Goal: Task Accomplishment & Management: Use online tool/utility

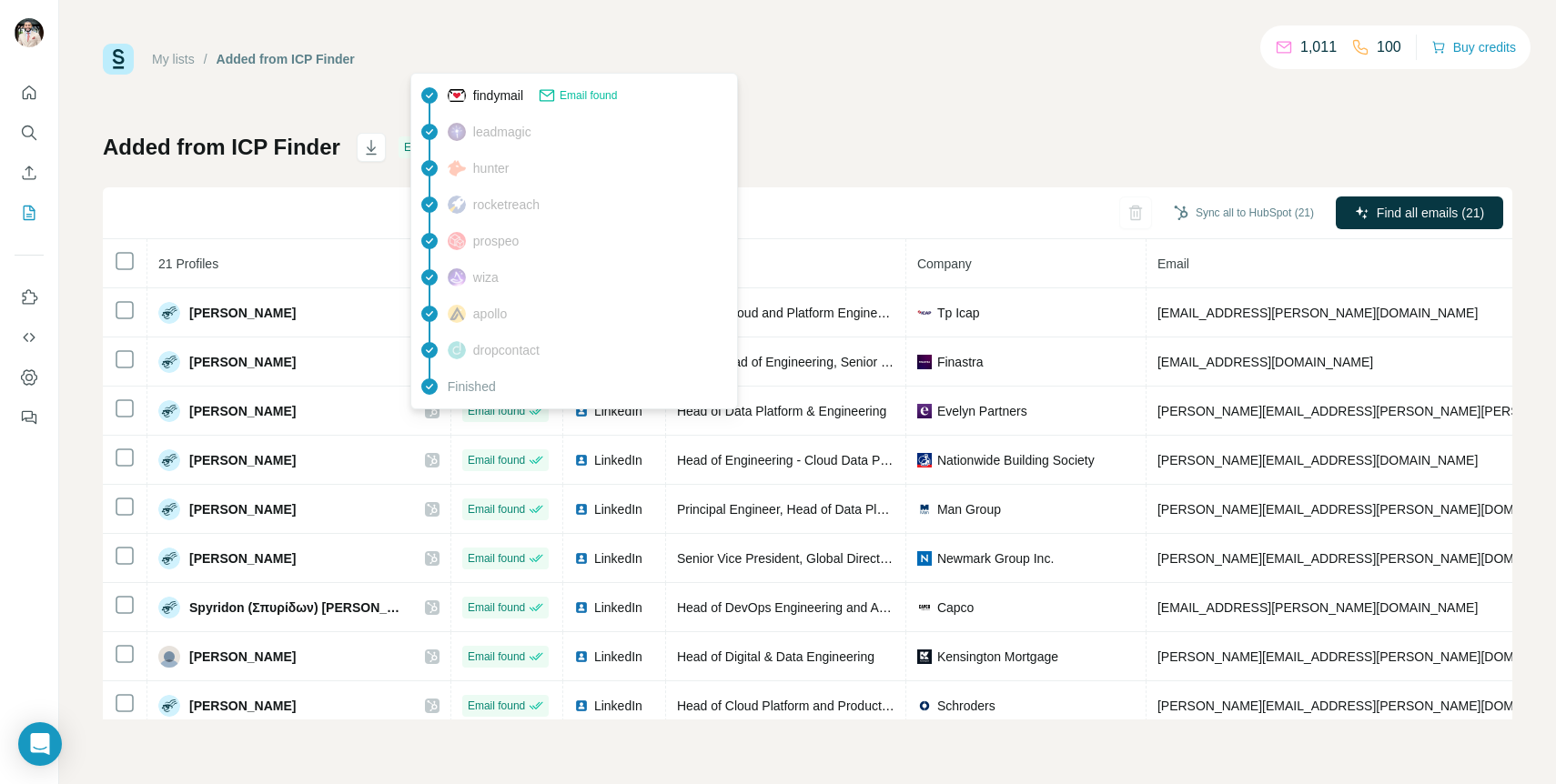
scroll to position [129, 0]
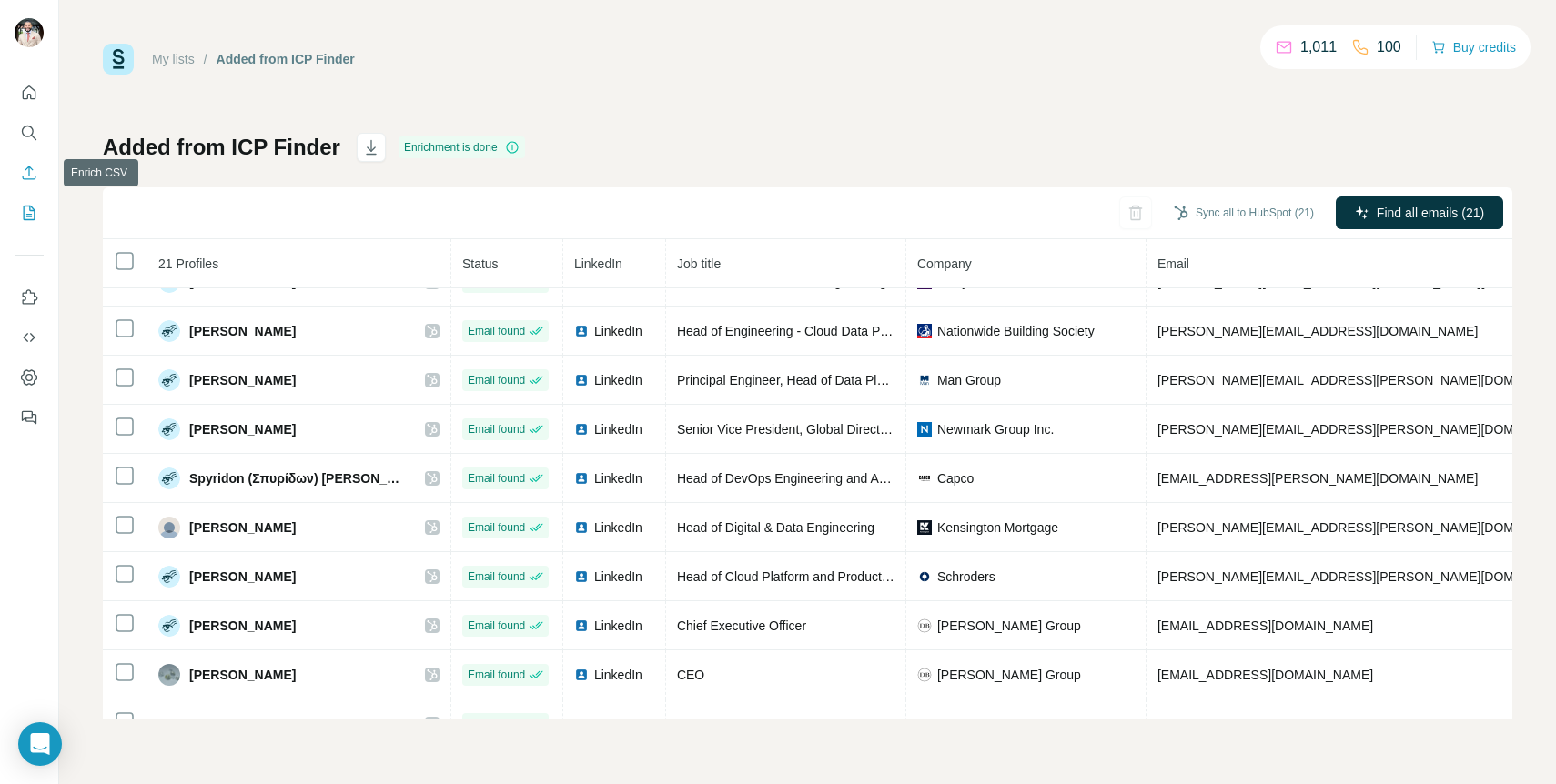
click at [35, 169] on icon "Enrich CSV" at bounding box center [29, 173] width 18 height 18
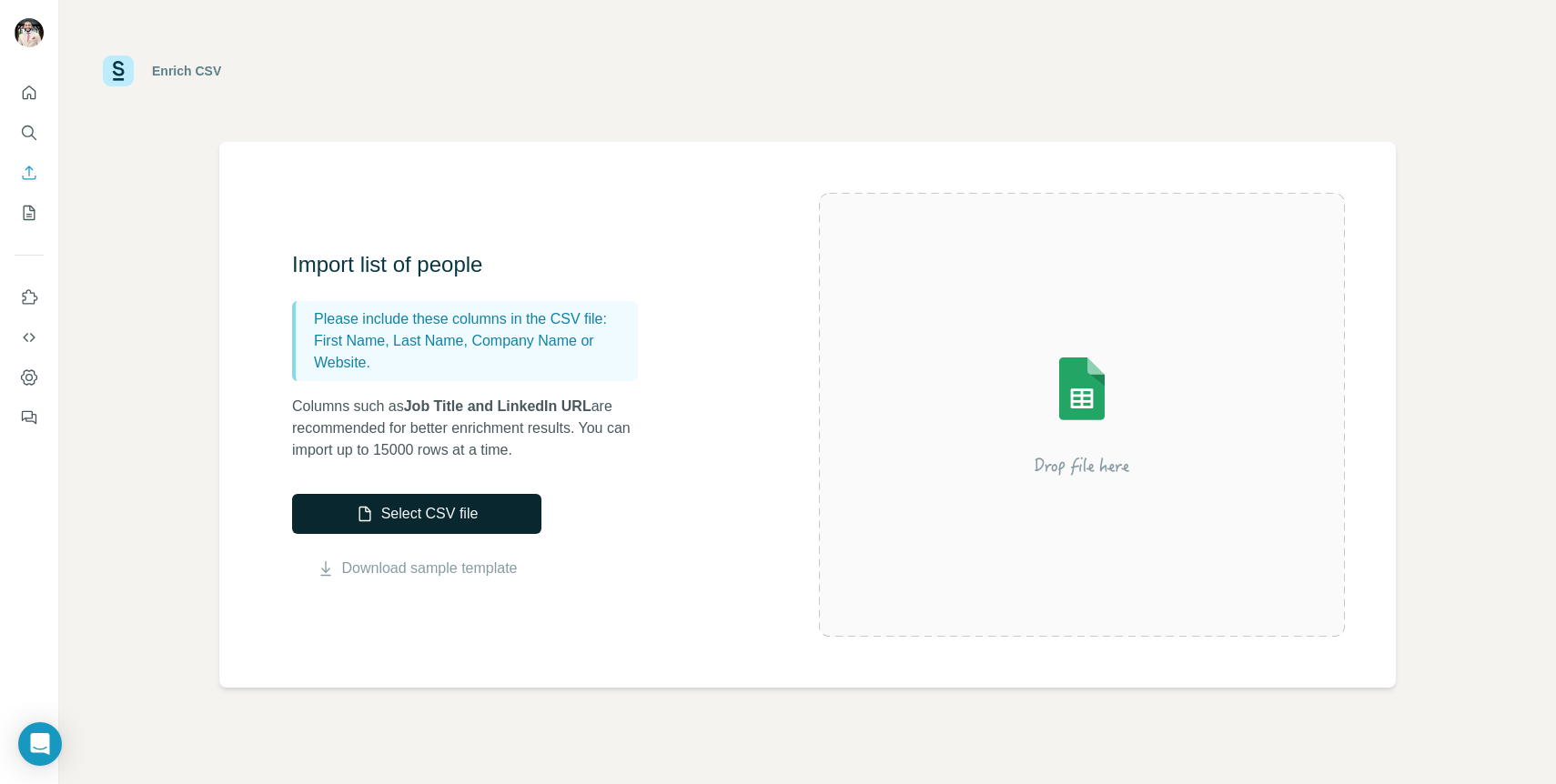
click at [462, 511] on button "Select CSV file" at bounding box center [417, 514] width 249 height 40
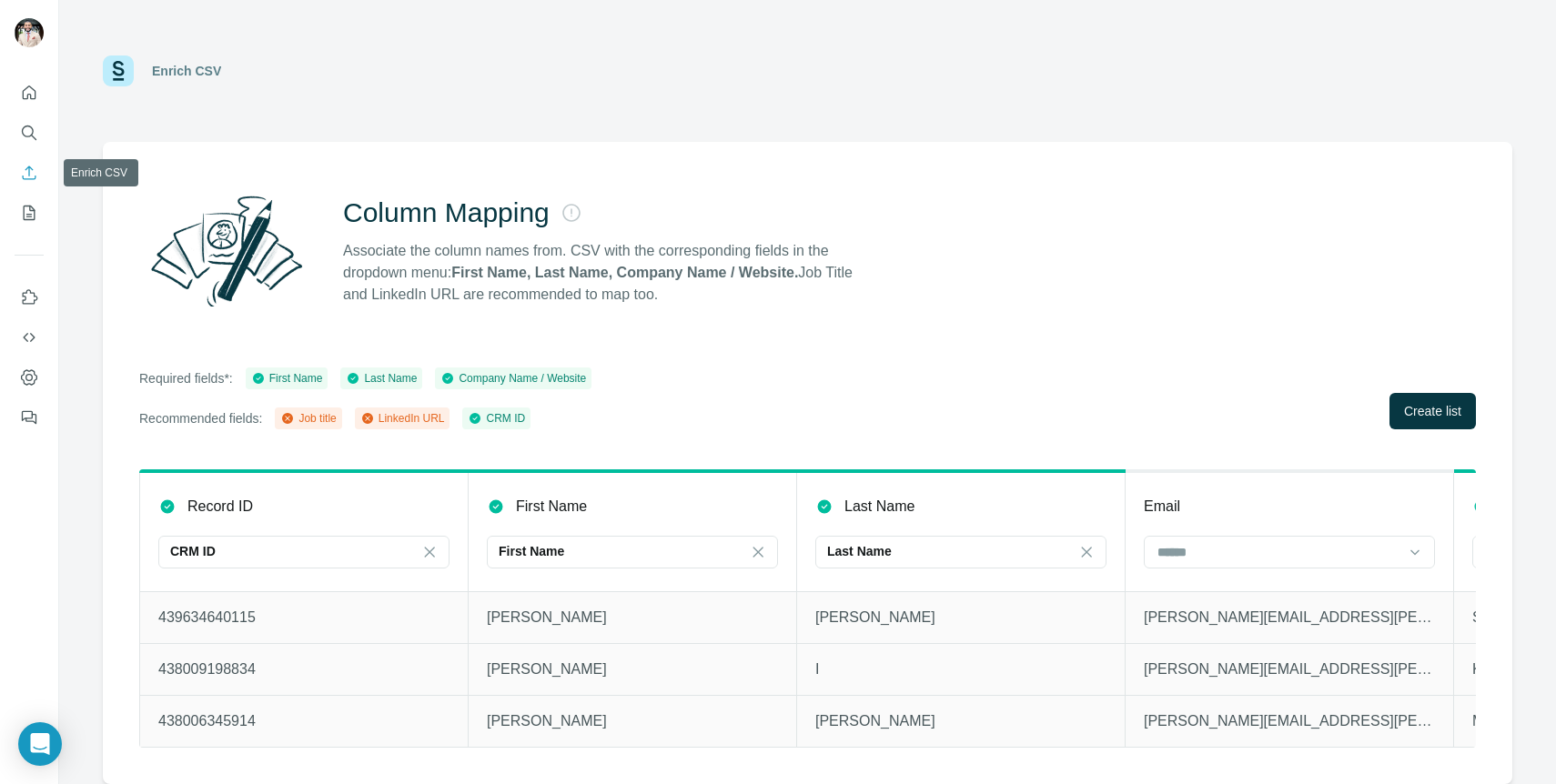
click at [31, 169] on icon "Enrich CSV" at bounding box center [29, 173] width 18 height 18
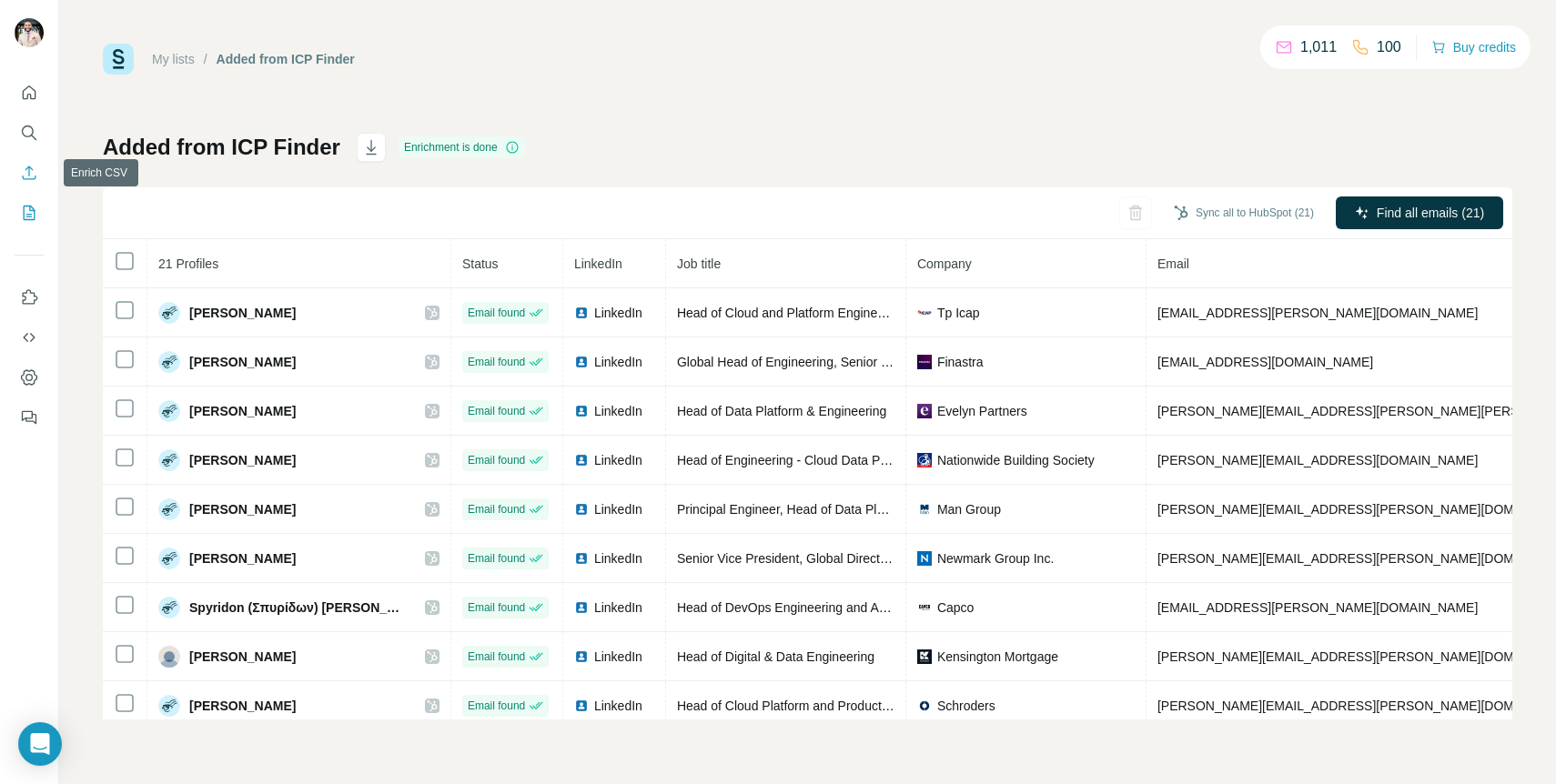
click at [38, 169] on icon "Enrich CSV" at bounding box center [29, 173] width 18 height 18
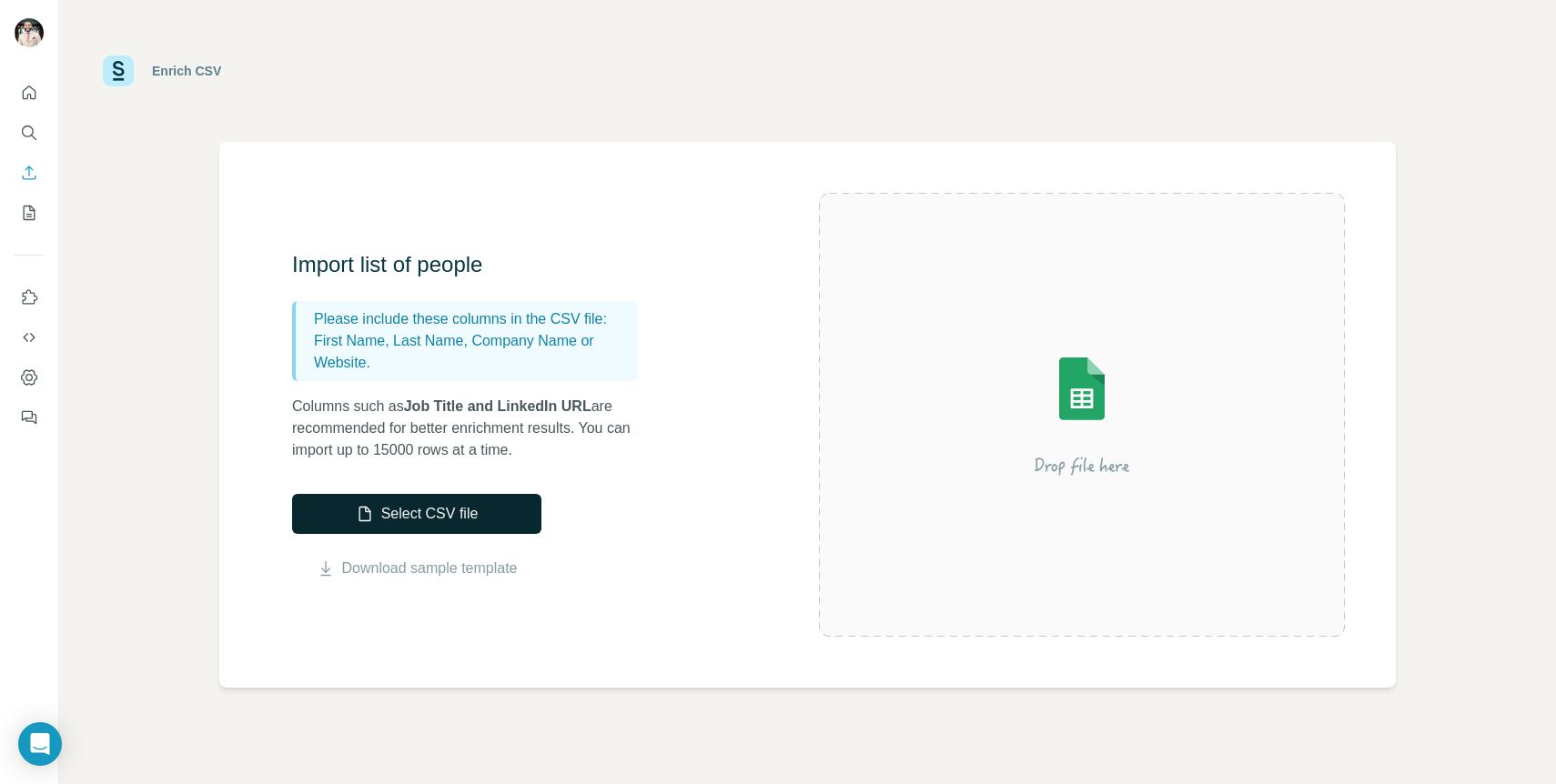
click at [453, 511] on button "Select CSV file" at bounding box center [417, 514] width 249 height 40
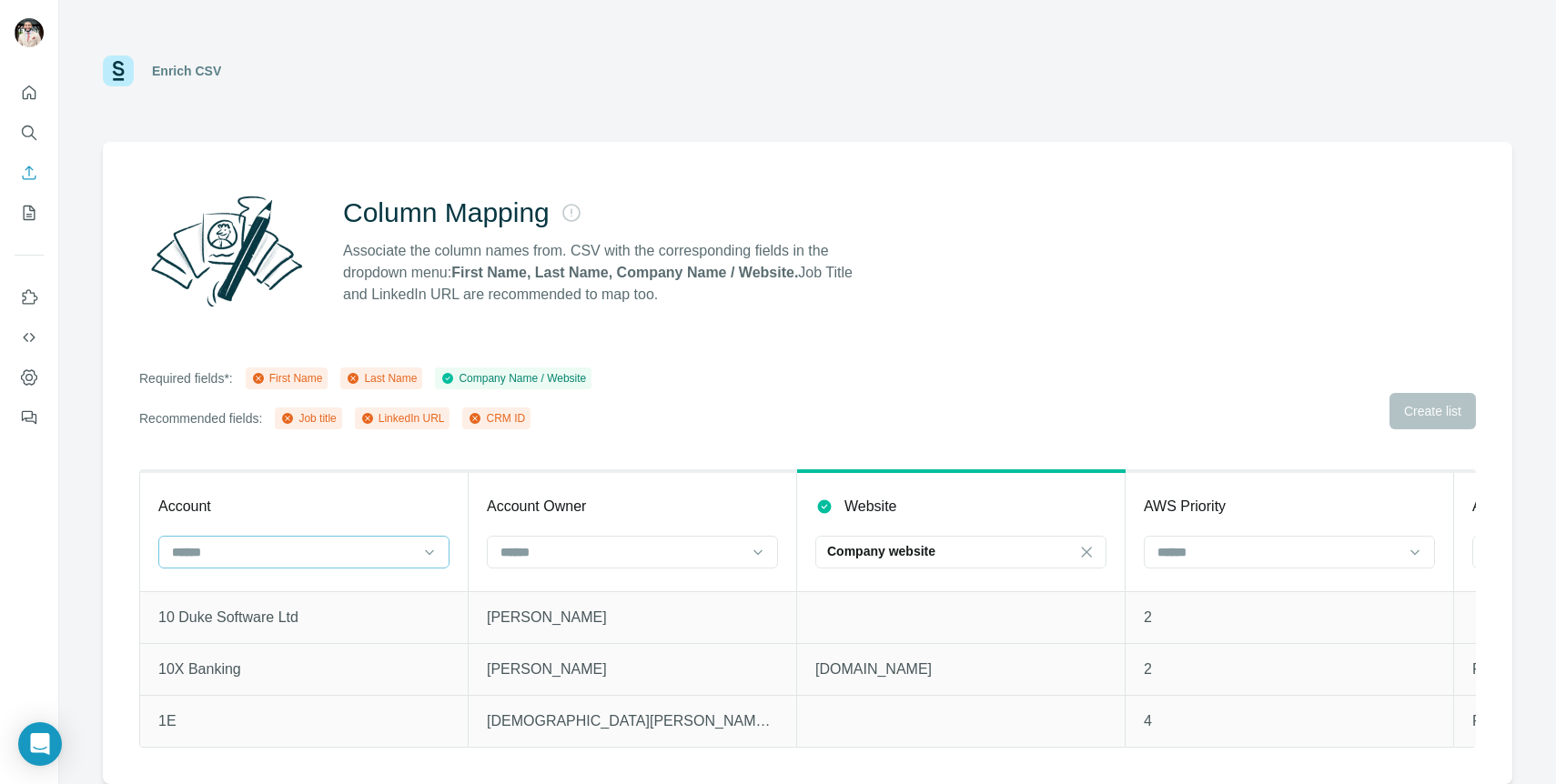
click at [356, 545] on input at bounding box center [293, 552] width 246 height 20
click at [352, 587] on div "First Name" at bounding box center [304, 593] width 260 height 18
click at [371, 565] on div "First Name" at bounding box center [293, 552] width 246 height 31
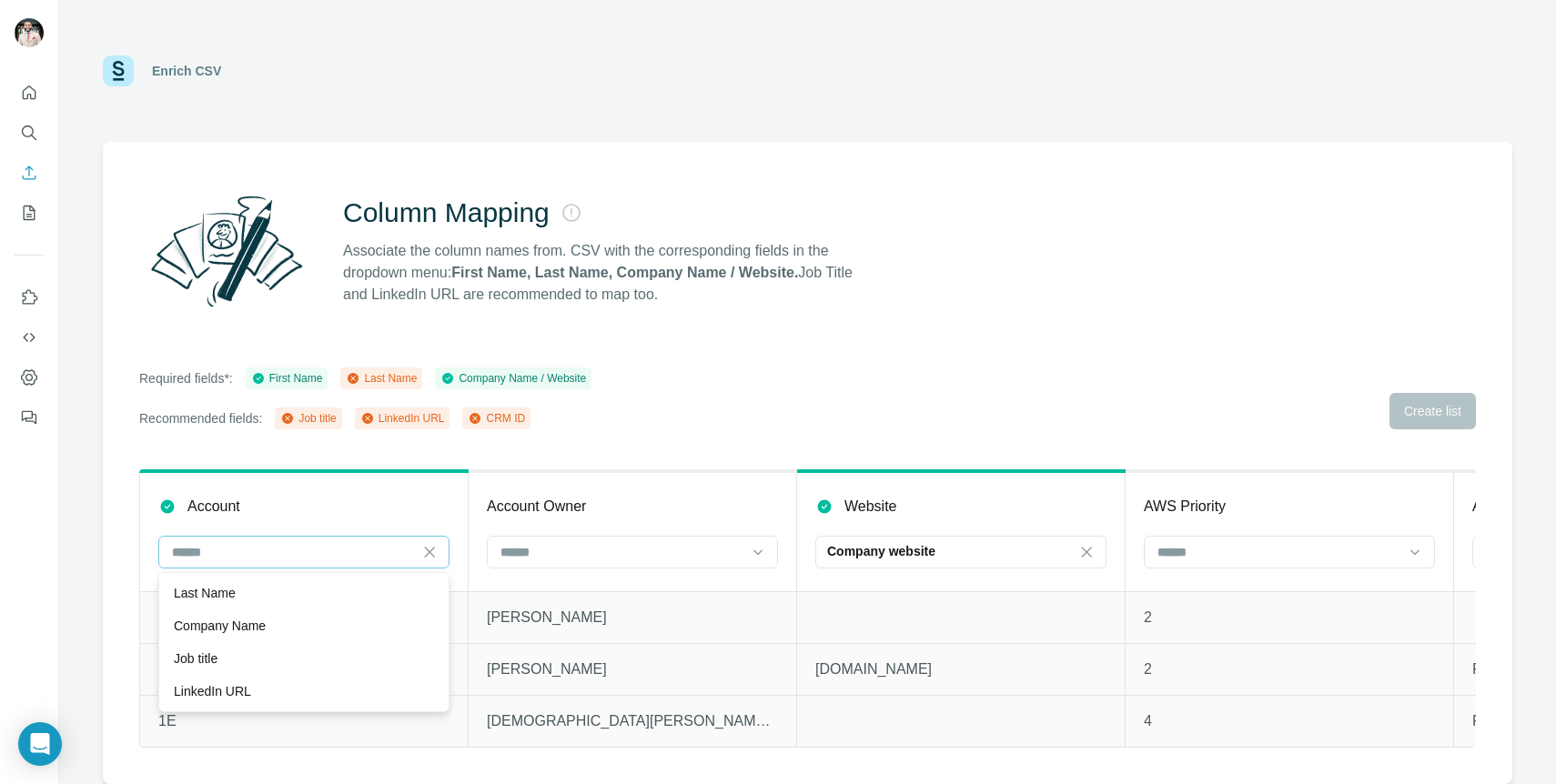
click at [440, 553] on div "First Name" at bounding box center [304, 552] width 291 height 33
click at [575, 550] on input at bounding box center [621, 552] width 246 height 20
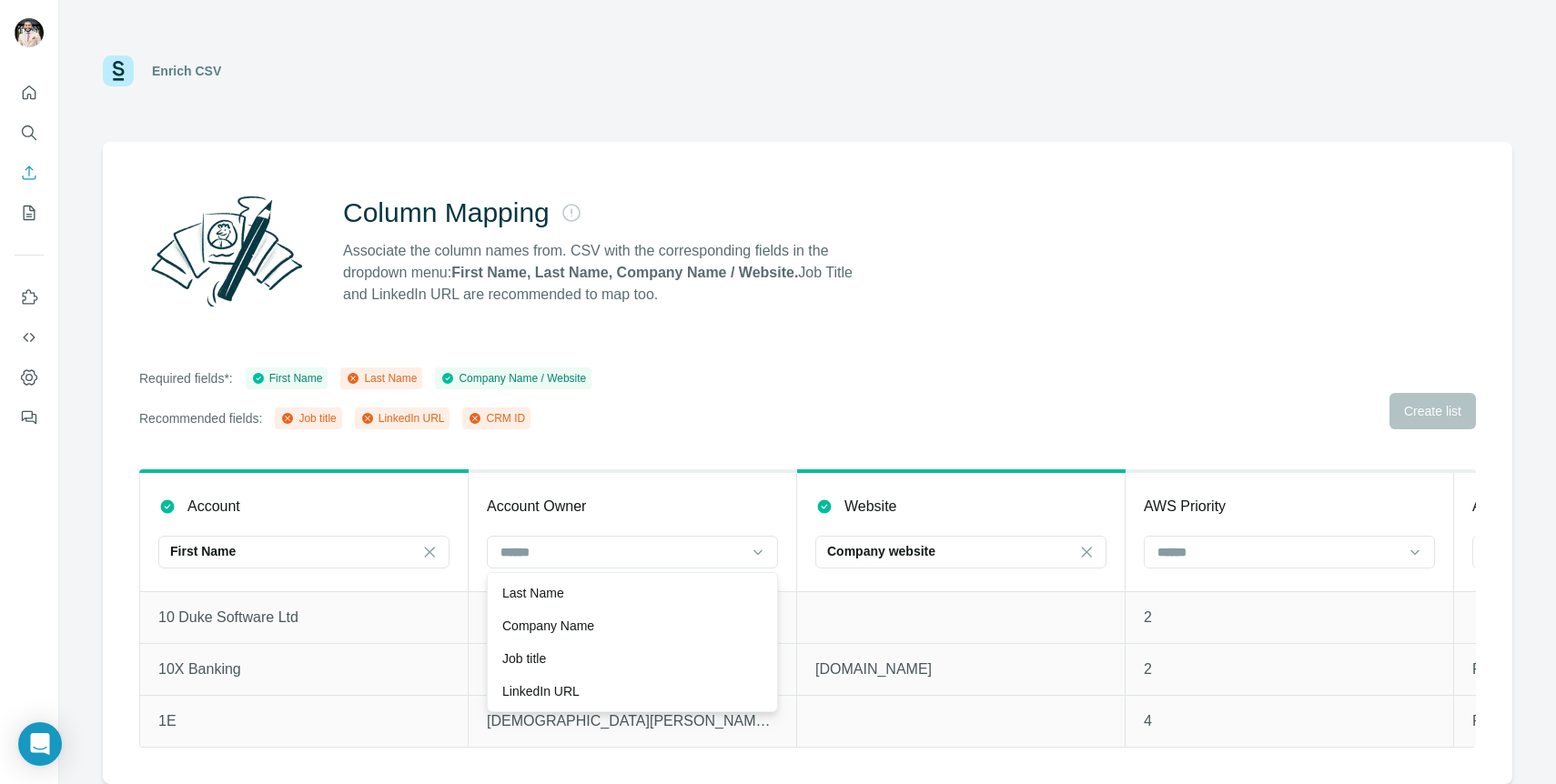
click at [690, 497] on div "Account Owner" at bounding box center [632, 506] width 291 height 22
click at [24, 167] on icon "Enrich CSV" at bounding box center [29, 173] width 18 height 18
click at [23, 203] on icon "My lists" at bounding box center [29, 212] width 18 height 18
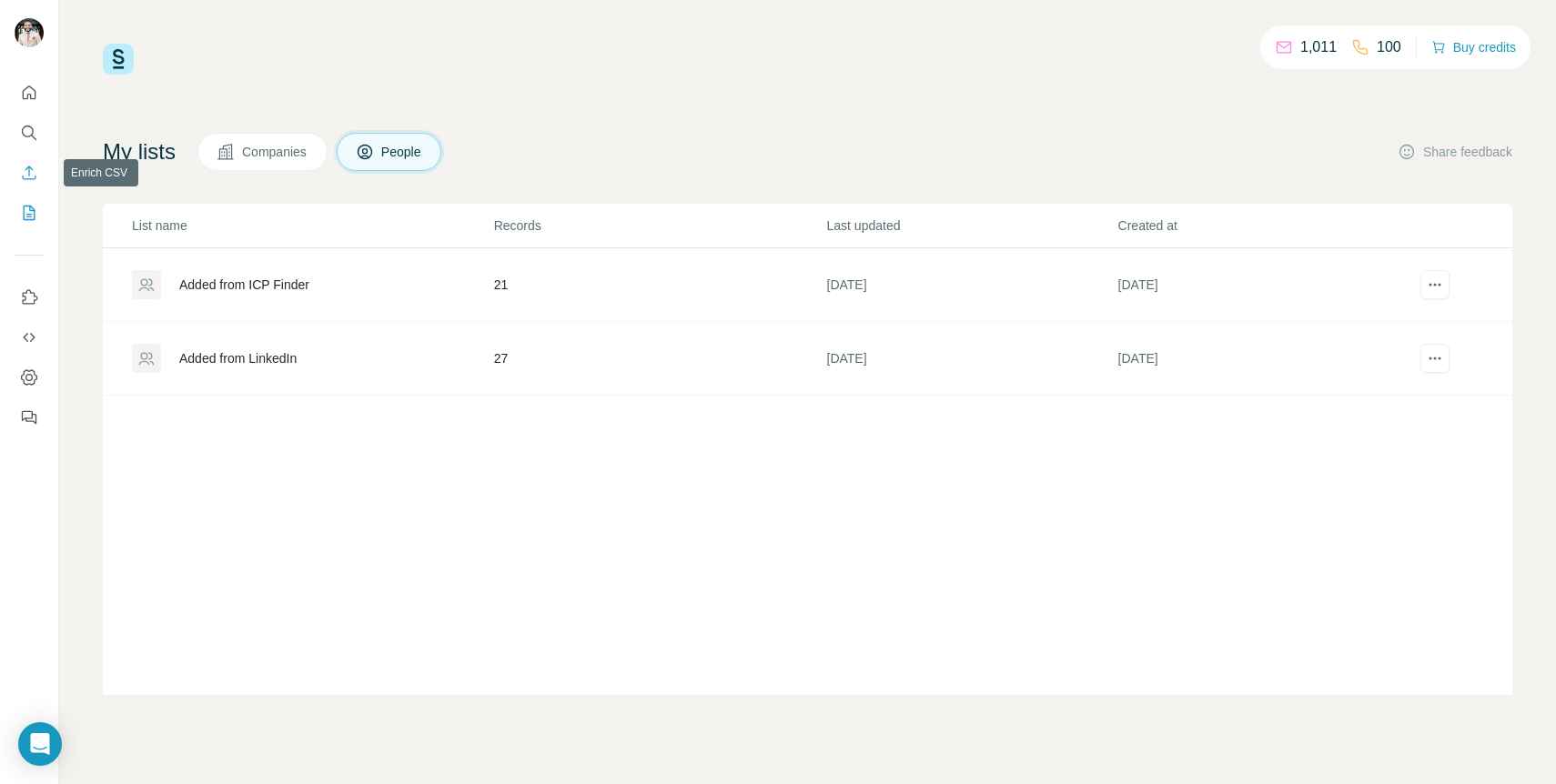
click at [25, 170] on icon "Enrich CSV" at bounding box center [29, 173] width 18 height 18
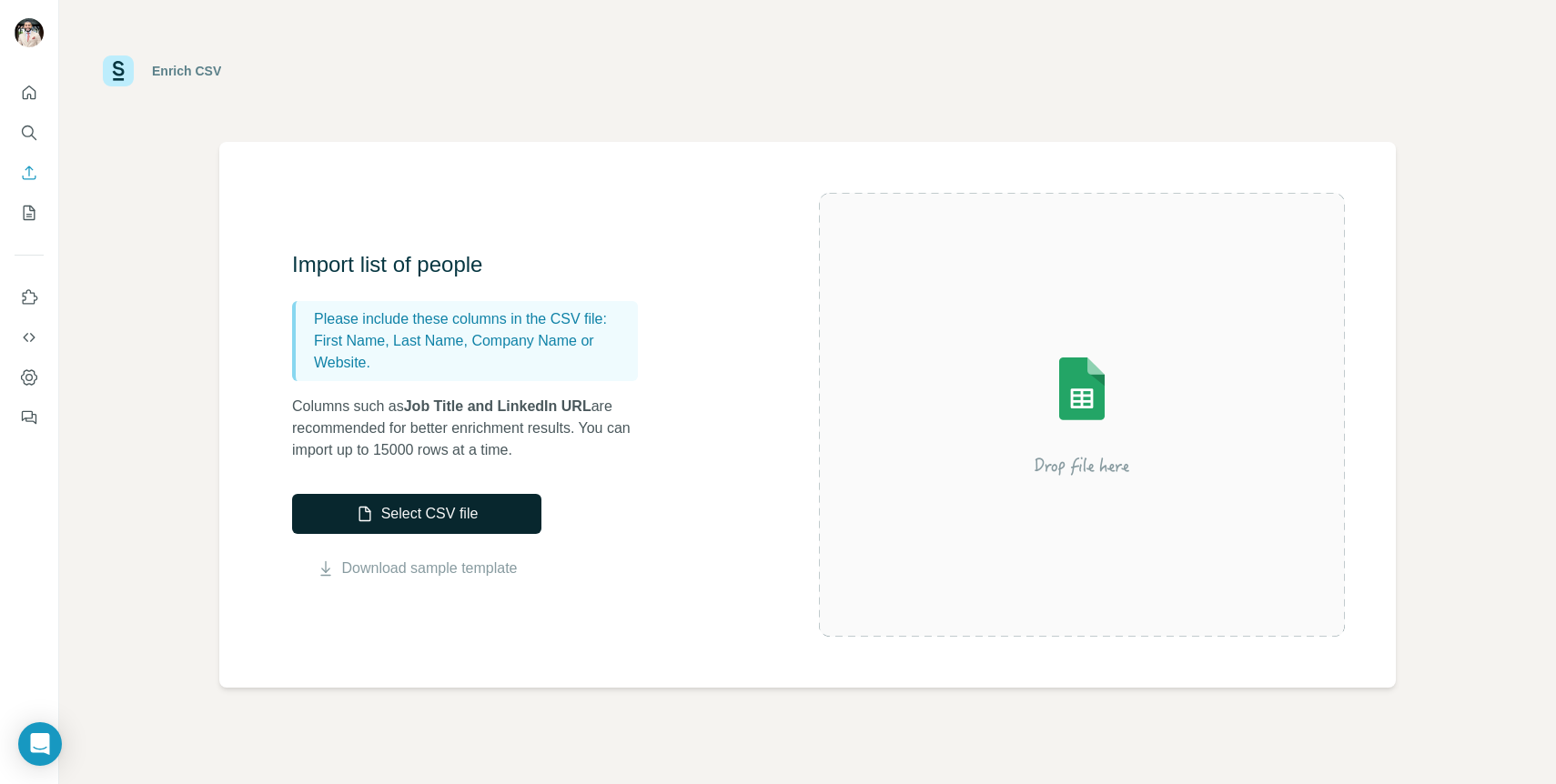
click at [342, 505] on button "Select CSV file" at bounding box center [417, 514] width 249 height 40
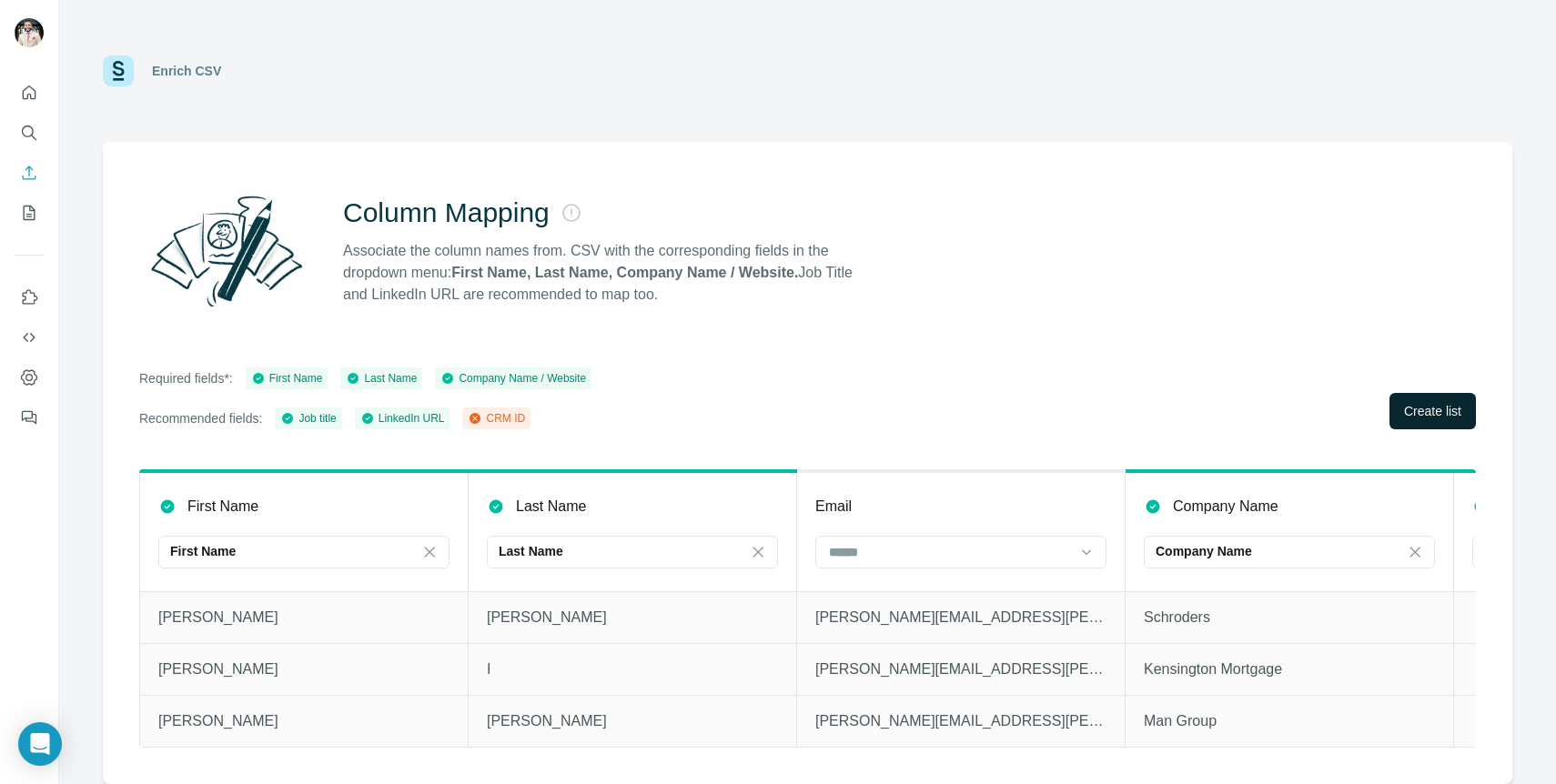
click at [1404, 419] on span "Create list" at bounding box center [1432, 411] width 58 height 18
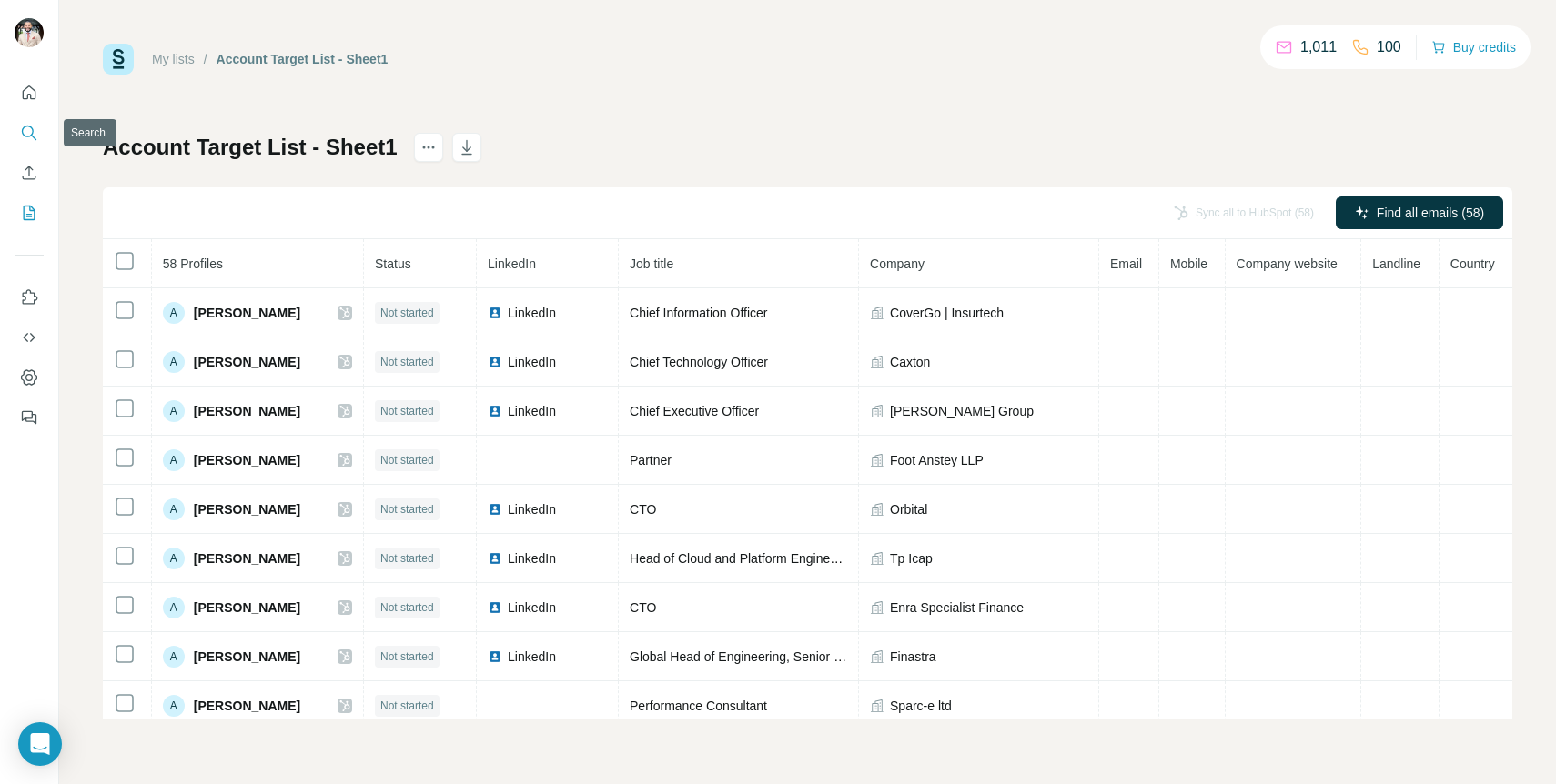
click at [22, 136] on icon "Search" at bounding box center [29, 133] width 18 height 18
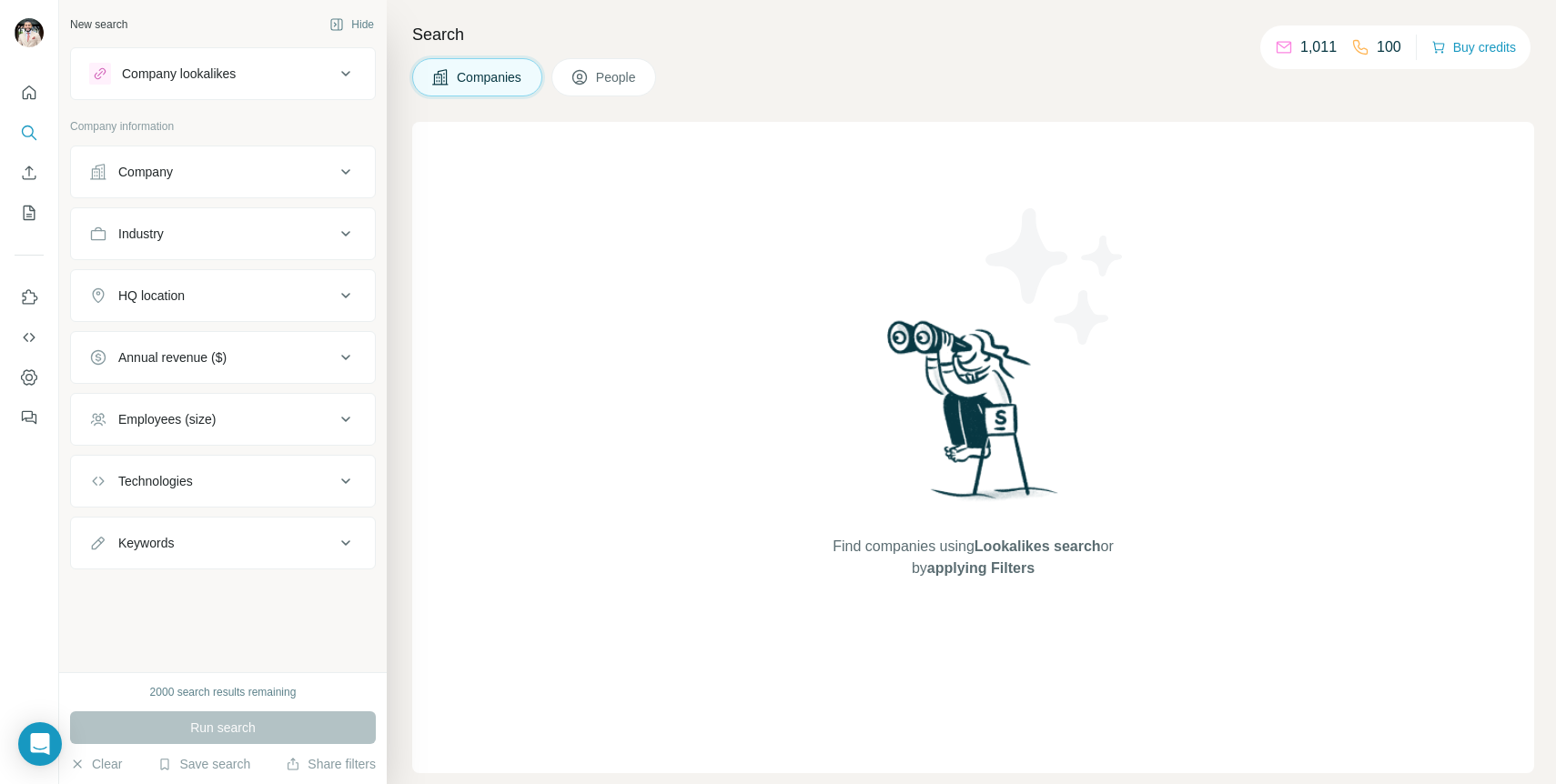
click at [271, 179] on div "Company" at bounding box center [212, 172] width 246 height 18
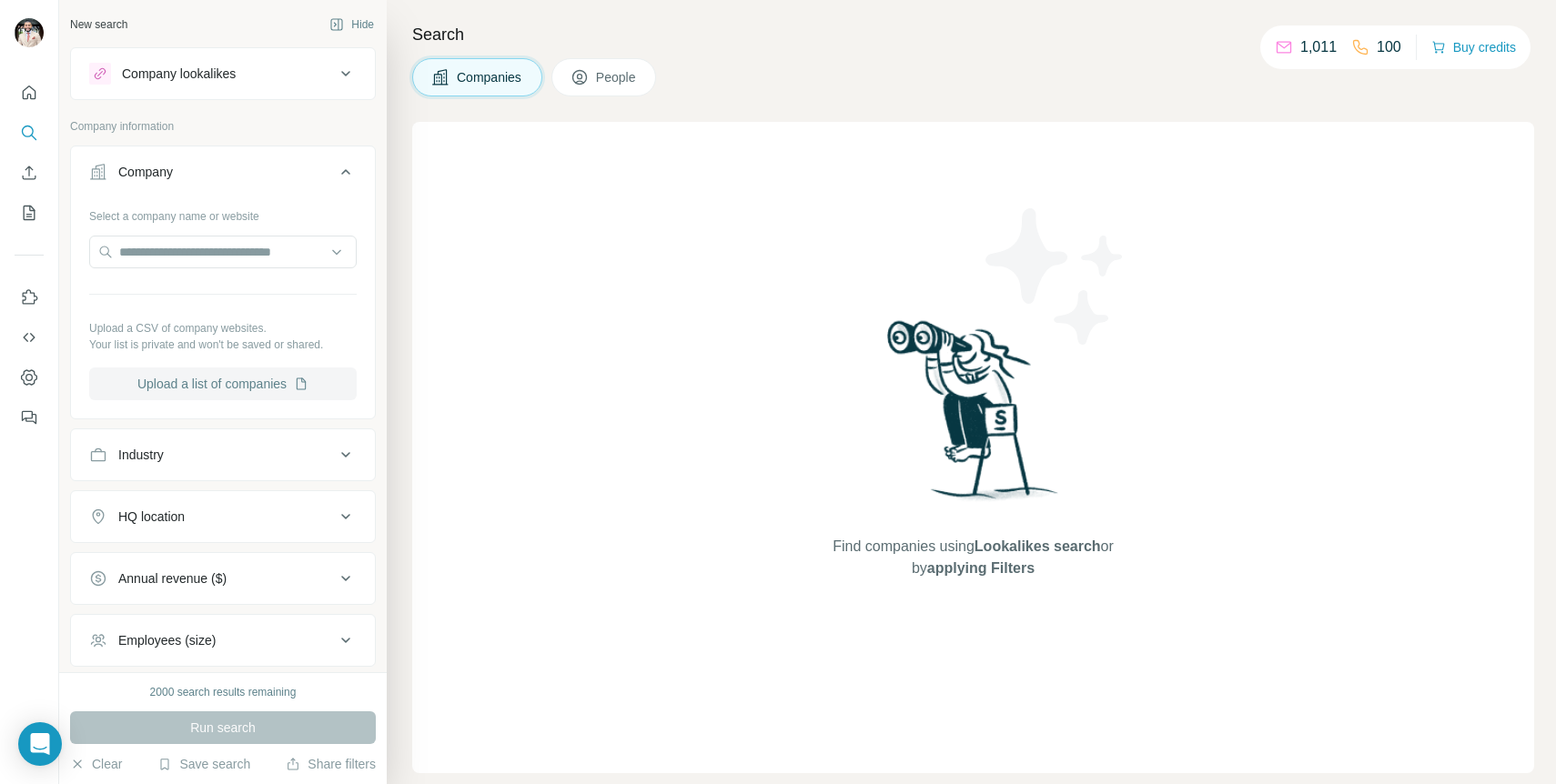
click at [213, 387] on button "Upload a list of companies" at bounding box center [223, 384] width 268 height 33
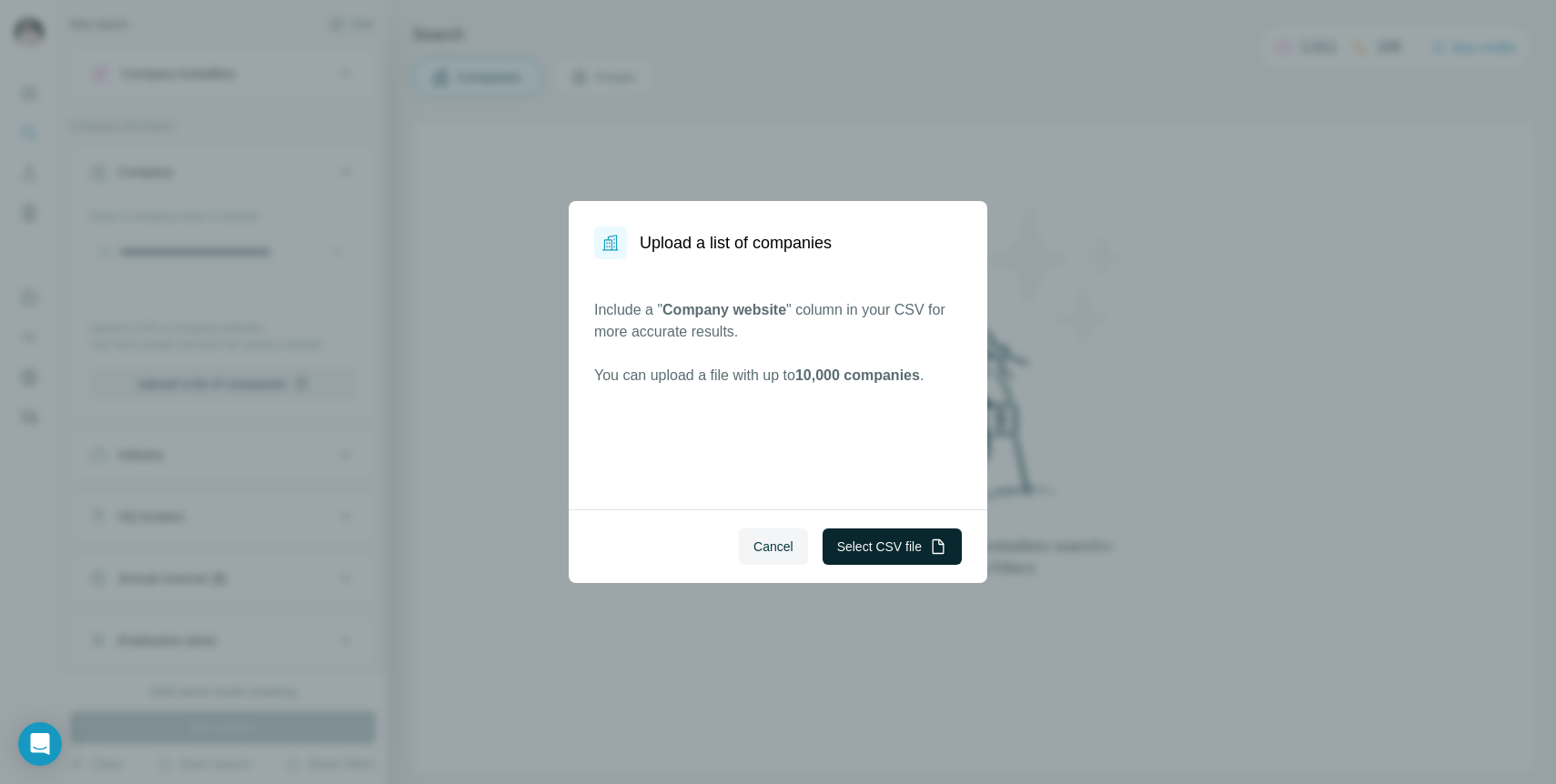
click at [872, 550] on button "Select CSV file" at bounding box center [893, 547] width 139 height 37
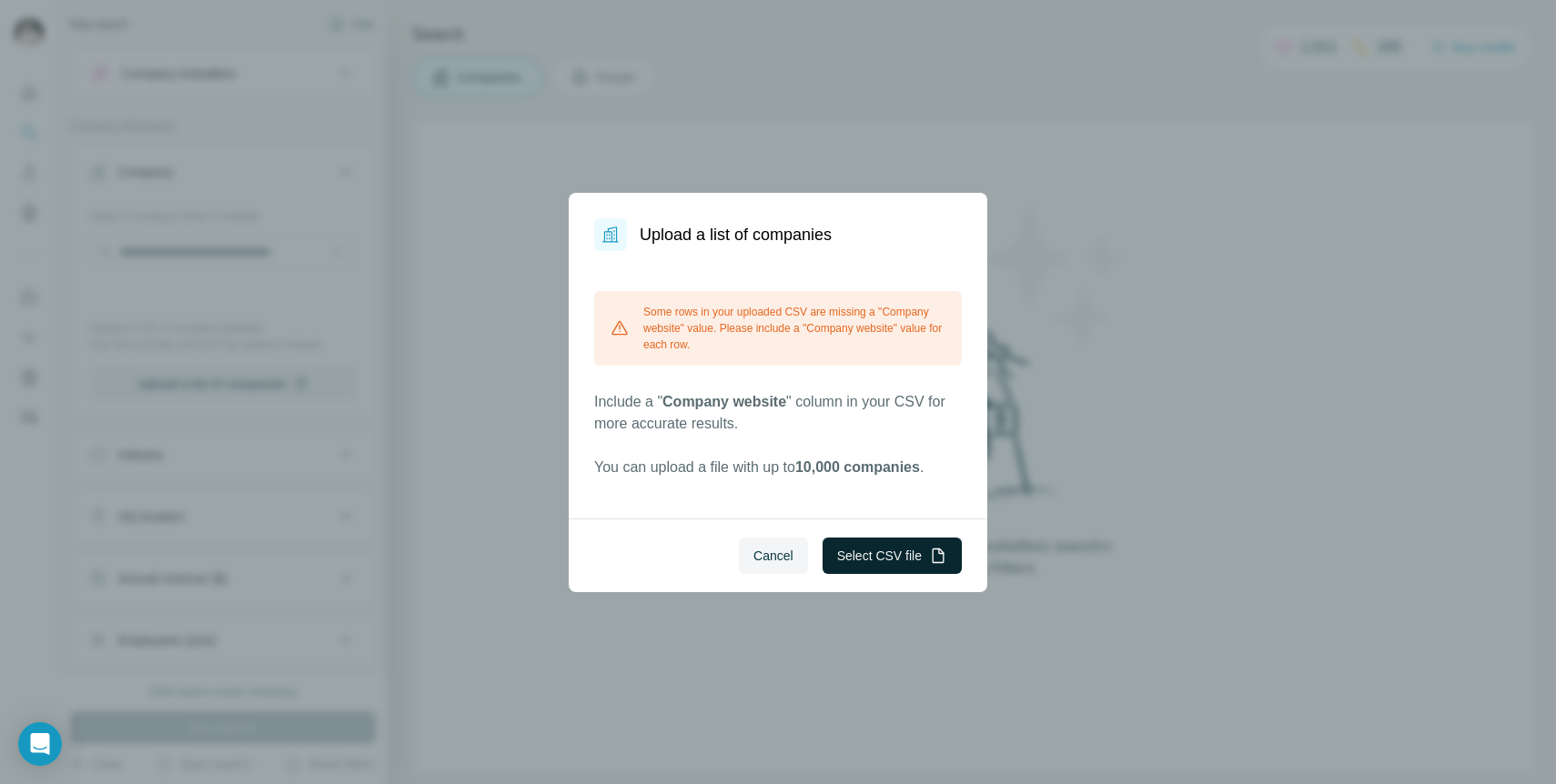
click at [891, 562] on button "Select CSV file" at bounding box center [893, 556] width 139 height 37
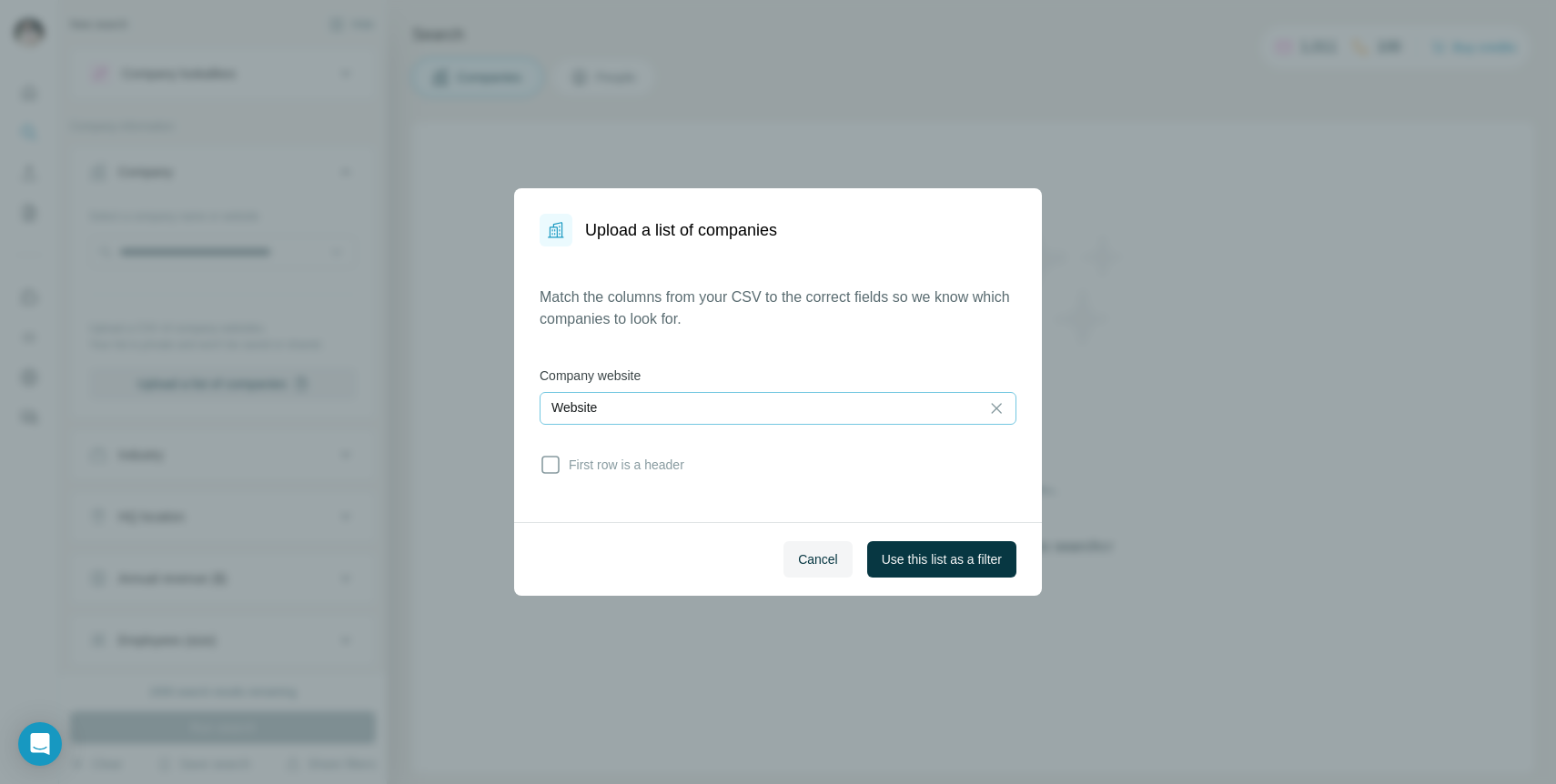
click at [859, 413] on div "Website" at bounding box center [760, 408] width 417 height 18
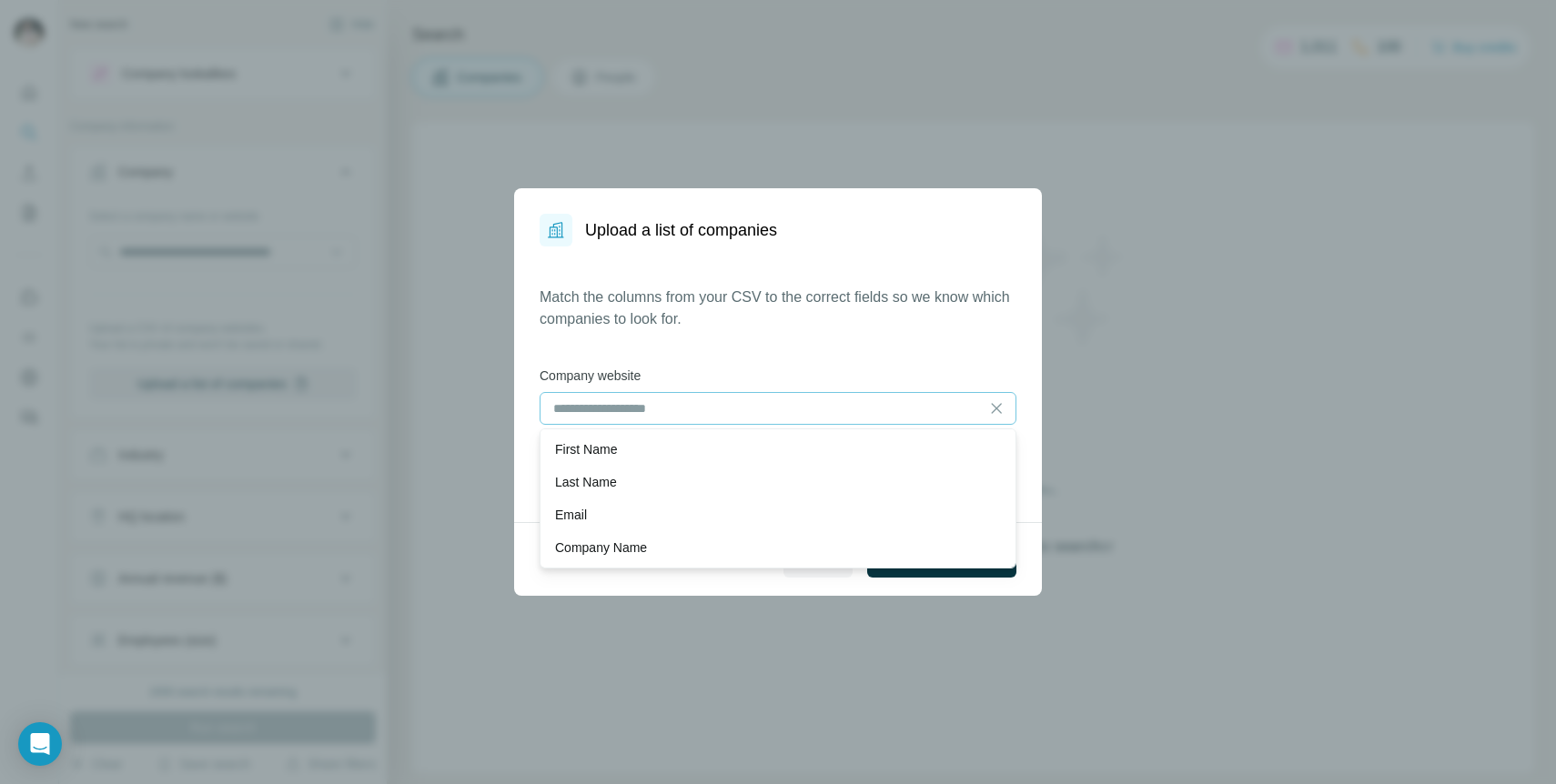
click at [871, 365] on div "Match the columns from your CSV to the correct fields so we know which companie…" at bounding box center [778, 385] width 477 height 196
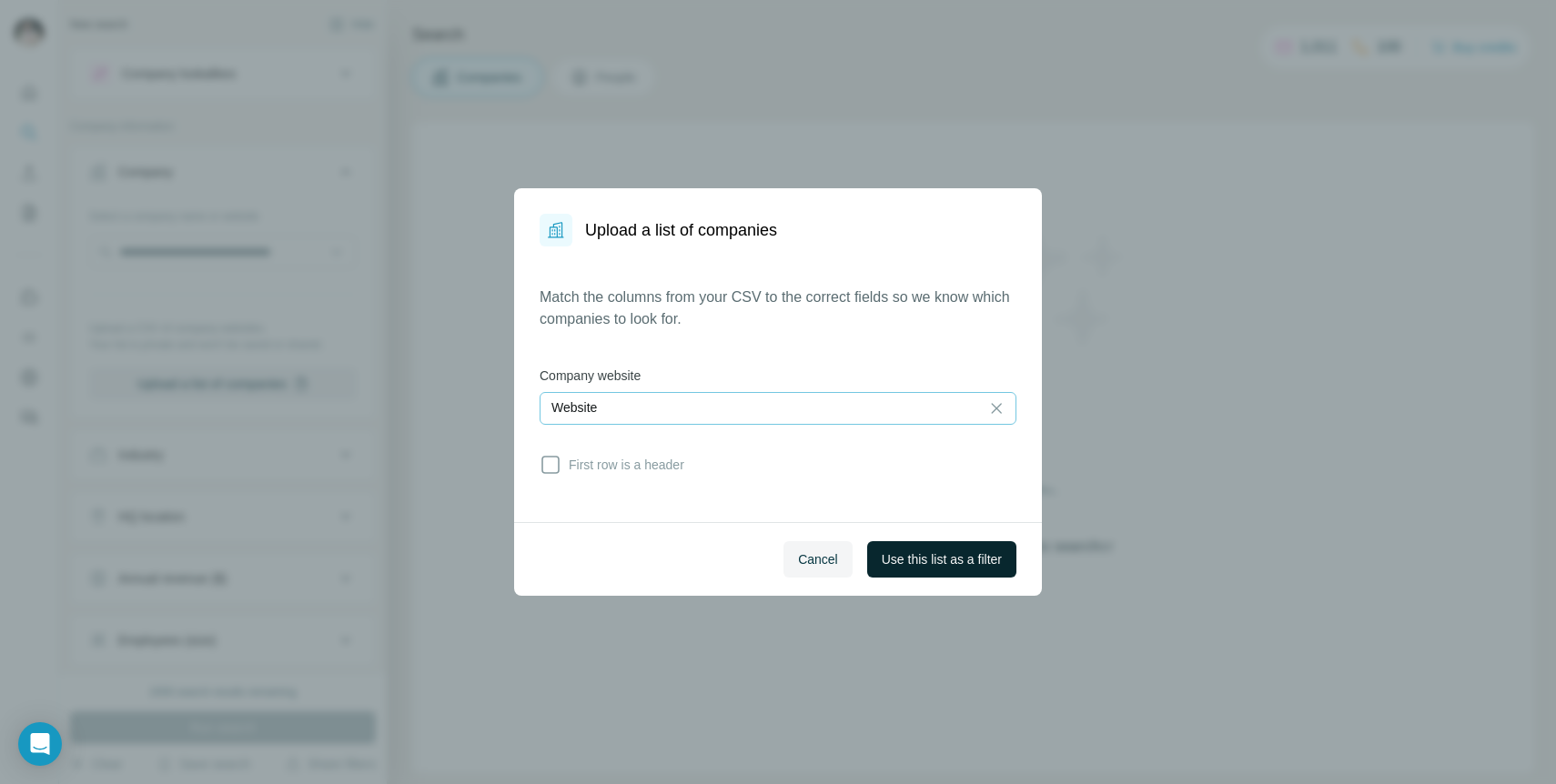
click at [911, 557] on span "Use this list as a filter" at bounding box center [941, 560] width 120 height 18
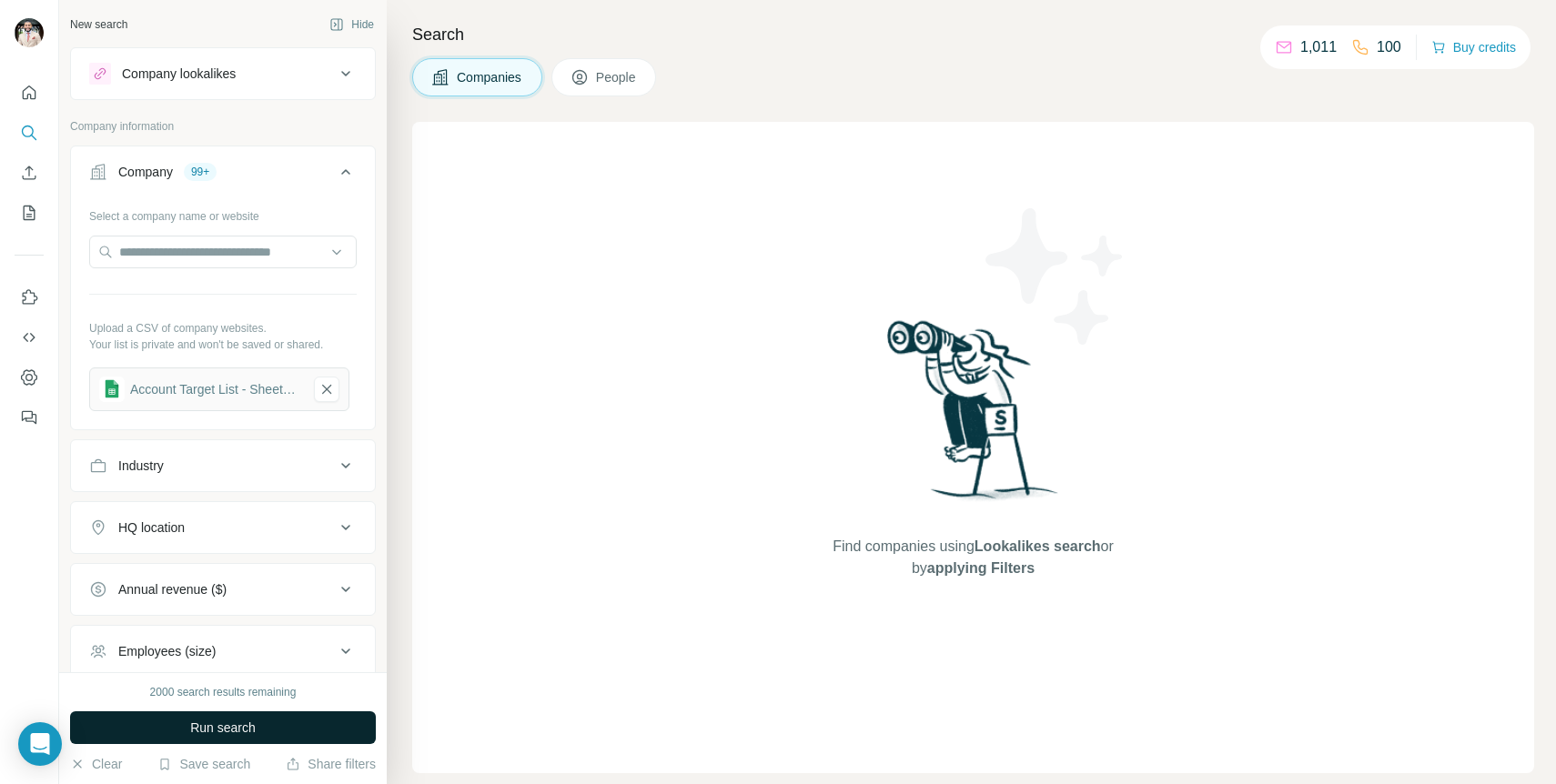
click at [223, 731] on span "Run search" at bounding box center [224, 728] width 66 height 18
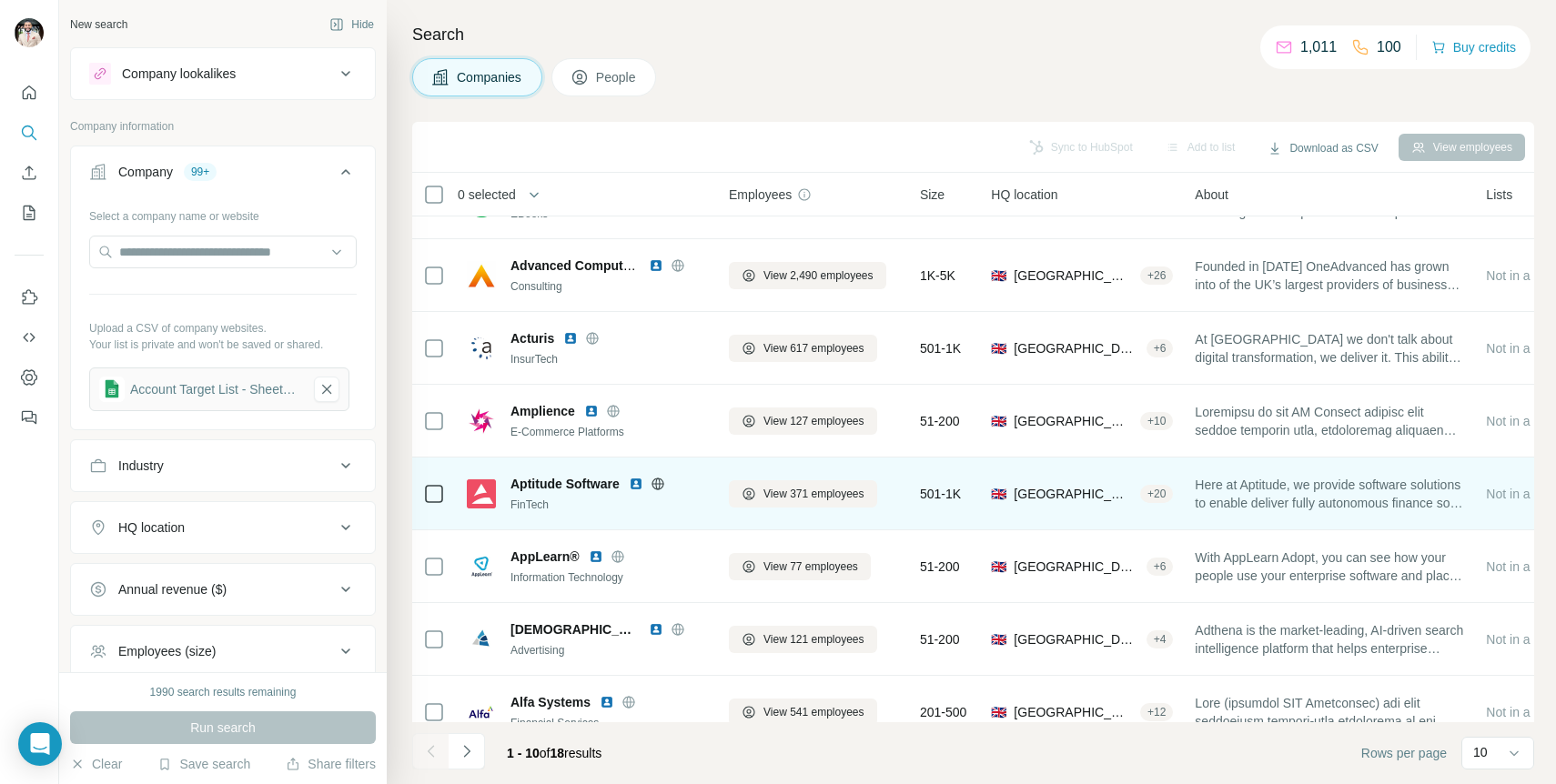
scroll to position [222, 0]
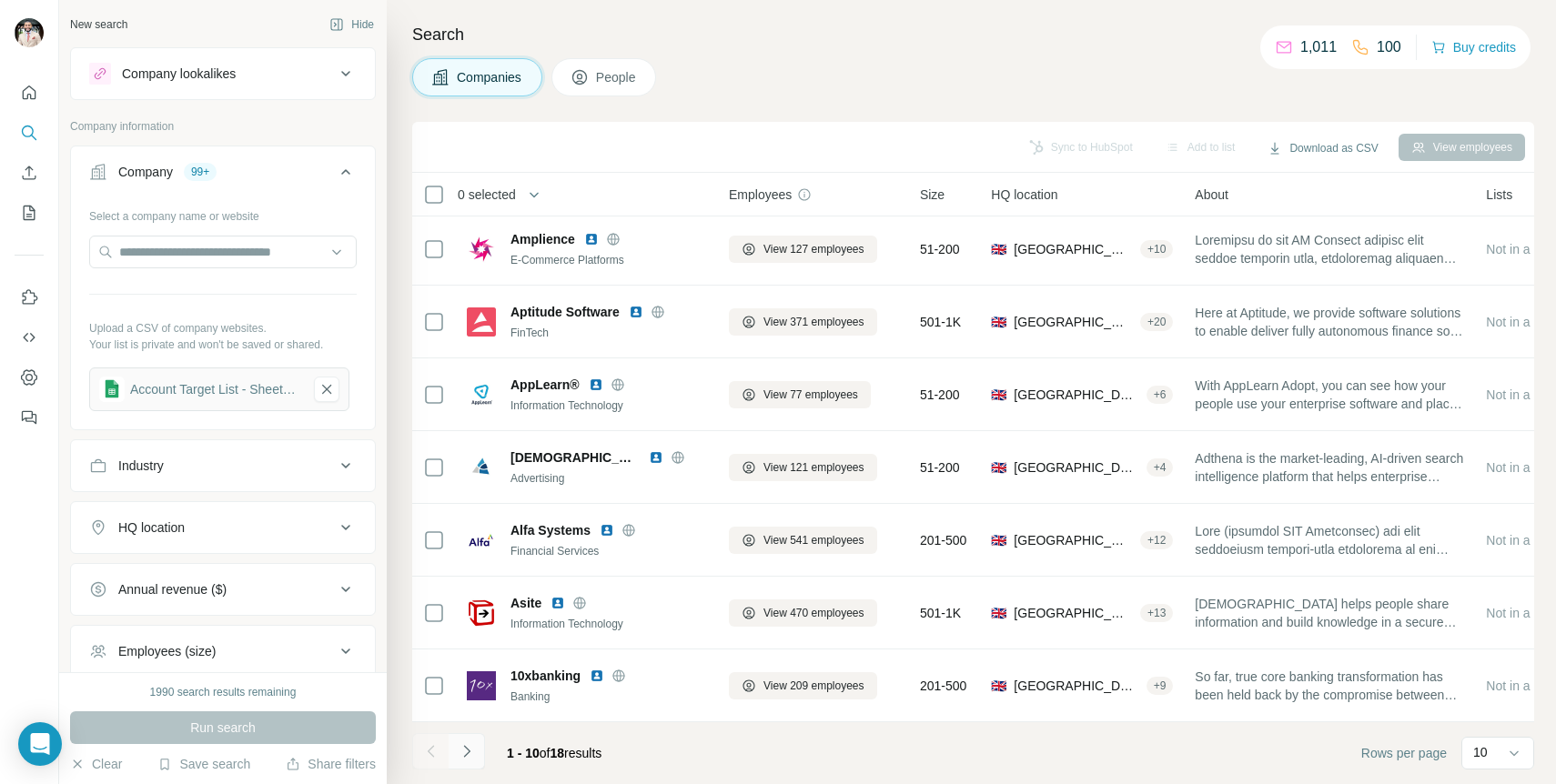
click at [466, 751] on icon "Navigate to next page" at bounding box center [467, 751] width 18 height 18
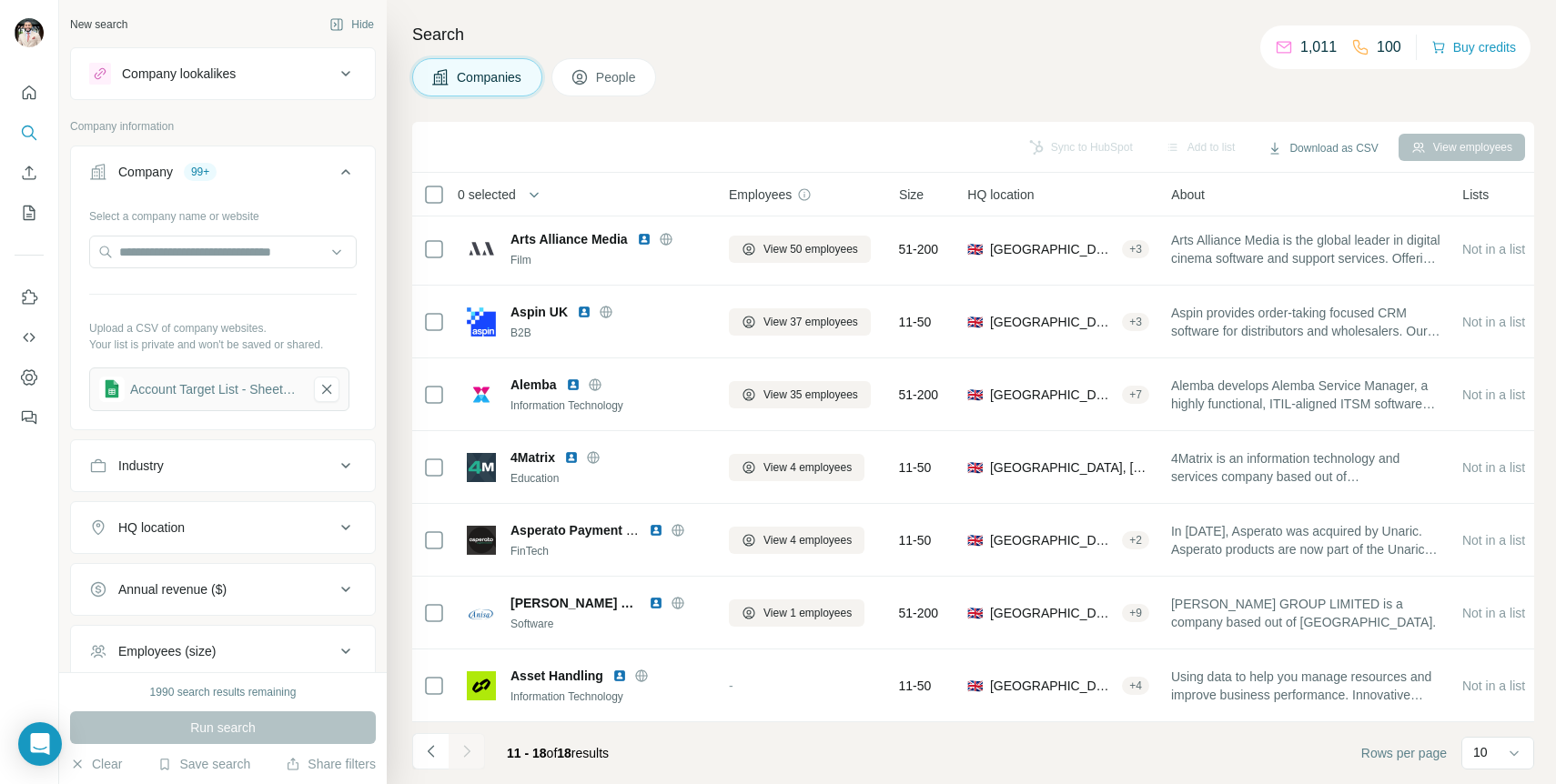
scroll to position [76, 0]
click at [421, 751] on button "Navigate to previous page" at bounding box center [431, 751] width 37 height 37
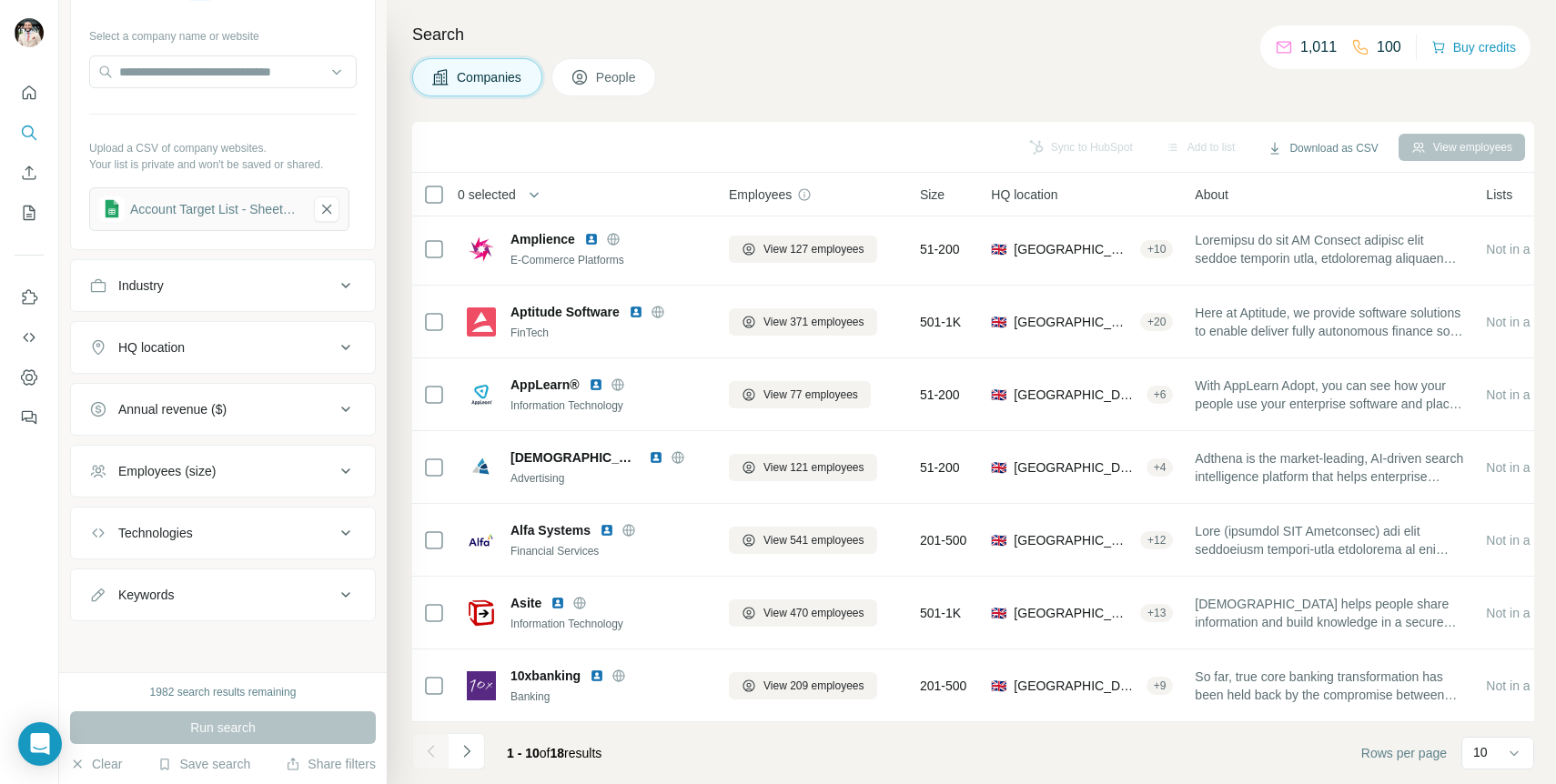
scroll to position [0, 0]
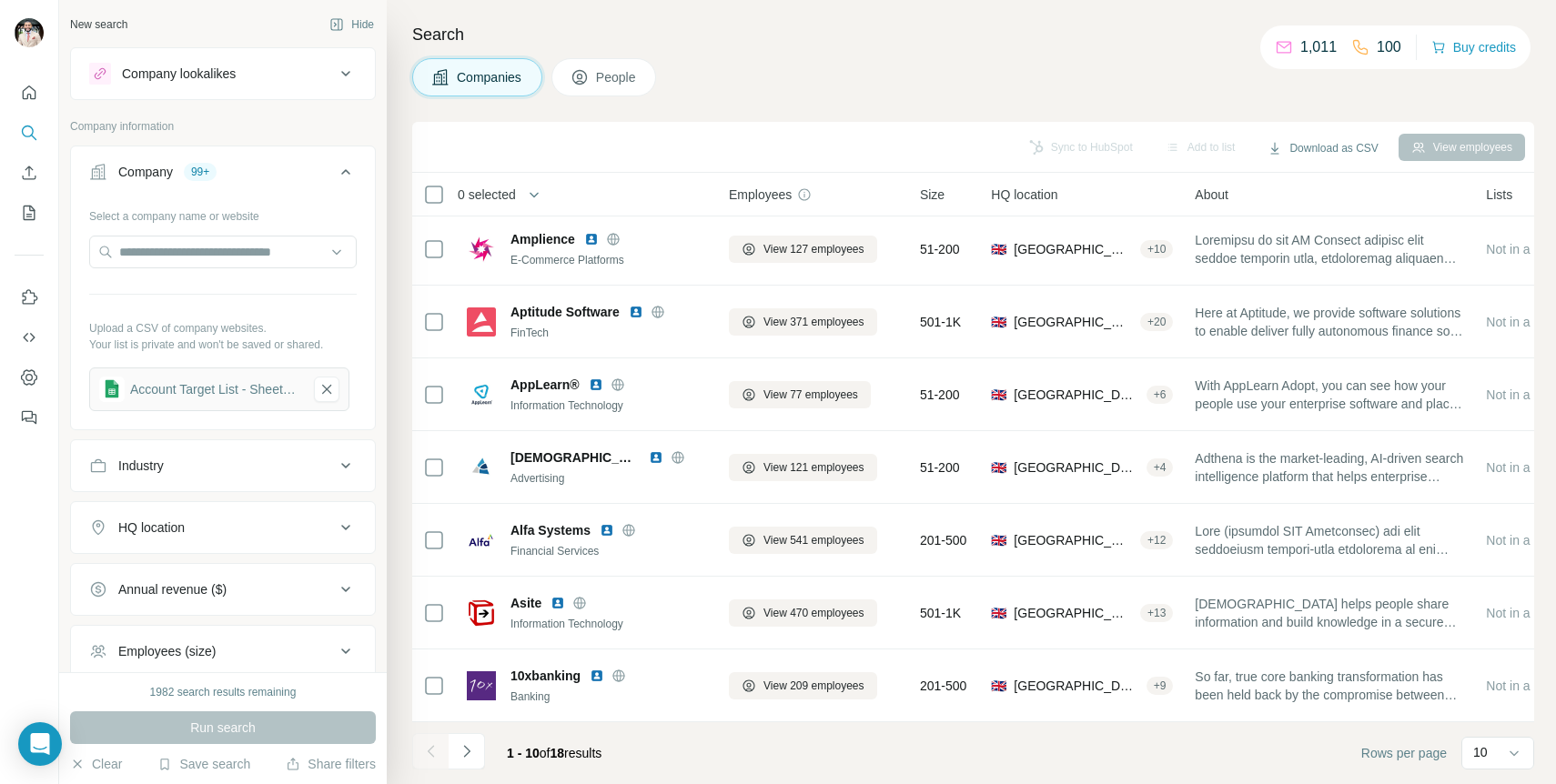
click at [315, 166] on div "Company 99+" at bounding box center [212, 172] width 246 height 18
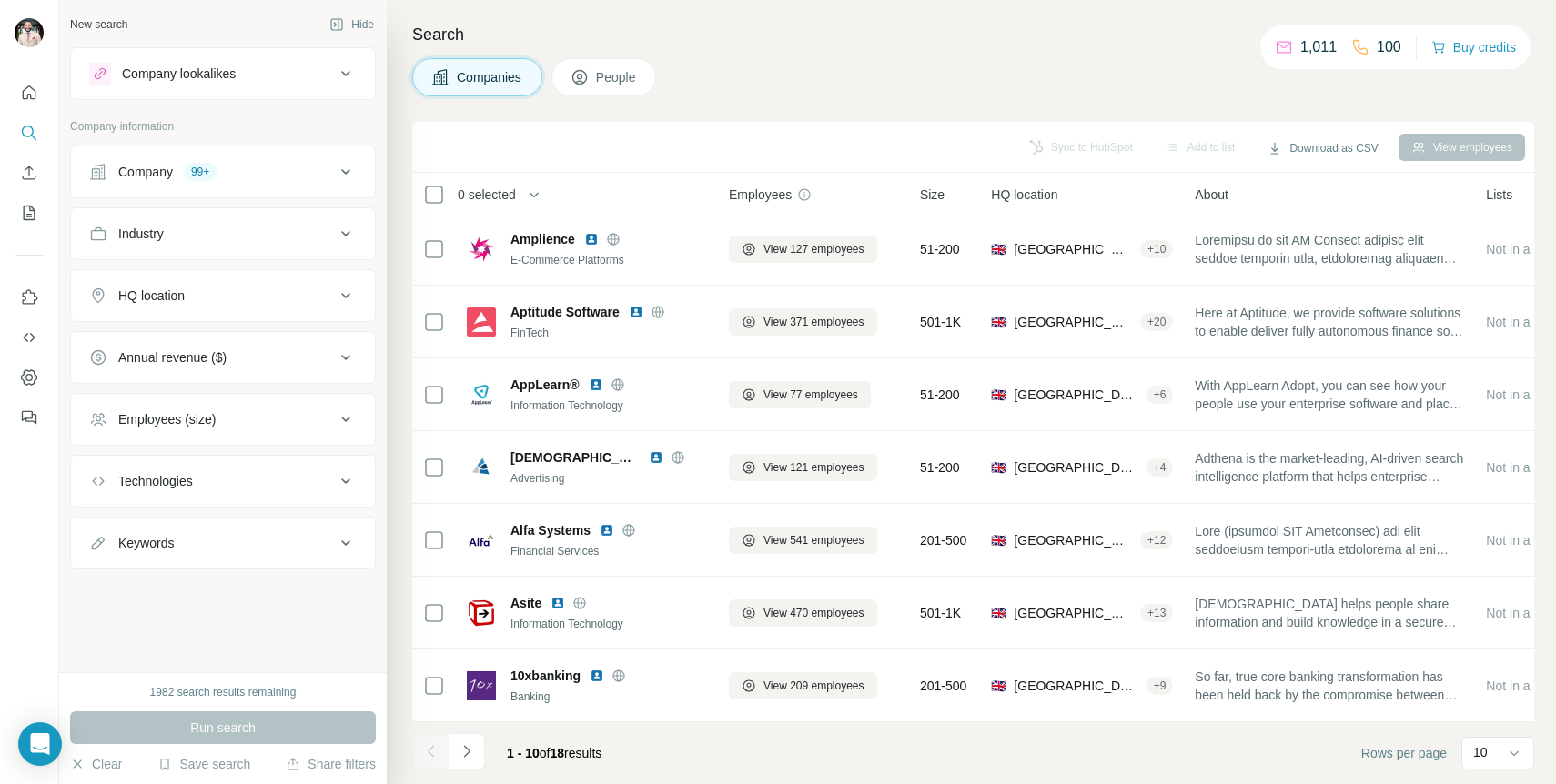
click at [607, 89] on button "People" at bounding box center [604, 78] width 105 height 38
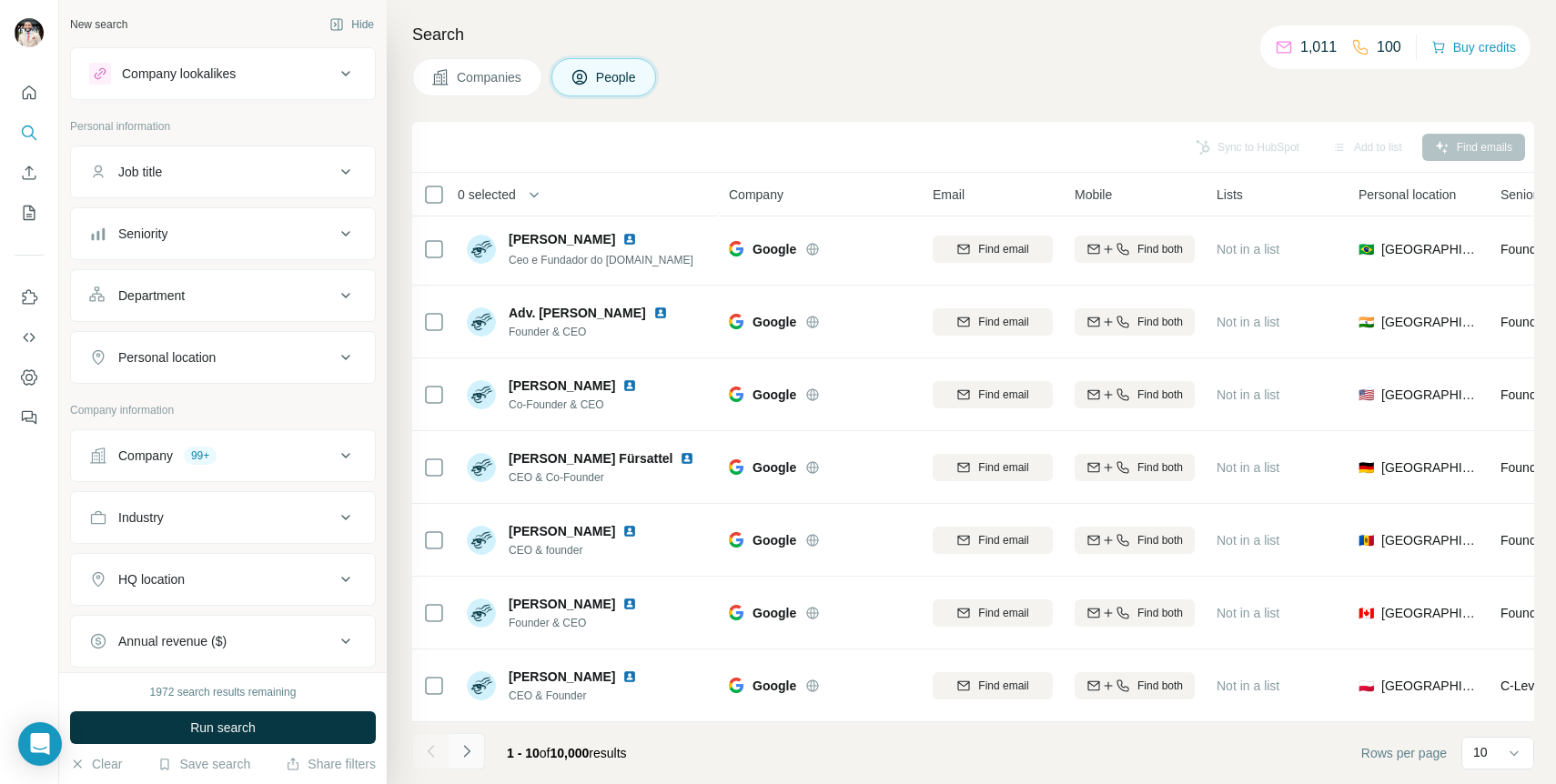
click at [469, 757] on icon "Navigate to next page" at bounding box center [467, 751] width 18 height 18
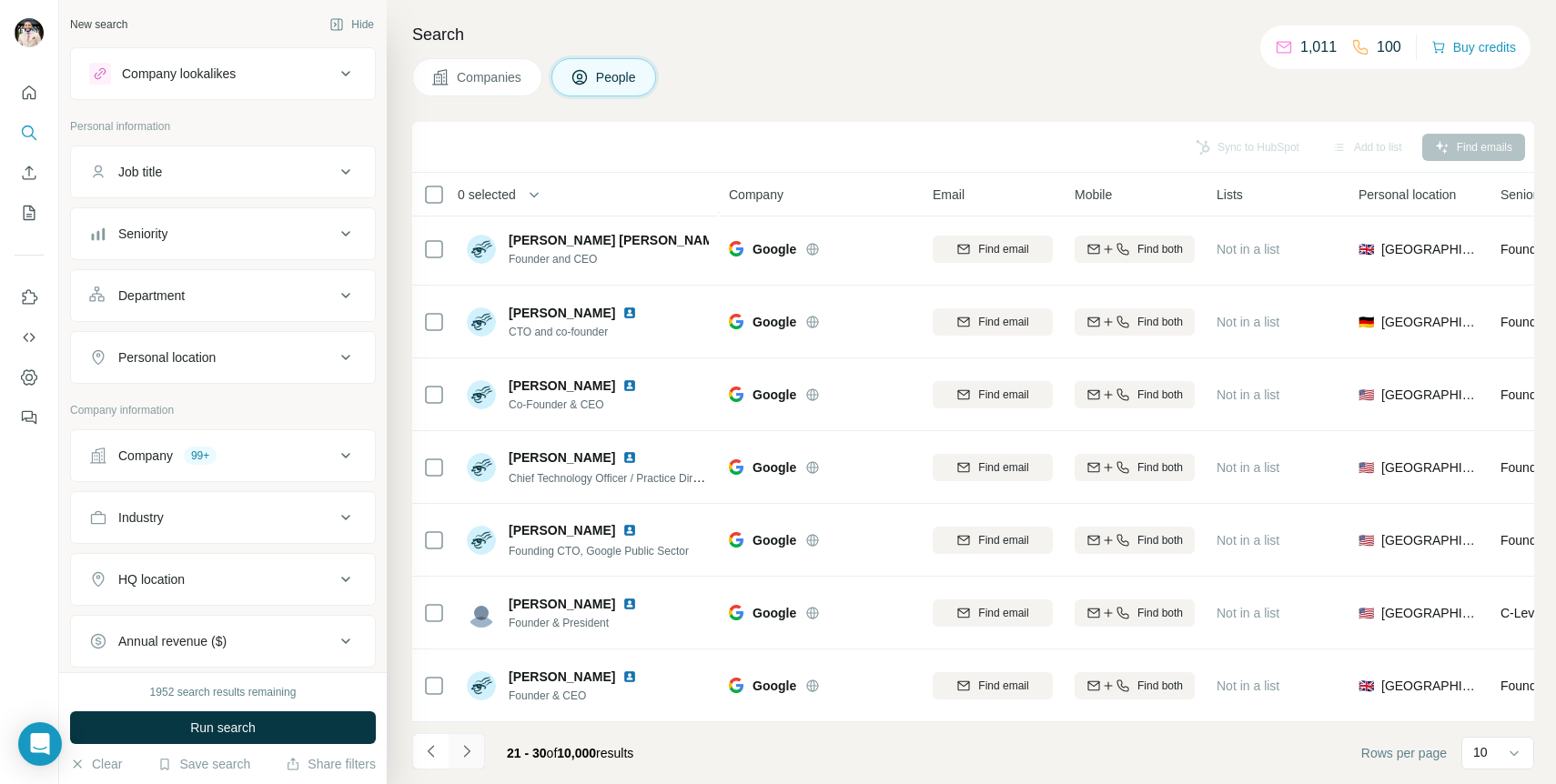
click at [469, 757] on icon "Navigate to next page" at bounding box center [467, 751] width 18 height 18
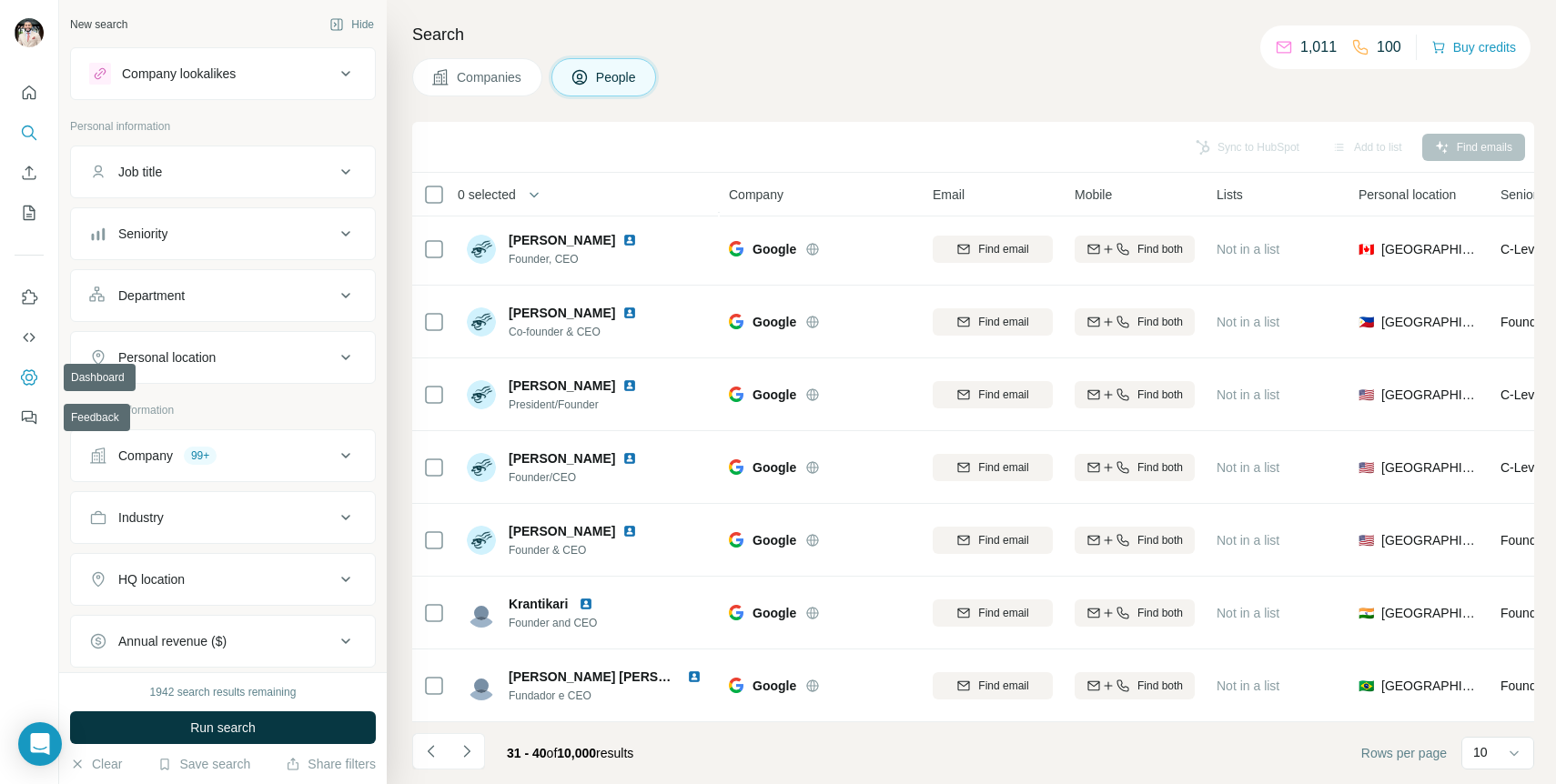
click at [31, 374] on icon "Dashboard" at bounding box center [29, 377] width 18 height 18
click at [38, 178] on icon "Enrich CSV" at bounding box center [29, 173] width 18 height 18
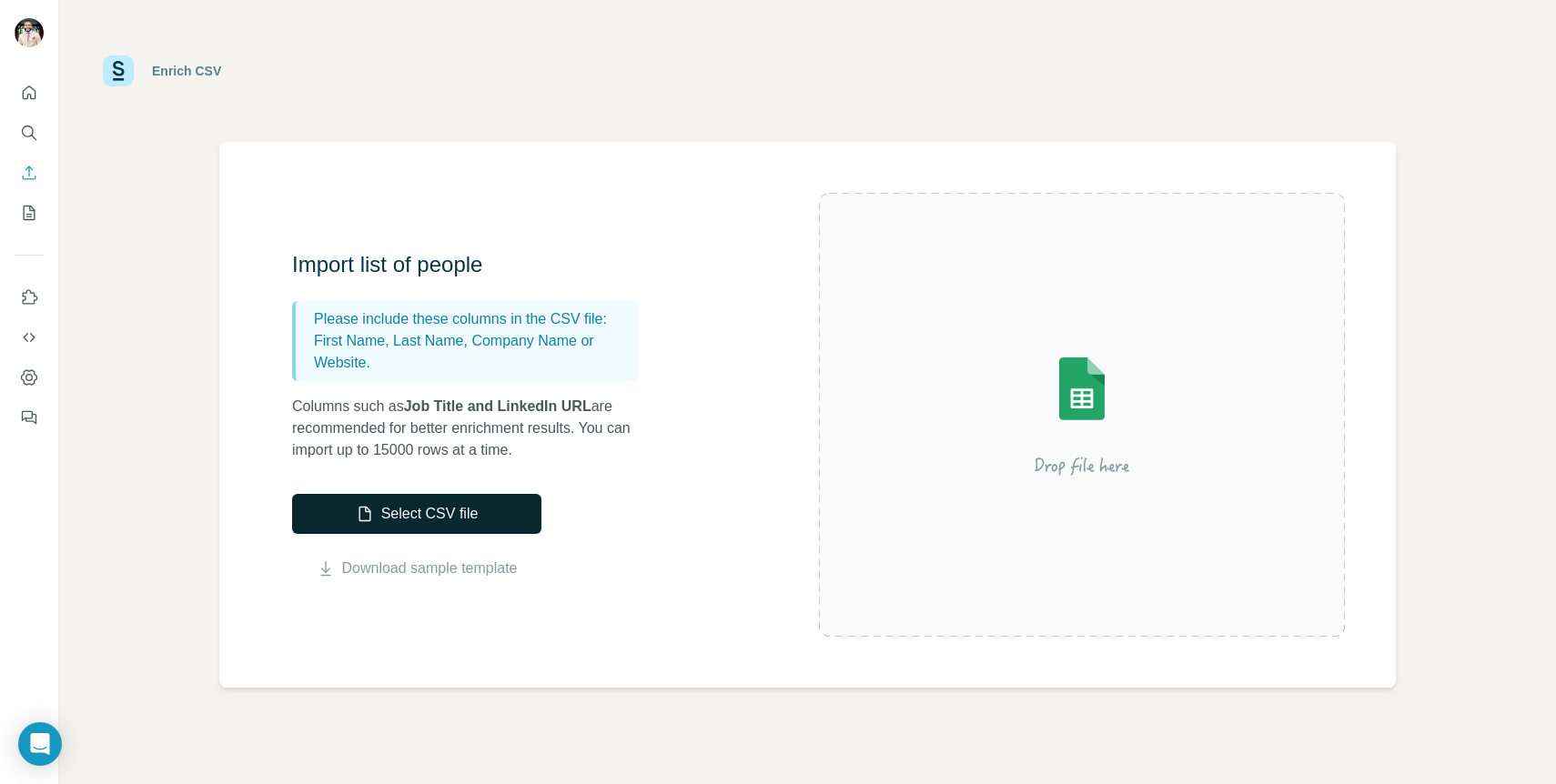
click at [456, 513] on button "Select CSV file" at bounding box center [417, 514] width 249 height 40
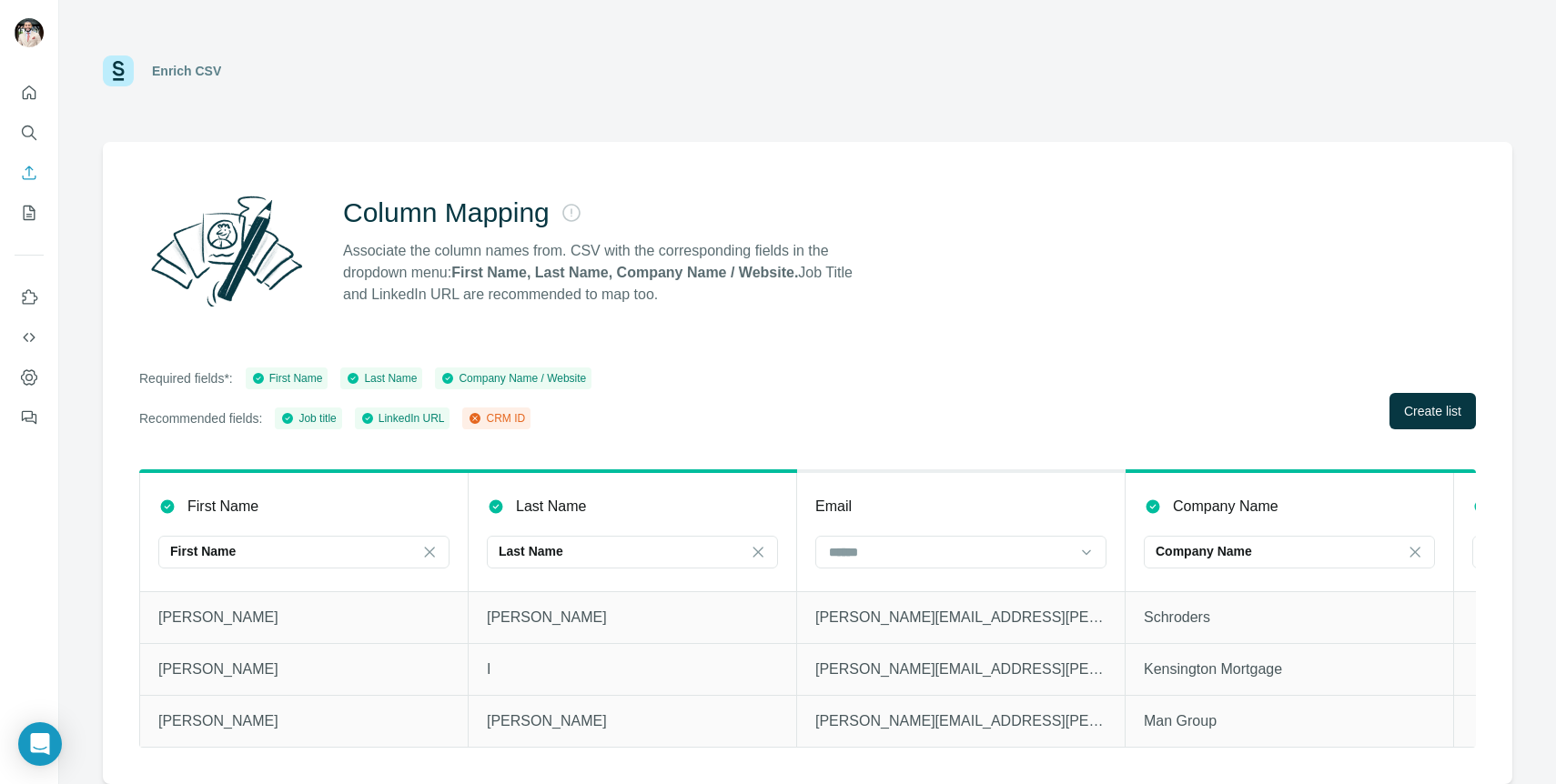
click at [480, 419] on icon at bounding box center [475, 419] width 11 height 11
click at [1467, 416] on button "Create list" at bounding box center [1432, 411] width 86 height 37
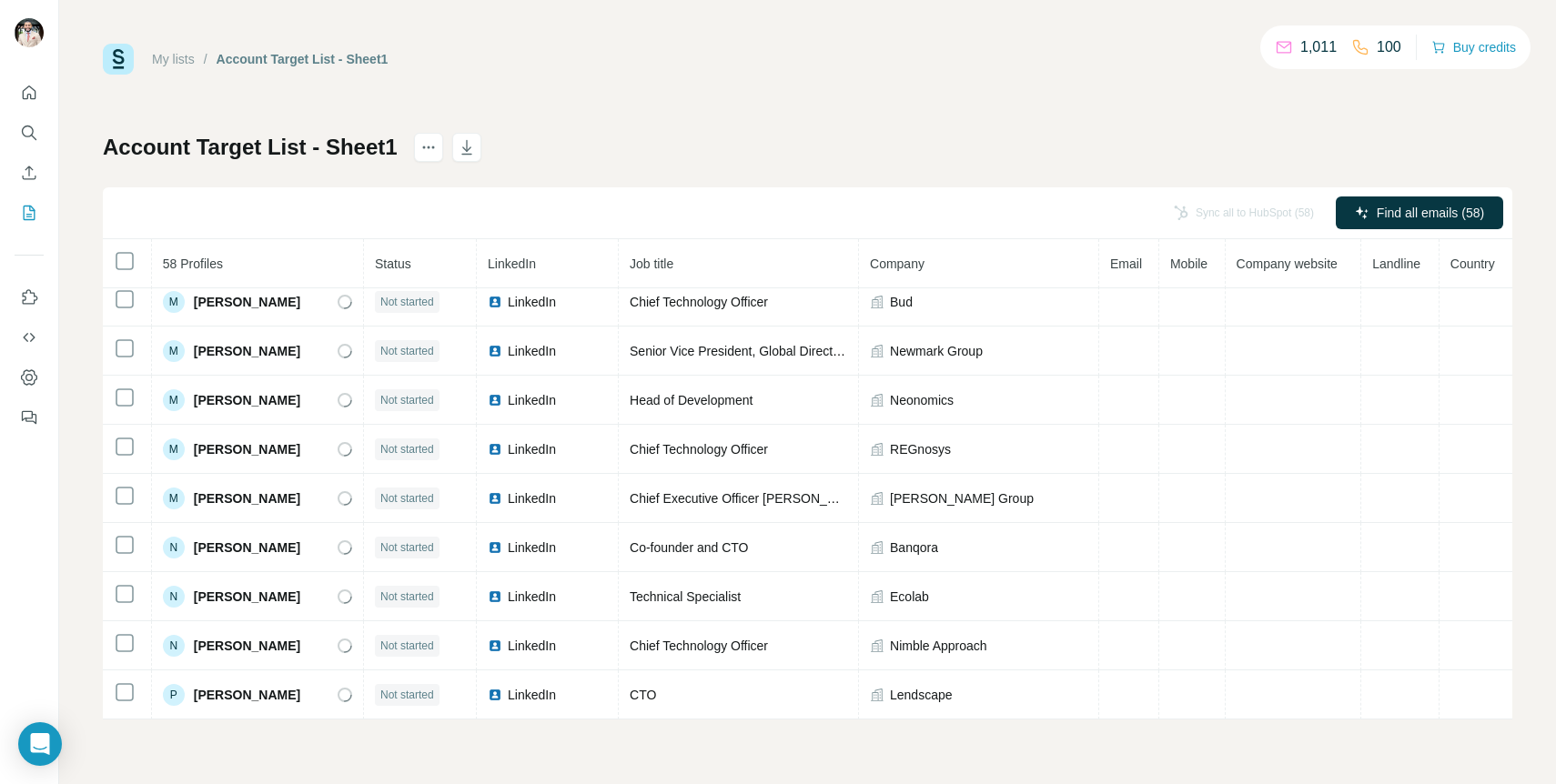
scroll to position [1869, 0]
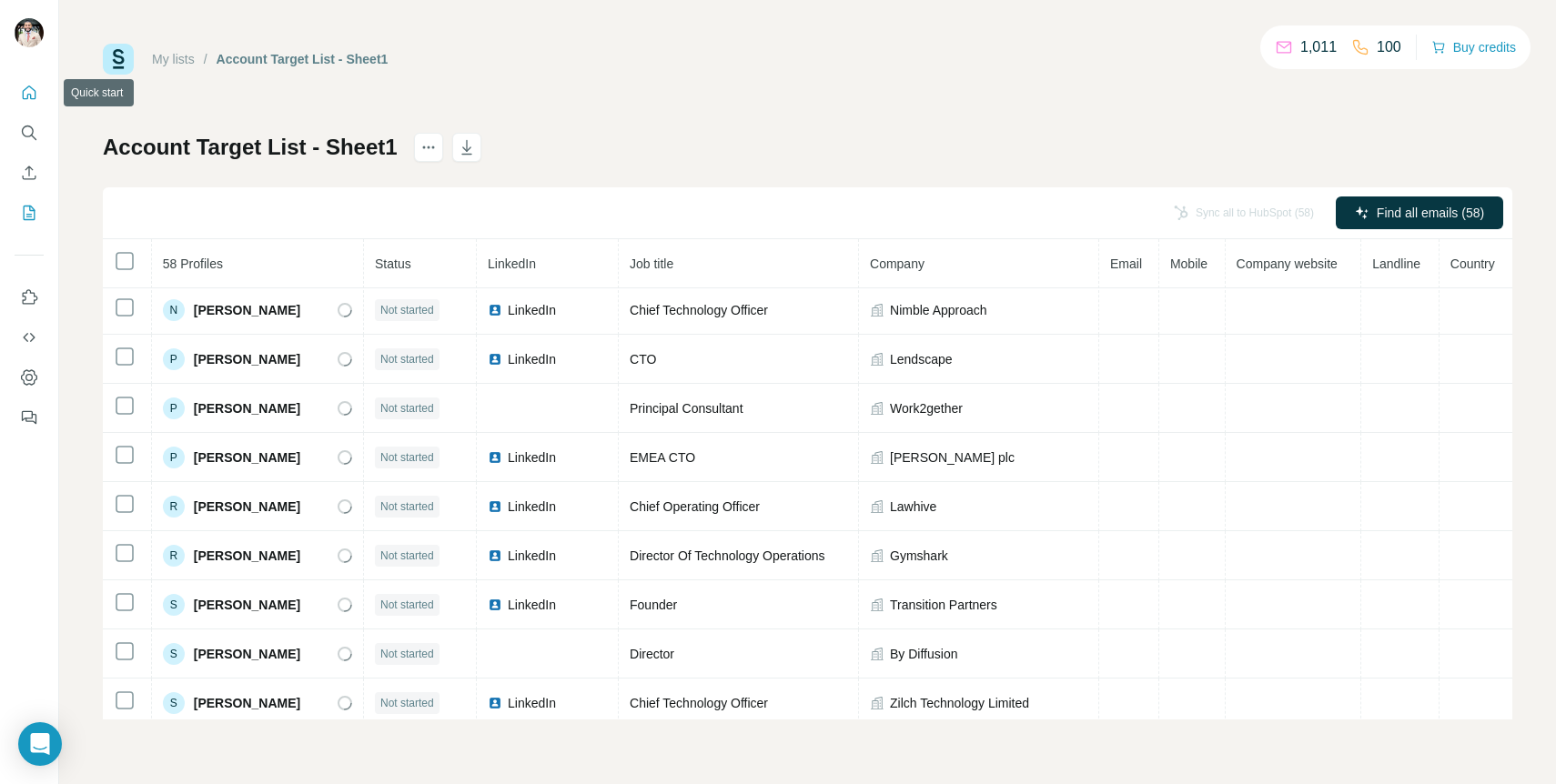
click at [19, 93] on button "Quick start" at bounding box center [29, 93] width 29 height 33
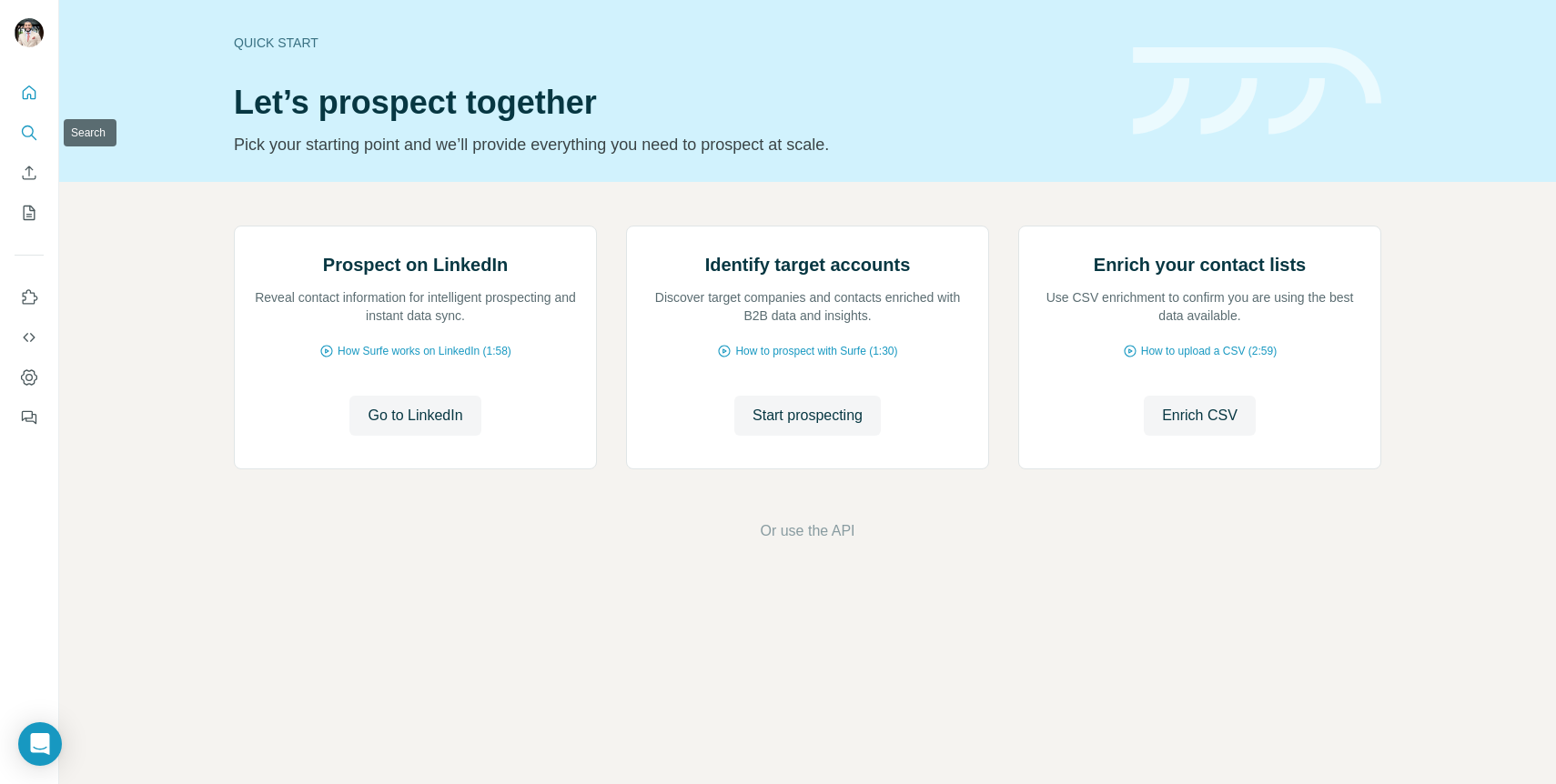
click at [27, 136] on icon "Search" at bounding box center [27, 131] width 12 height 12
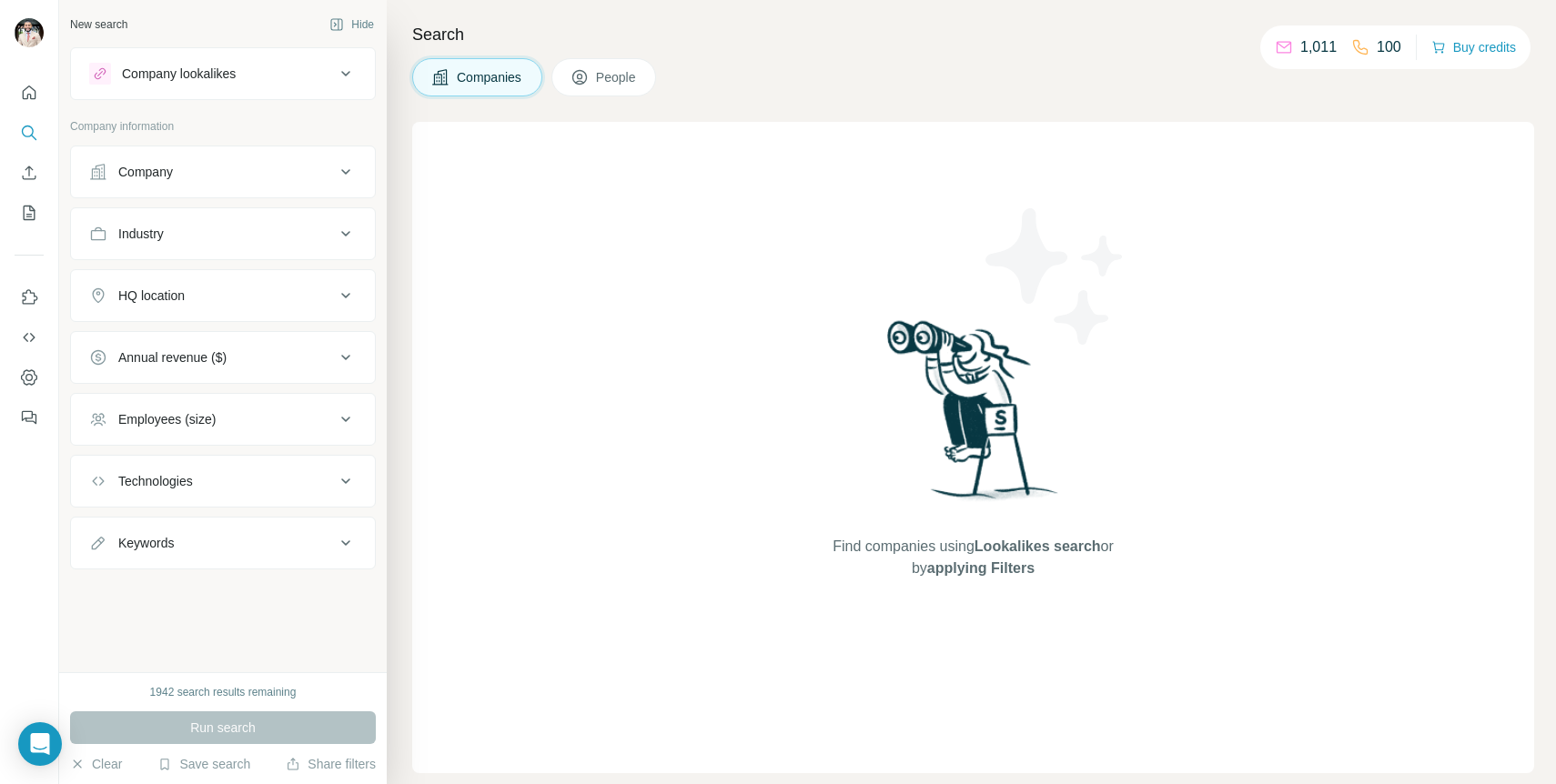
click at [229, 169] on div "Company" at bounding box center [212, 172] width 246 height 18
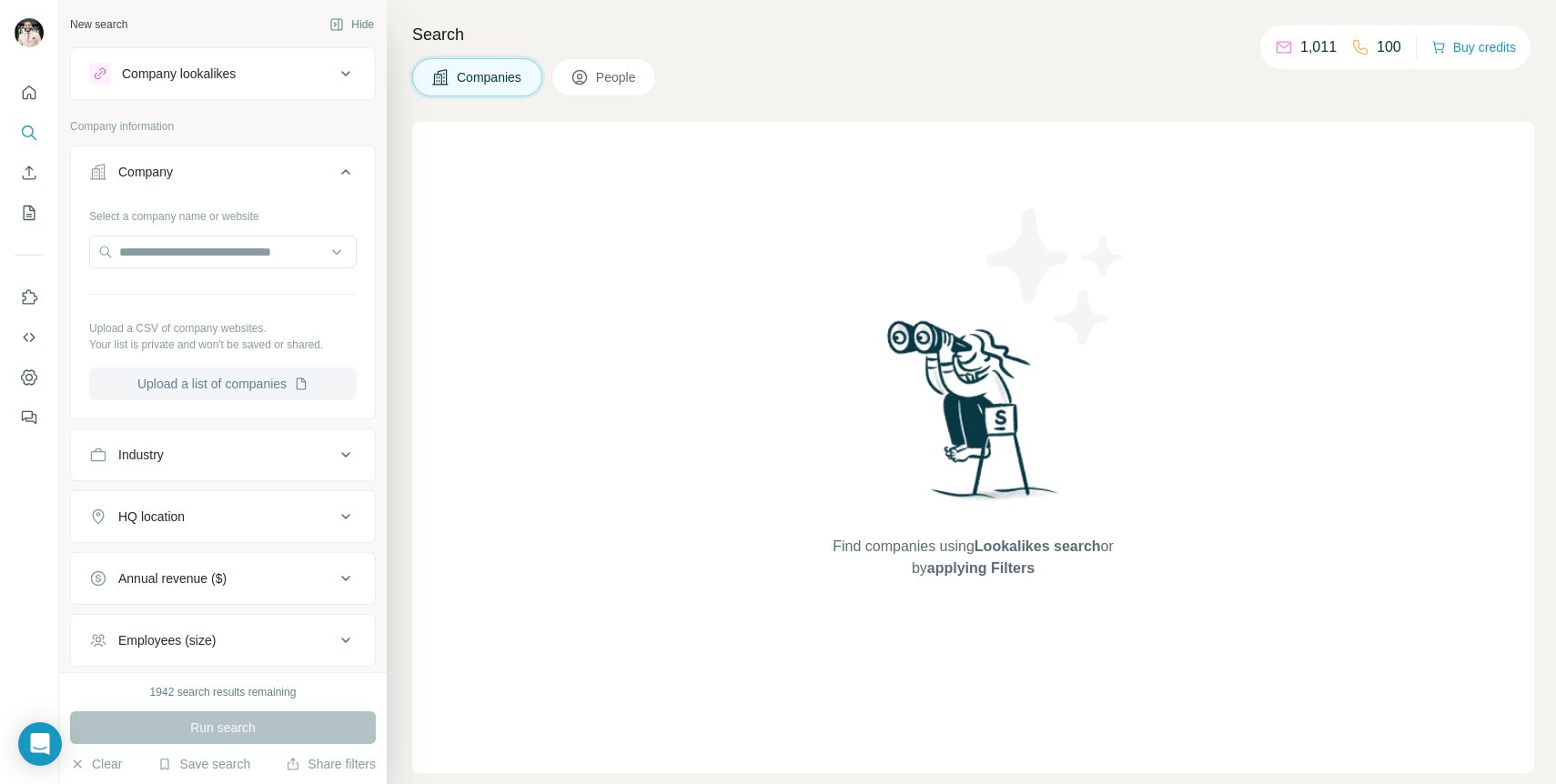
click at [224, 387] on button "Upload a list of companies" at bounding box center [223, 384] width 268 height 33
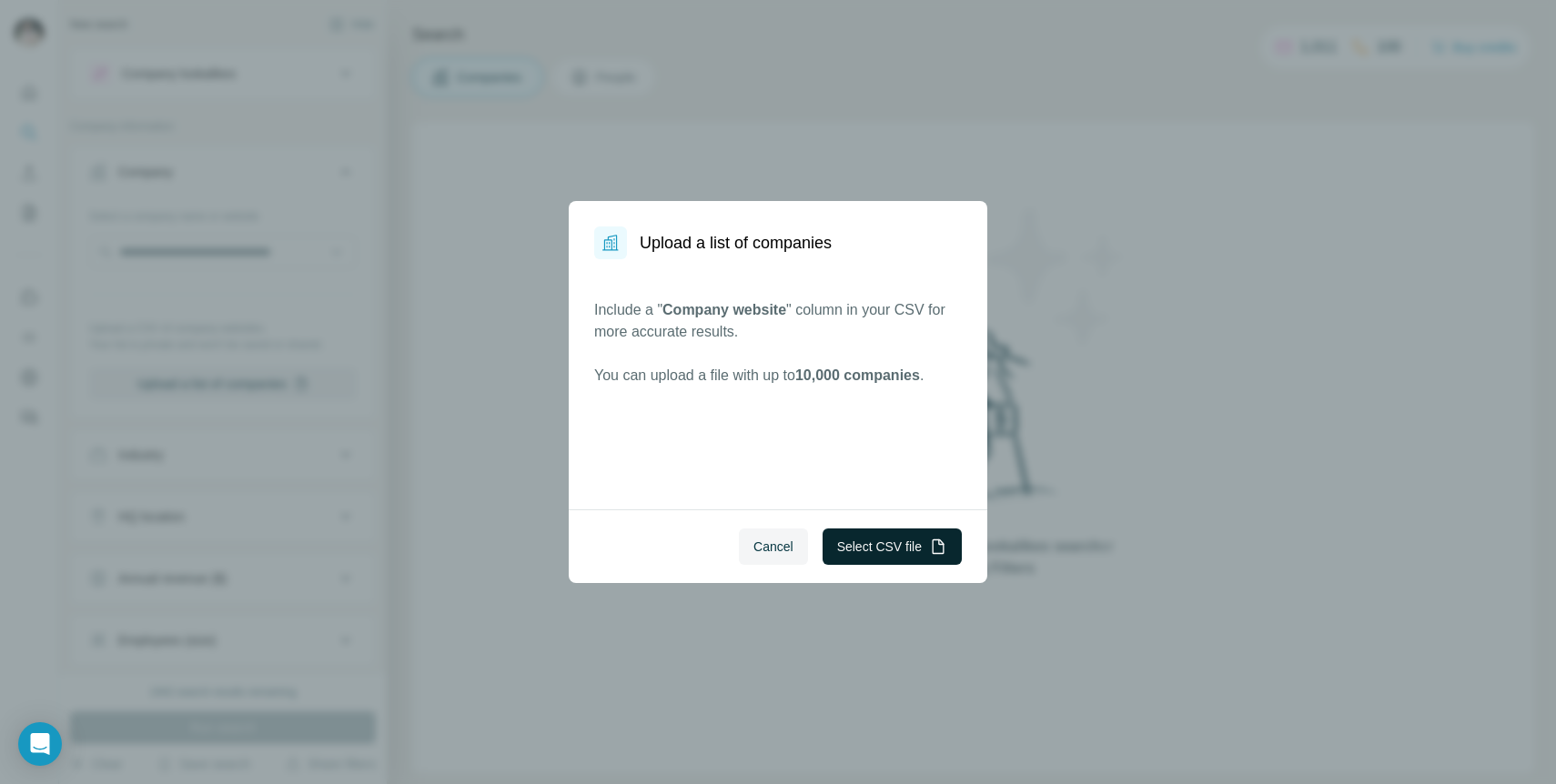
click at [910, 548] on button "Select CSV file" at bounding box center [893, 547] width 139 height 37
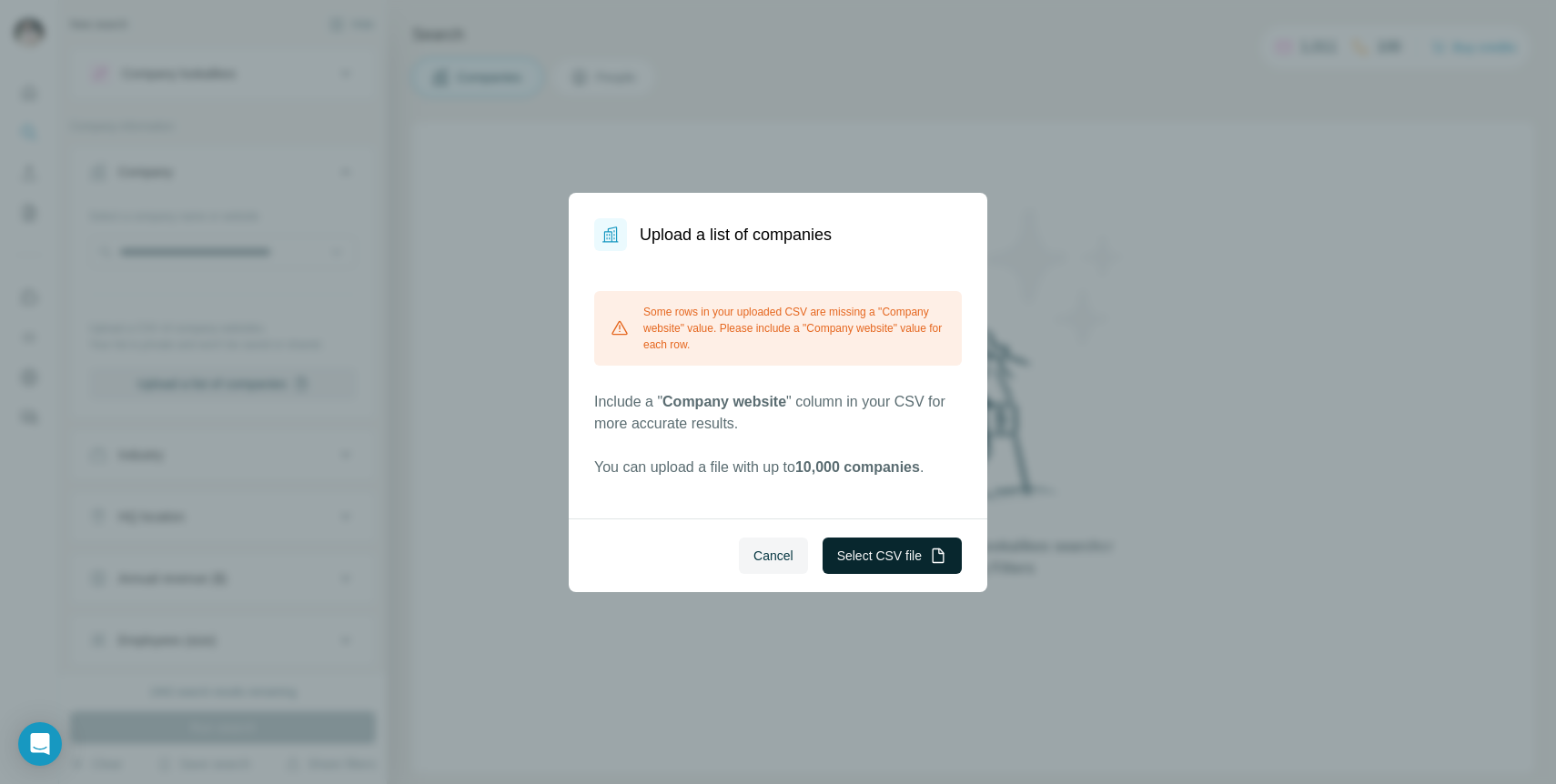
click at [870, 570] on button "Select CSV file" at bounding box center [893, 556] width 139 height 37
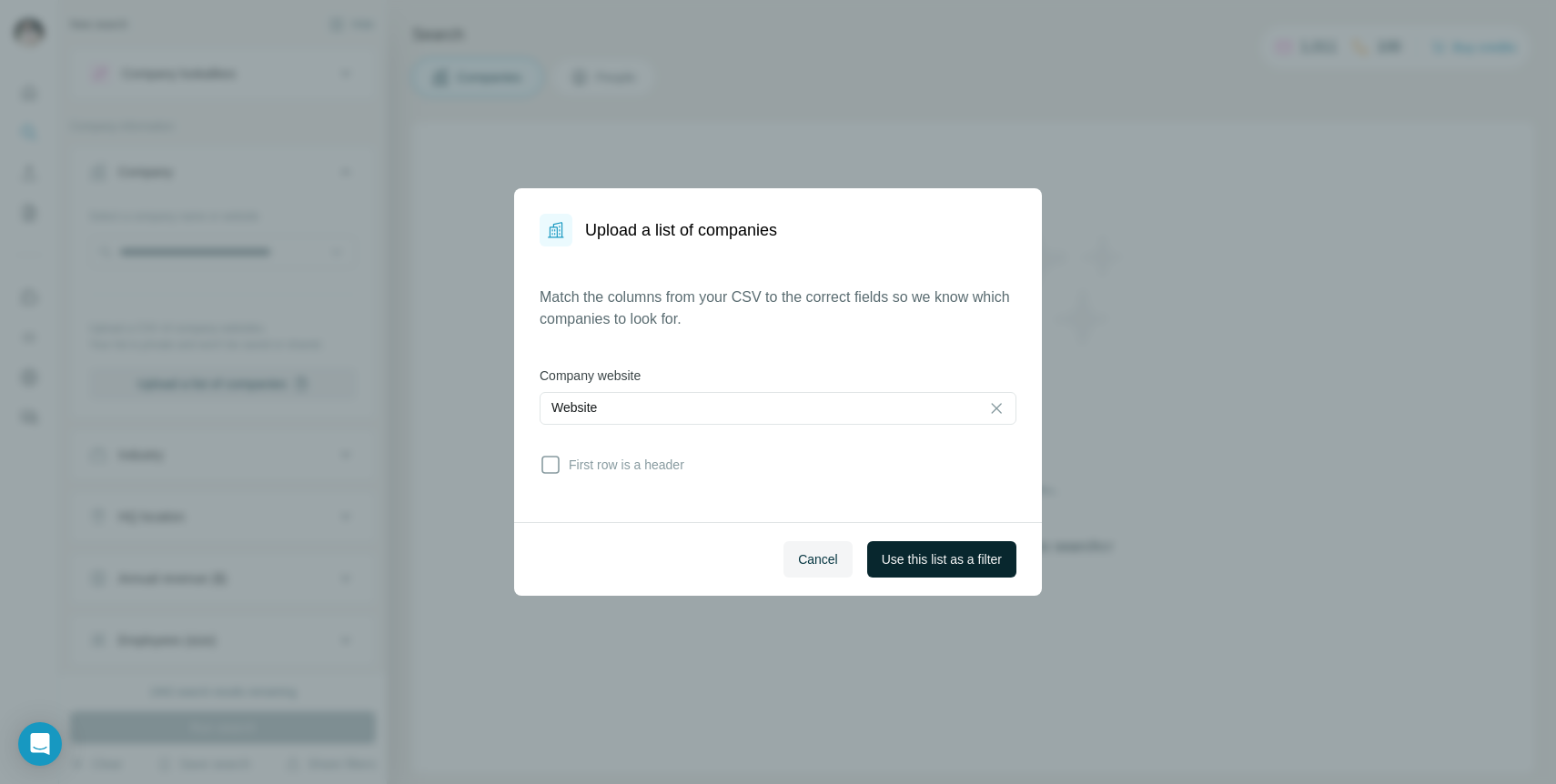
click at [962, 551] on span "Use this list as a filter" at bounding box center [941, 560] width 120 height 18
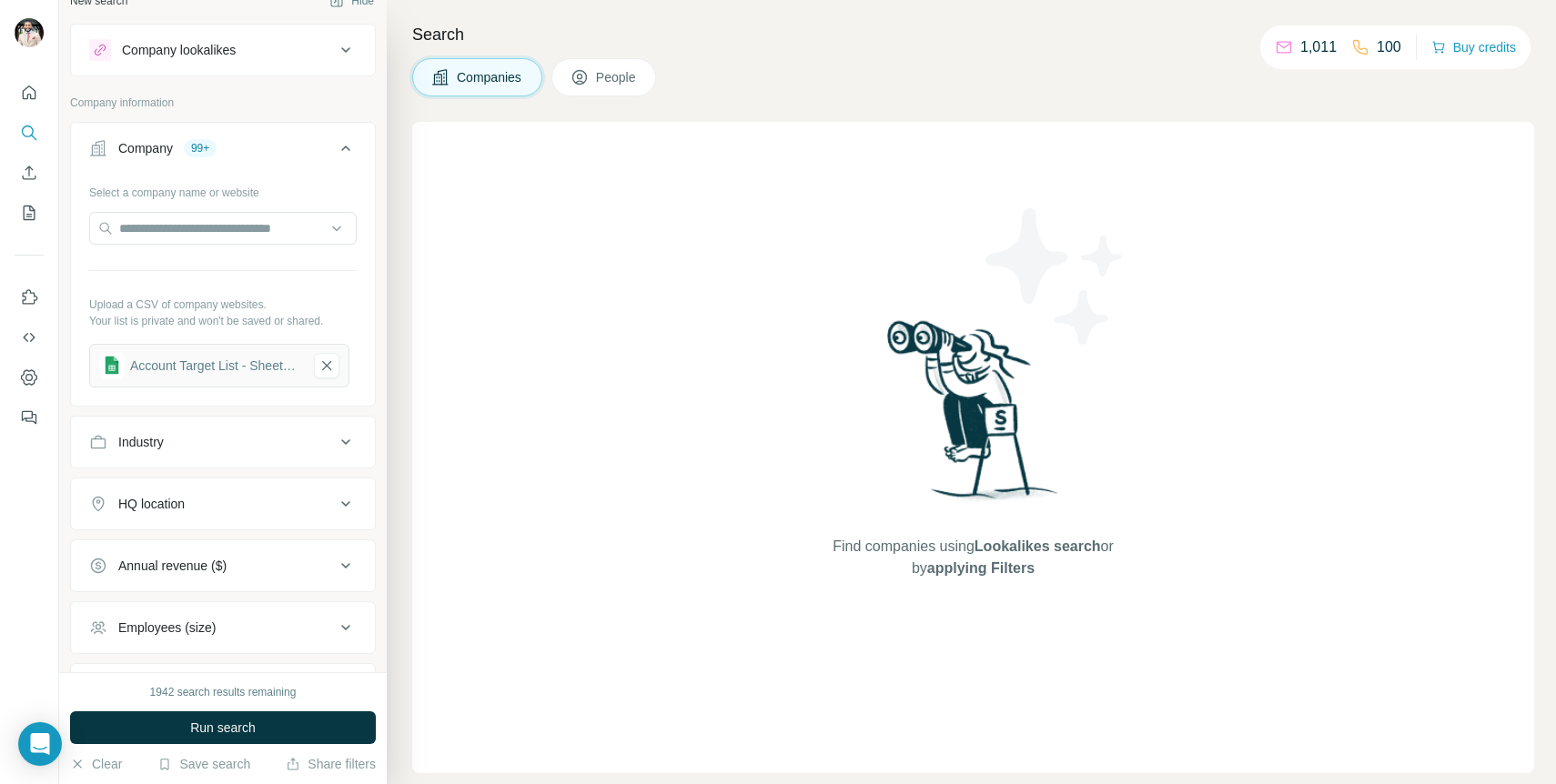
scroll to position [26, 0]
click at [278, 234] on input "text" at bounding box center [223, 226] width 268 height 33
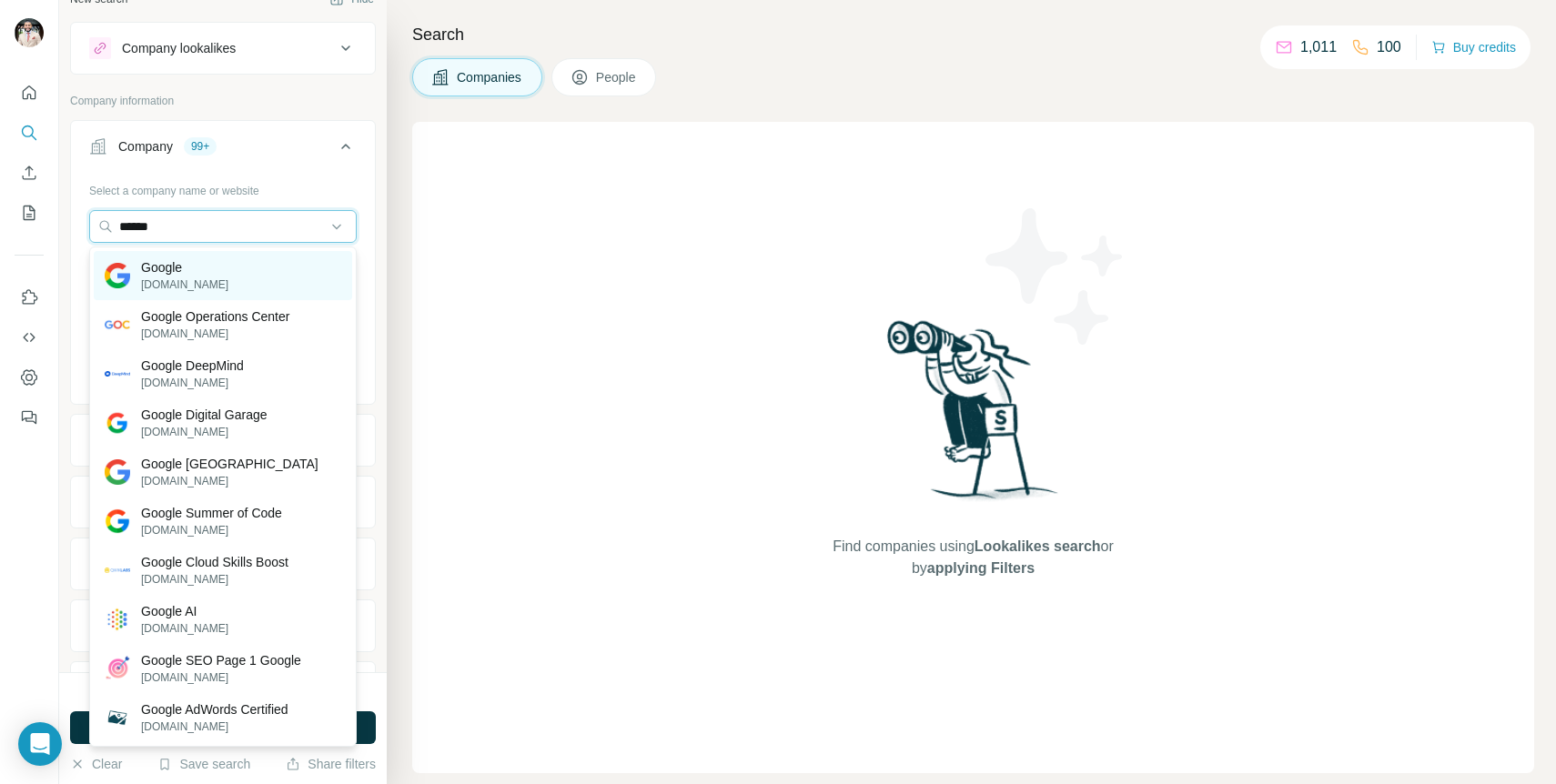
type input "******"
click at [269, 274] on div "Google google.com" at bounding box center [223, 276] width 258 height 49
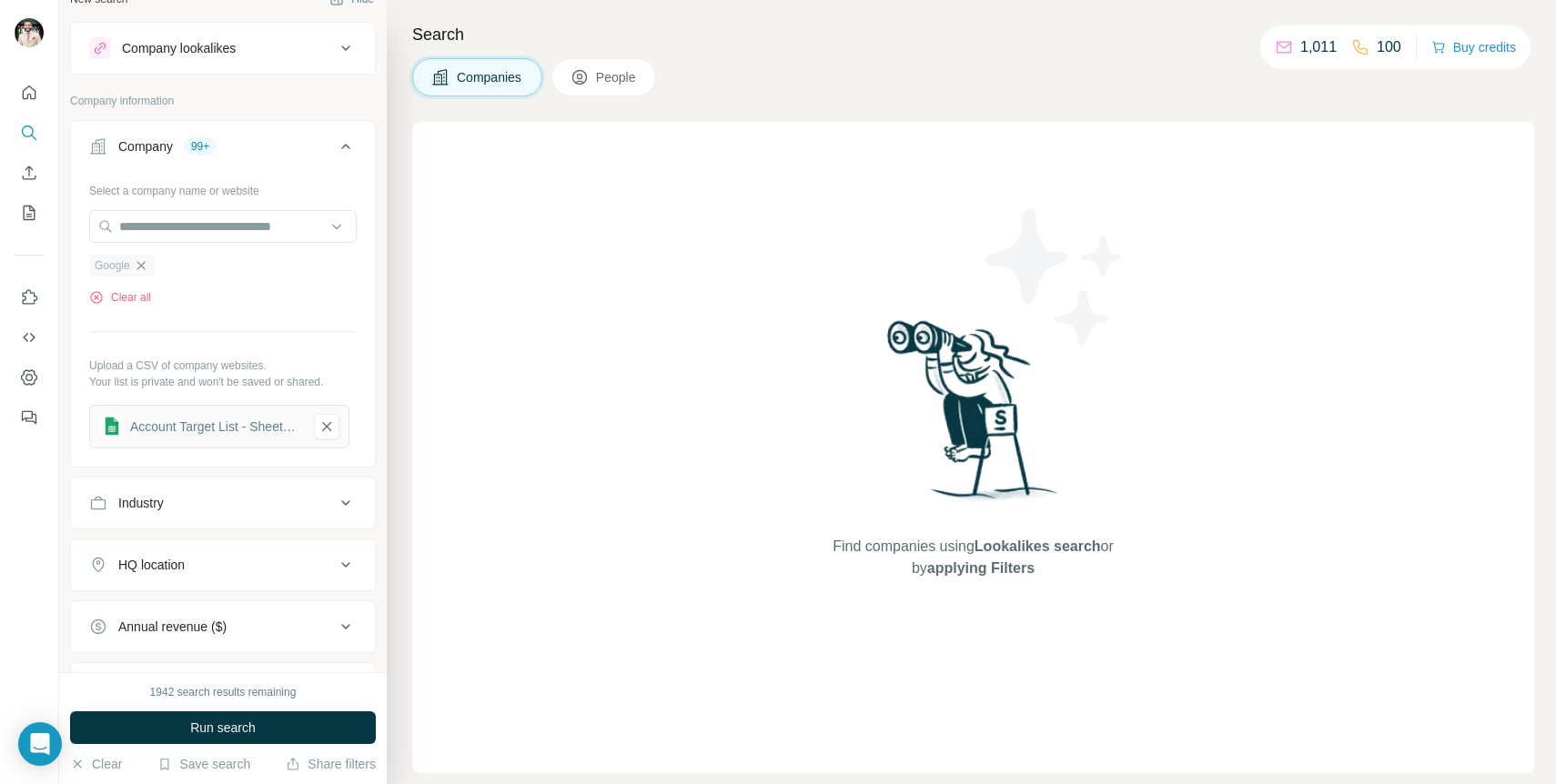
click at [142, 268] on icon "button" at bounding box center [141, 266] width 15 height 15
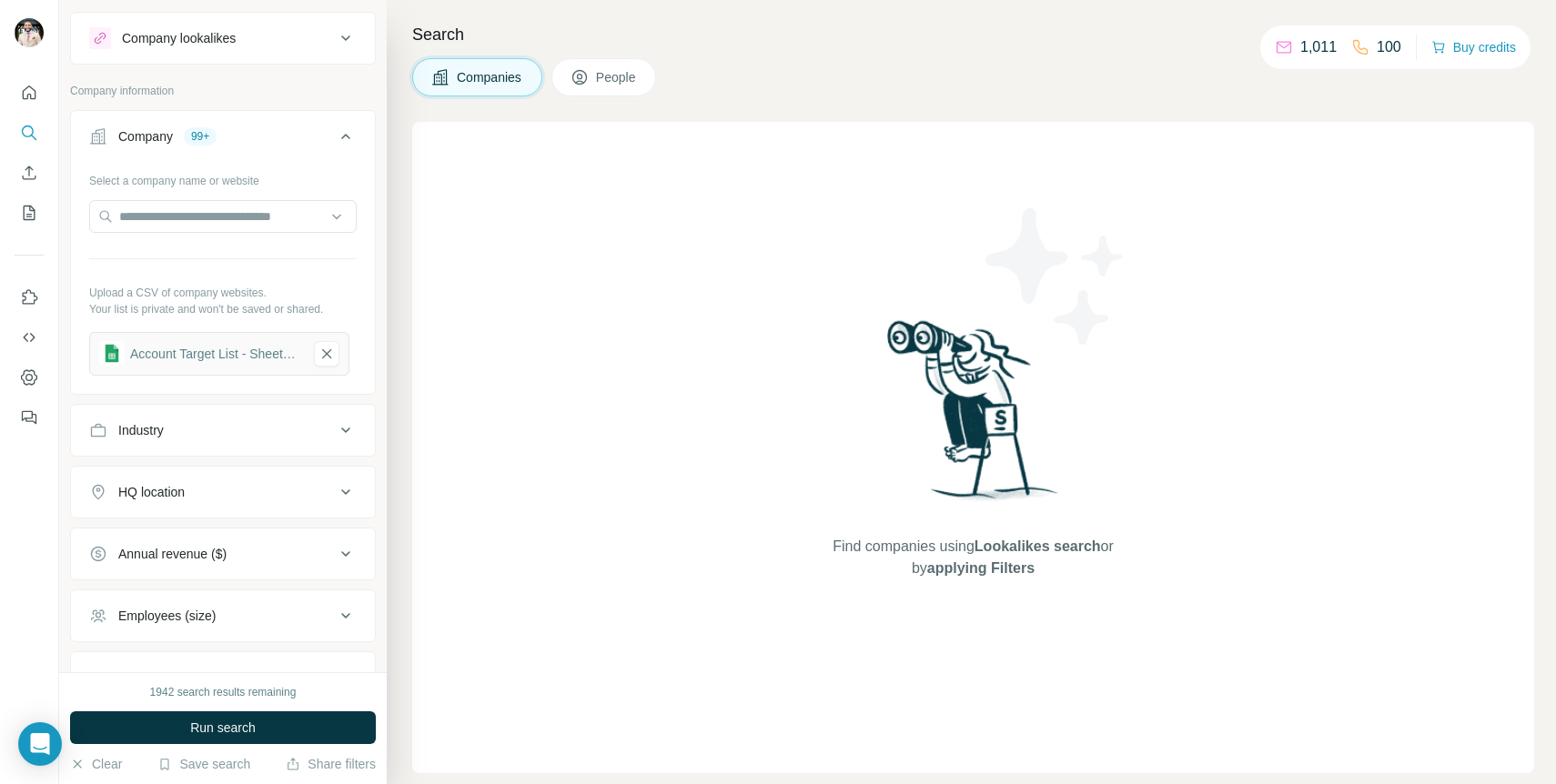
scroll to position [37, 0]
click at [308, 724] on button "Run search" at bounding box center [223, 728] width 306 height 33
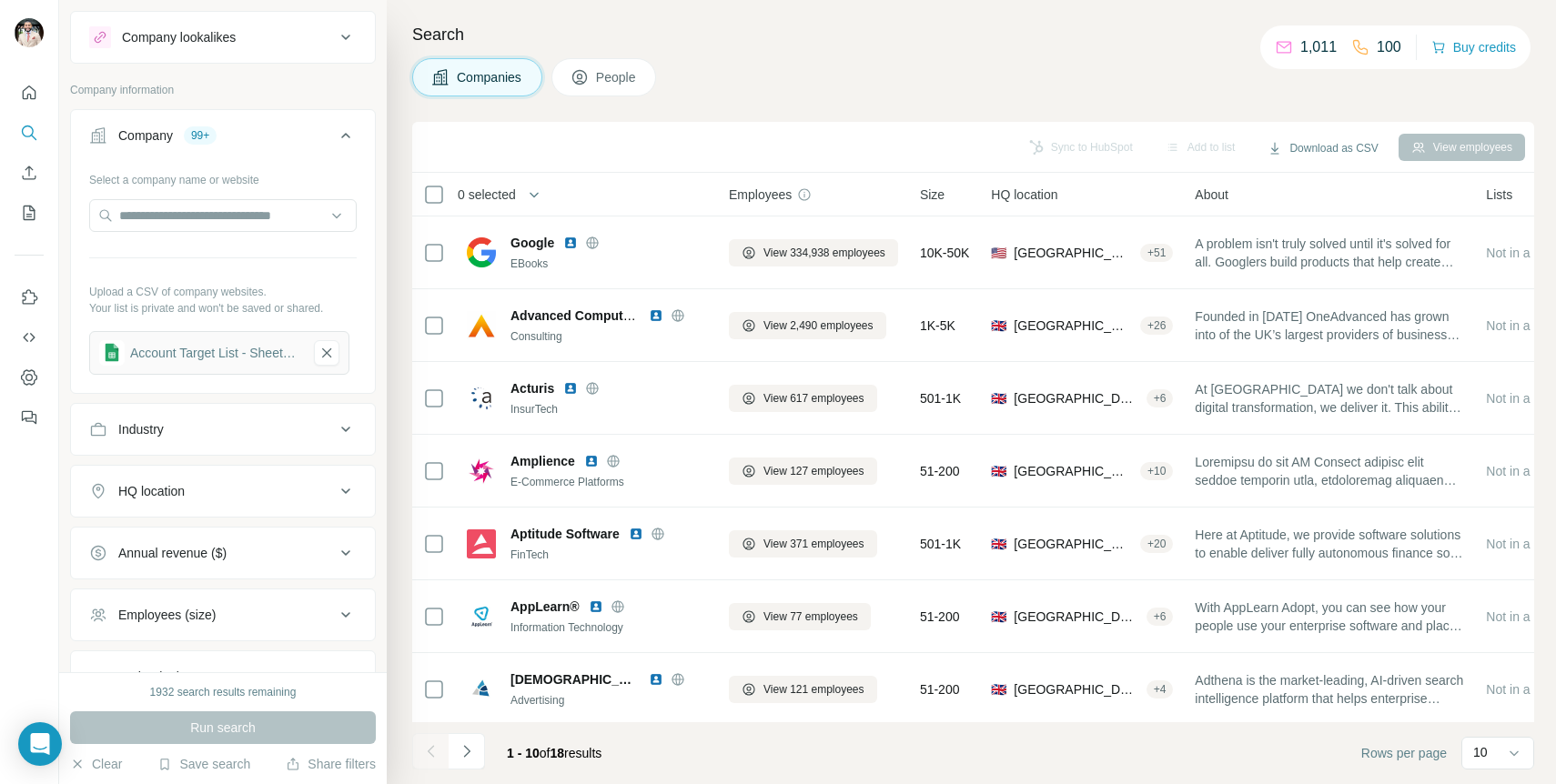
click at [579, 77] on icon at bounding box center [580, 77] width 18 height 18
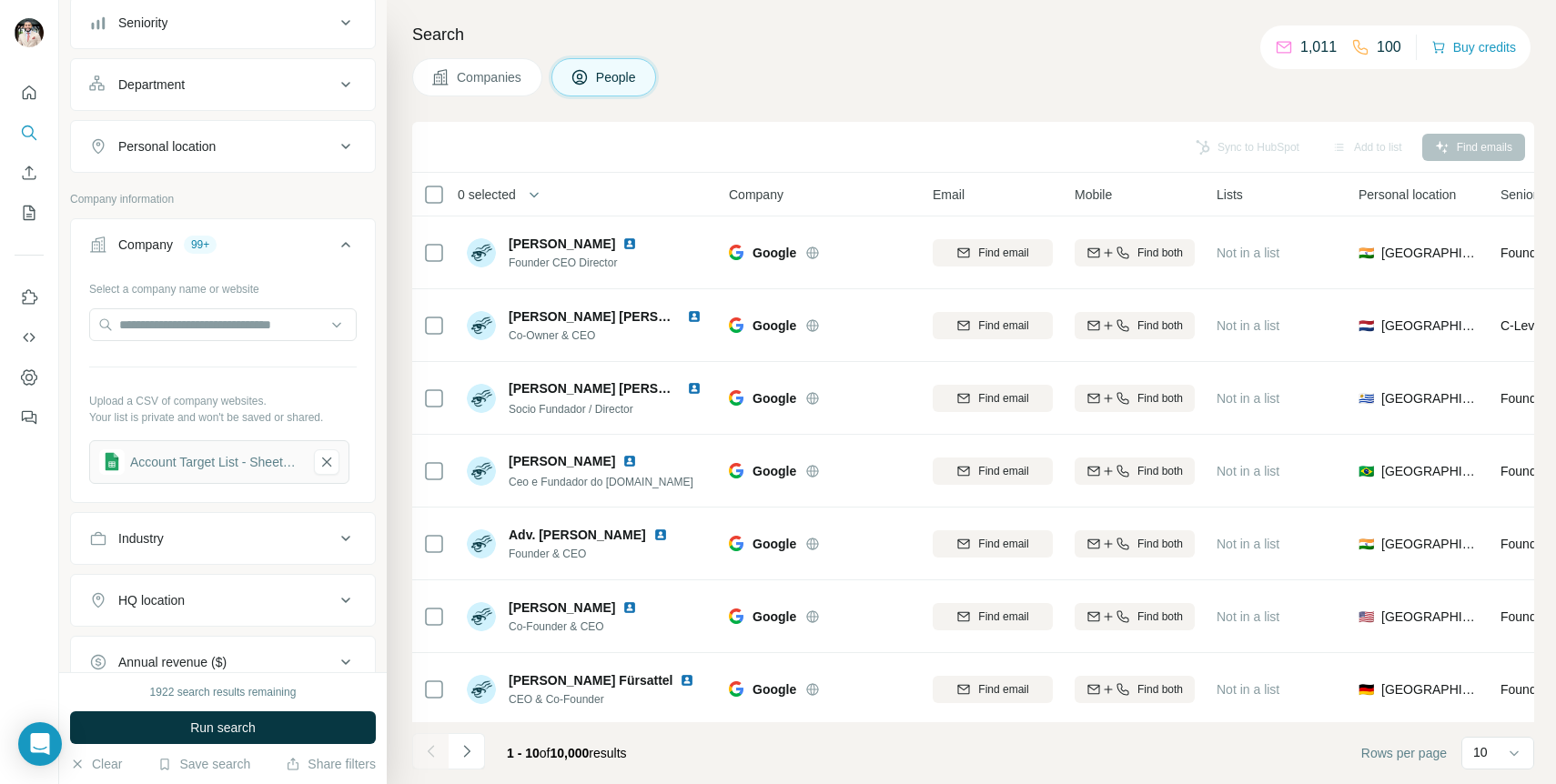
scroll to position [234, 0]
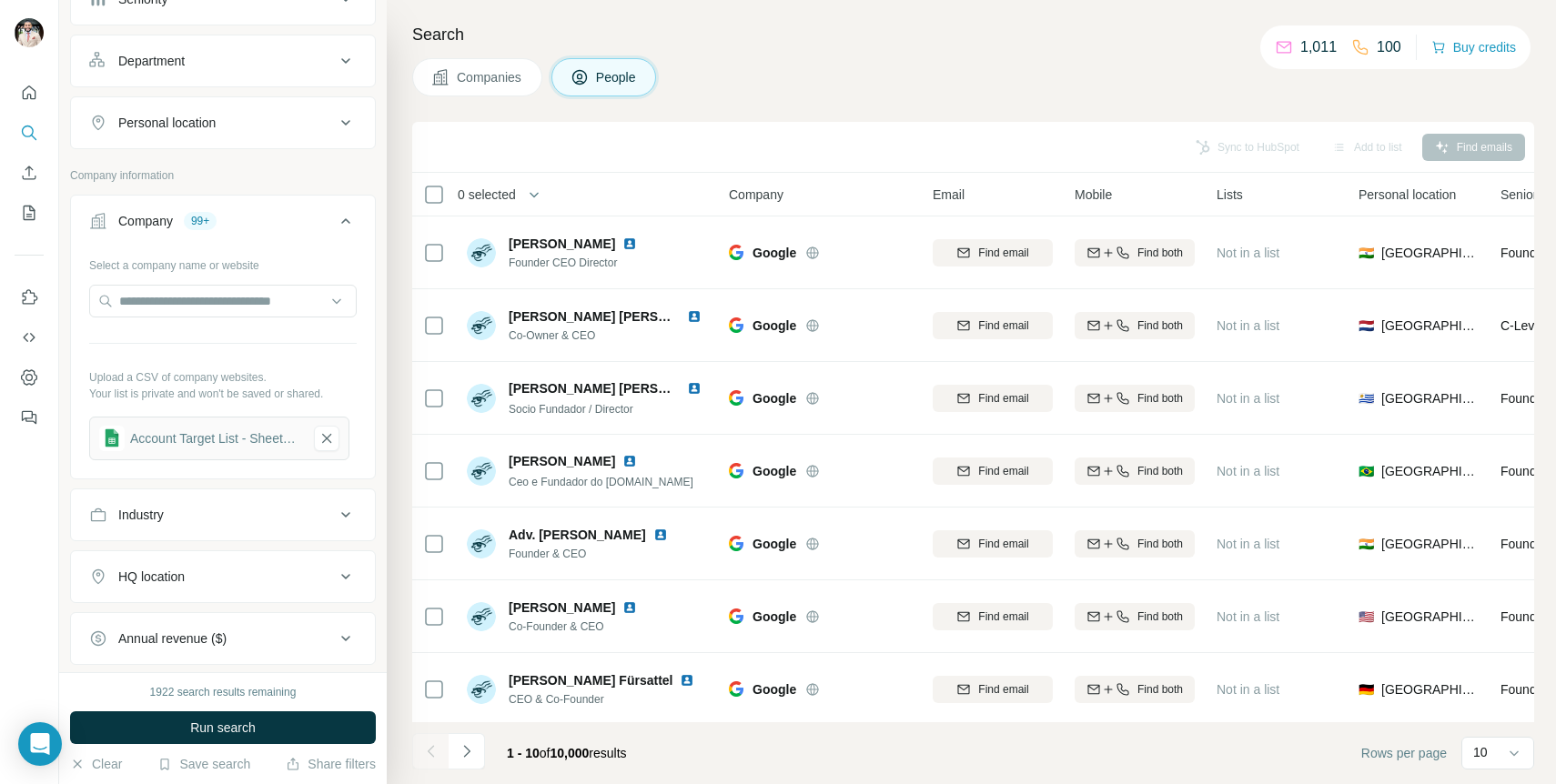
click at [250, 506] on div "Industry" at bounding box center [212, 515] width 246 height 18
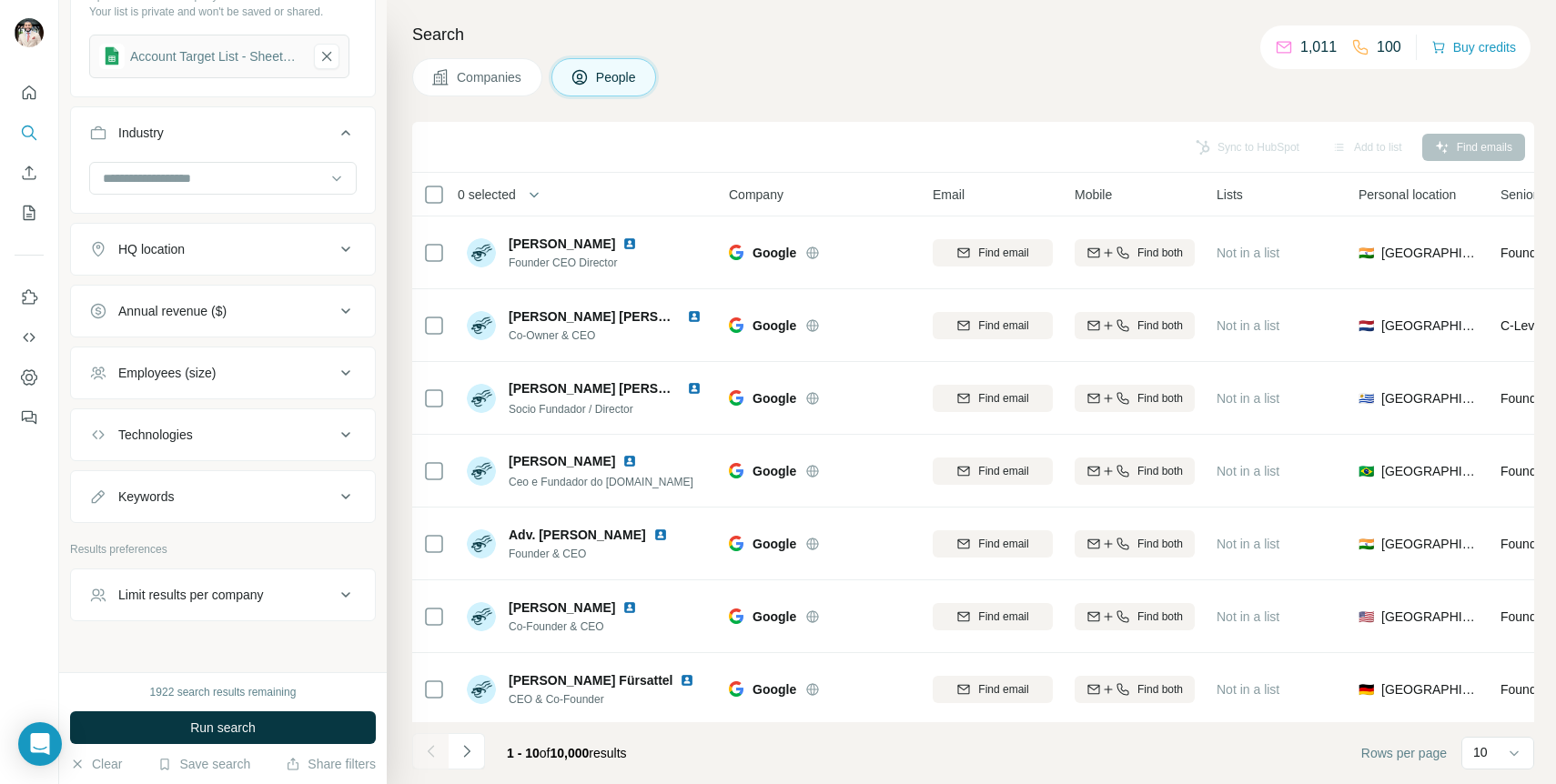
scroll to position [649, 0]
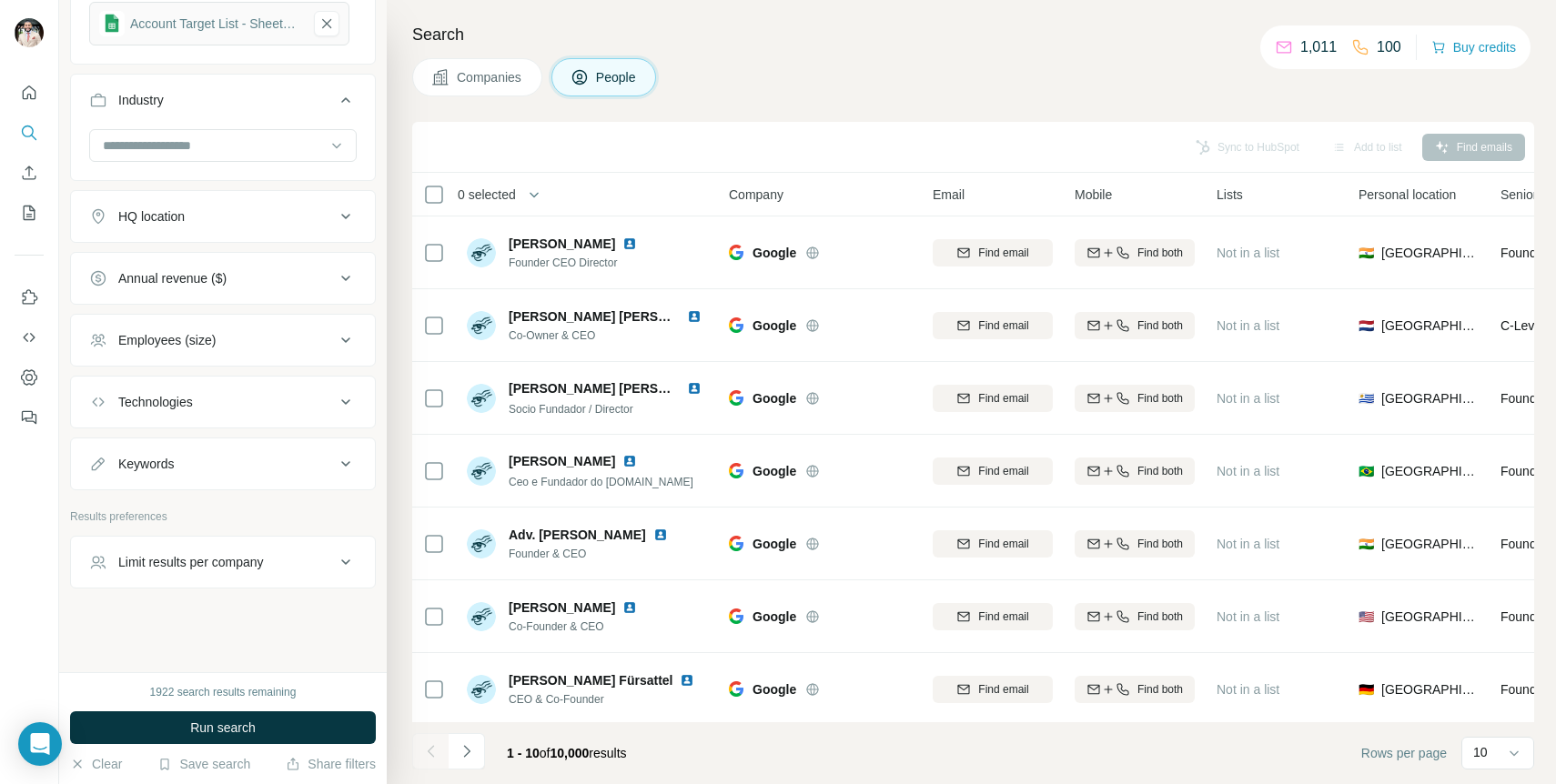
click at [252, 567] on div "Limit results per company" at bounding box center [191, 562] width 146 height 18
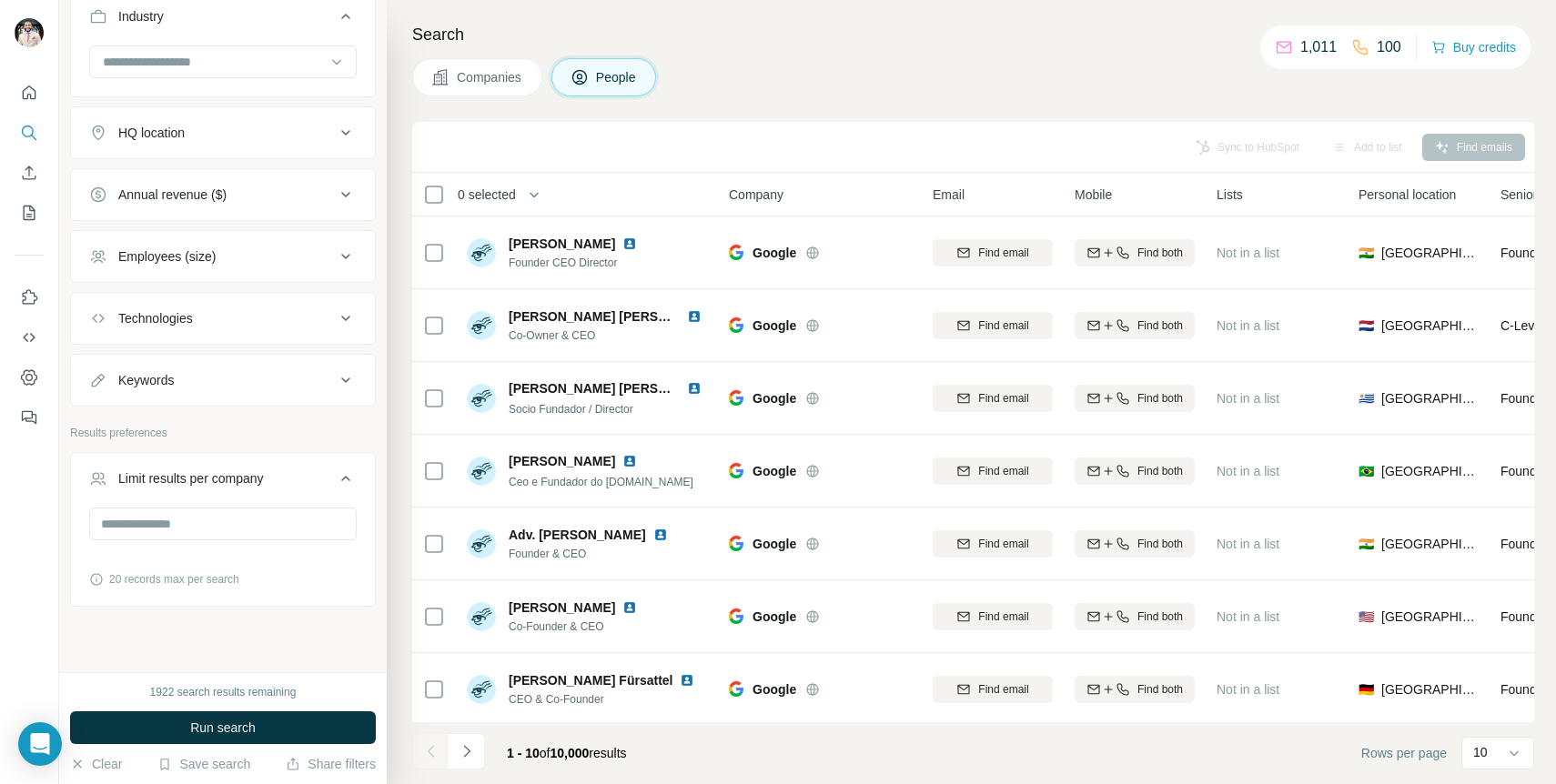
scroll to position [751, 0]
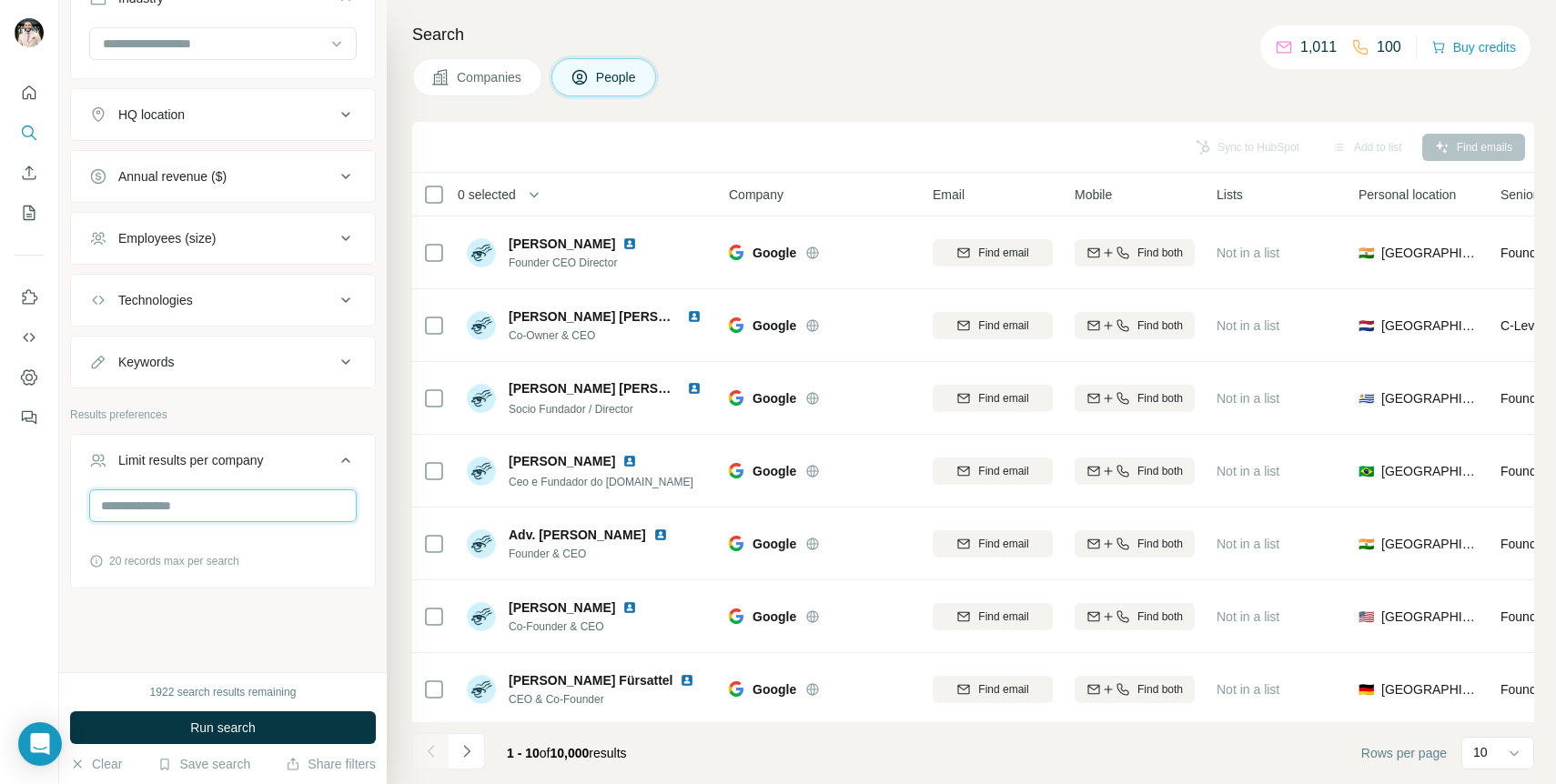
click at [244, 516] on input "number" at bounding box center [223, 506] width 268 height 33
type input "*"
click at [290, 355] on div "Keywords" at bounding box center [212, 362] width 246 height 18
click at [265, 398] on input "text" at bounding box center [204, 408] width 231 height 33
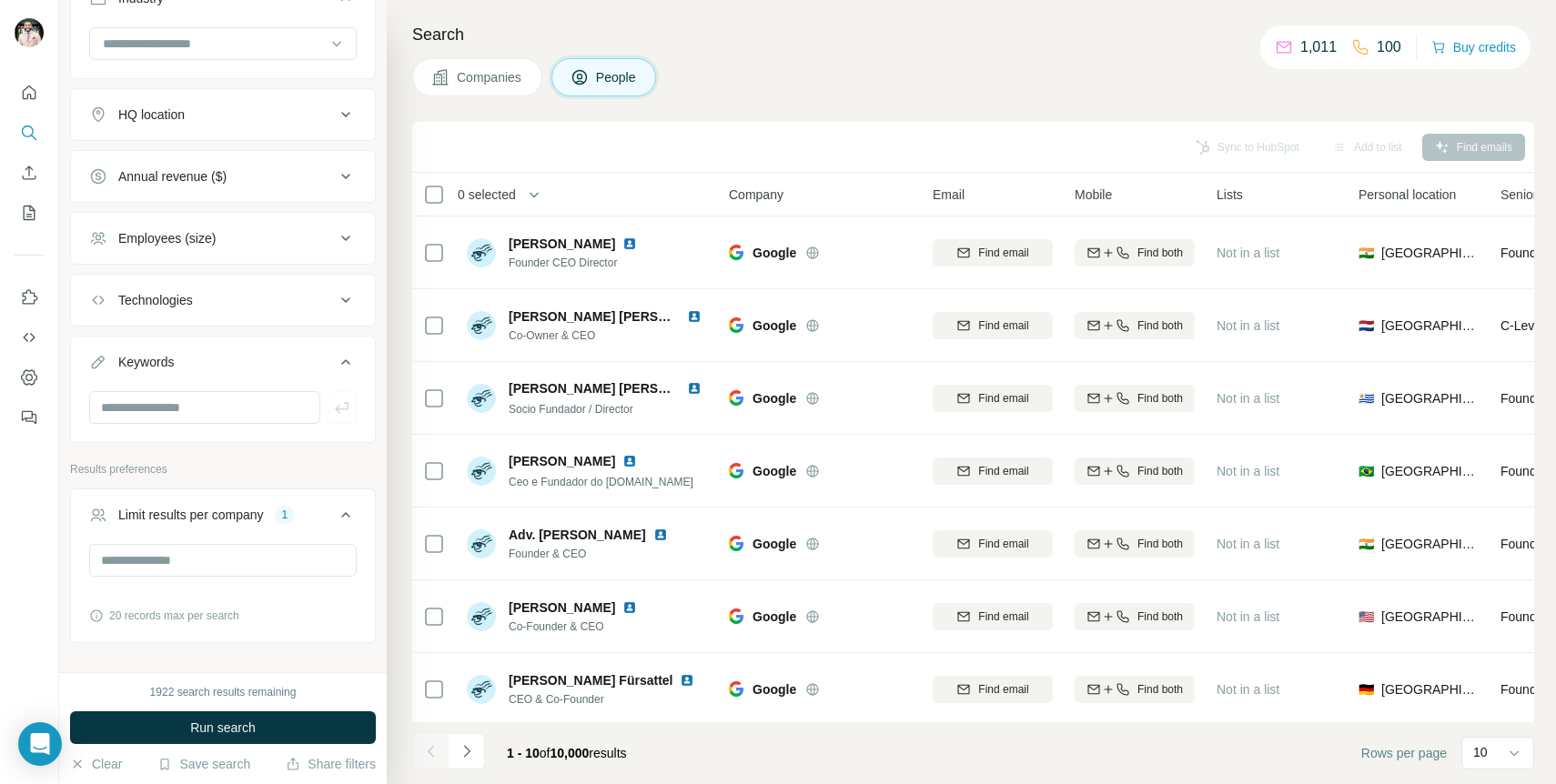
click at [344, 358] on icon at bounding box center [345, 362] width 22 height 22
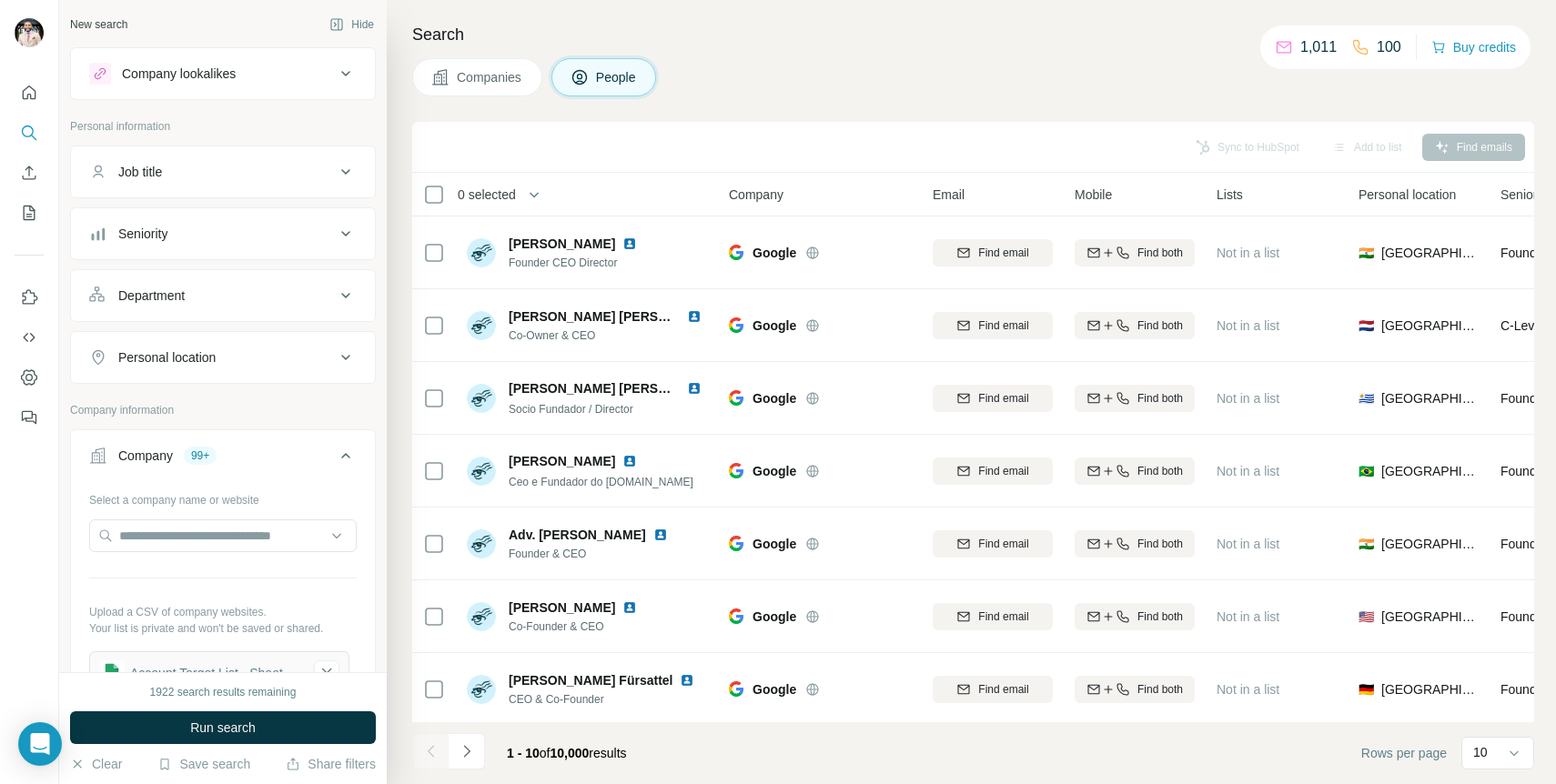
click at [310, 169] on div "Job title" at bounding box center [212, 172] width 246 height 18
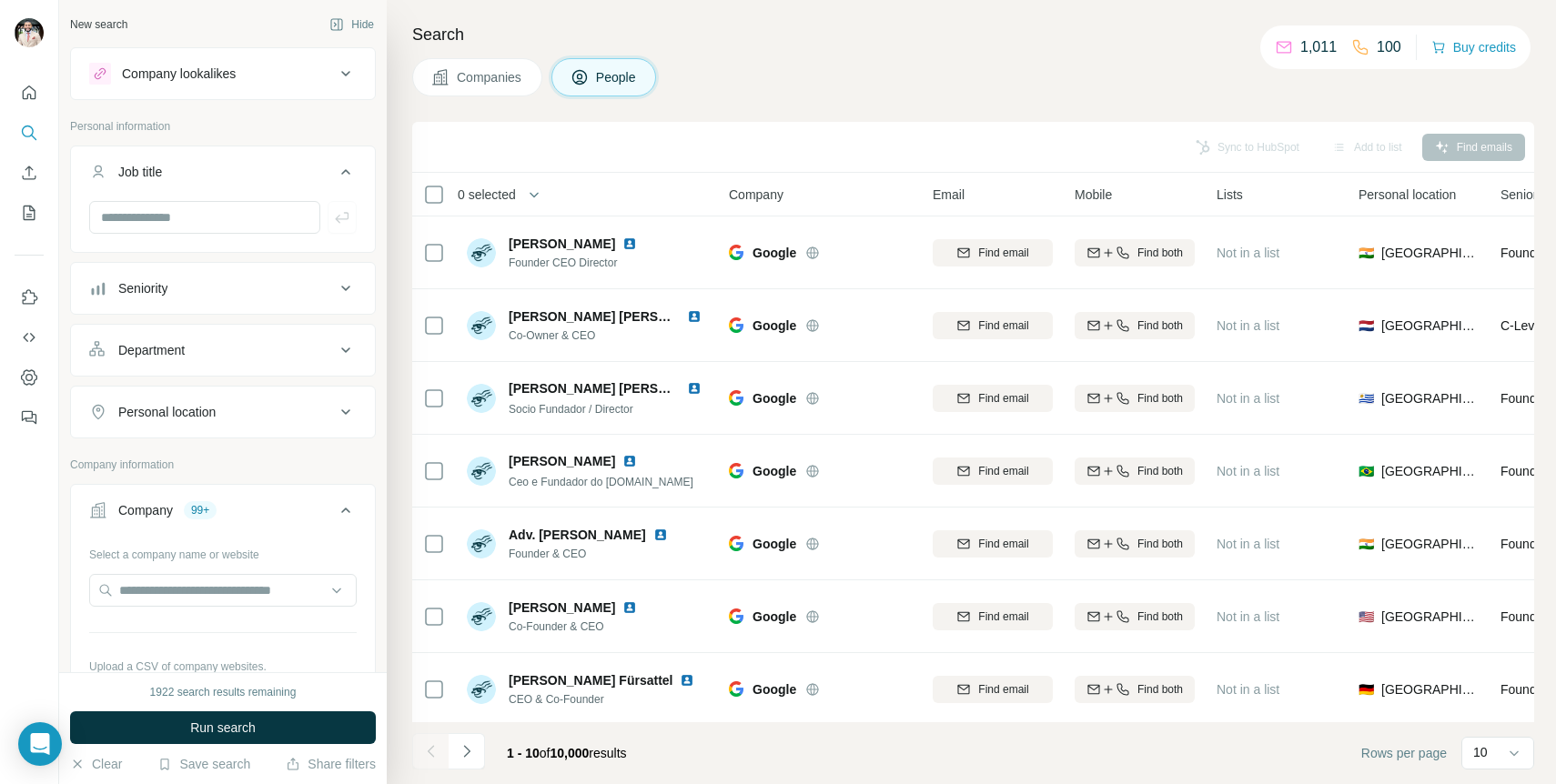
click at [310, 169] on div "Job title" at bounding box center [212, 172] width 246 height 18
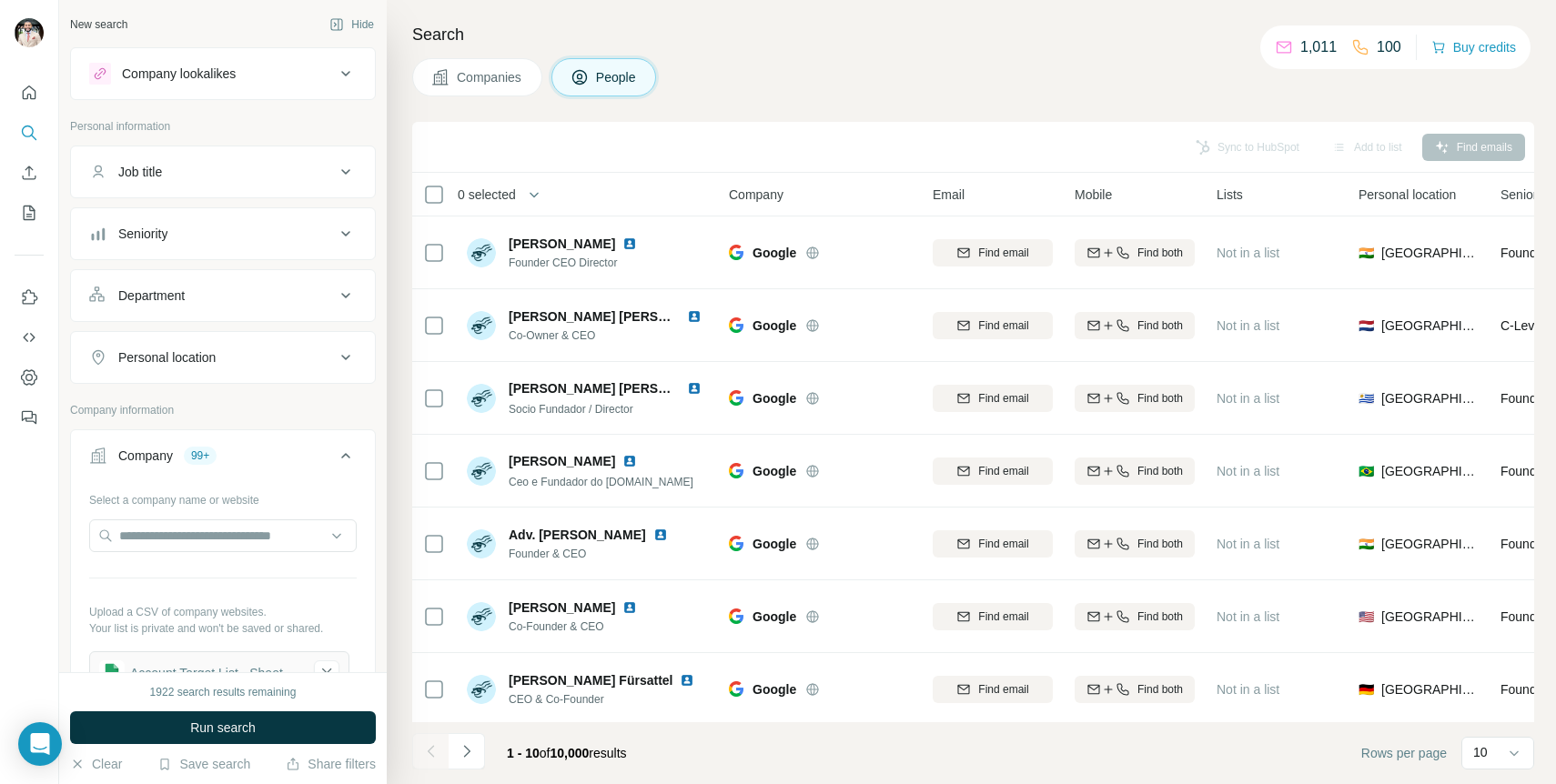
click at [344, 68] on icon at bounding box center [345, 74] width 22 height 22
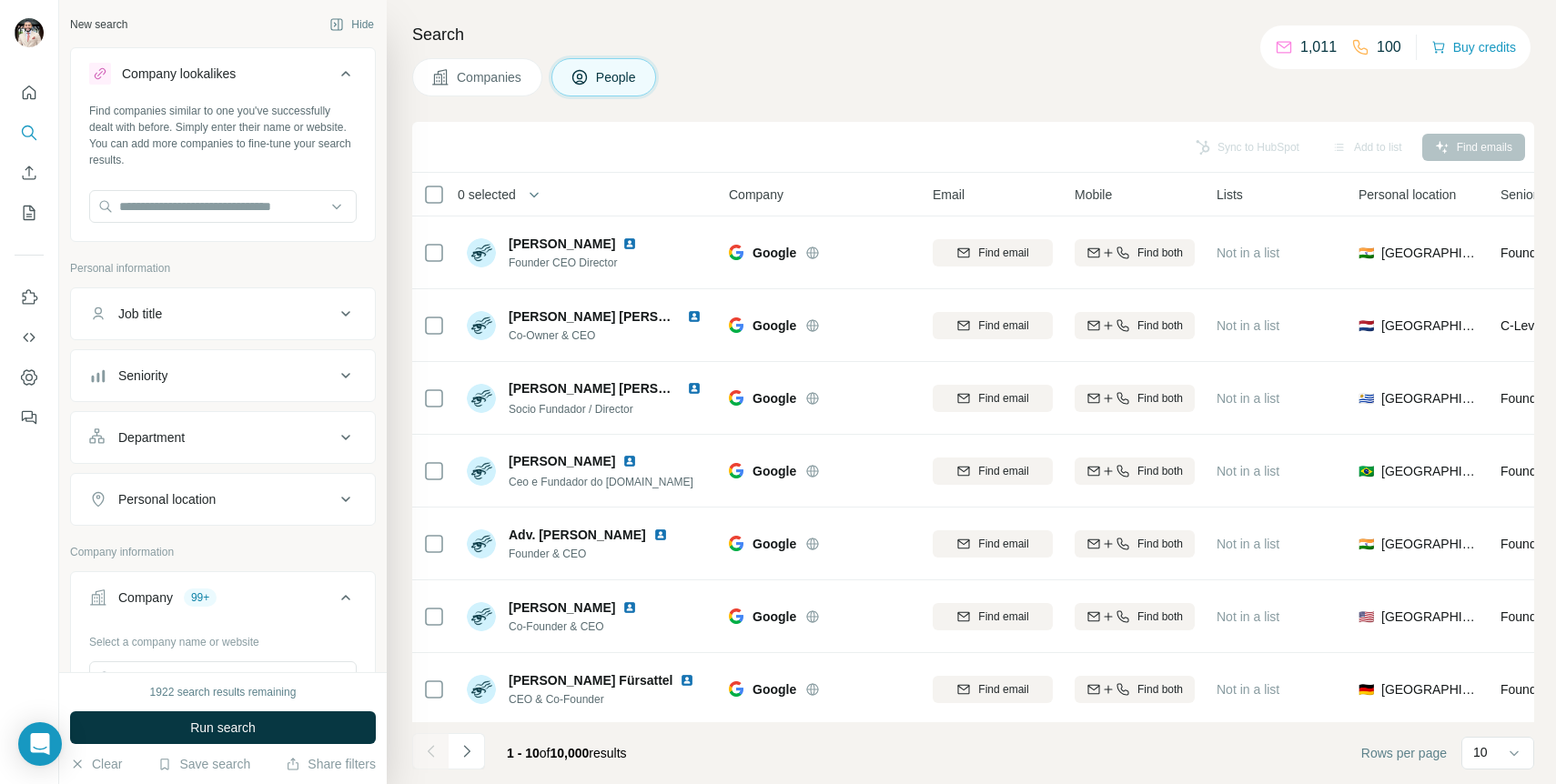
click at [344, 67] on icon at bounding box center [345, 74] width 22 height 22
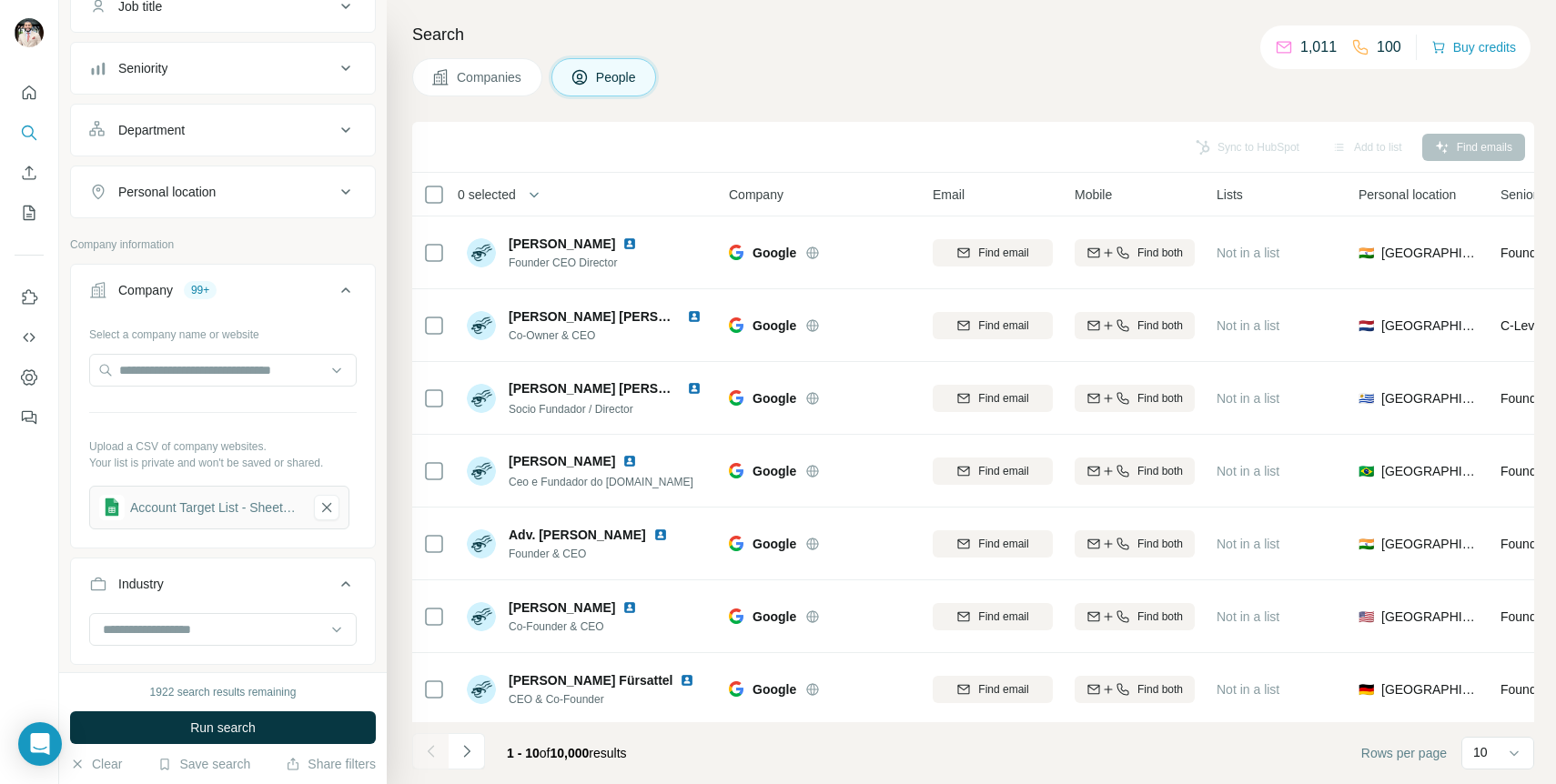
scroll to position [168, 0]
click at [476, 749] on button "Navigate to next page" at bounding box center [467, 751] width 37 height 37
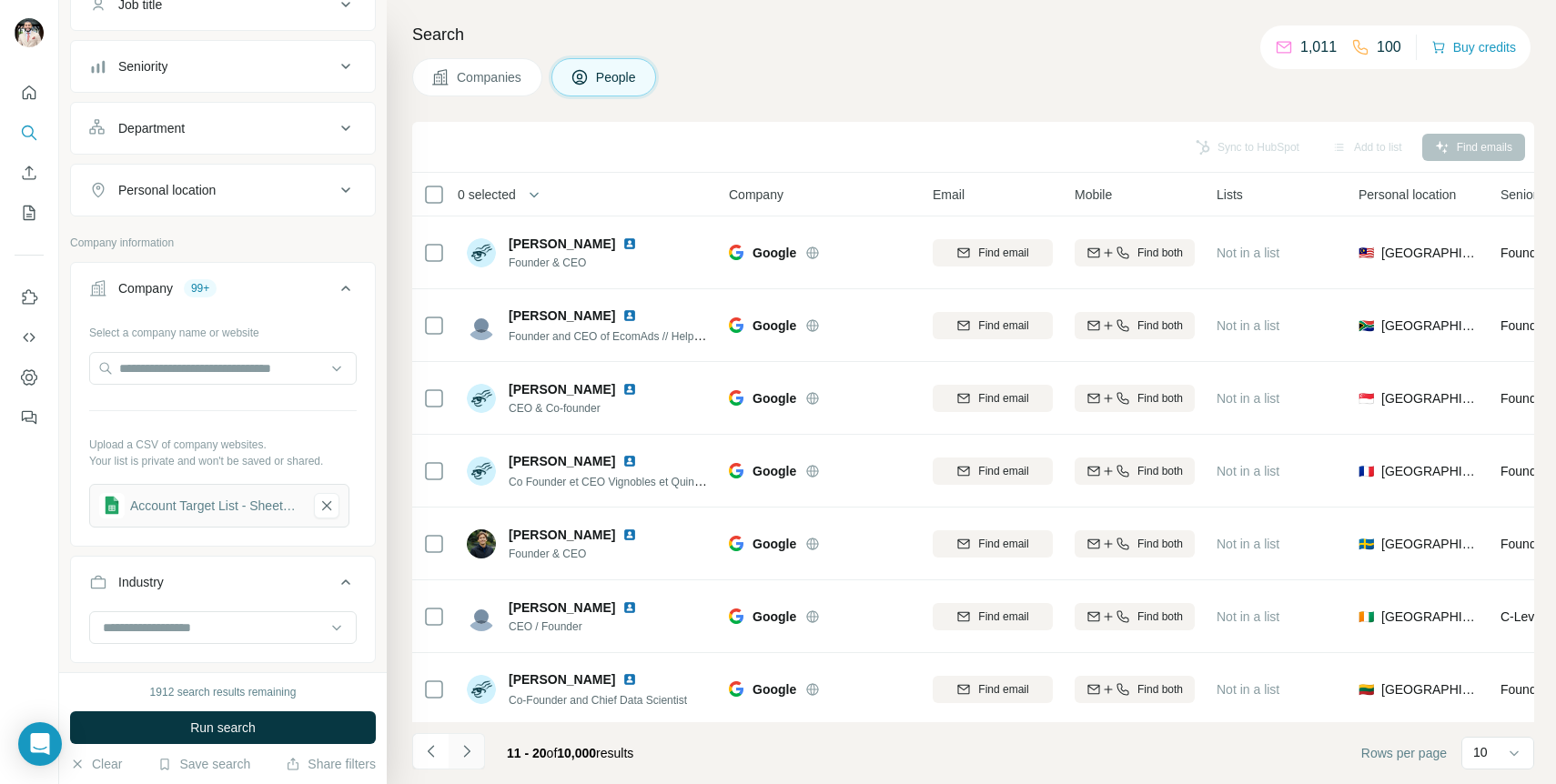
click at [475, 749] on button "Navigate to next page" at bounding box center [467, 751] width 37 height 37
click at [469, 750] on icon "Navigate to next page" at bounding box center [467, 751] width 18 height 18
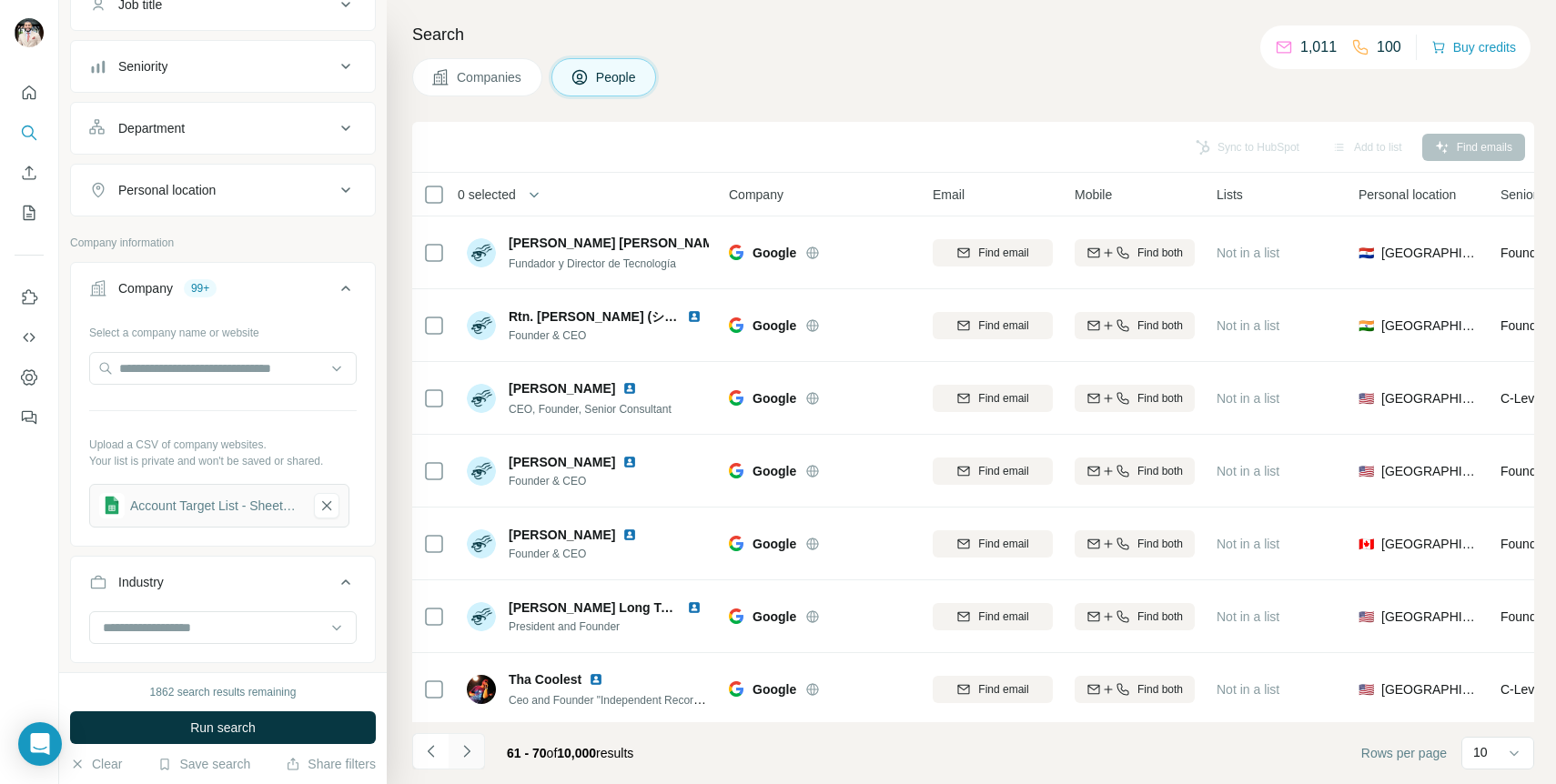
click at [470, 750] on icon "Navigate to next page" at bounding box center [467, 751] width 18 height 18
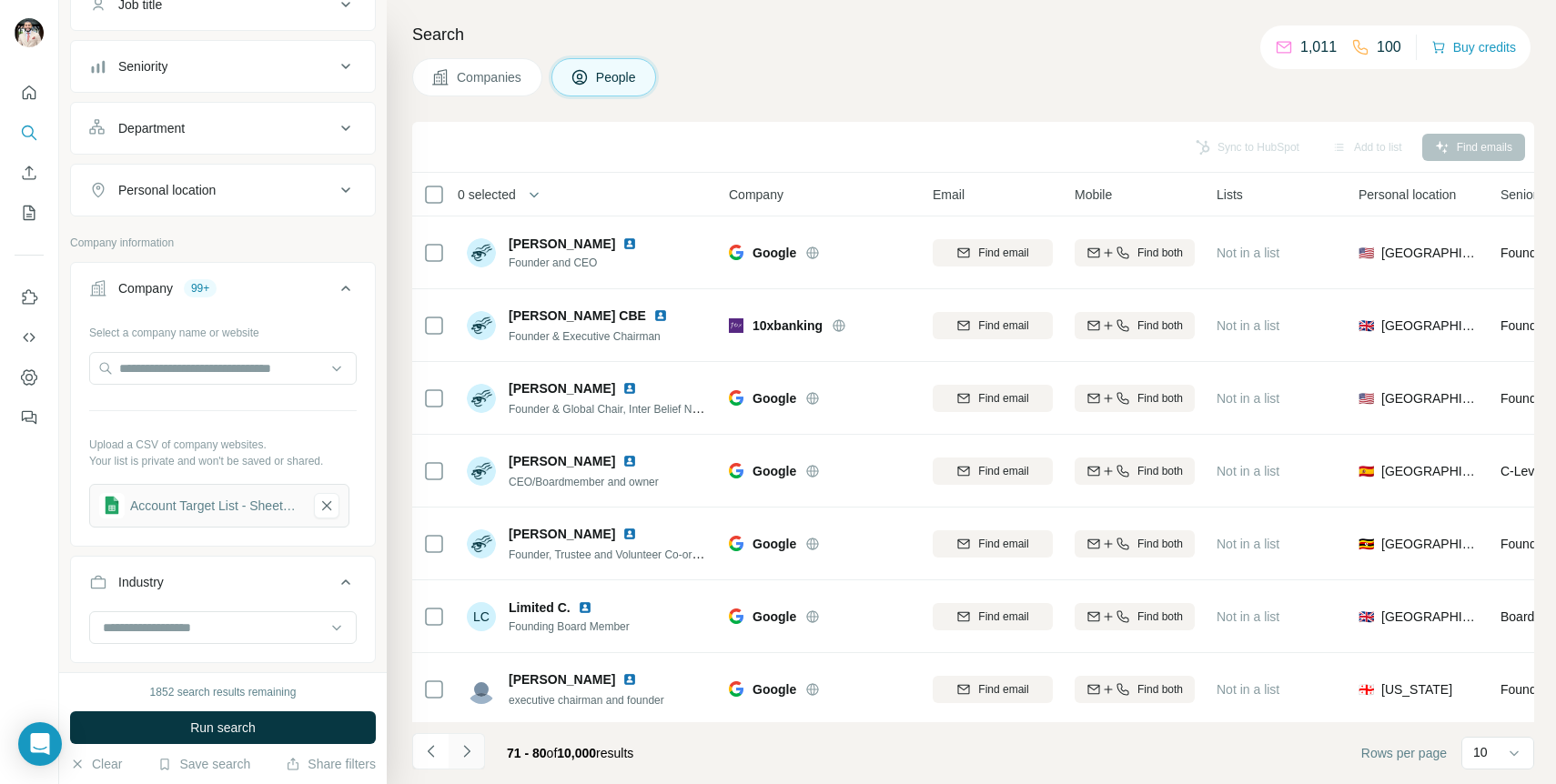
click at [470, 750] on icon "Navigate to next page" at bounding box center [467, 751] width 18 height 18
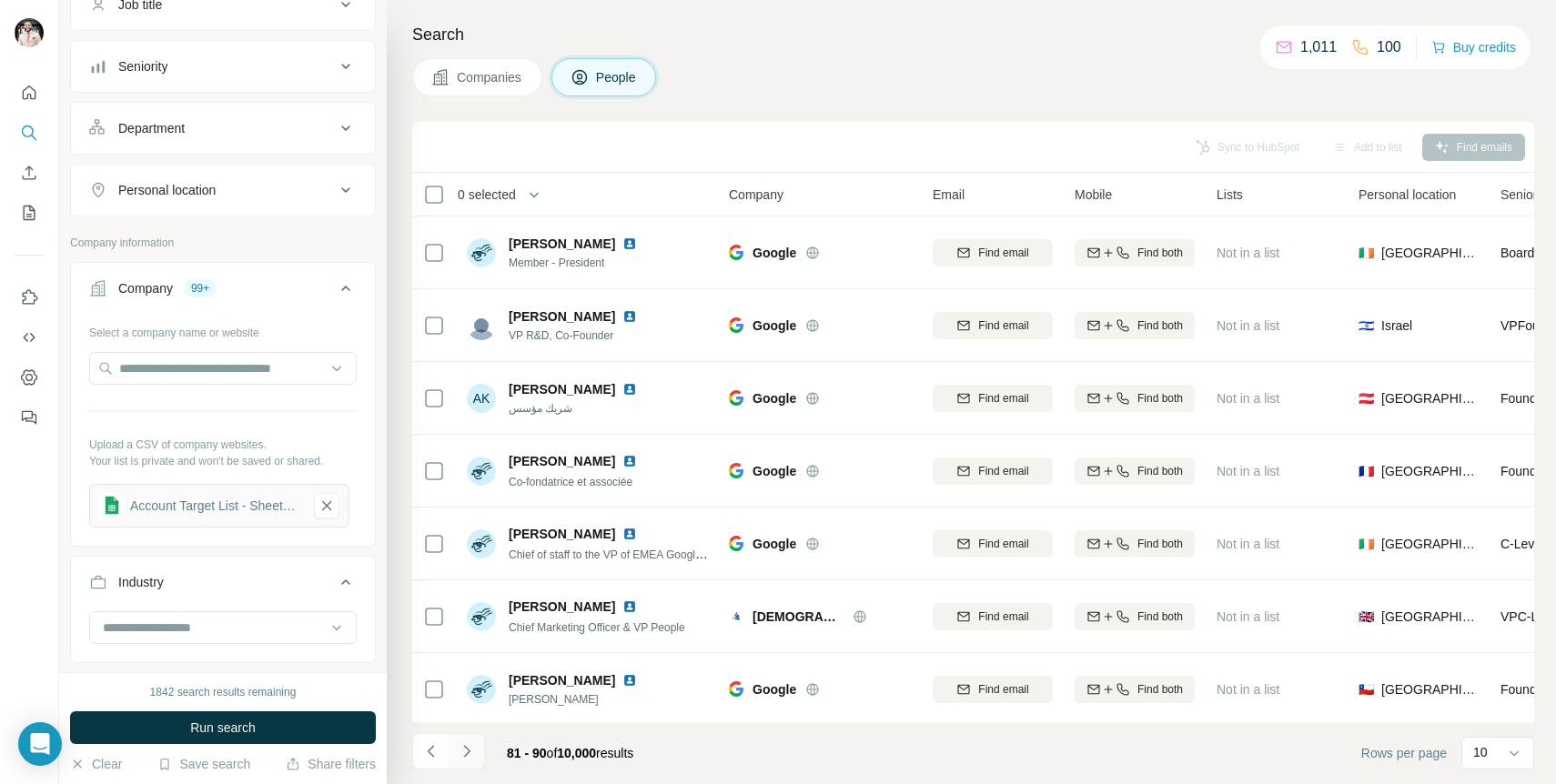
click at [468, 751] on icon "Navigate to next page" at bounding box center [466, 750] width 6 height 12
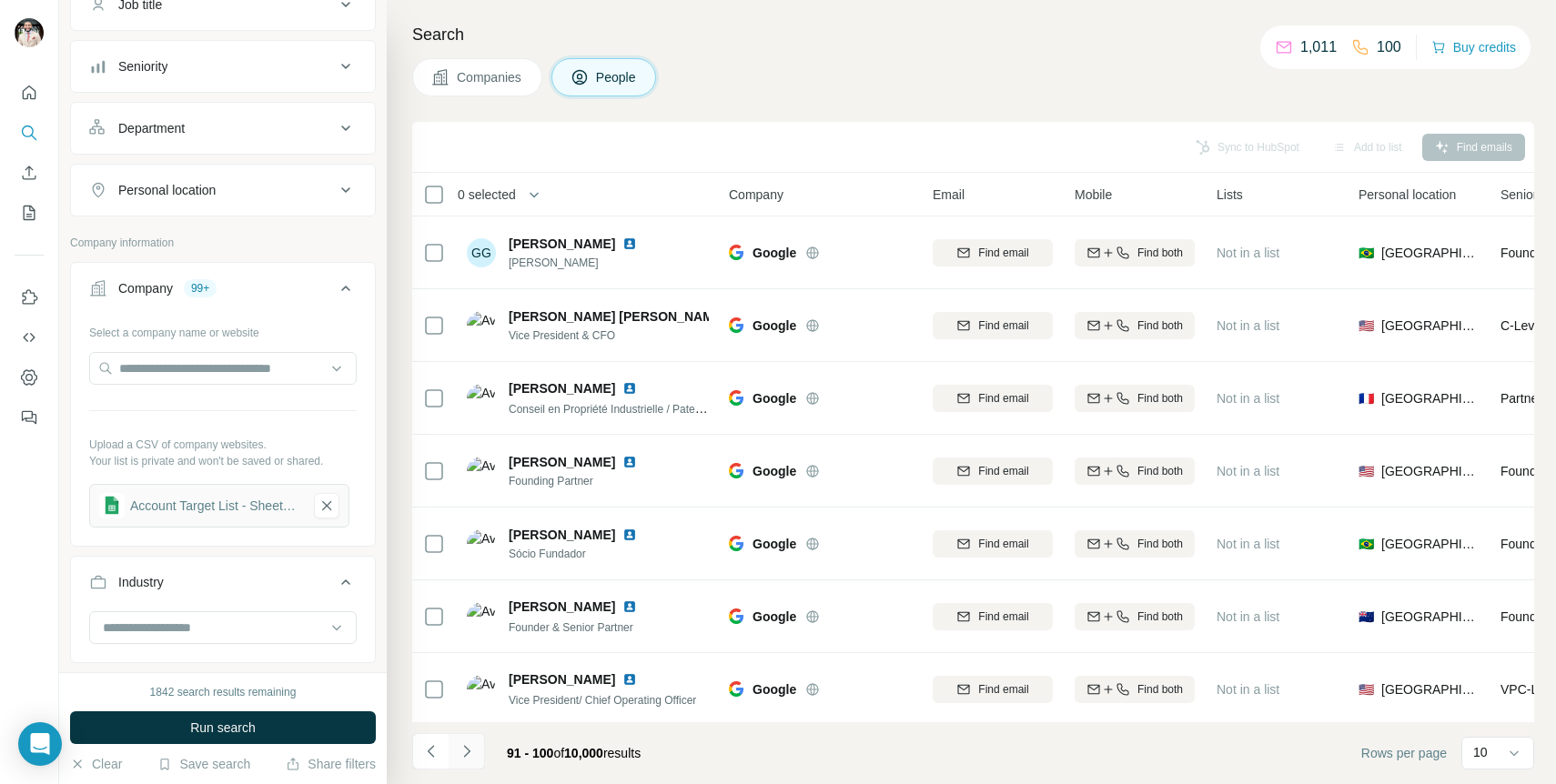
click at [468, 751] on icon "Navigate to next page" at bounding box center [466, 750] width 6 height 12
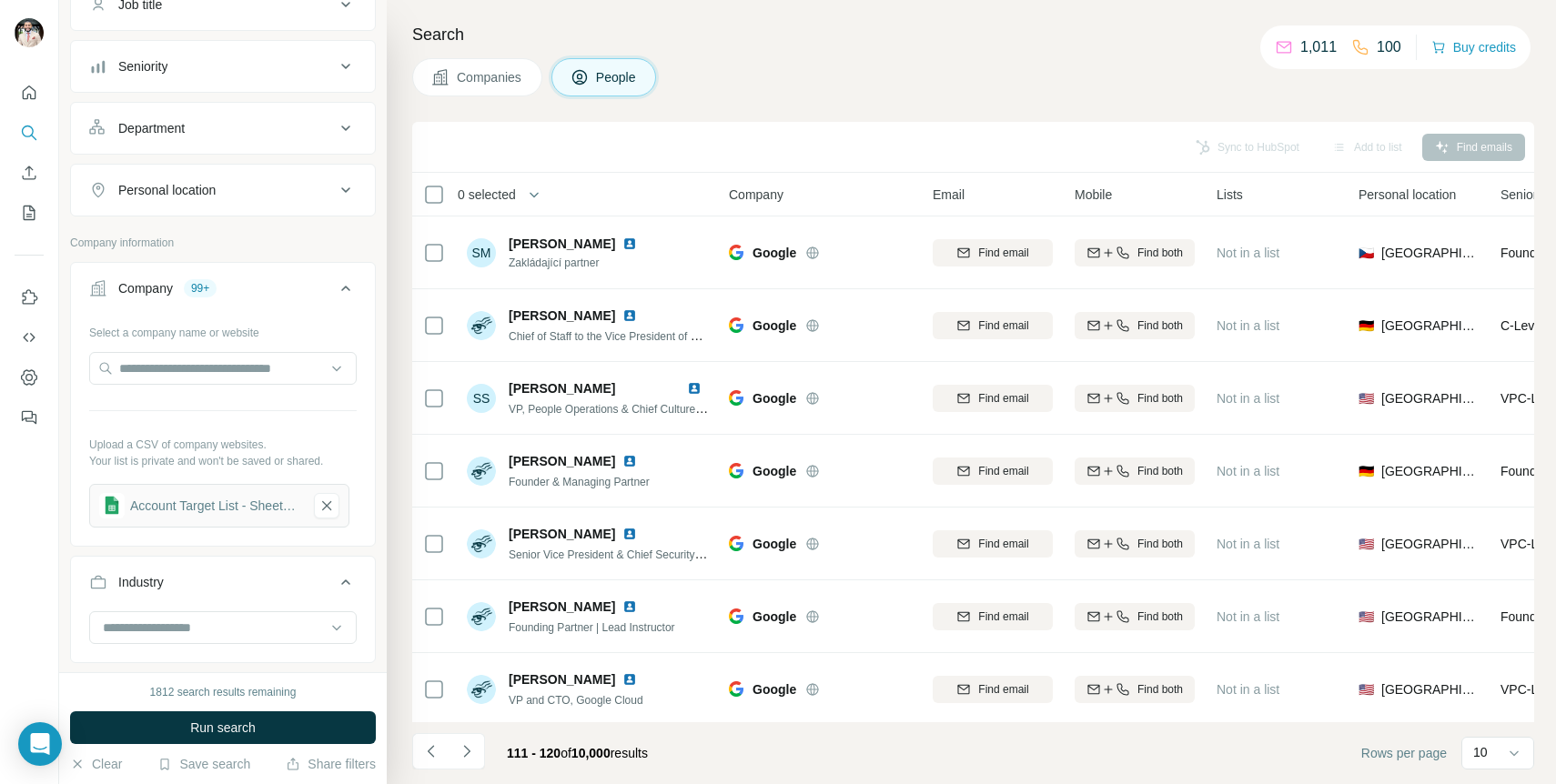
scroll to position [751, 0]
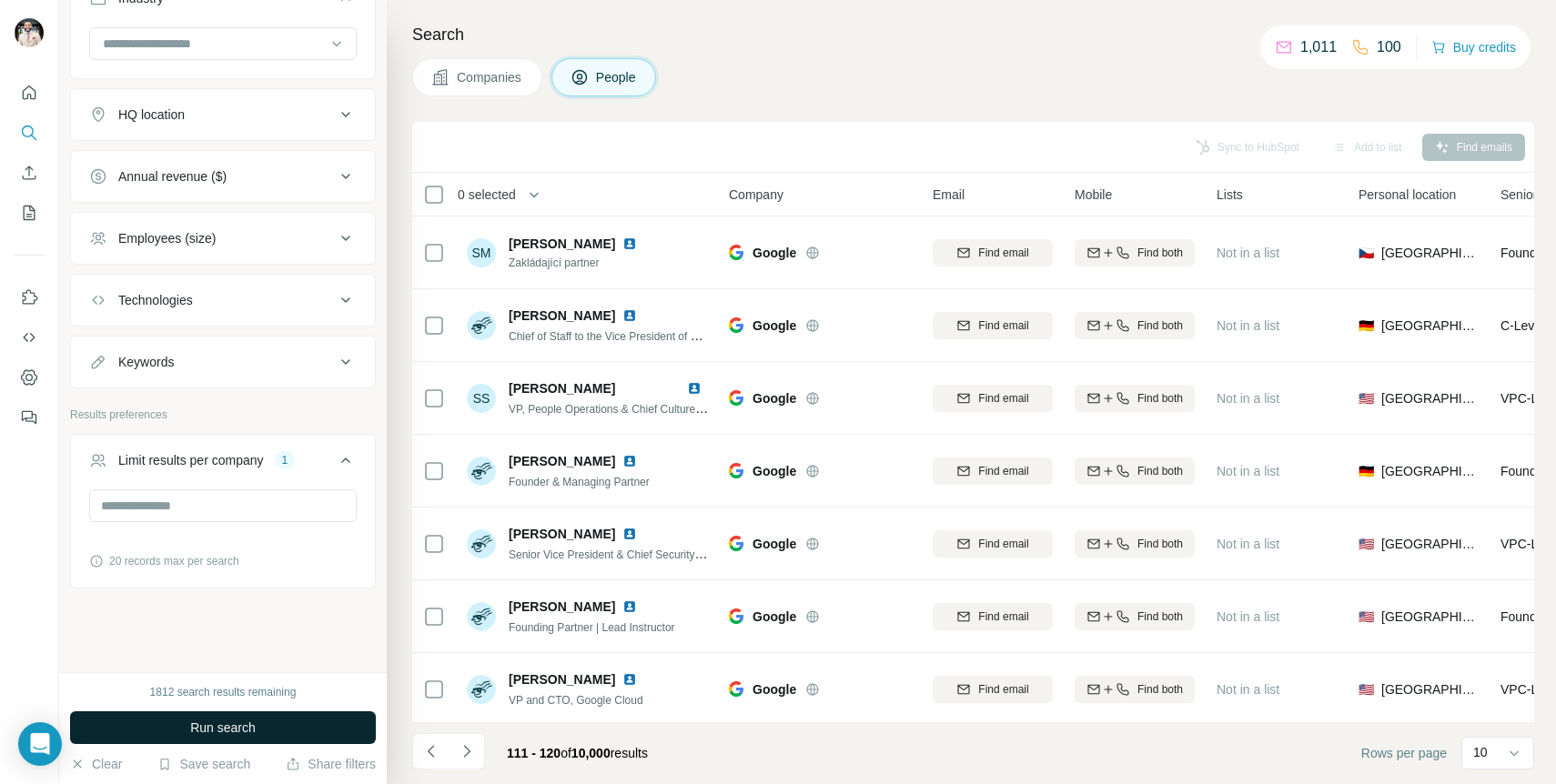
click at [334, 725] on button "Run search" at bounding box center [223, 728] width 306 height 33
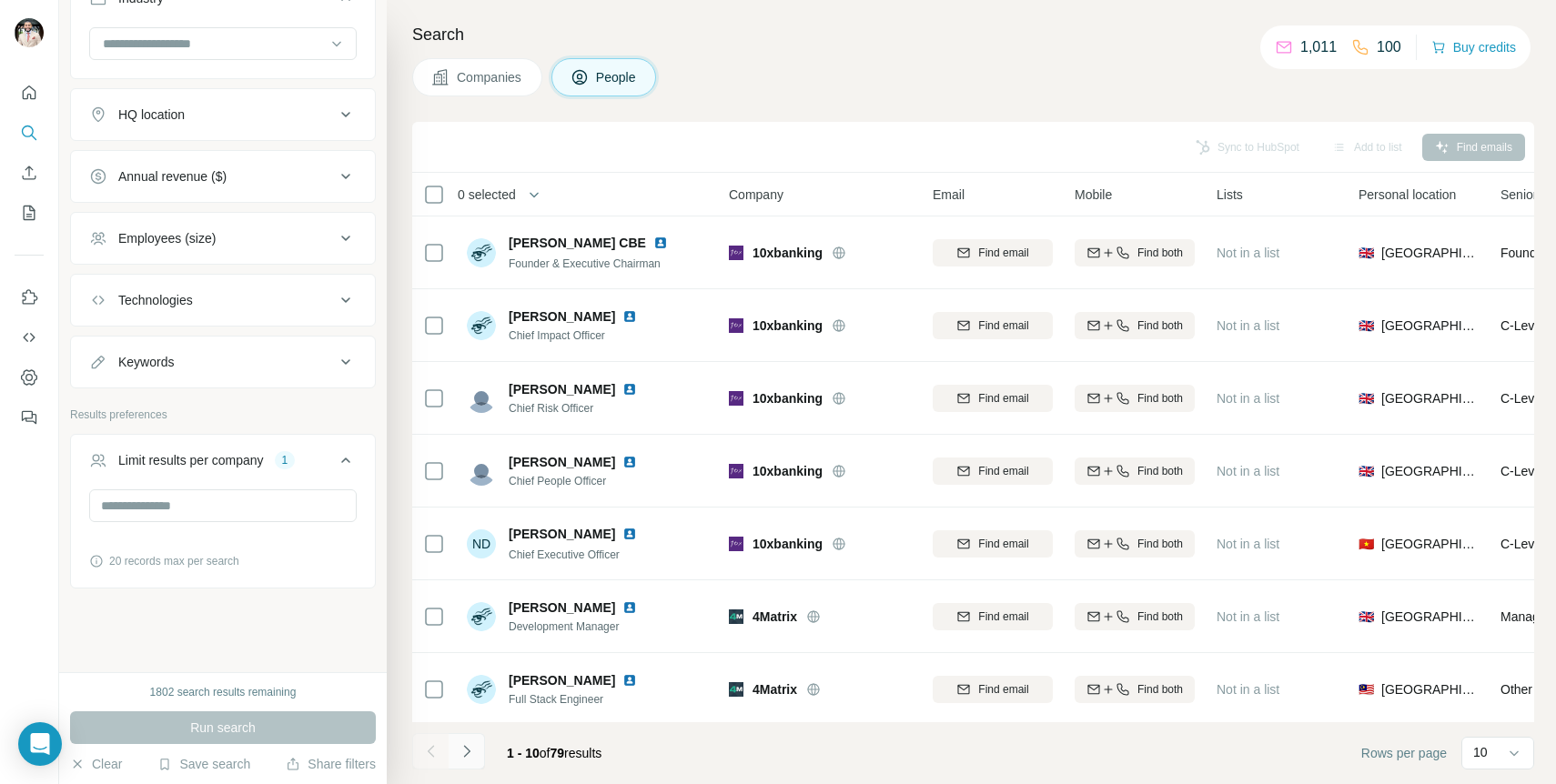
click at [469, 753] on icon "Navigate to next page" at bounding box center [467, 751] width 18 height 18
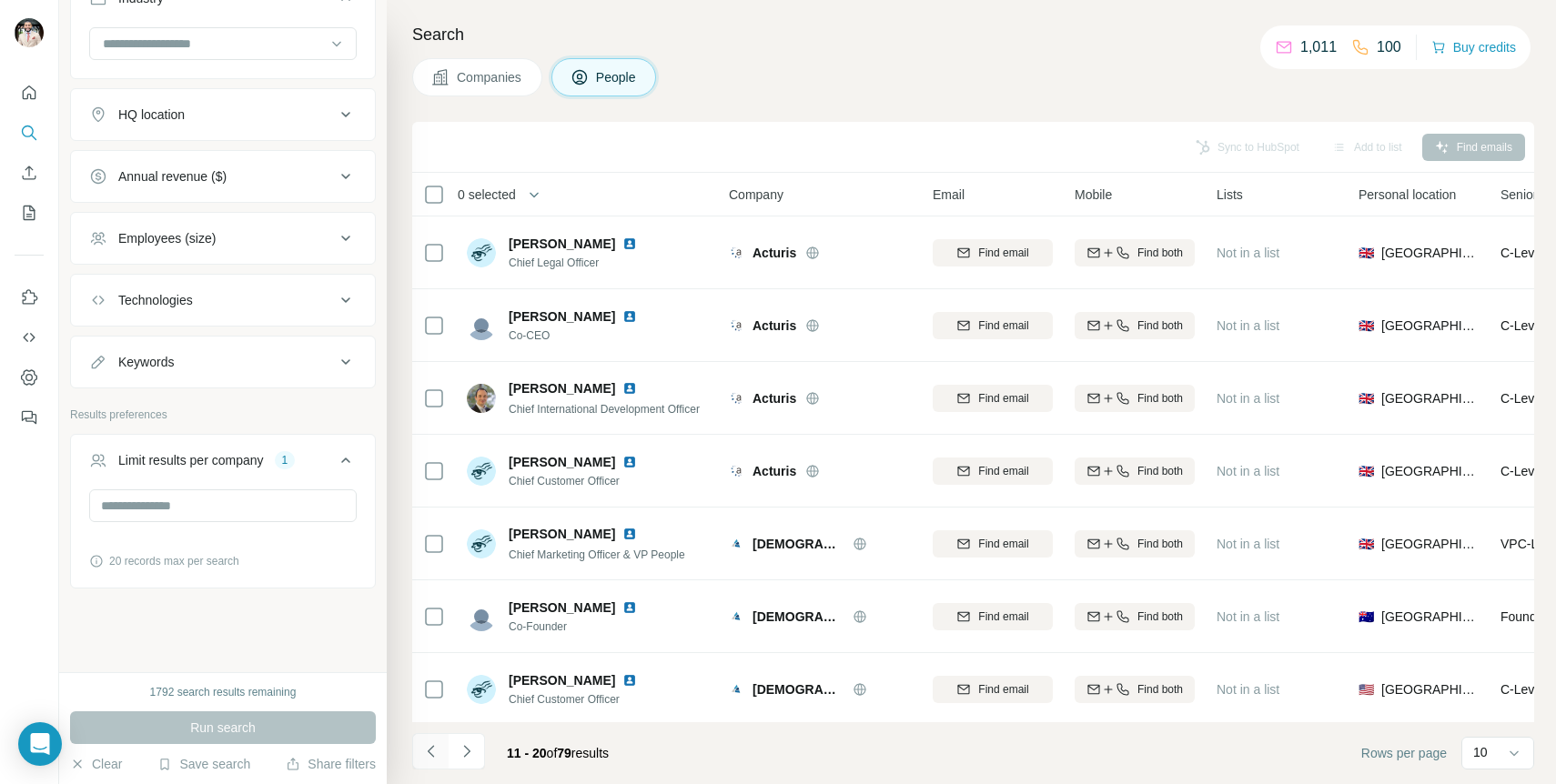
click at [433, 756] on icon "Navigate to previous page" at bounding box center [430, 750] width 6 height 12
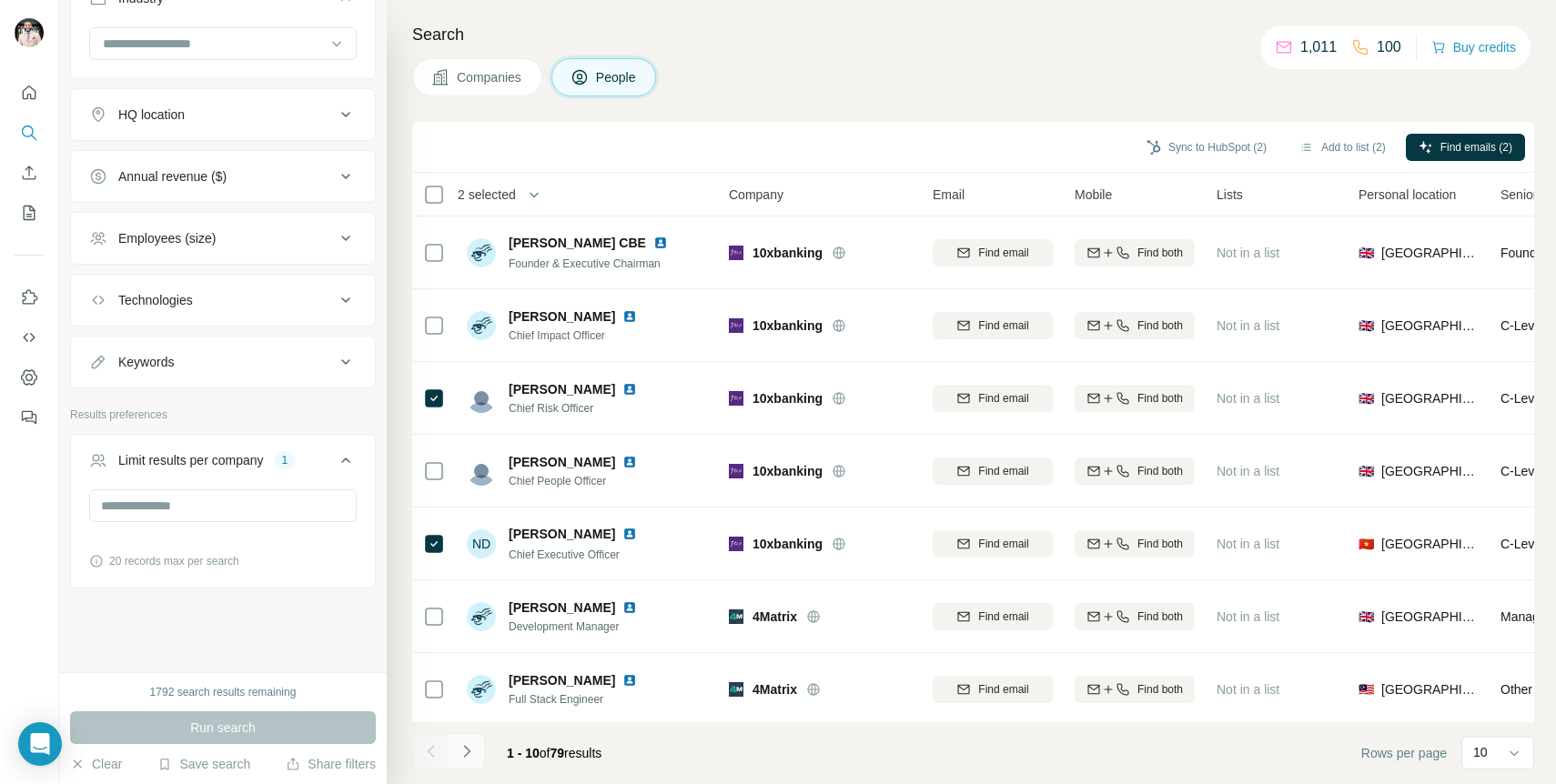
click at [471, 754] on icon "Navigate to next page" at bounding box center [467, 751] width 18 height 18
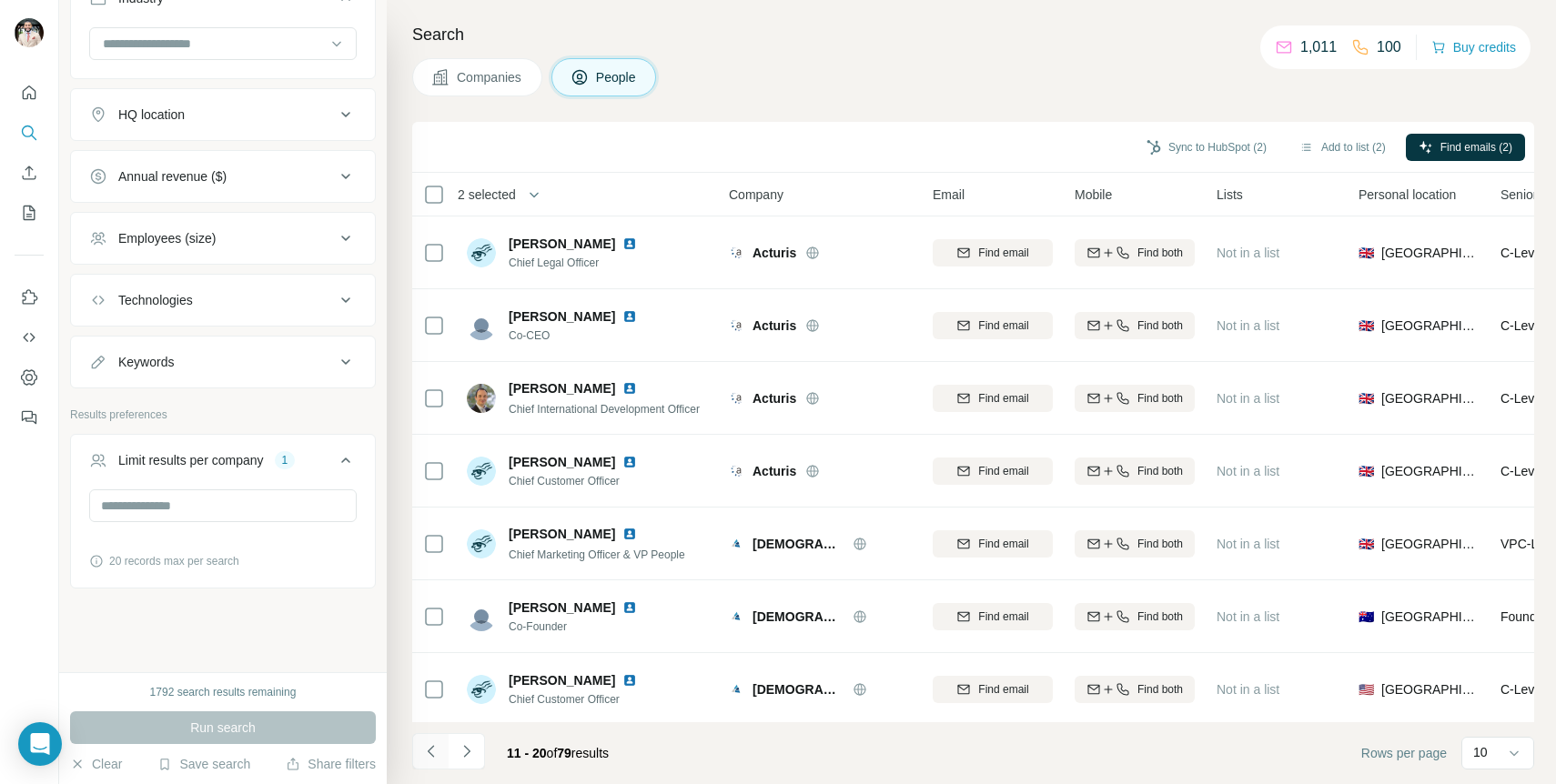
click at [432, 745] on icon "Navigate to previous page" at bounding box center [432, 751] width 18 height 18
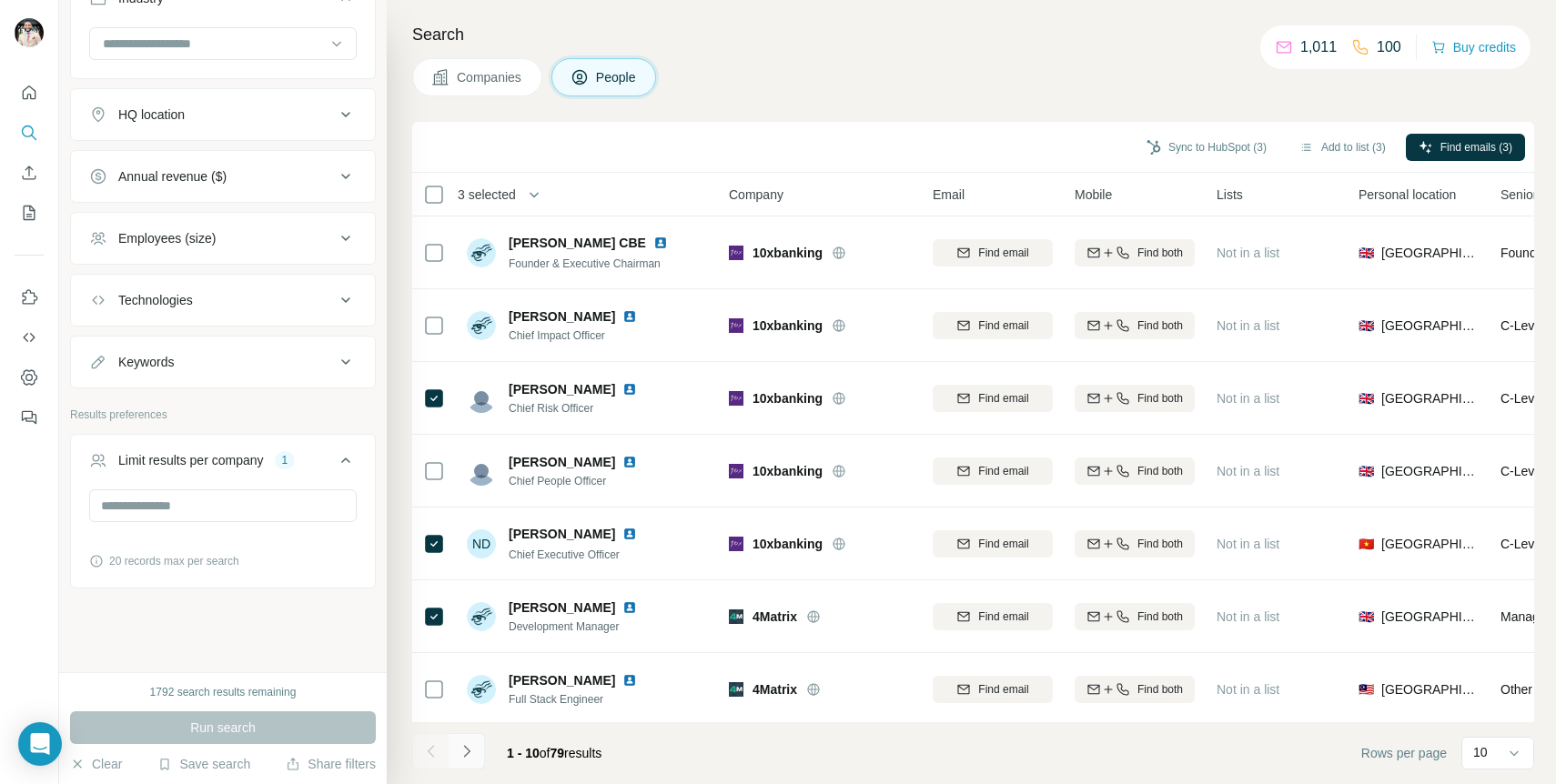
click at [476, 753] on button "Navigate to next page" at bounding box center [467, 751] width 37 height 37
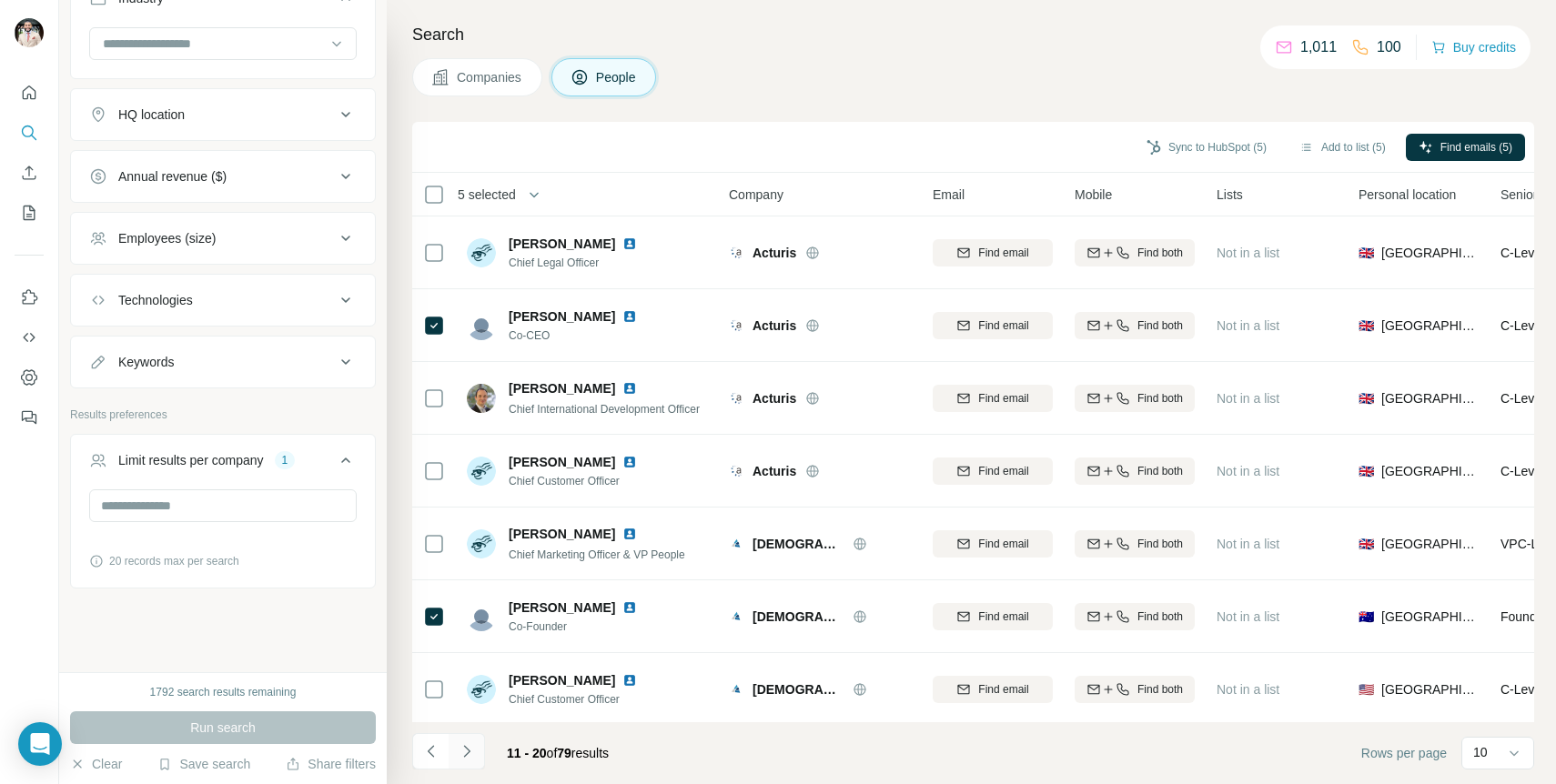
click at [476, 753] on button "Navigate to next page" at bounding box center [467, 751] width 37 height 37
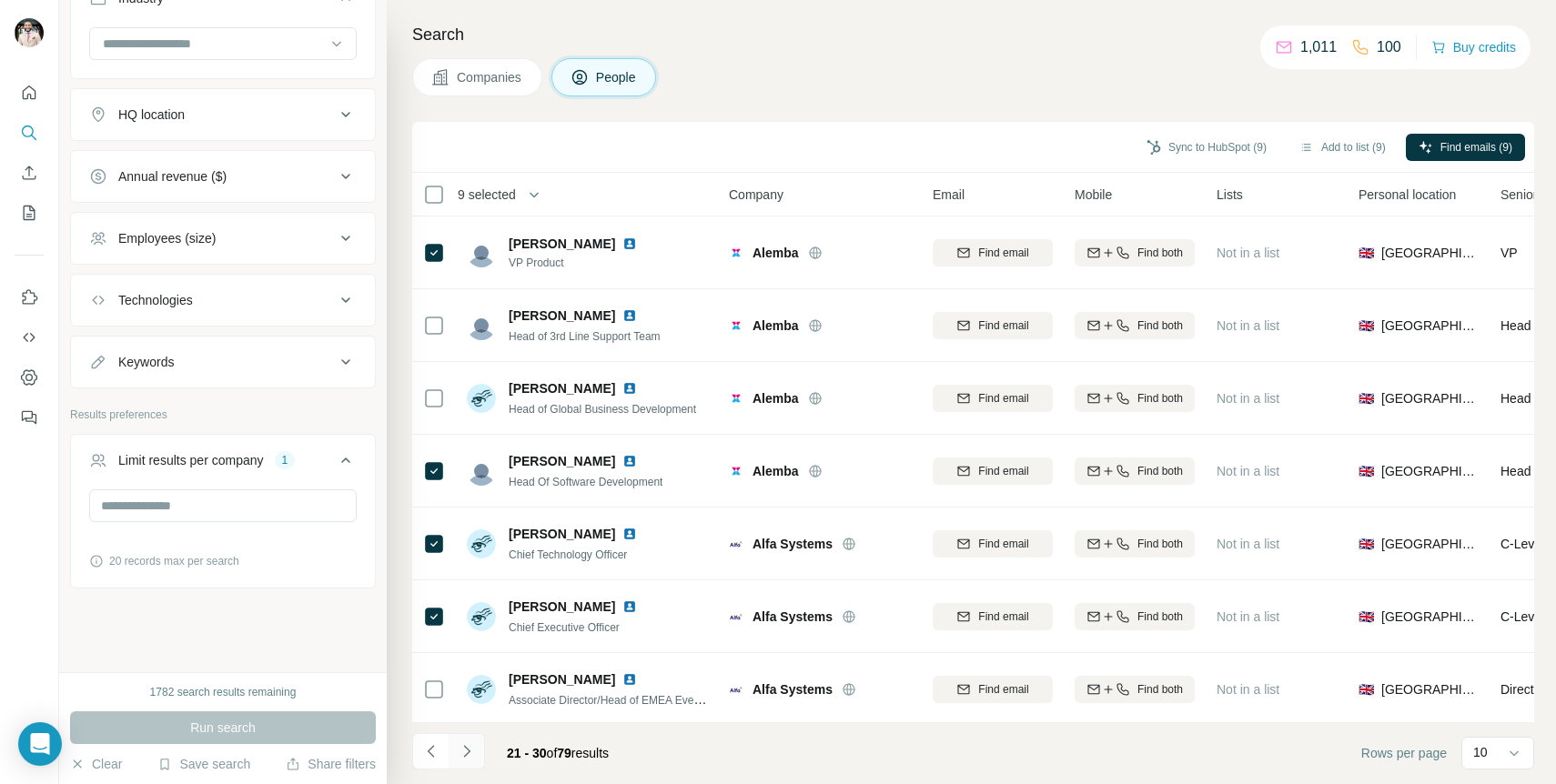
click at [468, 746] on icon "Navigate to next page" at bounding box center [467, 751] width 18 height 18
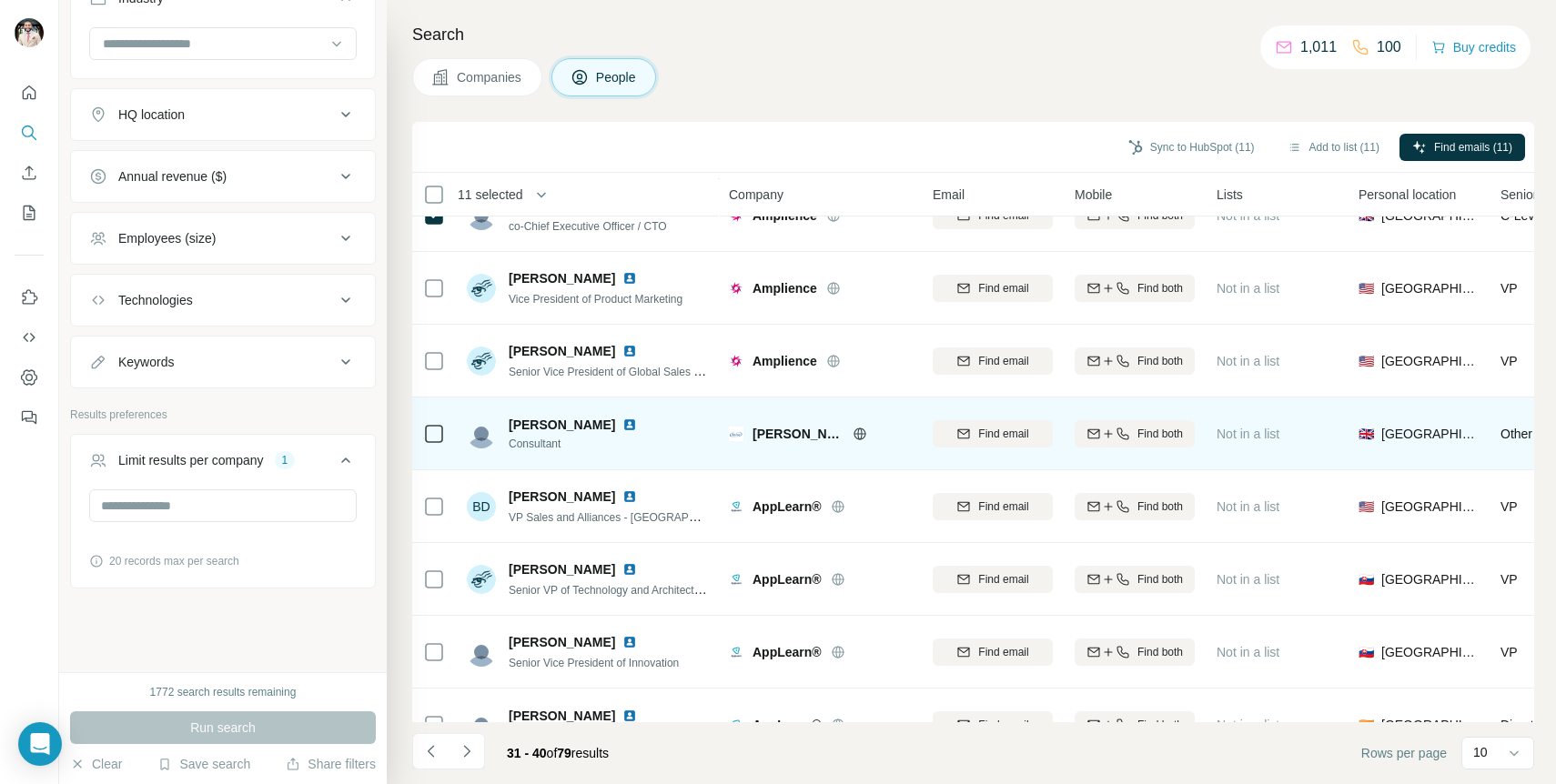
scroll to position [222, 0]
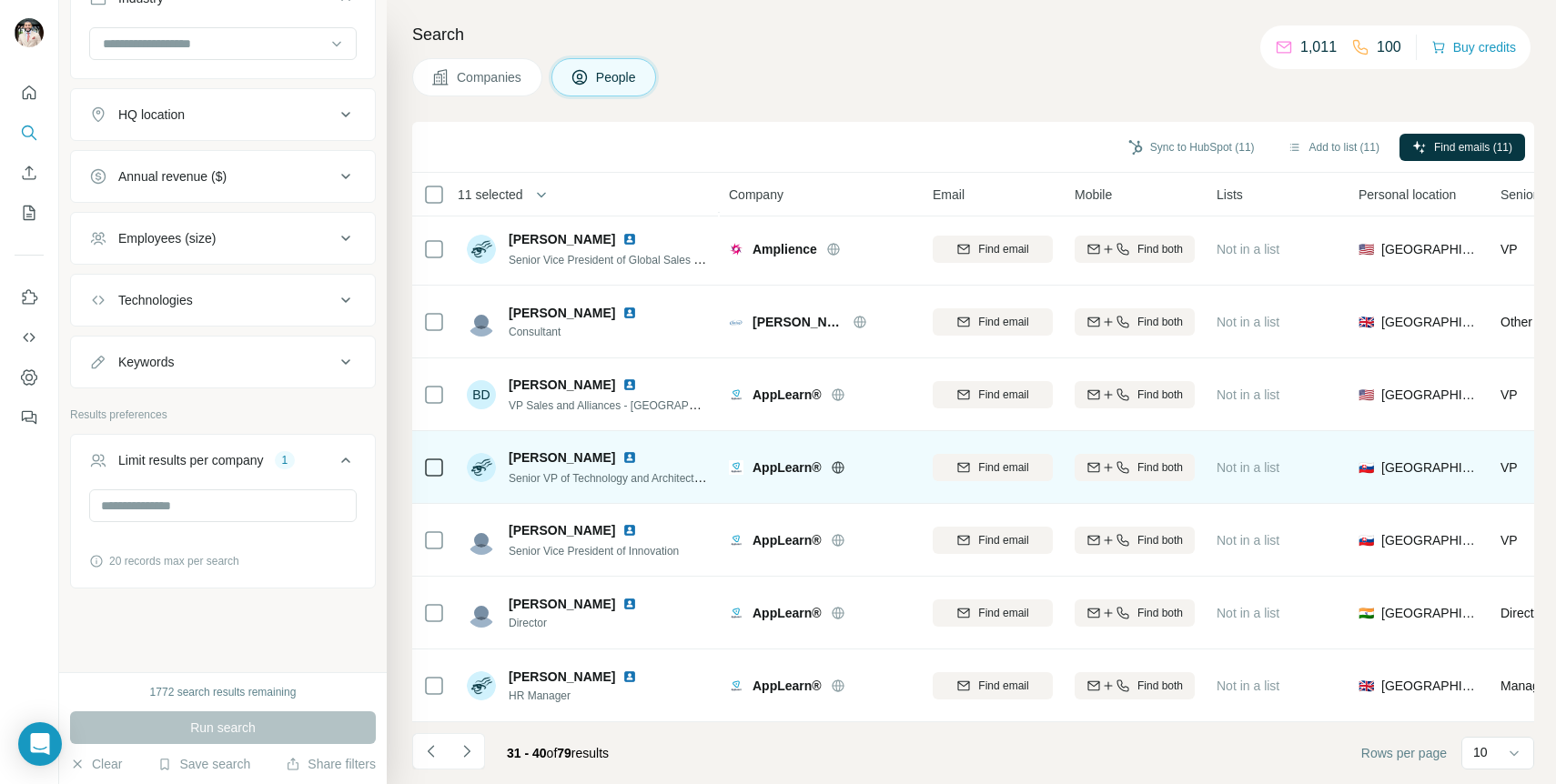
click at [444, 470] on icon at bounding box center [434, 468] width 22 height 22
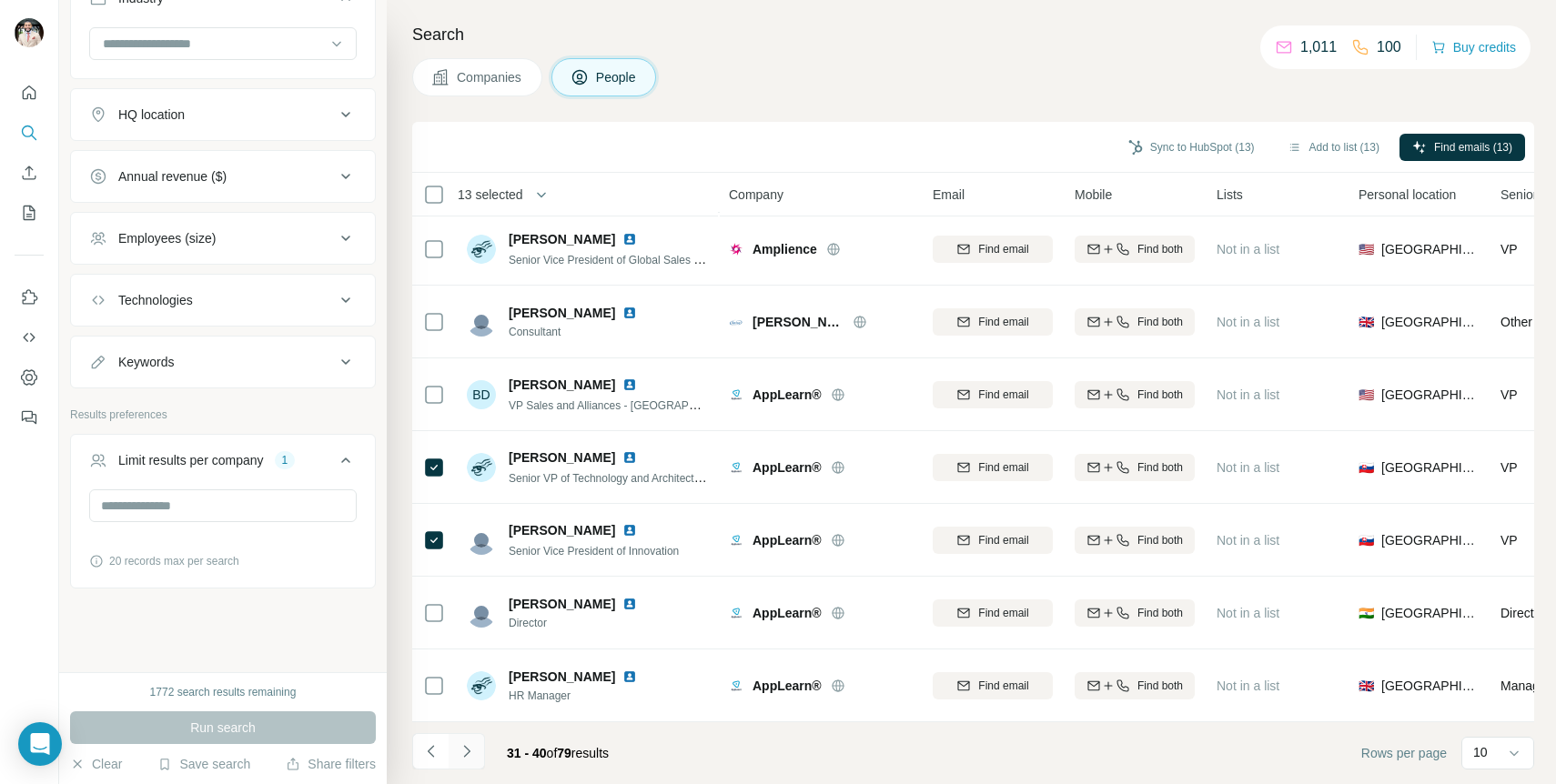
click at [473, 744] on icon "Navigate to next page" at bounding box center [467, 751] width 18 height 18
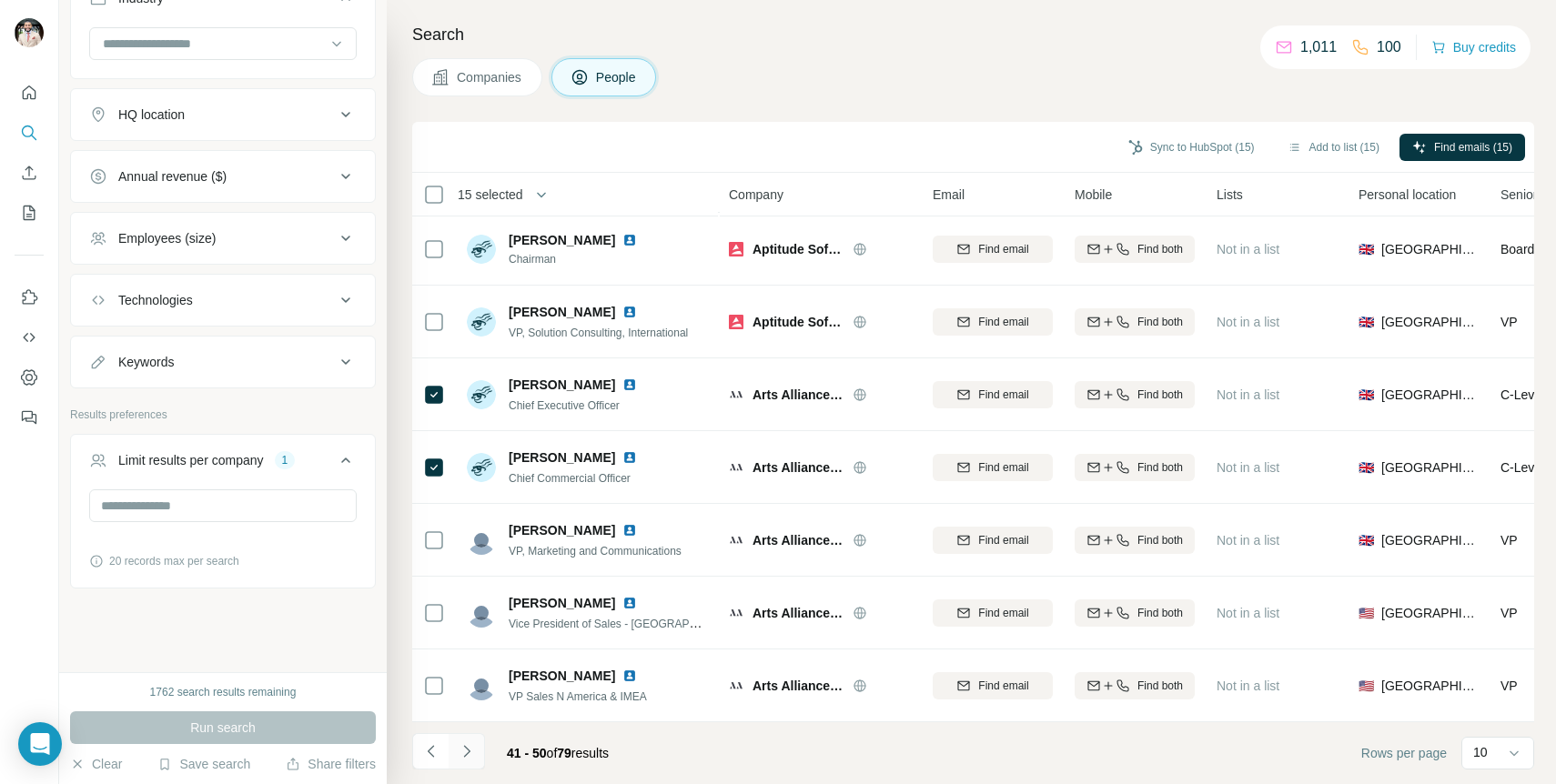
click at [477, 749] on button "Navigate to next page" at bounding box center [467, 751] width 37 height 37
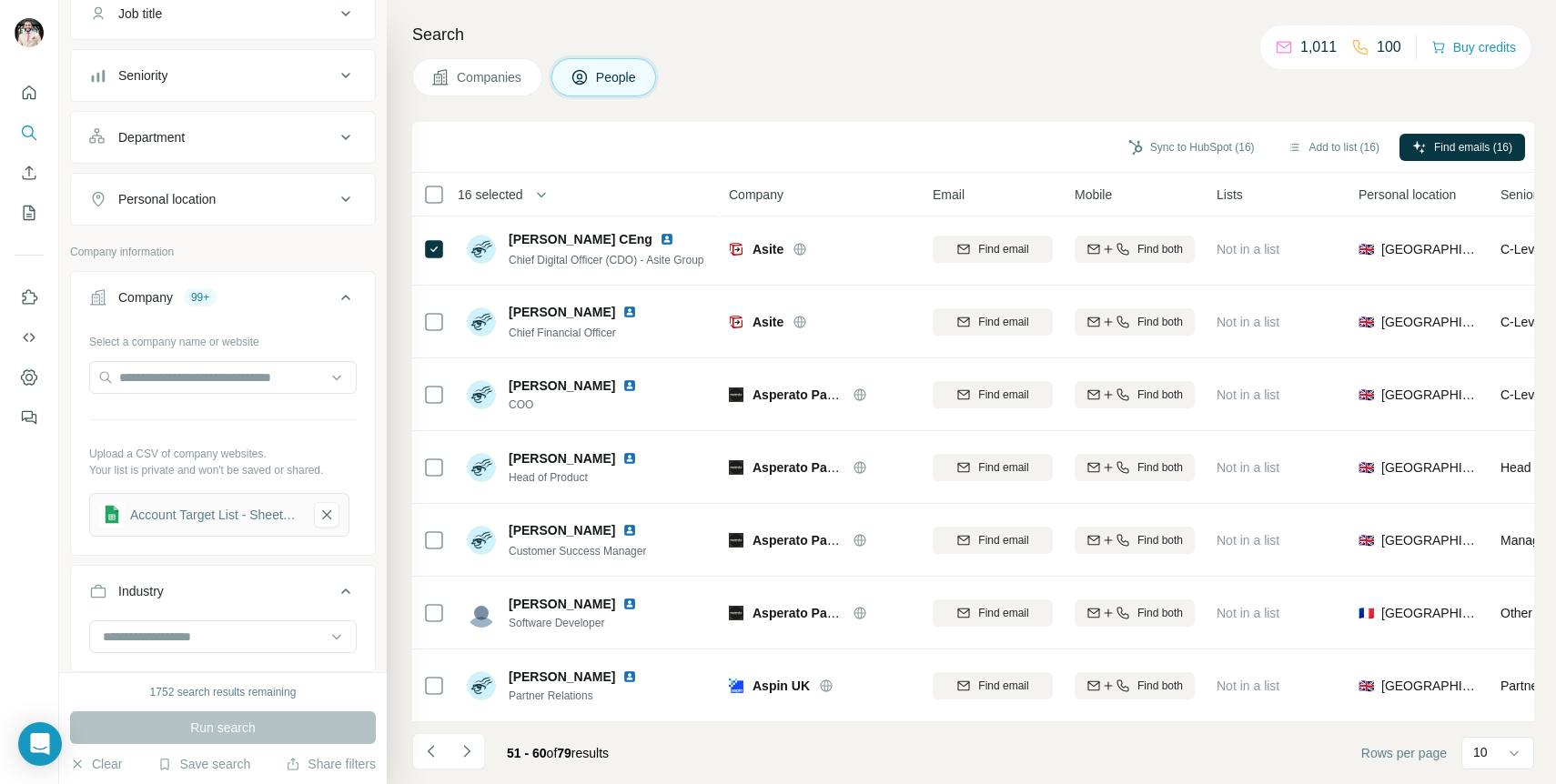
scroll to position [0, 0]
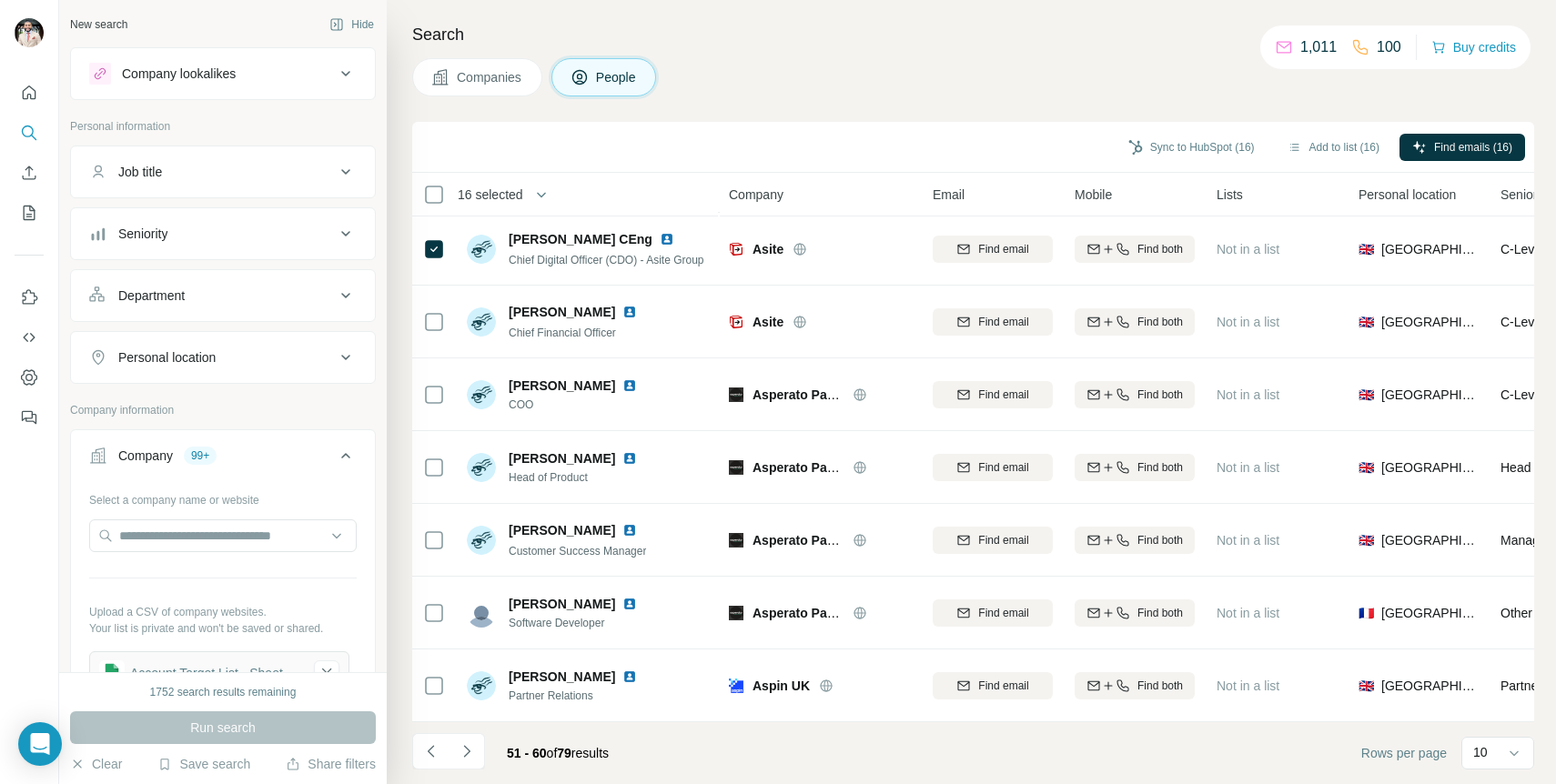
click at [269, 164] on div "Job title" at bounding box center [212, 172] width 246 height 18
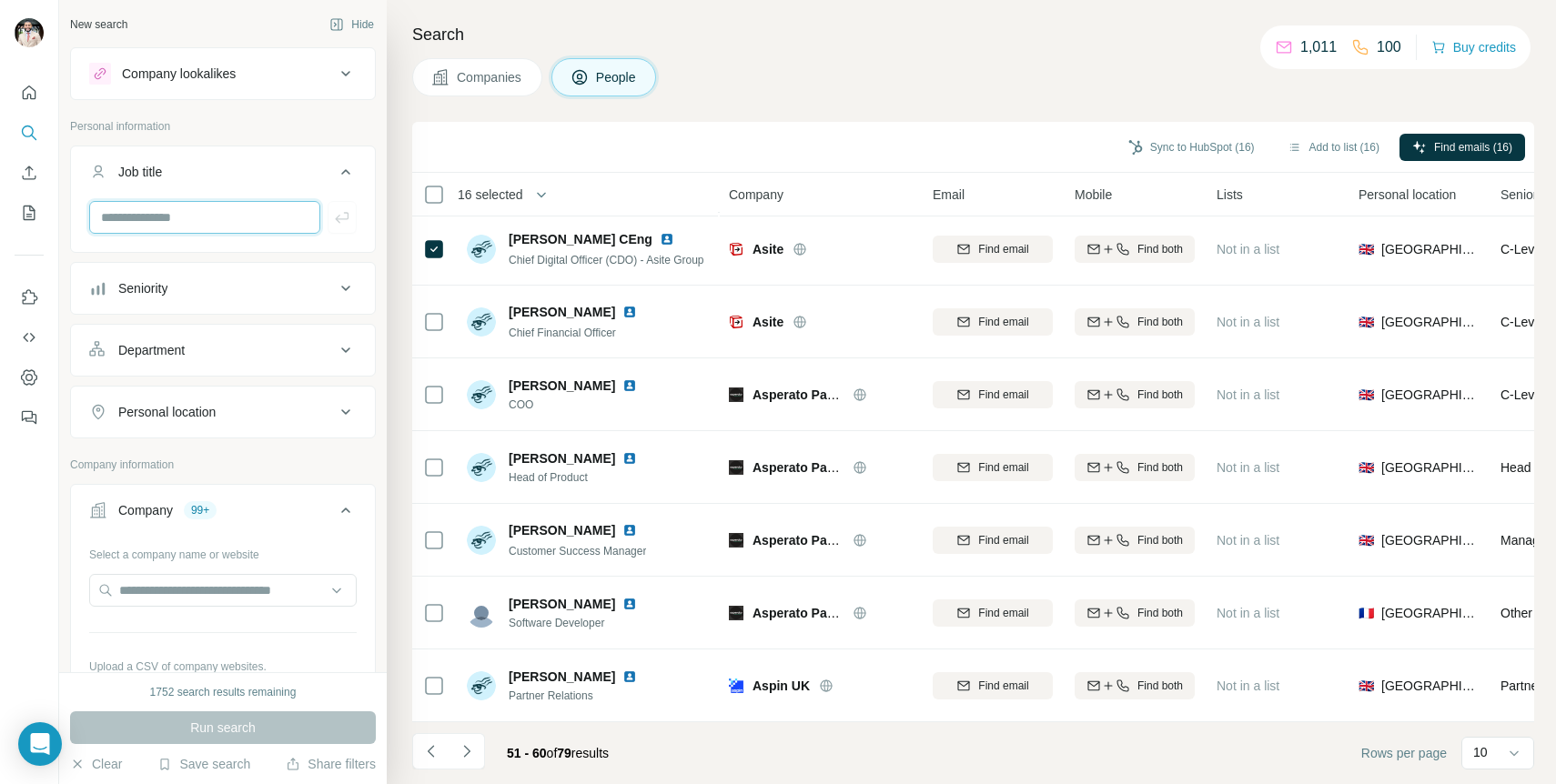
click at [233, 218] on input "text" at bounding box center [204, 217] width 231 height 33
type input "***"
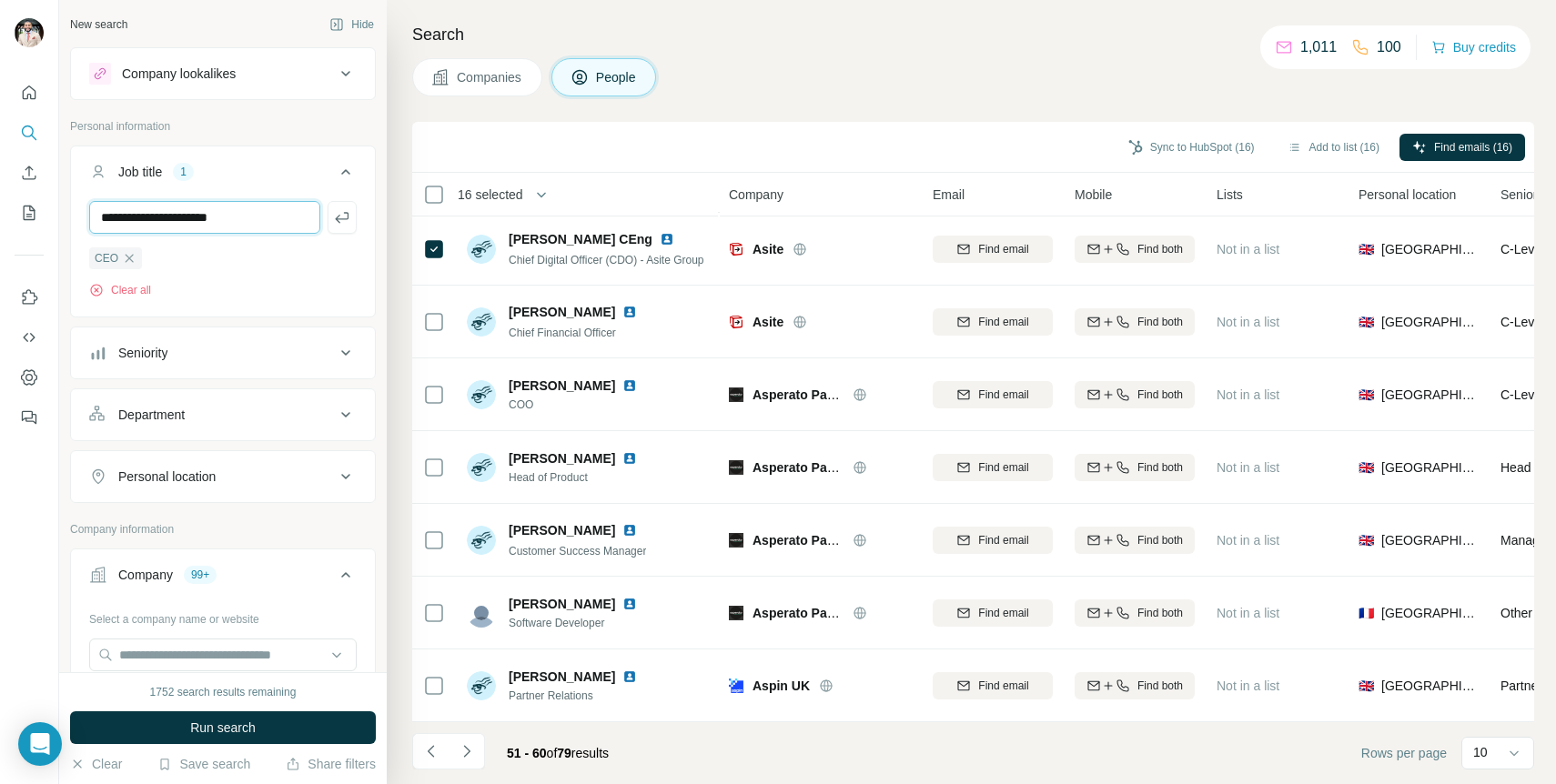
type input "**********"
type input "***"
type input "*"
type input "**********"
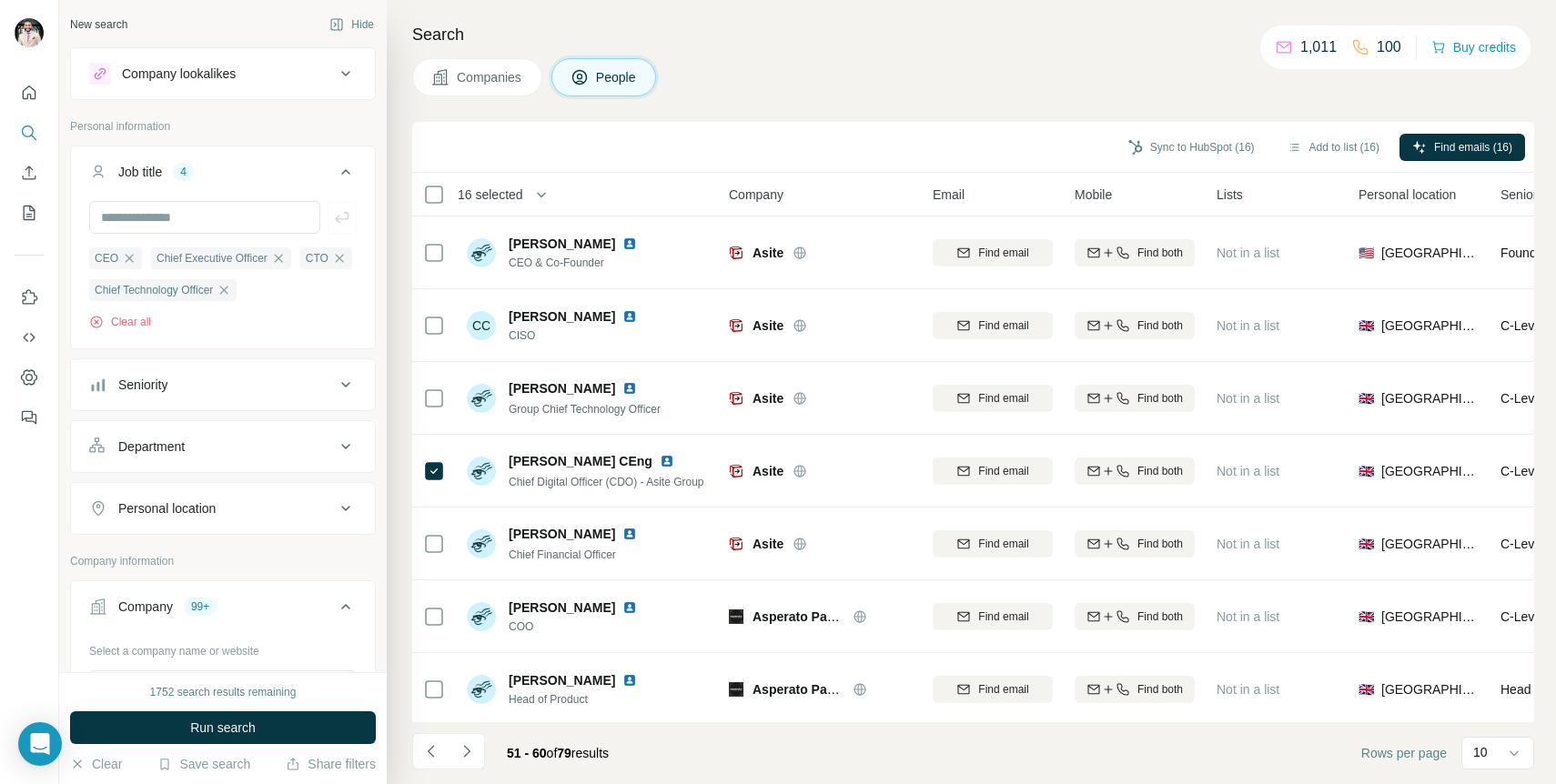
scroll to position [222, 0]
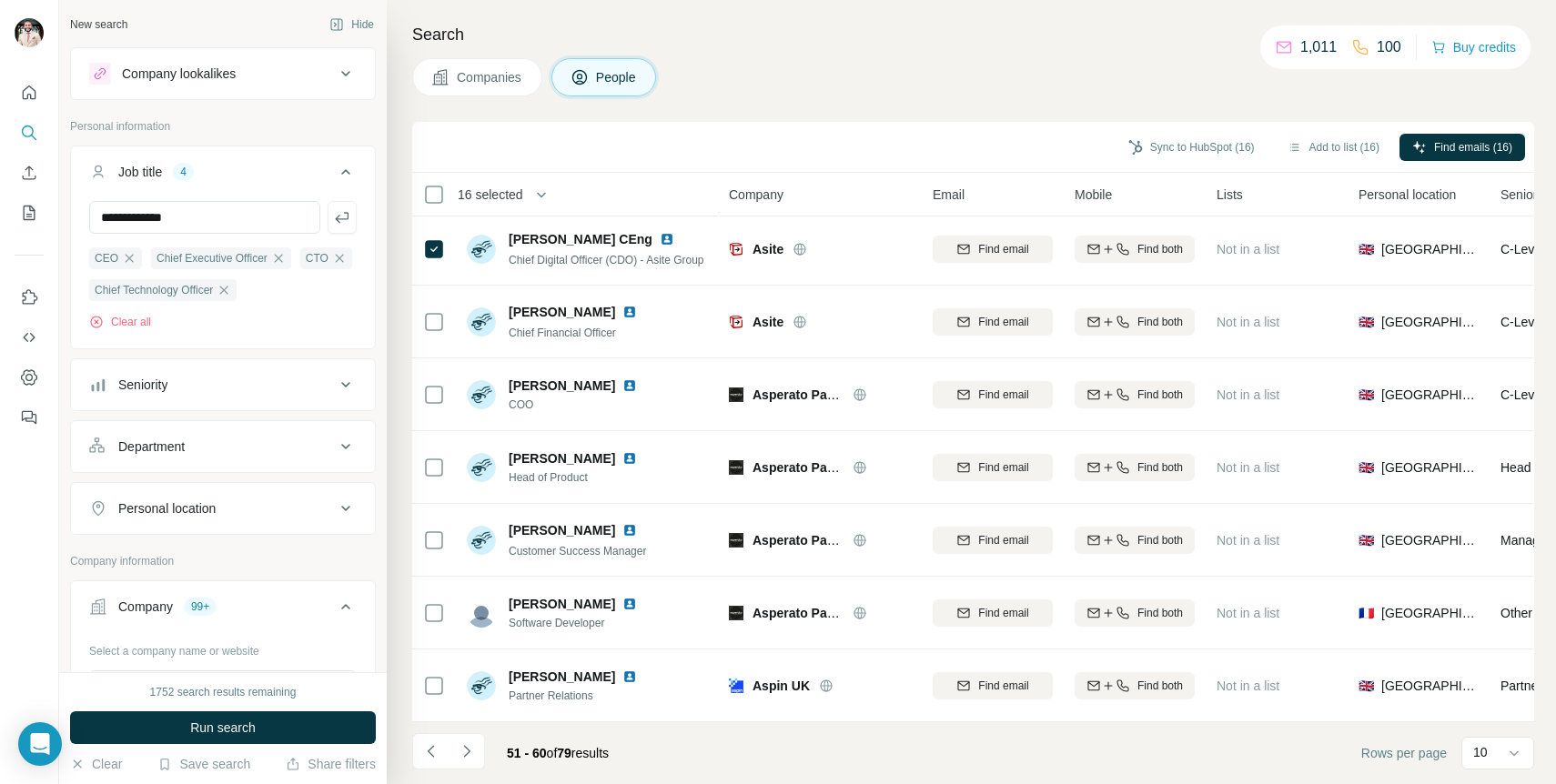
type input "**********"
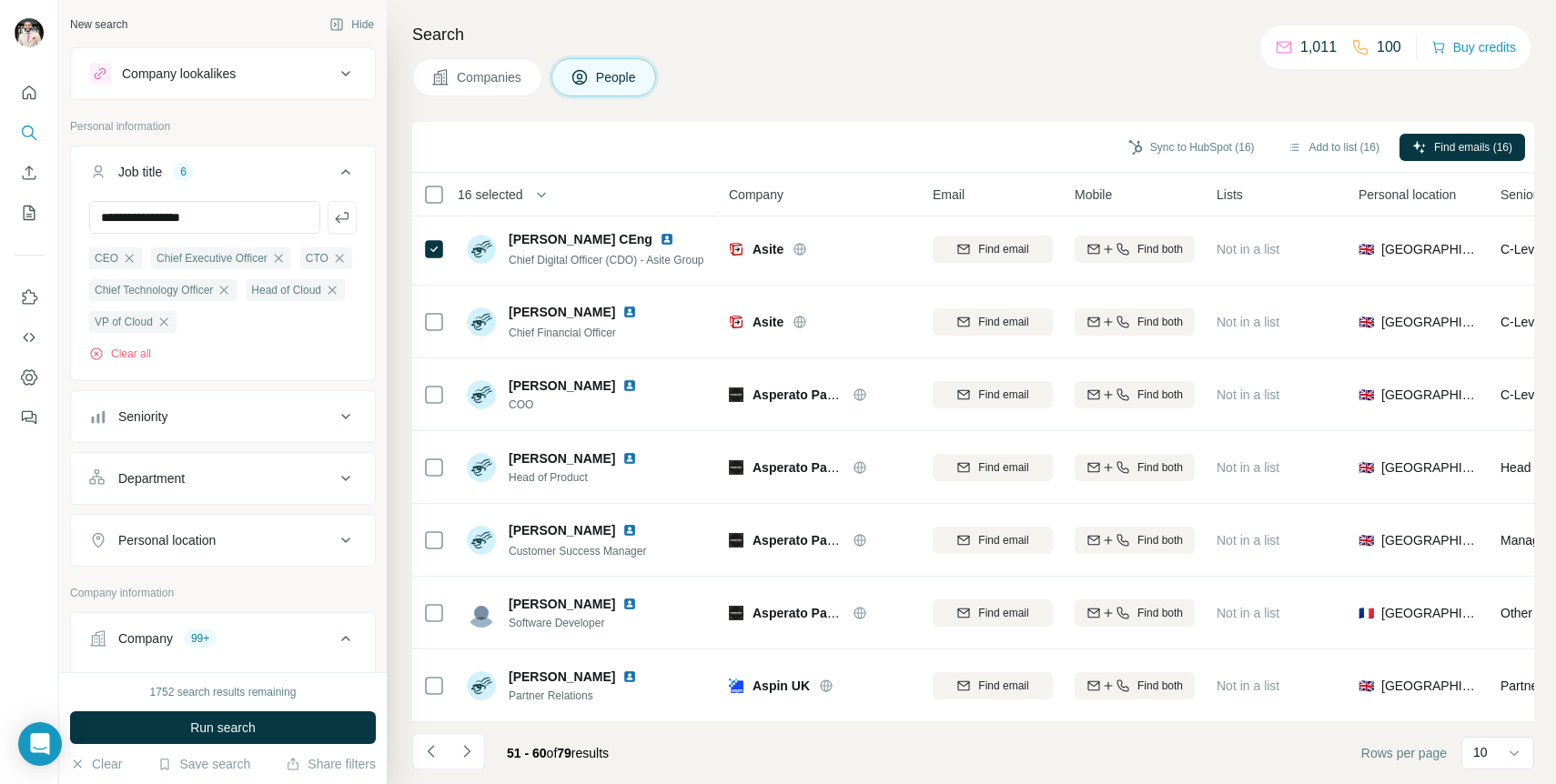
type input "**********"
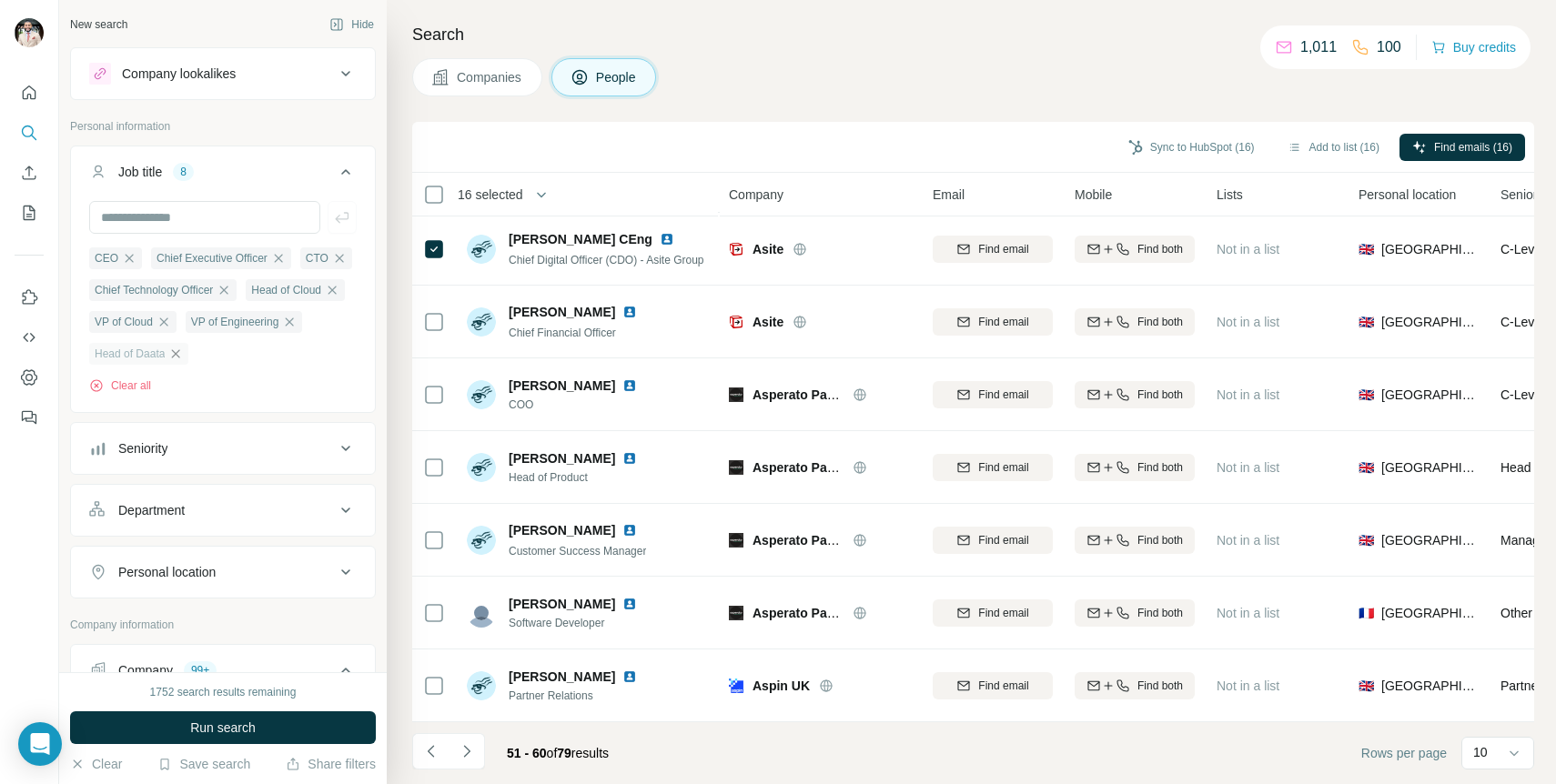
click at [183, 350] on icon "button" at bounding box center [176, 354] width 15 height 15
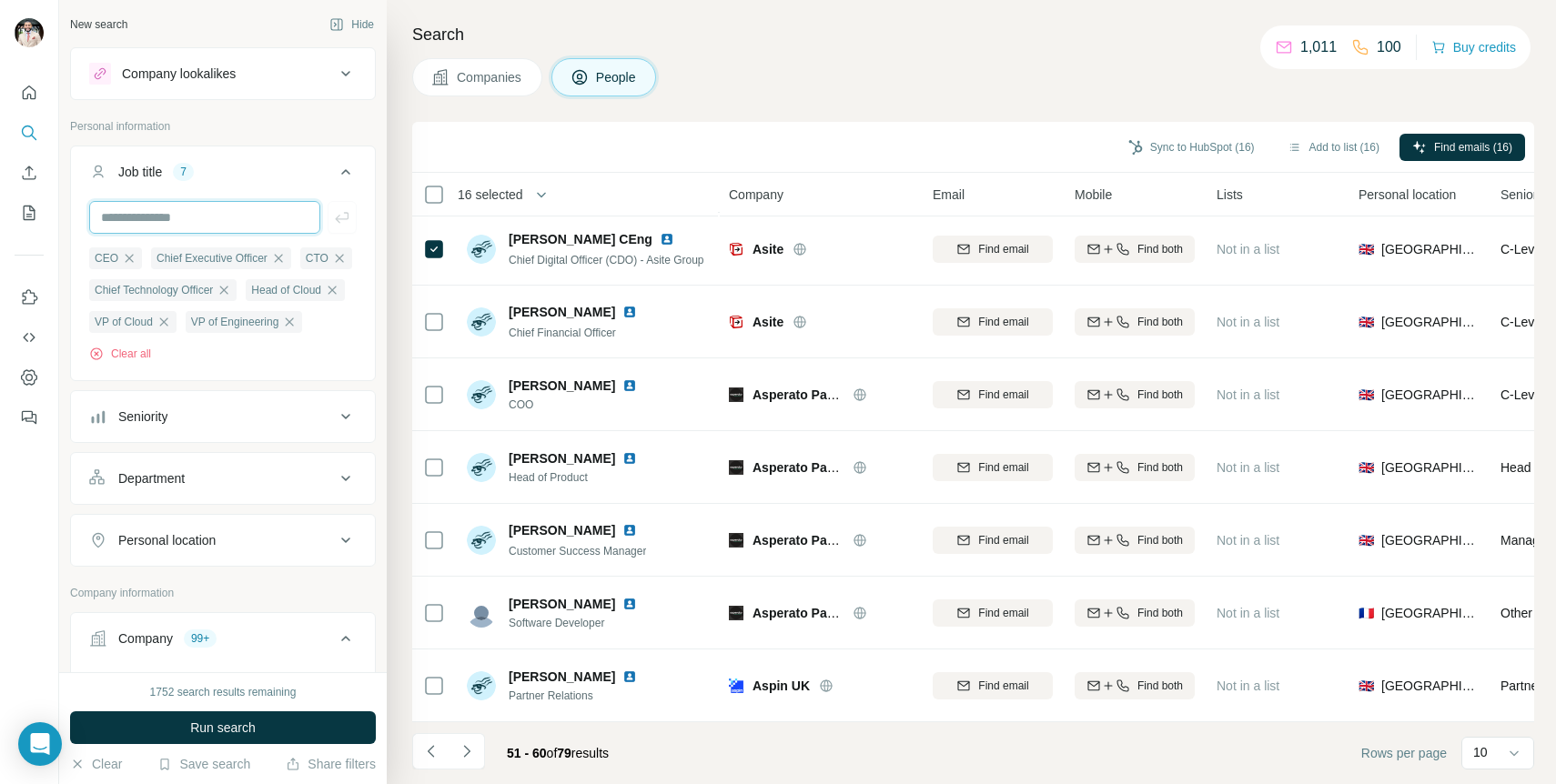
click at [260, 229] on input "text" at bounding box center [204, 217] width 231 height 33
type input "**********"
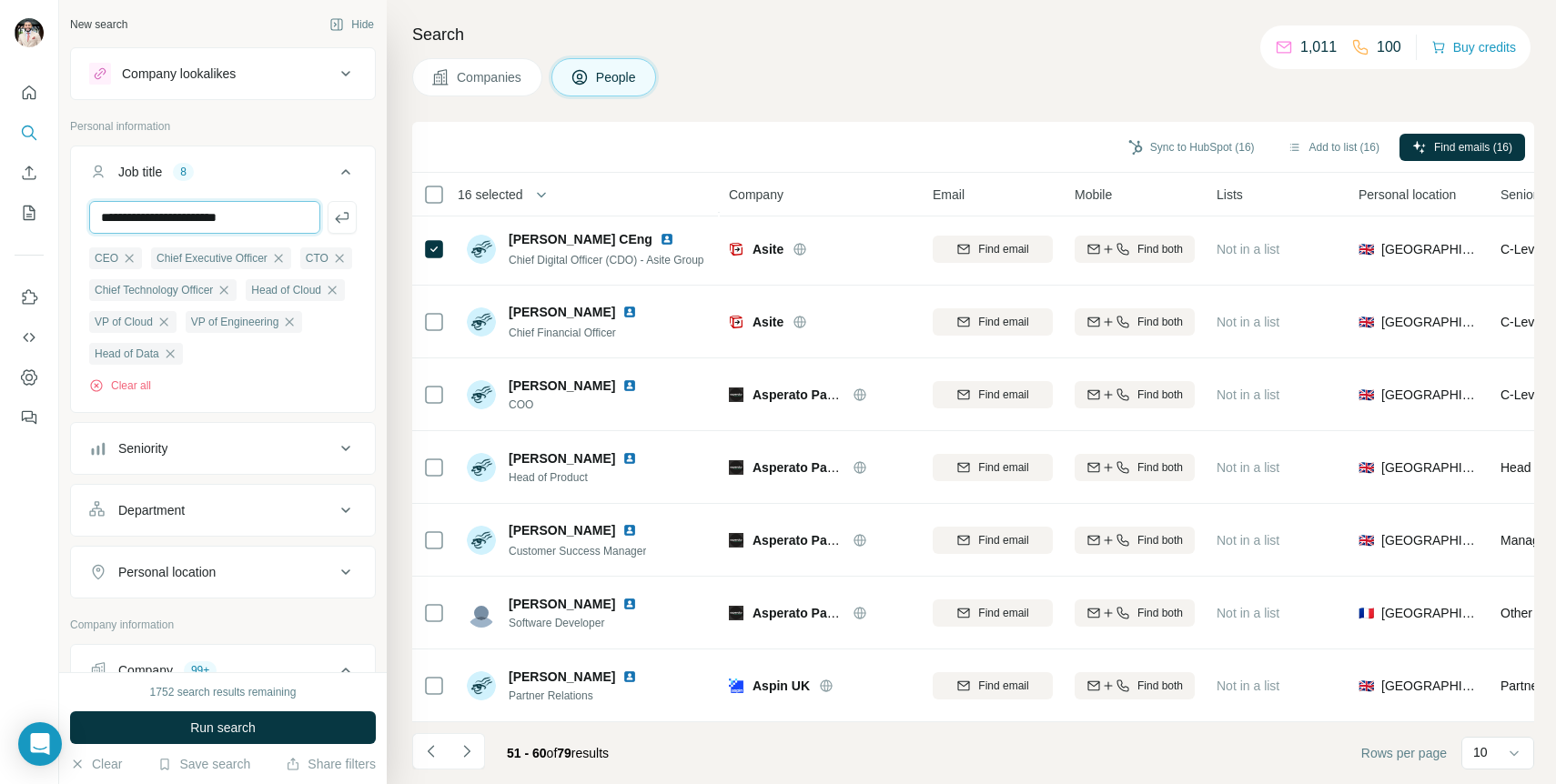
type input "**********"
type input "***"
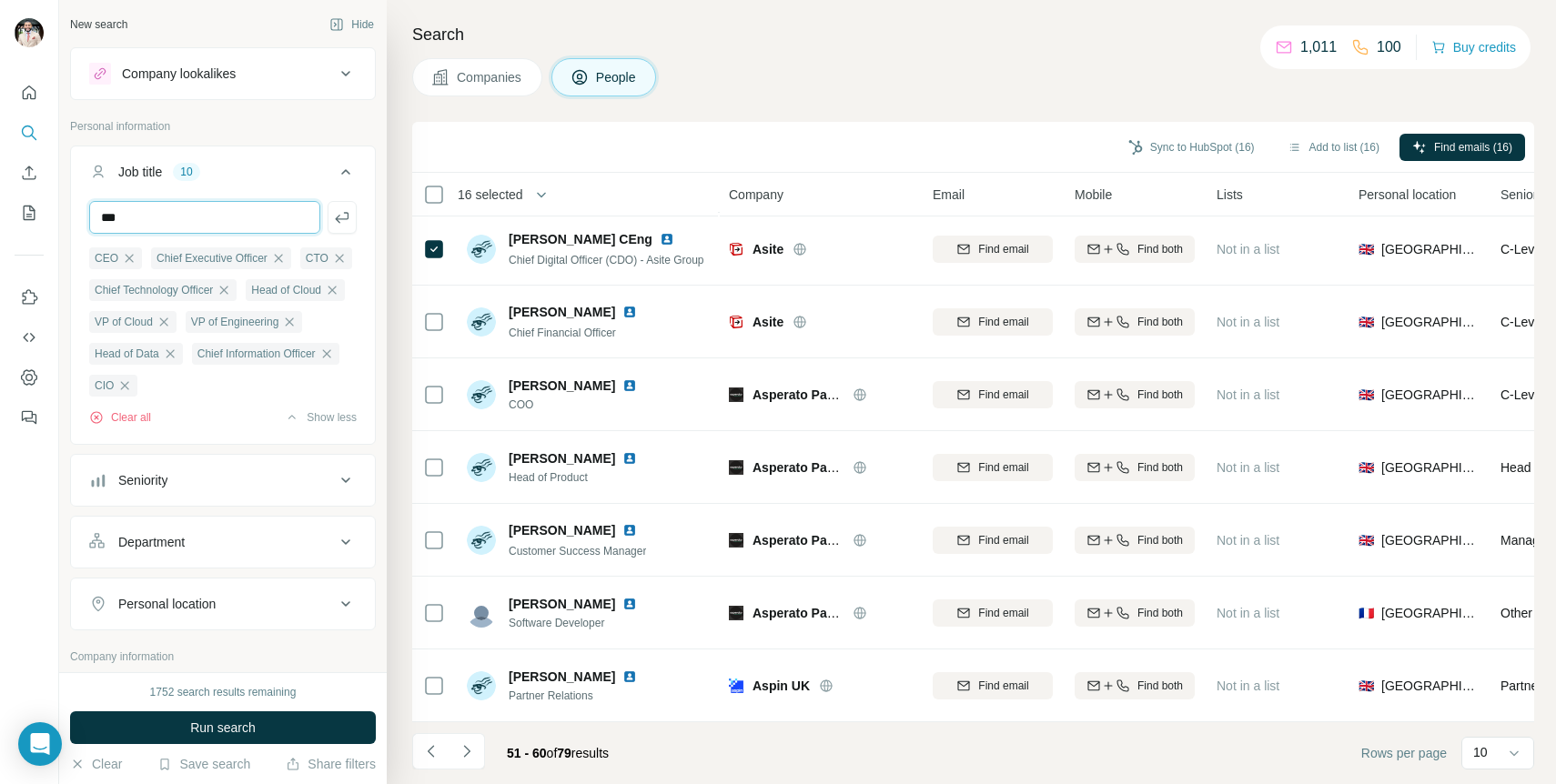
type input "***"
type input "**********"
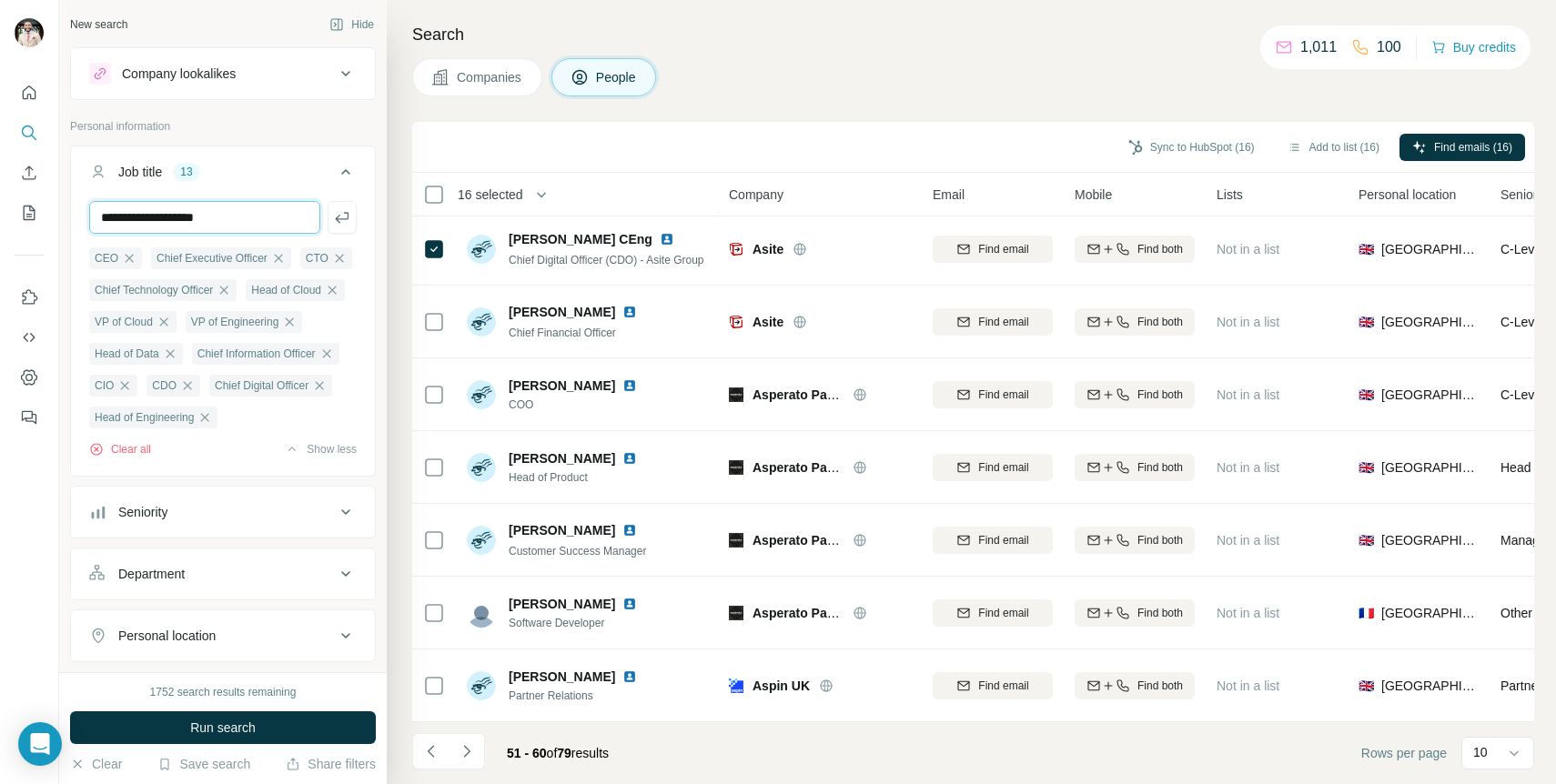
type input "**********"
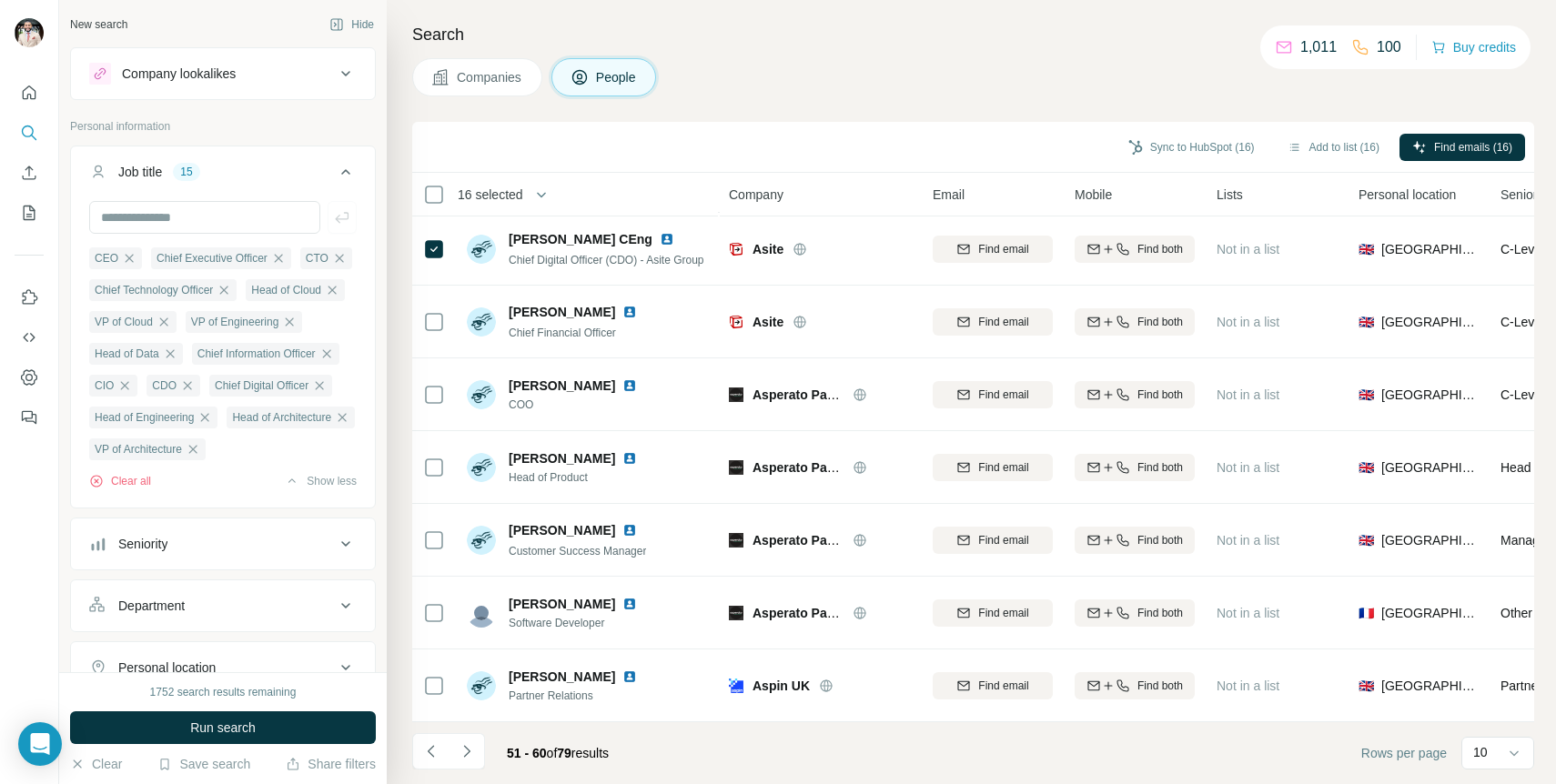
click at [313, 724] on button "Run search" at bounding box center [223, 728] width 306 height 33
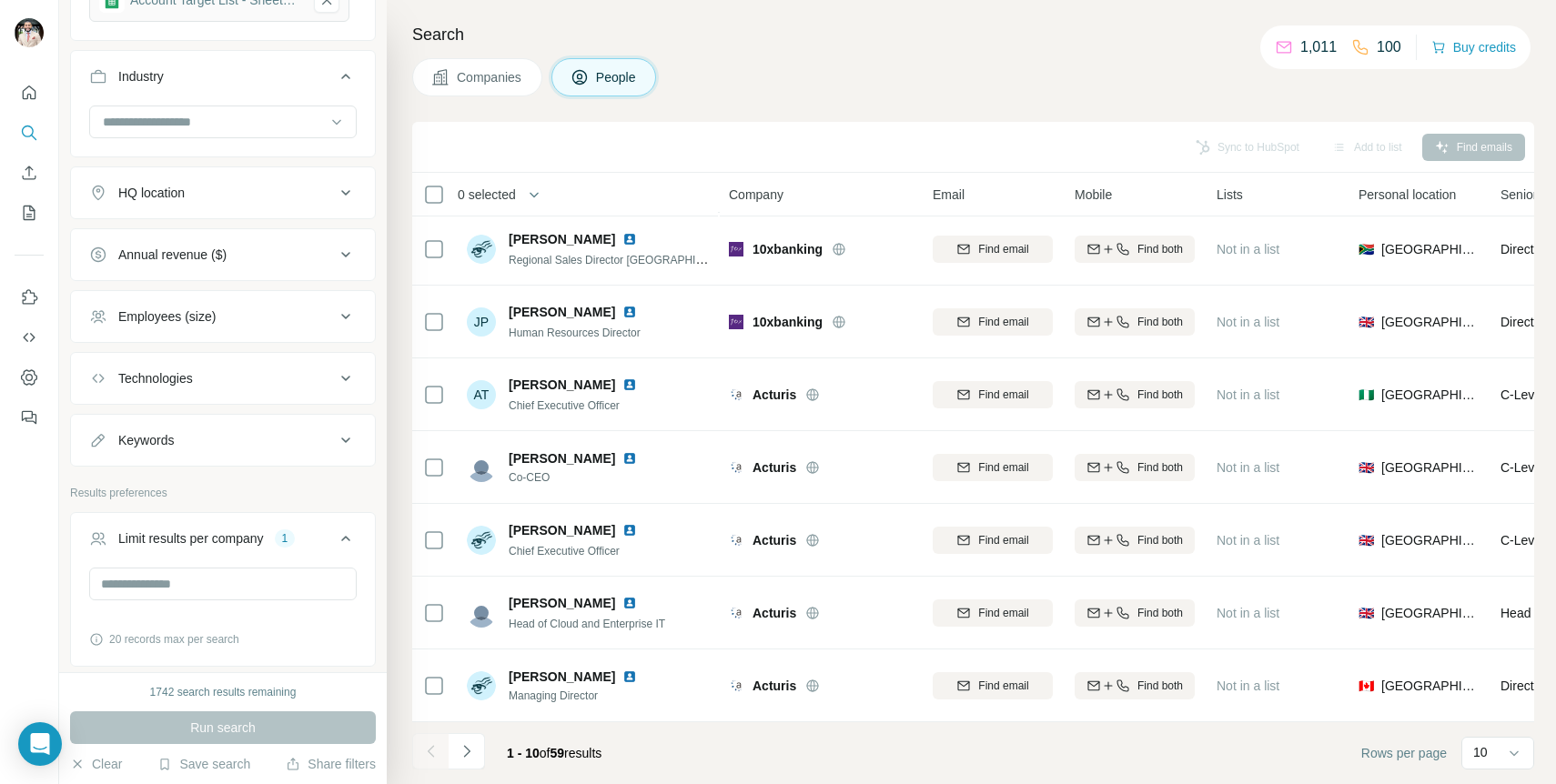
scroll to position [1018, 0]
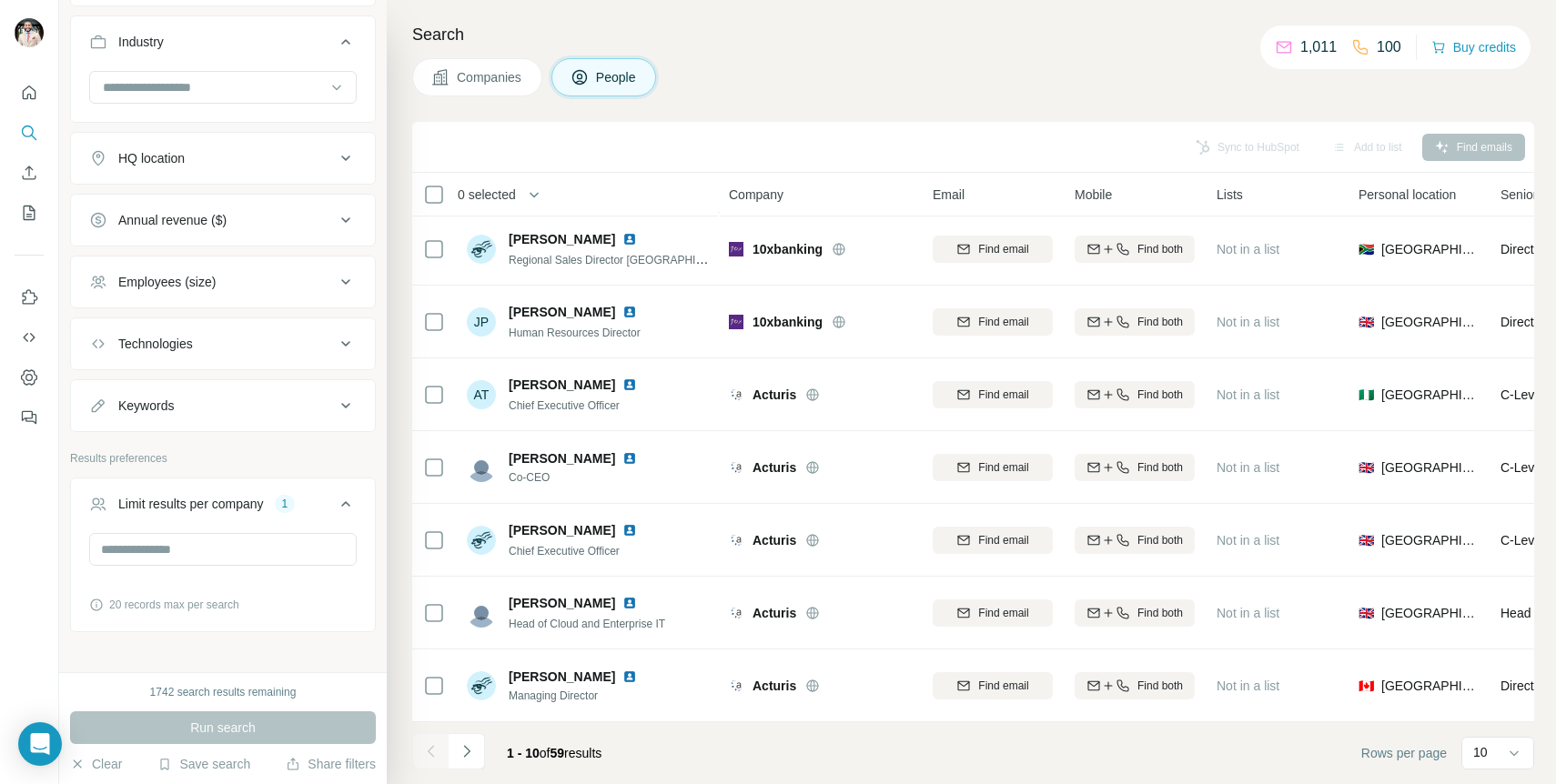
click at [273, 180] on button "HQ location" at bounding box center [223, 158] width 304 height 44
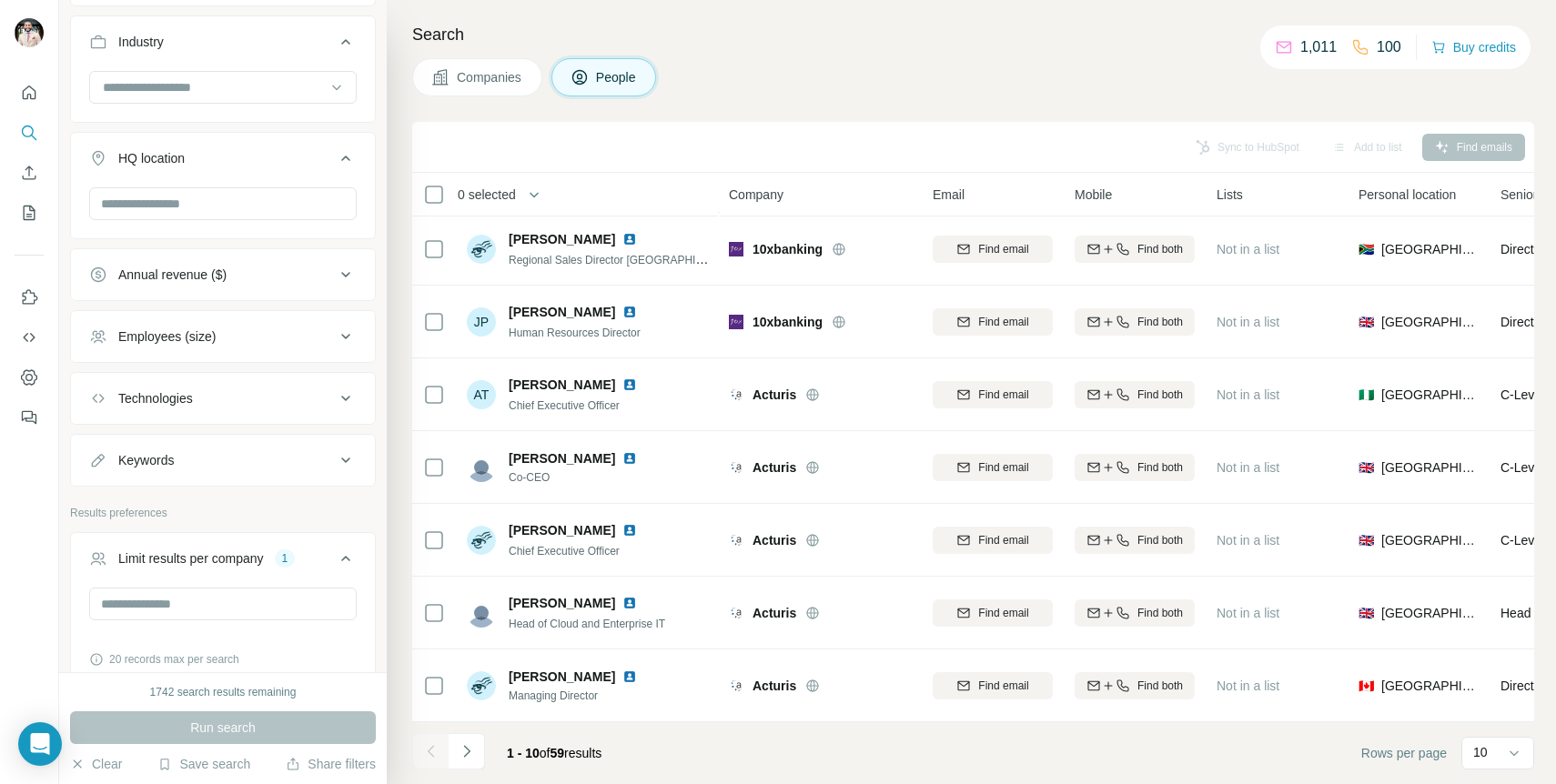
click at [334, 169] on icon at bounding box center [345, 158] width 22 height 22
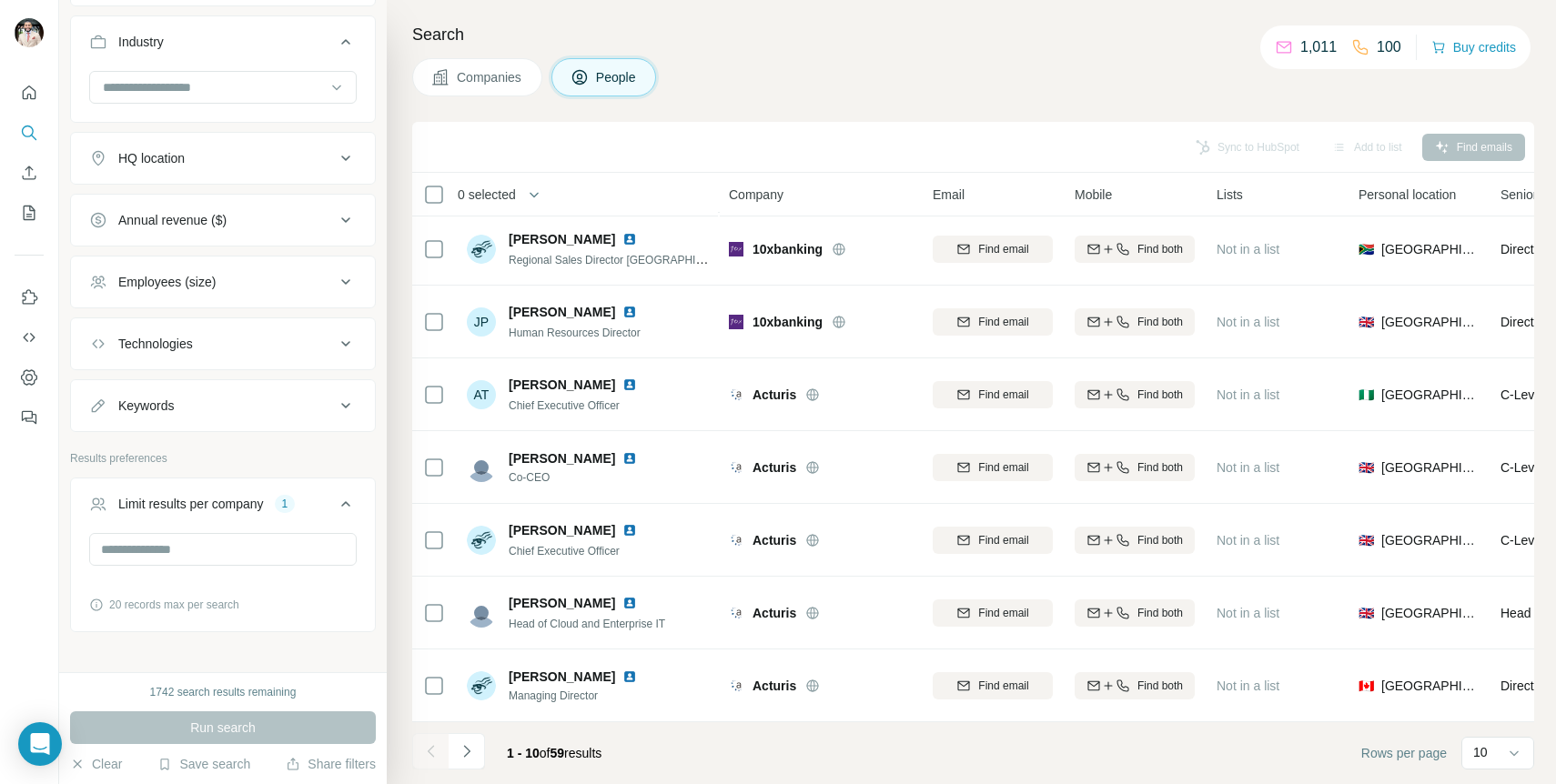
click at [316, 168] on div "HQ location" at bounding box center [212, 158] width 246 height 18
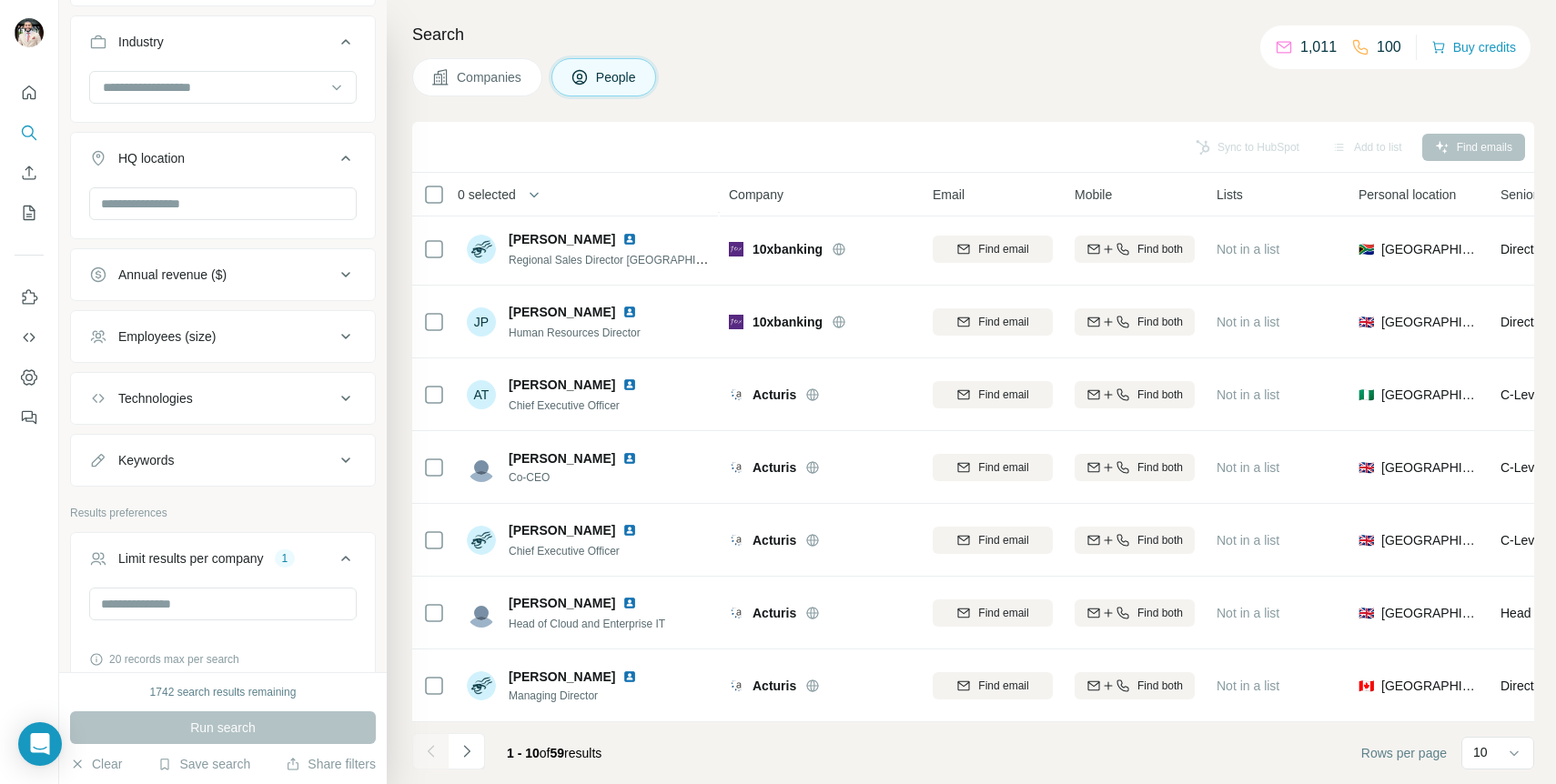
click at [259, 188] on button "HQ location" at bounding box center [223, 162] width 304 height 51
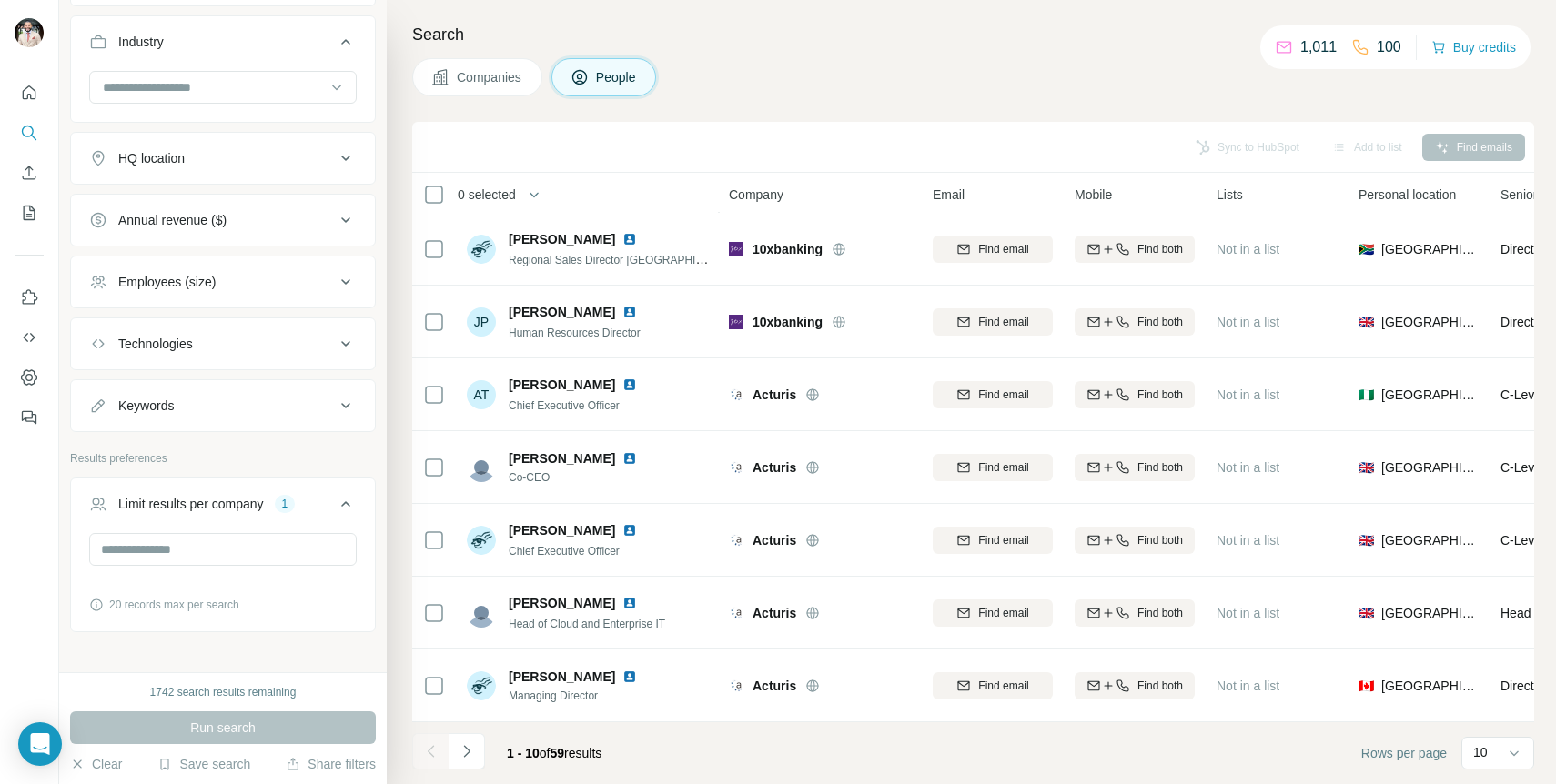
scroll to position [1128, 0]
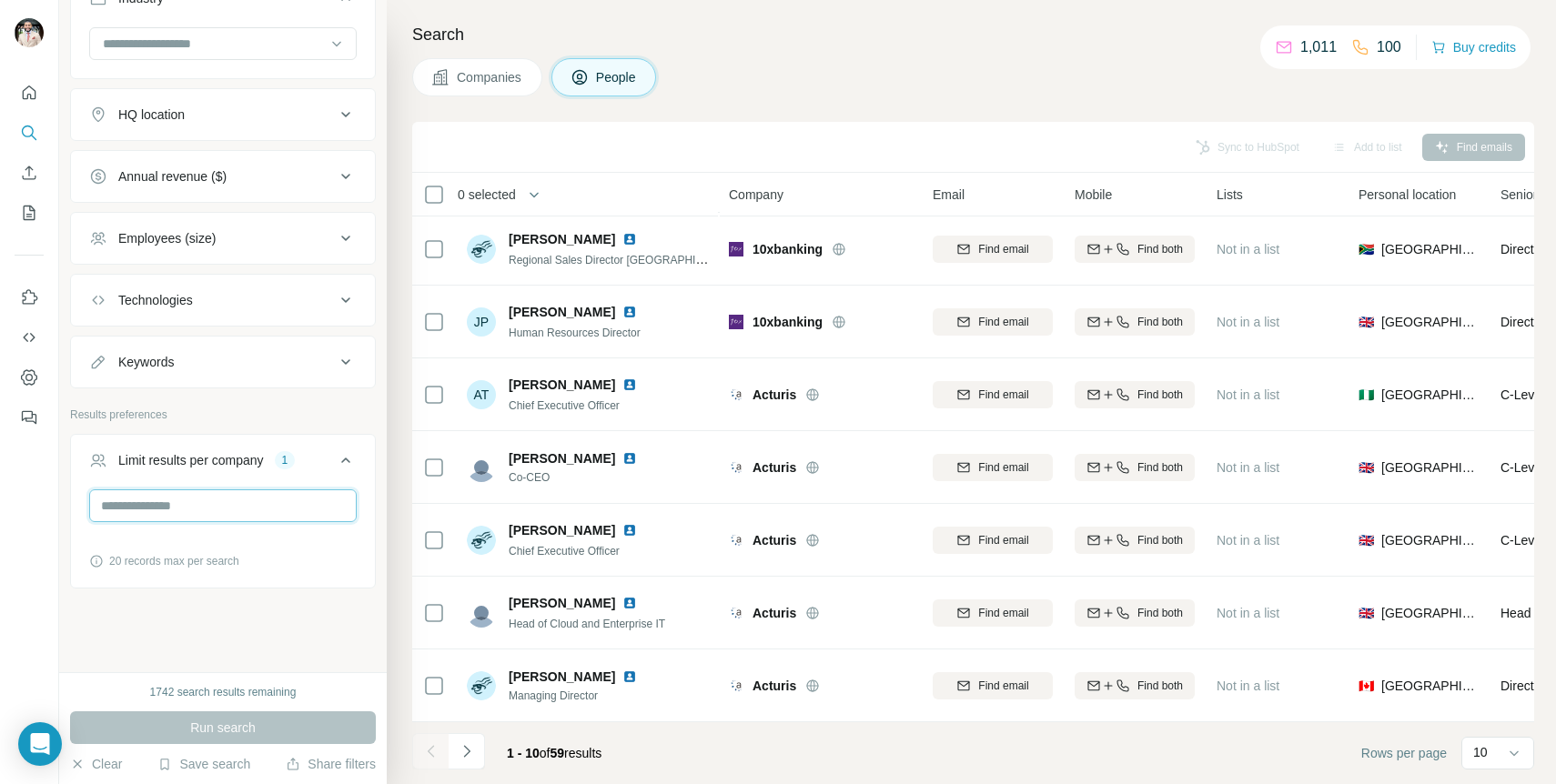
click at [312, 503] on input "*" at bounding box center [223, 506] width 268 height 33
type input "**"
click at [273, 721] on button "Run search" at bounding box center [223, 728] width 306 height 33
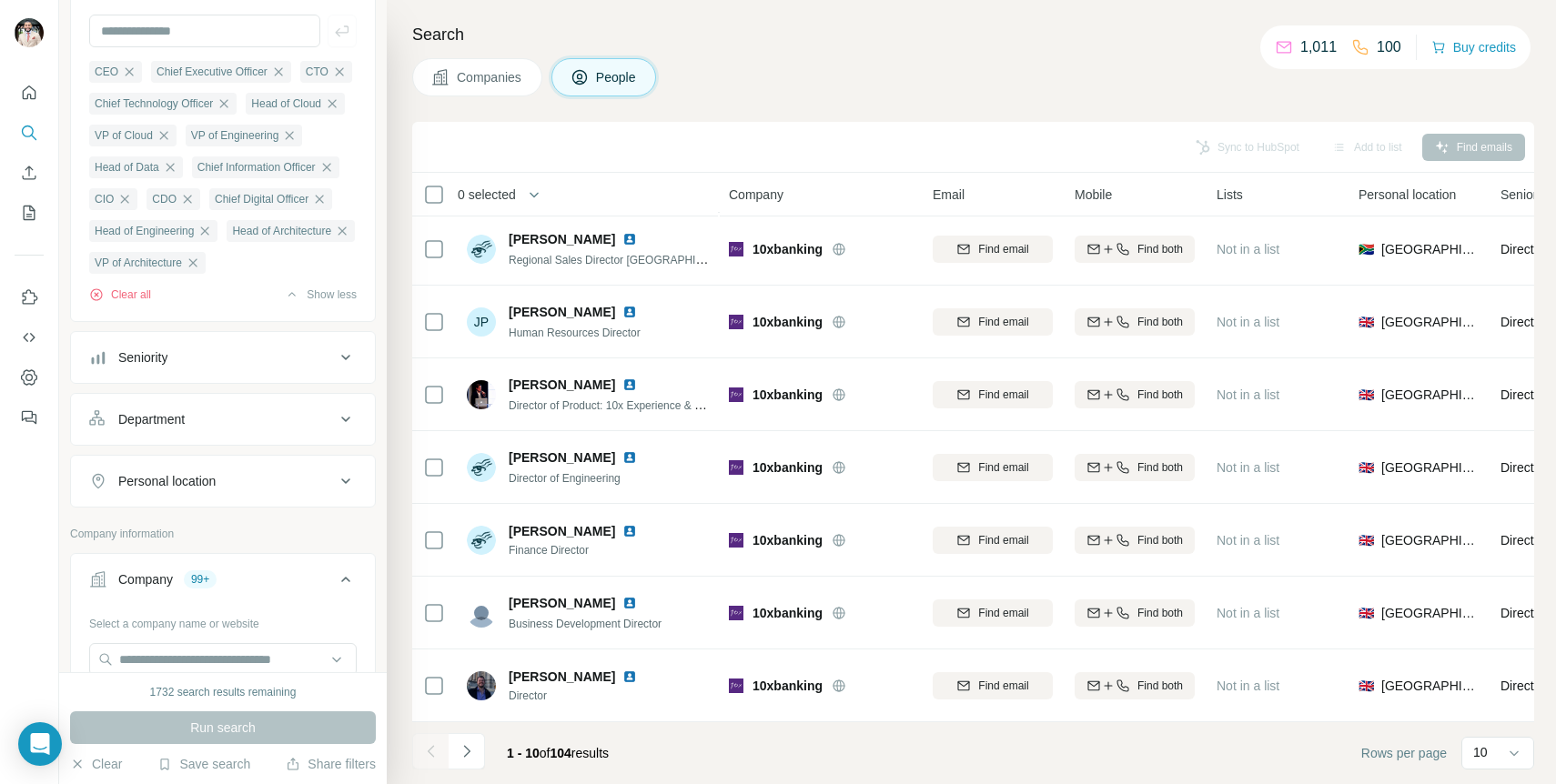
scroll to position [194, 0]
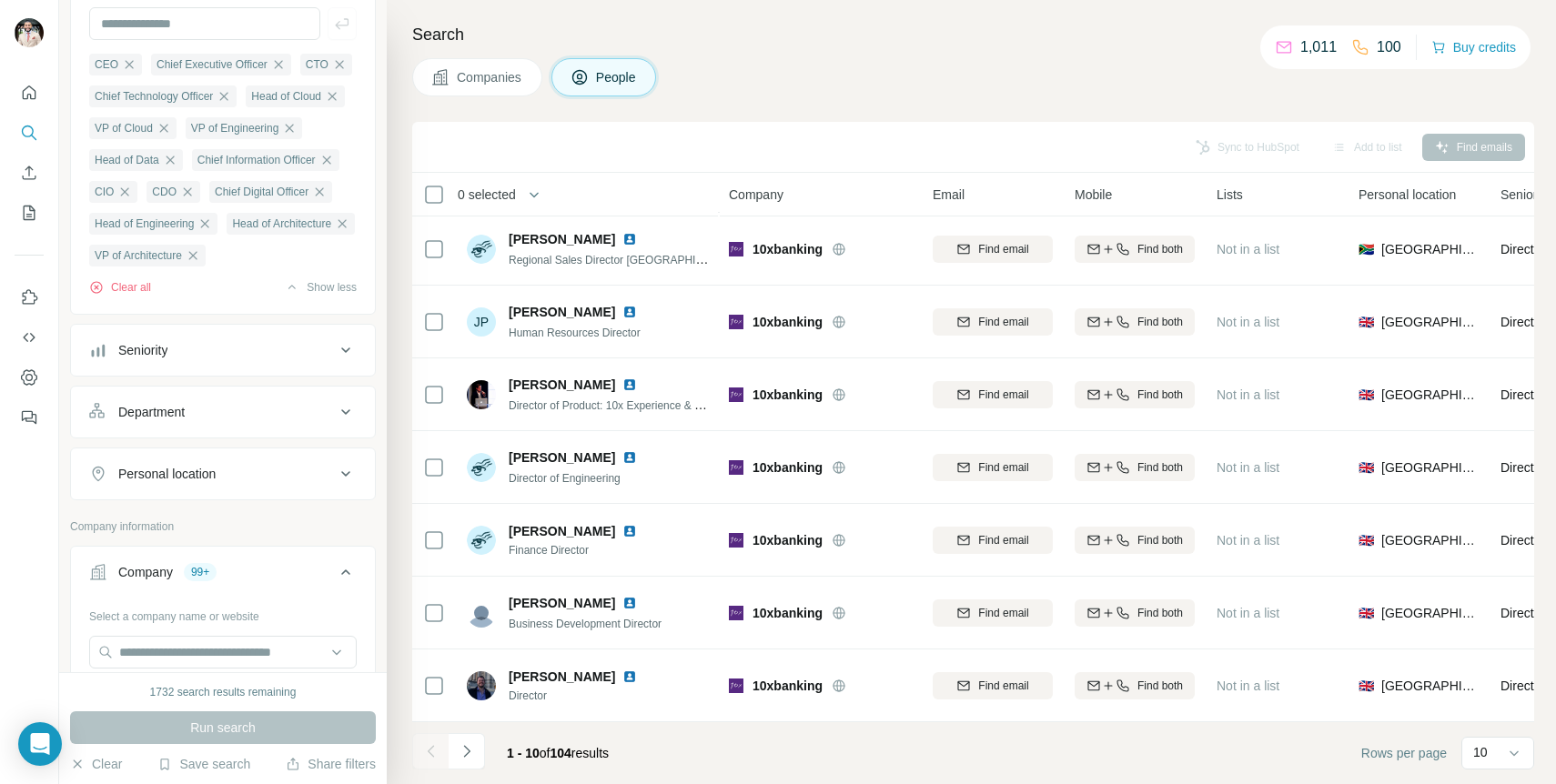
click at [317, 372] on button "Seniority" at bounding box center [223, 351] width 304 height 44
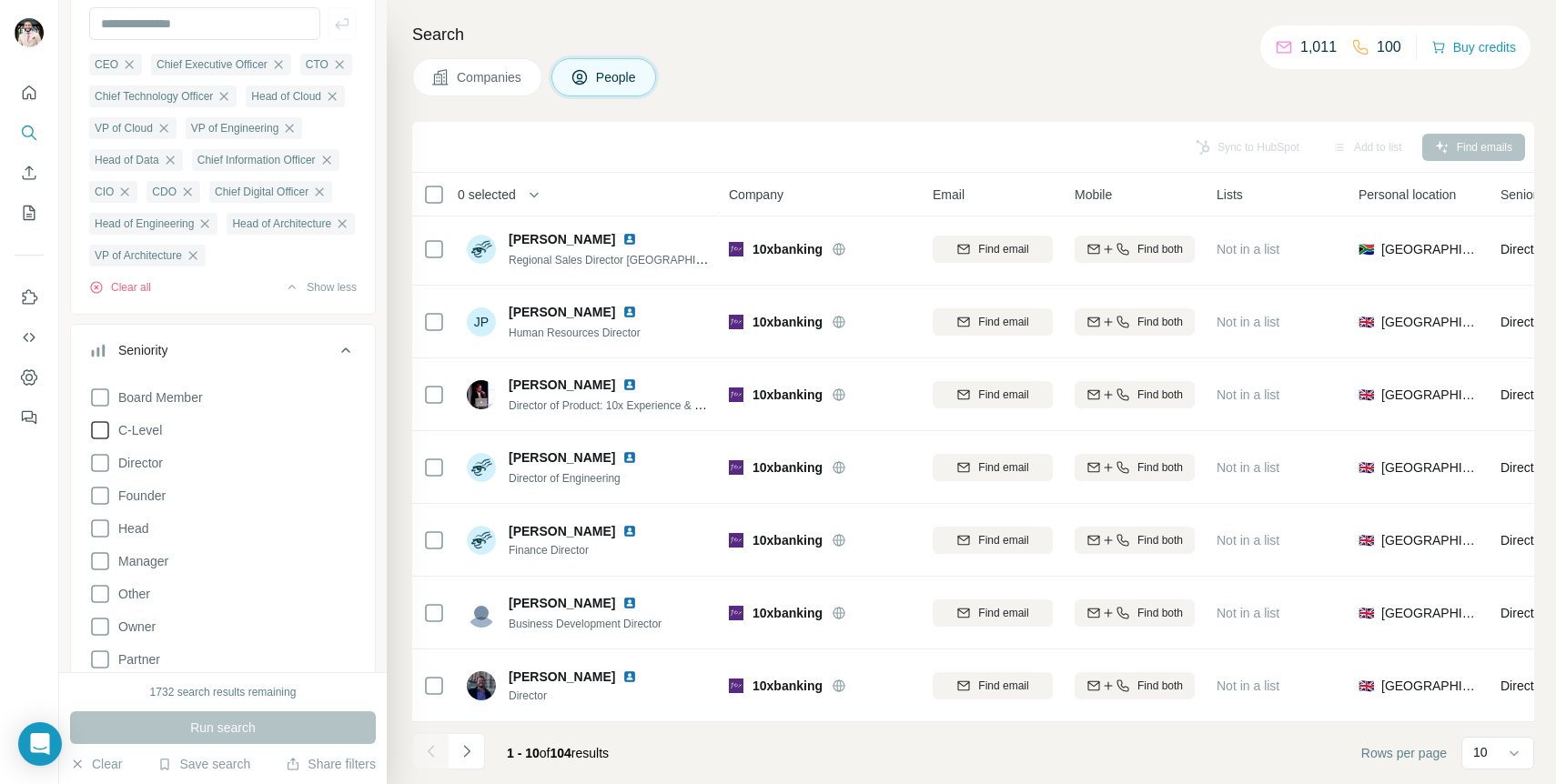
click at [96, 441] on icon at bounding box center [100, 430] width 22 height 22
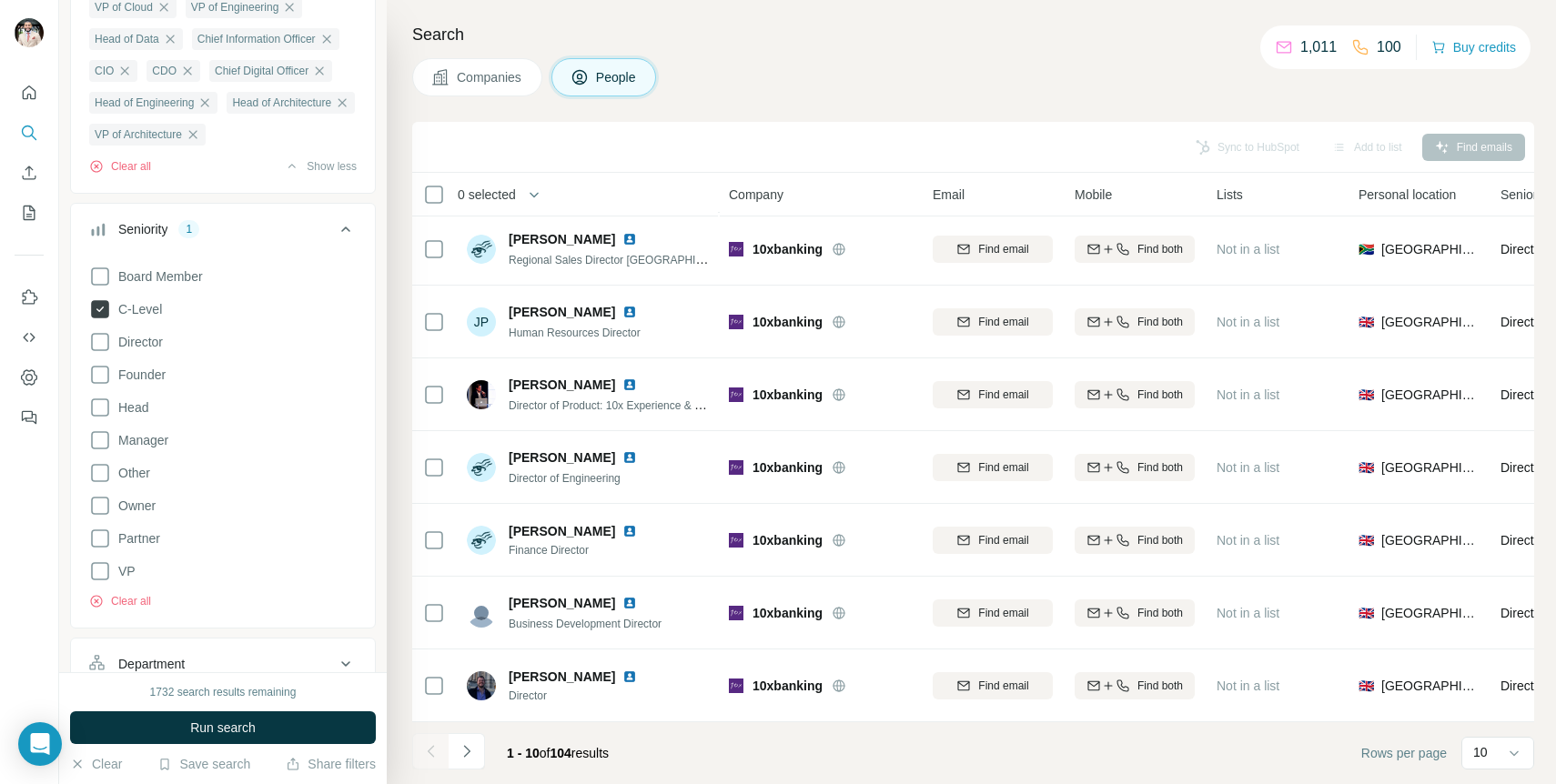
scroll to position [316, 0]
click at [97, 582] on icon at bounding box center [100, 571] width 22 height 22
click at [98, 418] on icon at bounding box center [100, 407] width 22 height 22
click at [100, 352] on icon at bounding box center [100, 341] width 22 height 22
click at [221, 733] on span "Run search" at bounding box center [224, 728] width 66 height 18
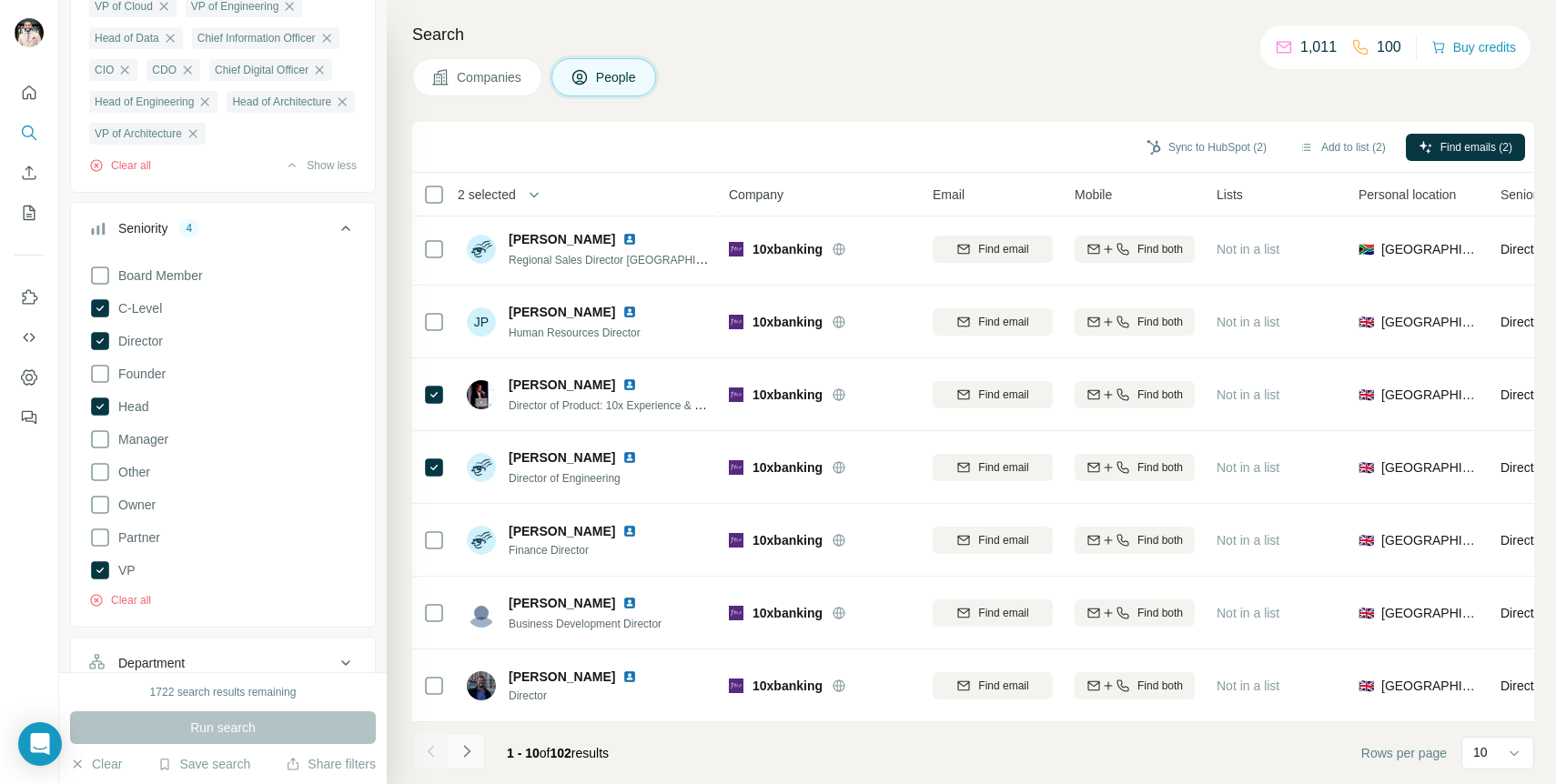
click at [456, 755] on button "Navigate to next page" at bounding box center [467, 751] width 37 height 37
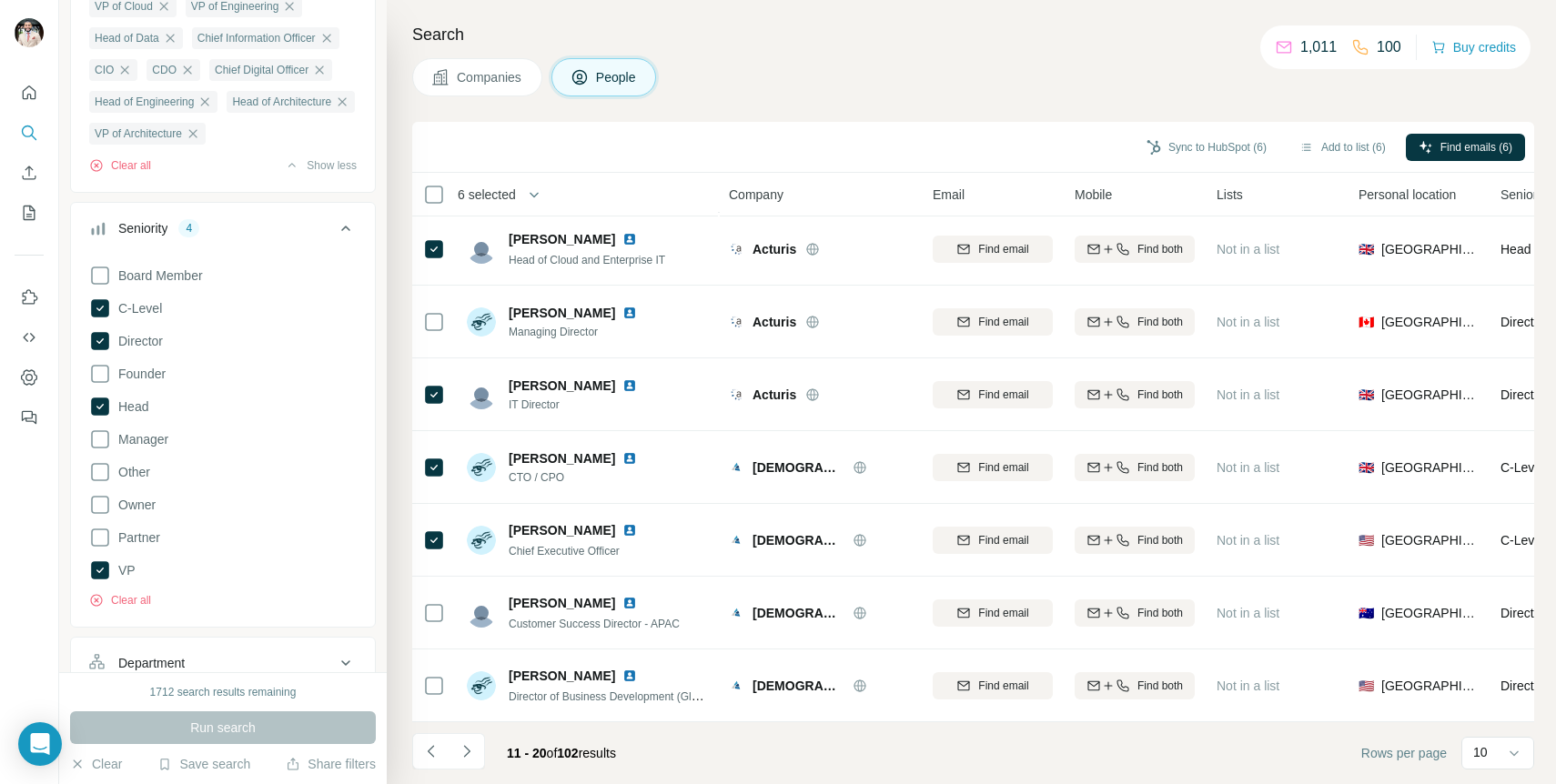
click at [464, 736] on button "Navigate to next page" at bounding box center [467, 751] width 37 height 37
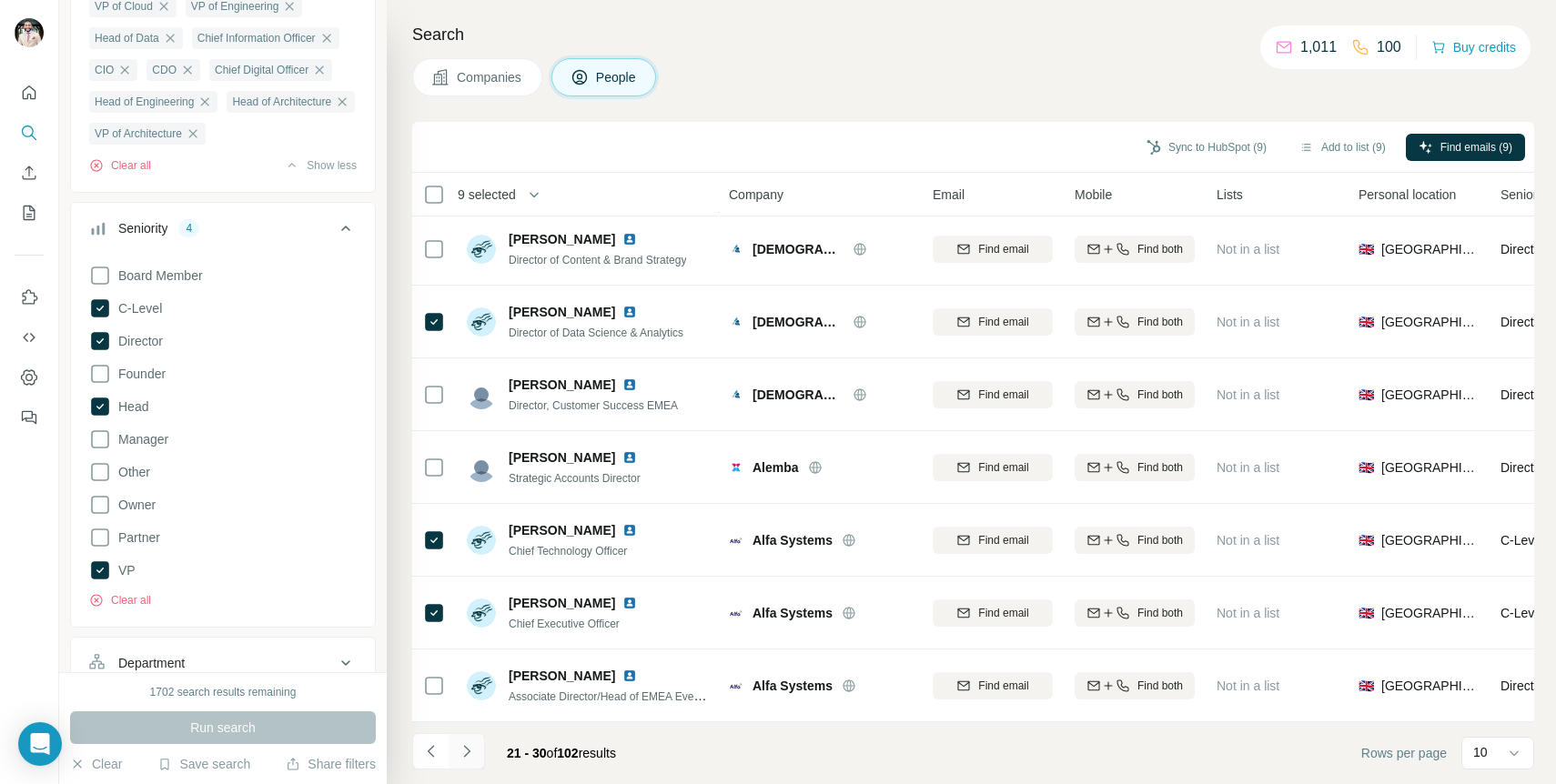
click at [468, 744] on icon "Navigate to next page" at bounding box center [467, 751] width 18 height 18
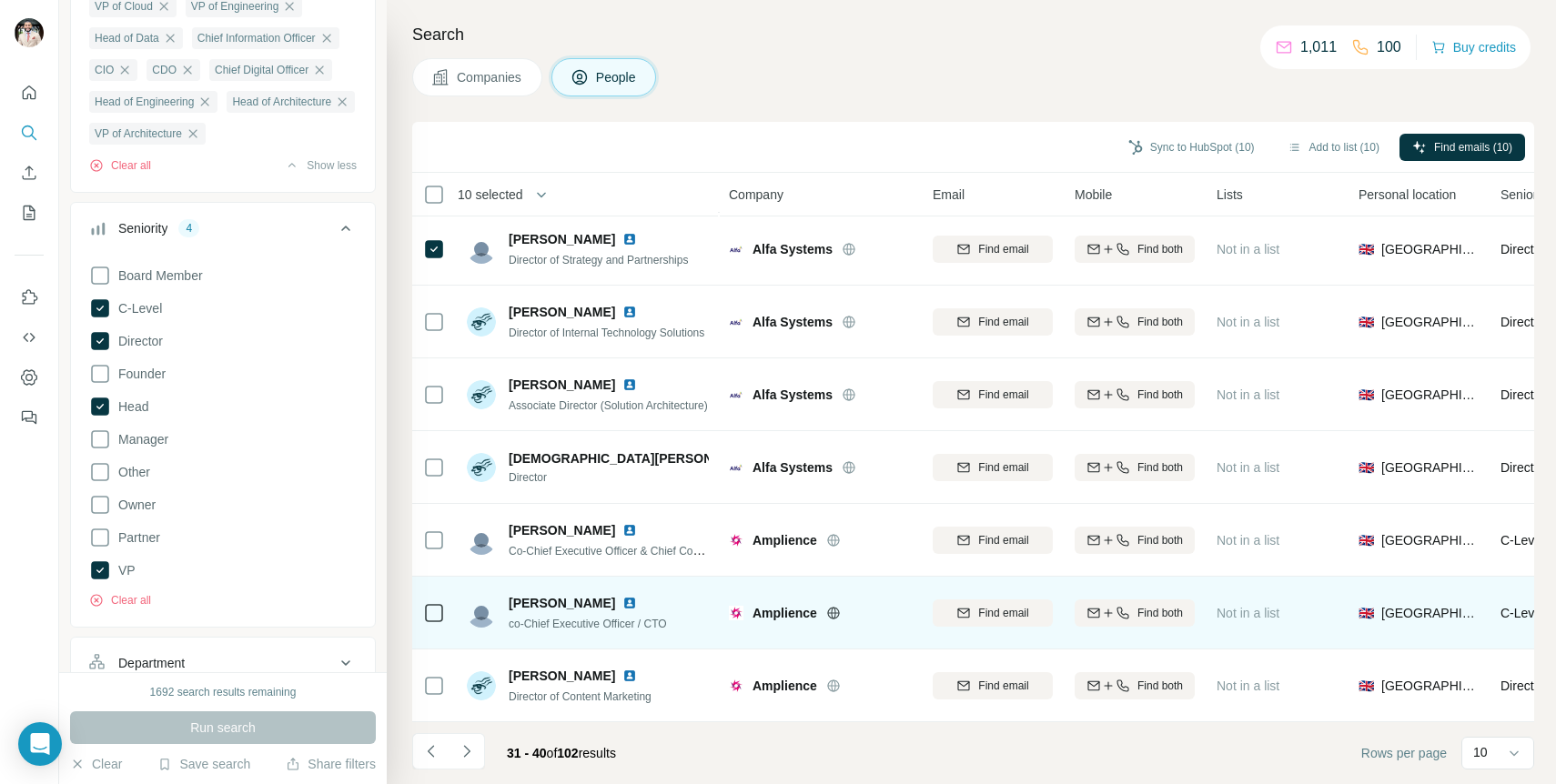
click at [429, 602] on icon at bounding box center [434, 613] width 22 height 22
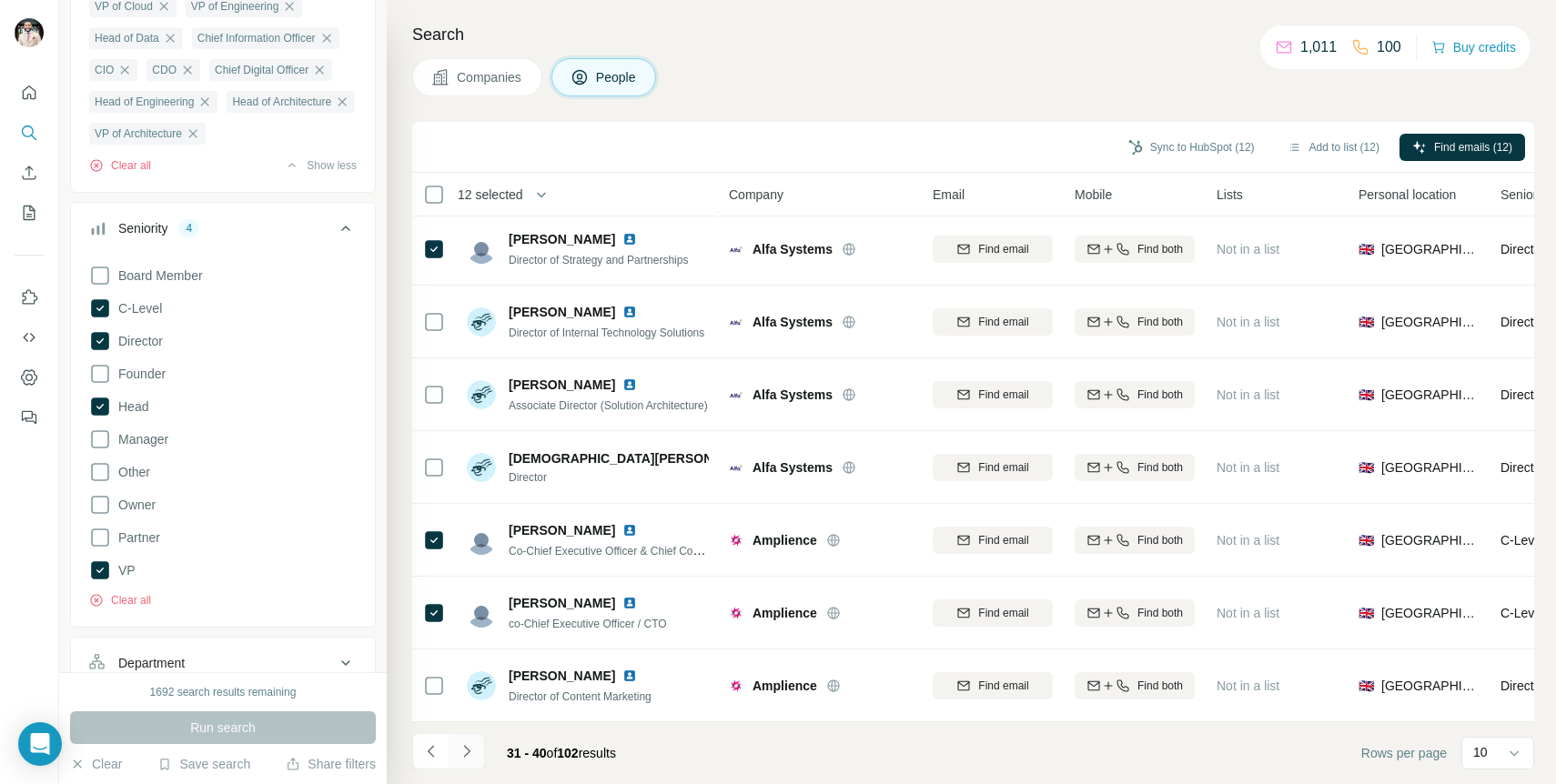
click at [471, 735] on button "Navigate to next page" at bounding box center [467, 751] width 37 height 37
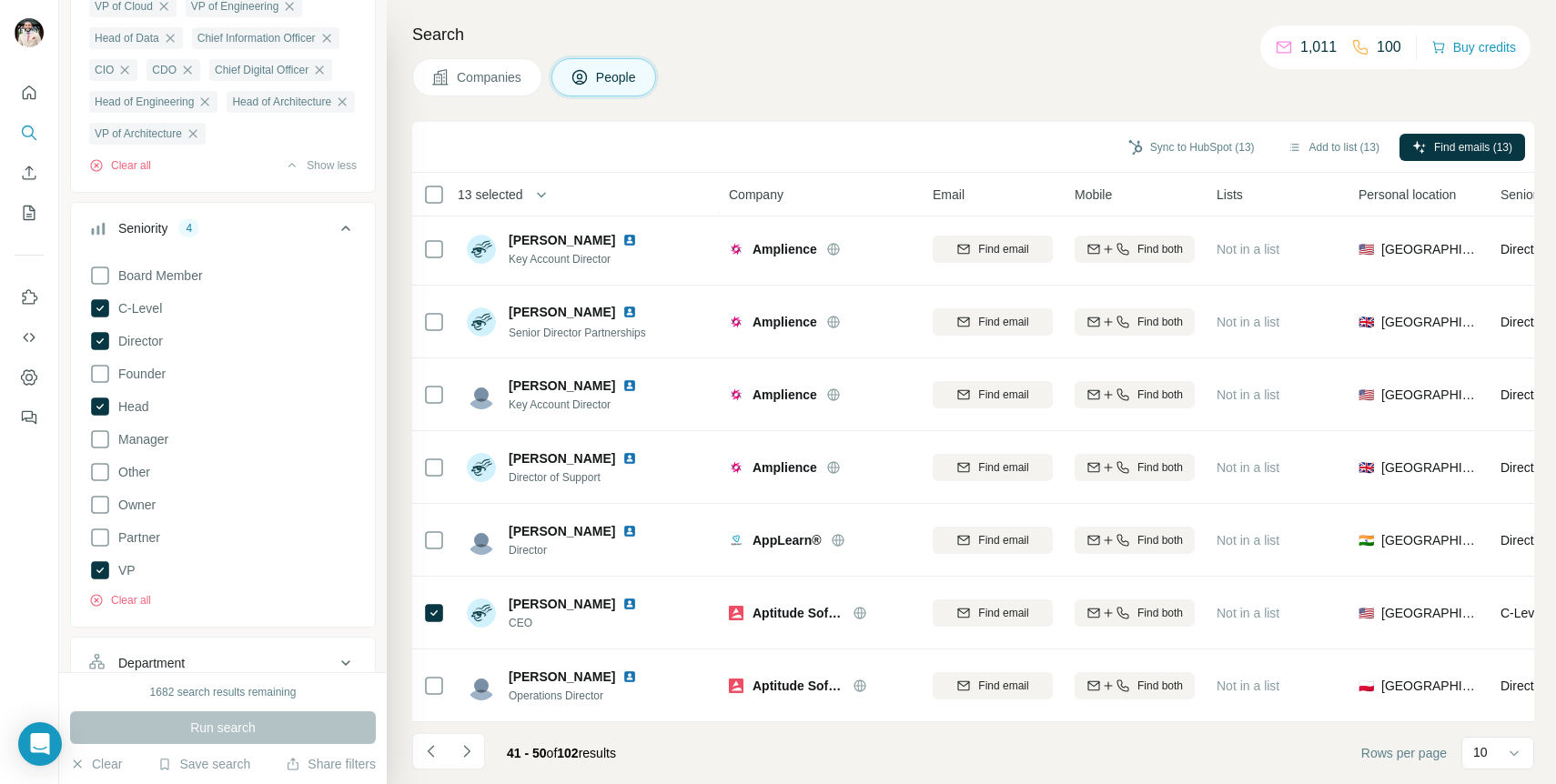
click at [485, 748] on div "41 - 50 of 102 results" at bounding box center [521, 753] width 218 height 40
click at [466, 750] on icon "Navigate to next page" at bounding box center [467, 751] width 18 height 18
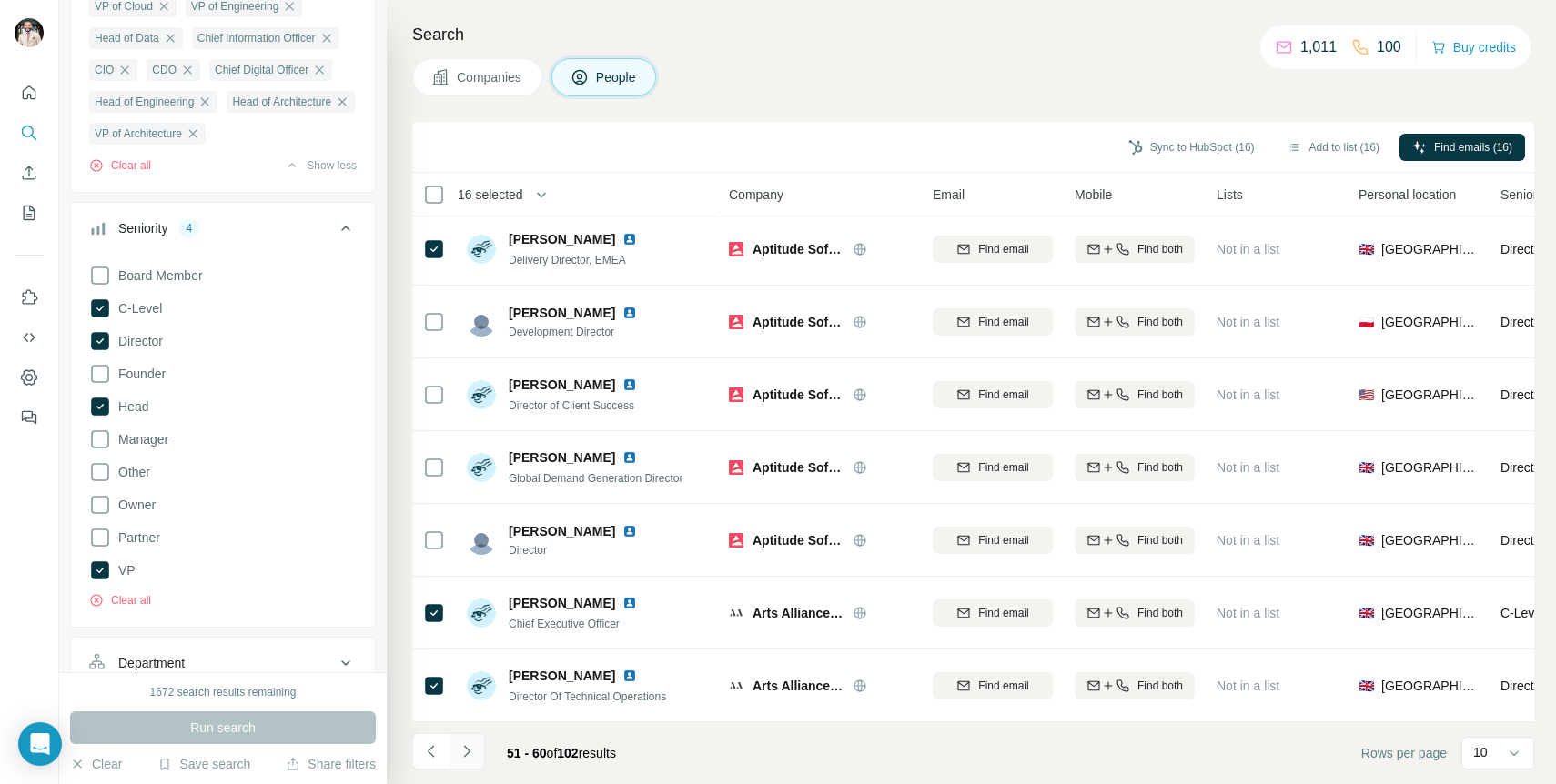
click at [473, 758] on icon "Navigate to next page" at bounding box center [467, 751] width 18 height 18
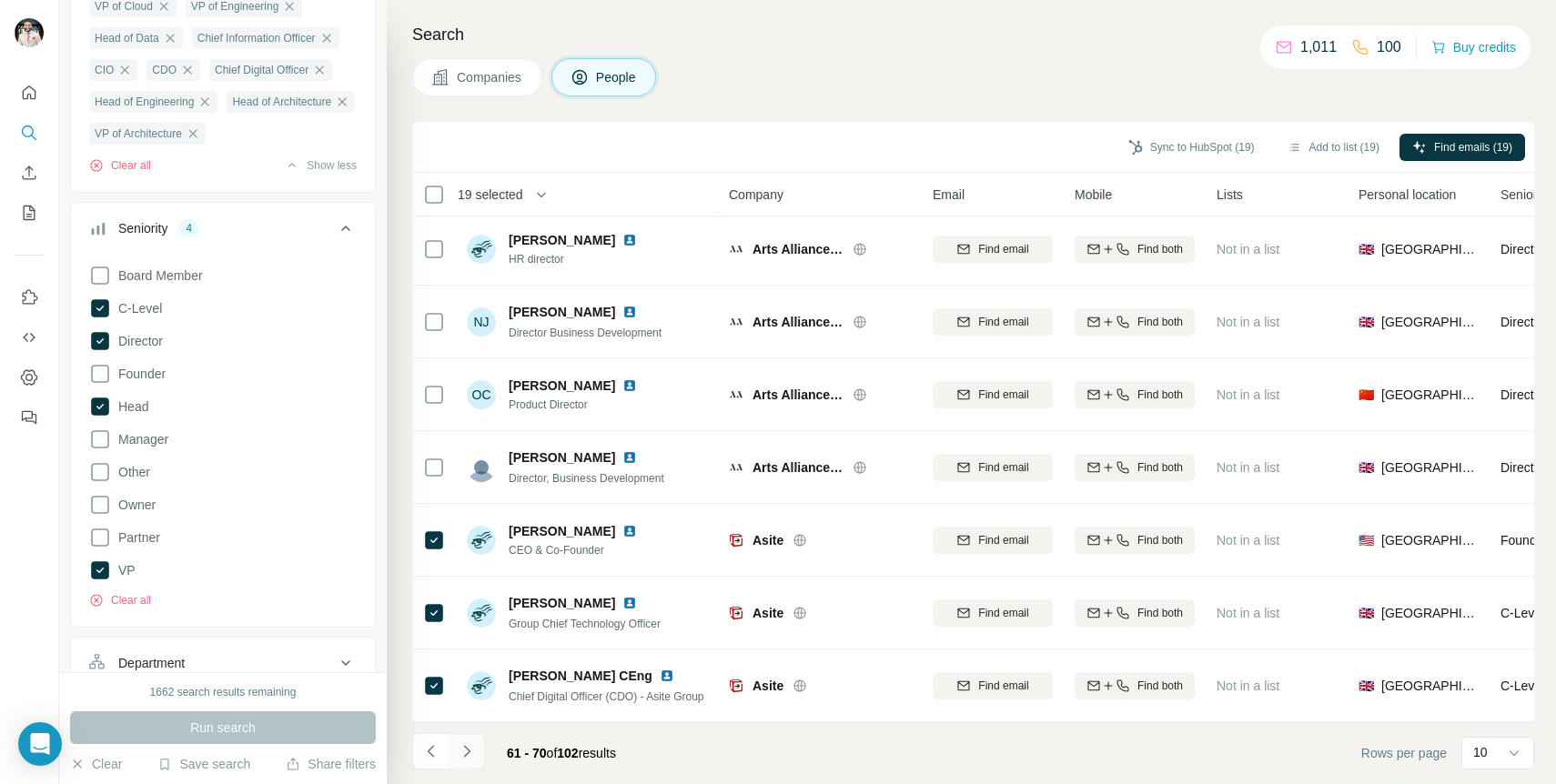
click at [463, 748] on icon "Navigate to next page" at bounding box center [467, 751] width 18 height 18
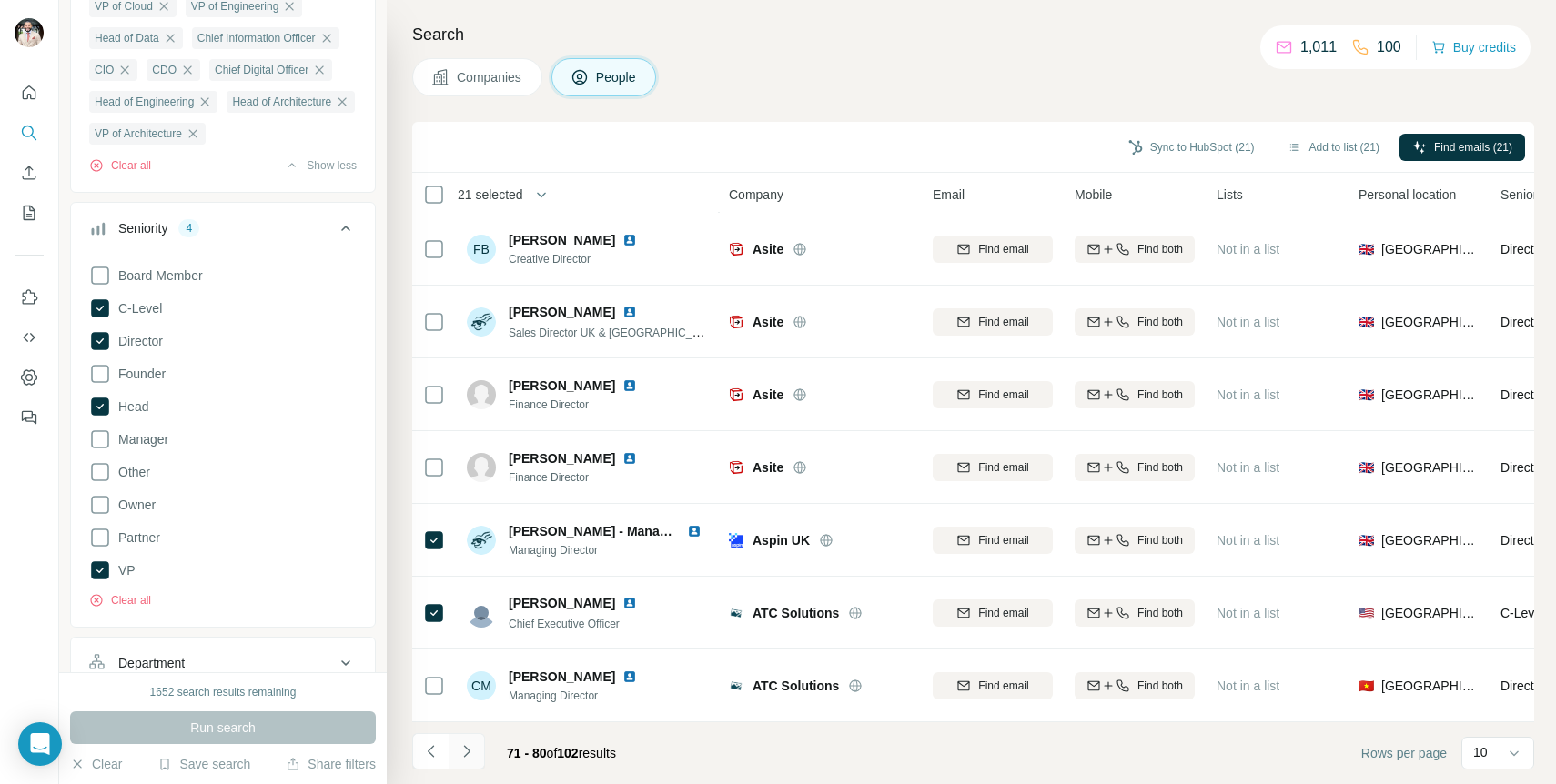
click at [470, 741] on button "Navigate to next page" at bounding box center [467, 751] width 37 height 37
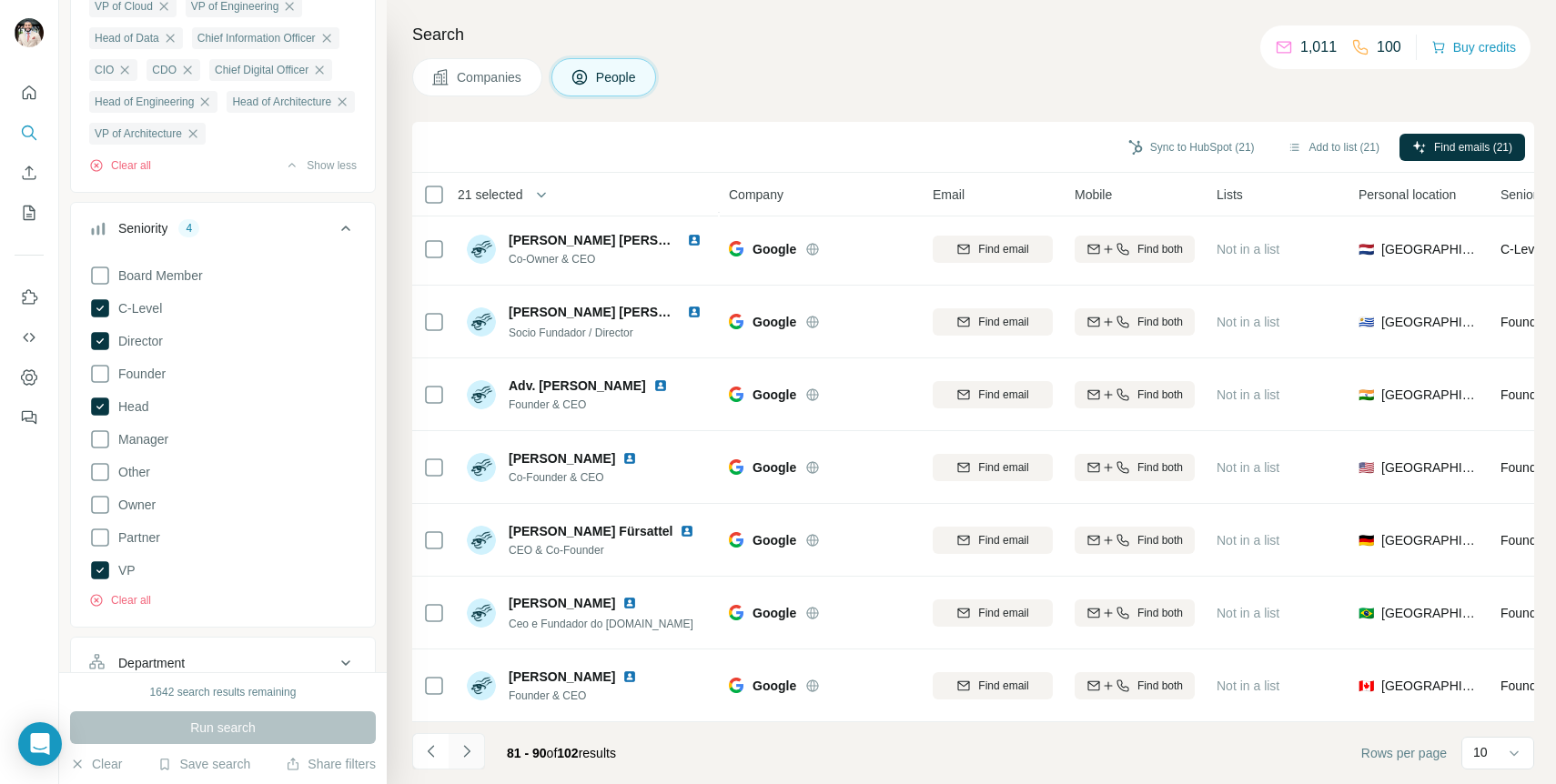
click at [476, 749] on button "Navigate to next page" at bounding box center [467, 751] width 37 height 37
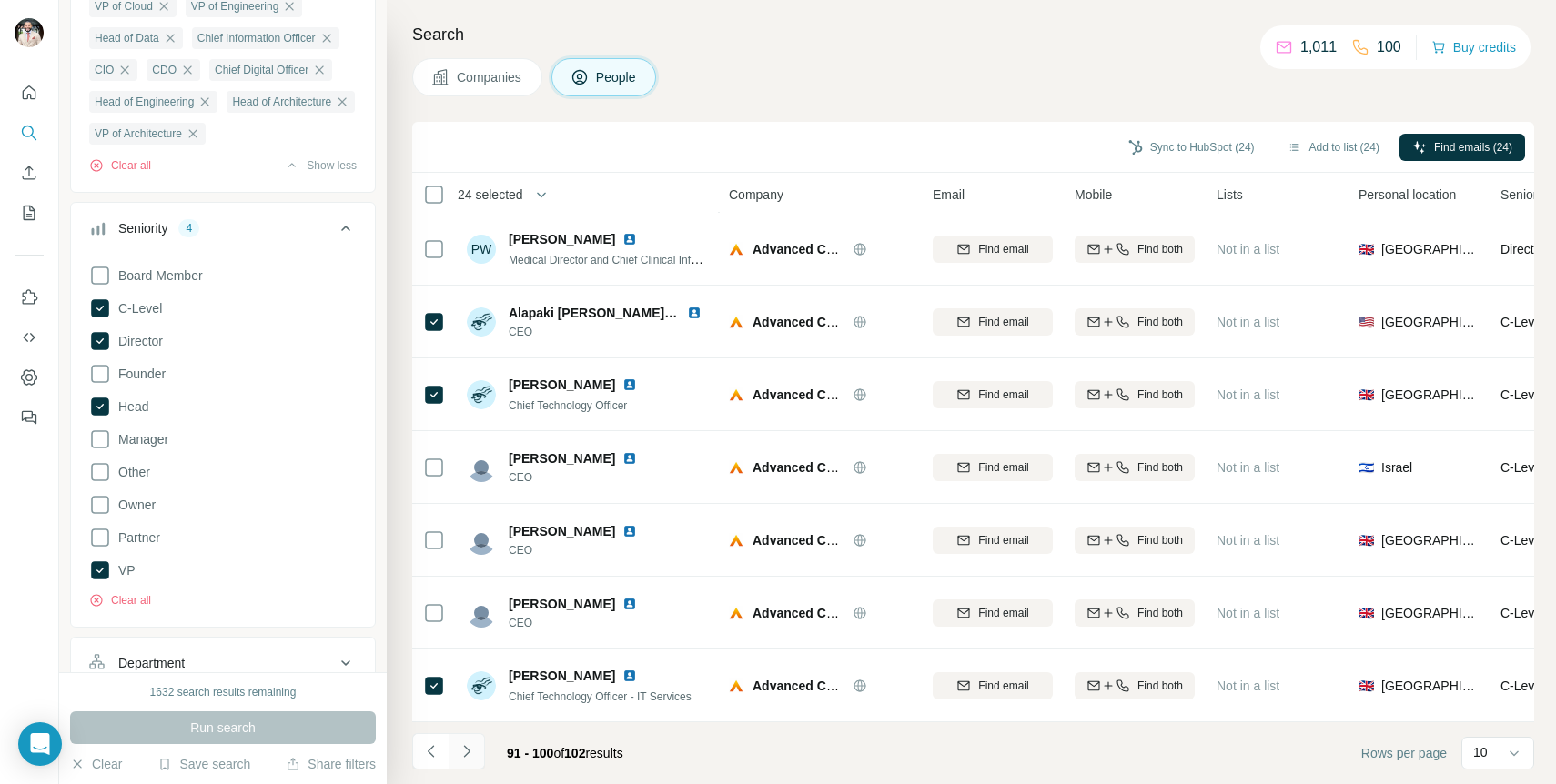
click at [466, 745] on icon "Navigate to next page" at bounding box center [467, 751] width 18 height 18
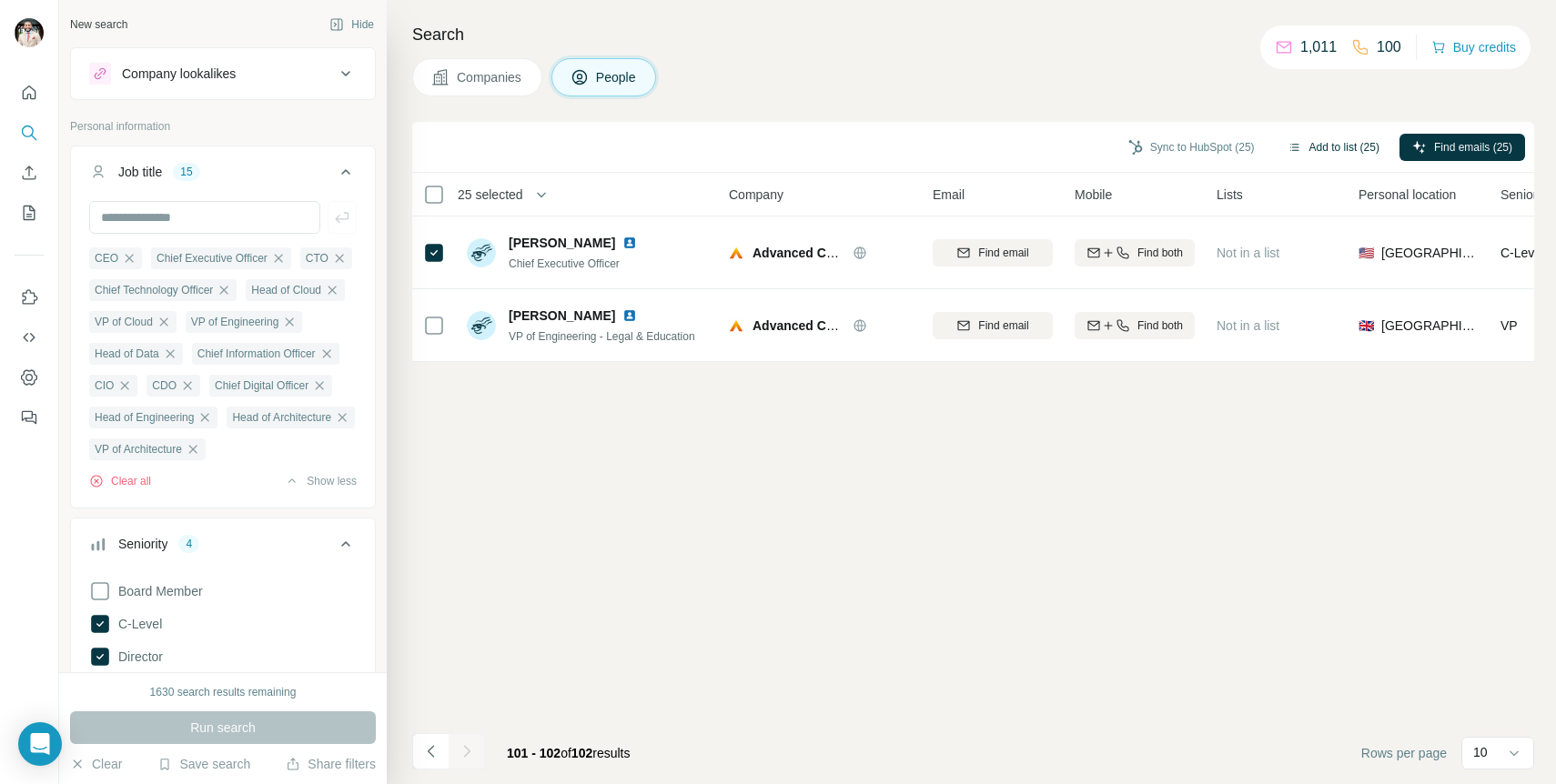
click at [1362, 150] on button "Add to list (25)" at bounding box center [1333, 147] width 117 height 27
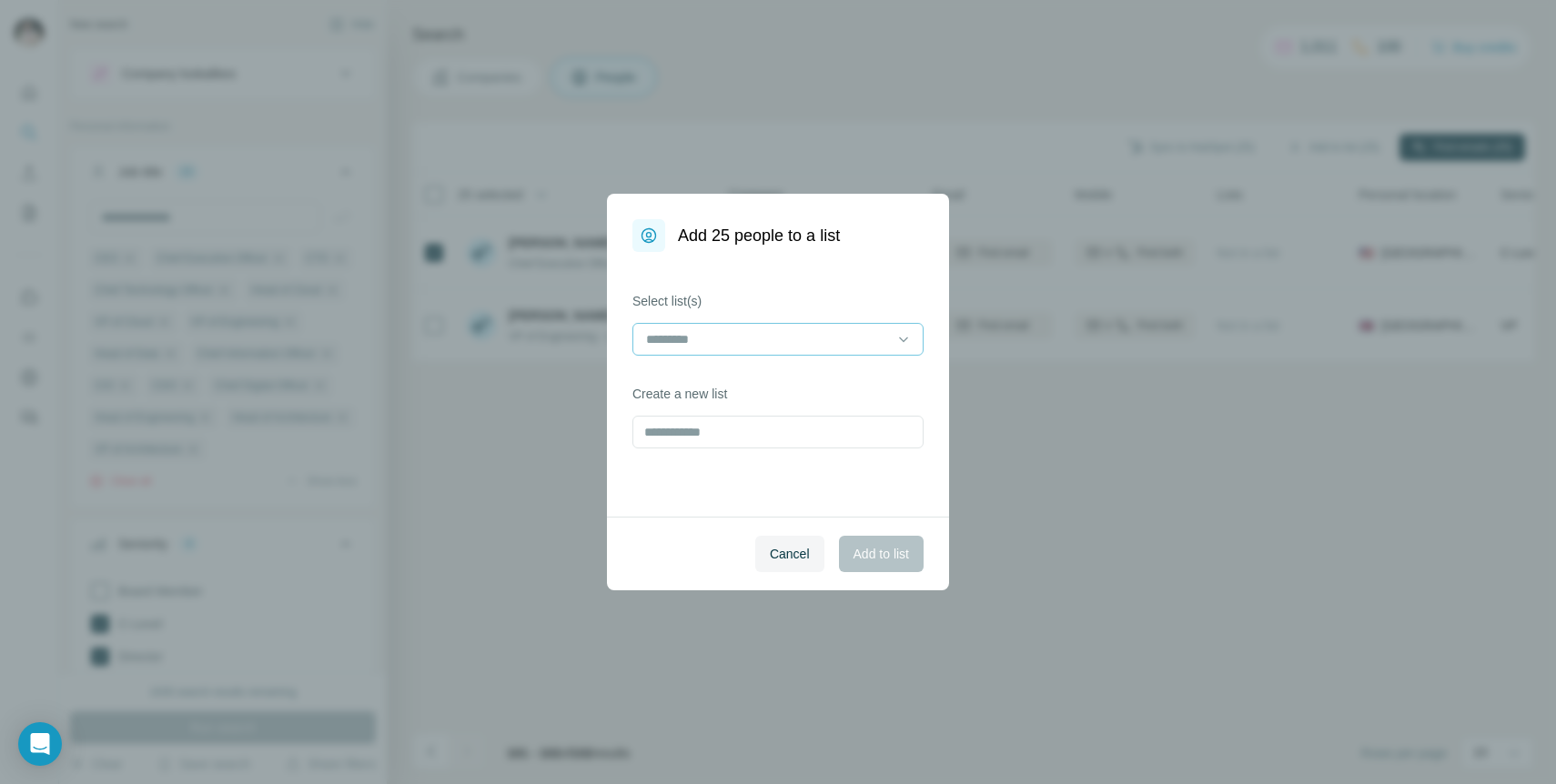
click at [830, 332] on input at bounding box center [767, 340] width 246 height 20
click at [798, 496] on div "Select list(s) Create a new list" at bounding box center [777, 384] width 342 height 265
click at [790, 437] on input "text" at bounding box center [778, 432] width 291 height 33
type input "**********"
click at [866, 554] on span "Add to list" at bounding box center [882, 554] width 56 height 18
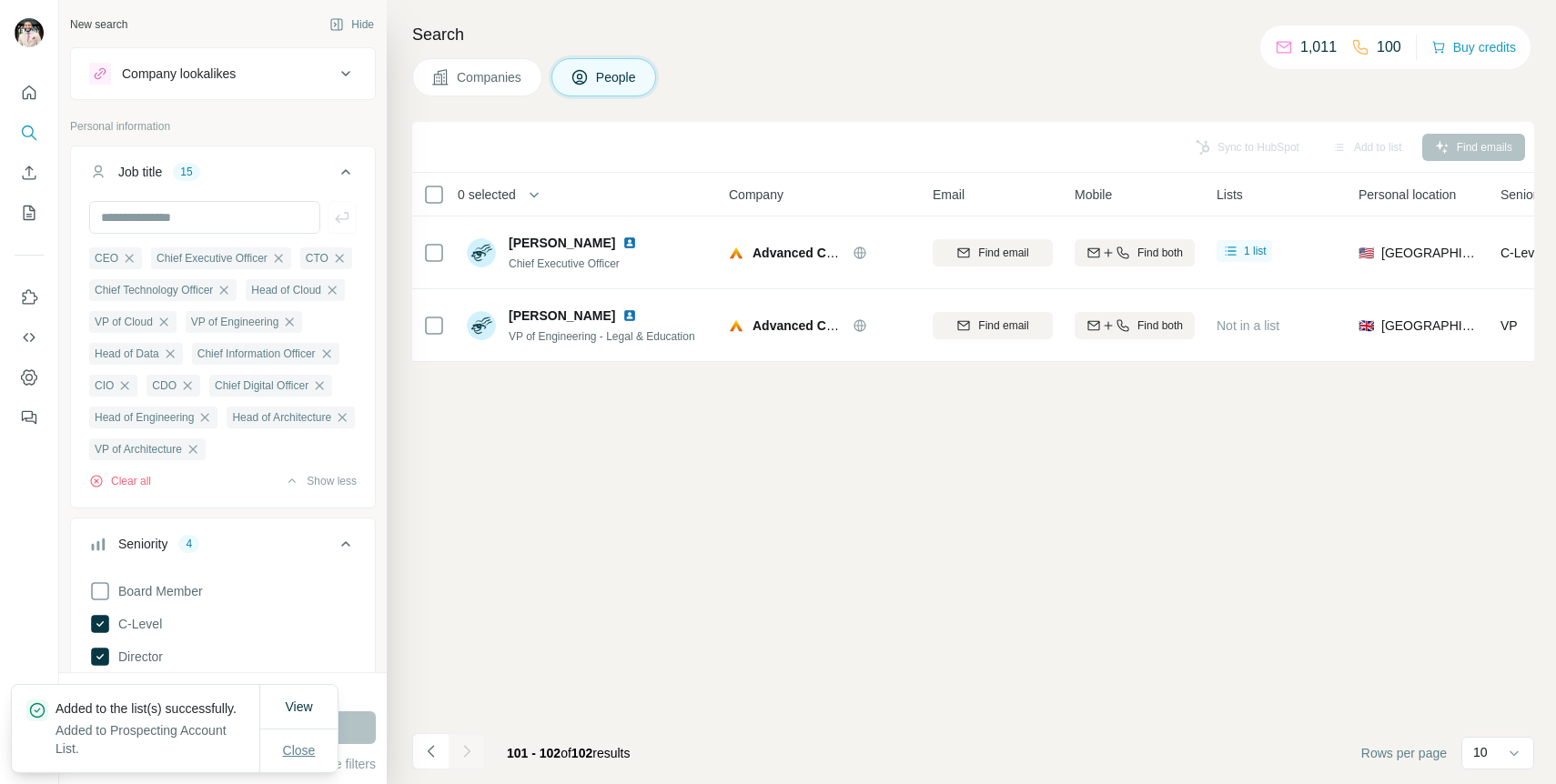
click at [309, 750] on span "Close" at bounding box center [300, 750] width 33 height 18
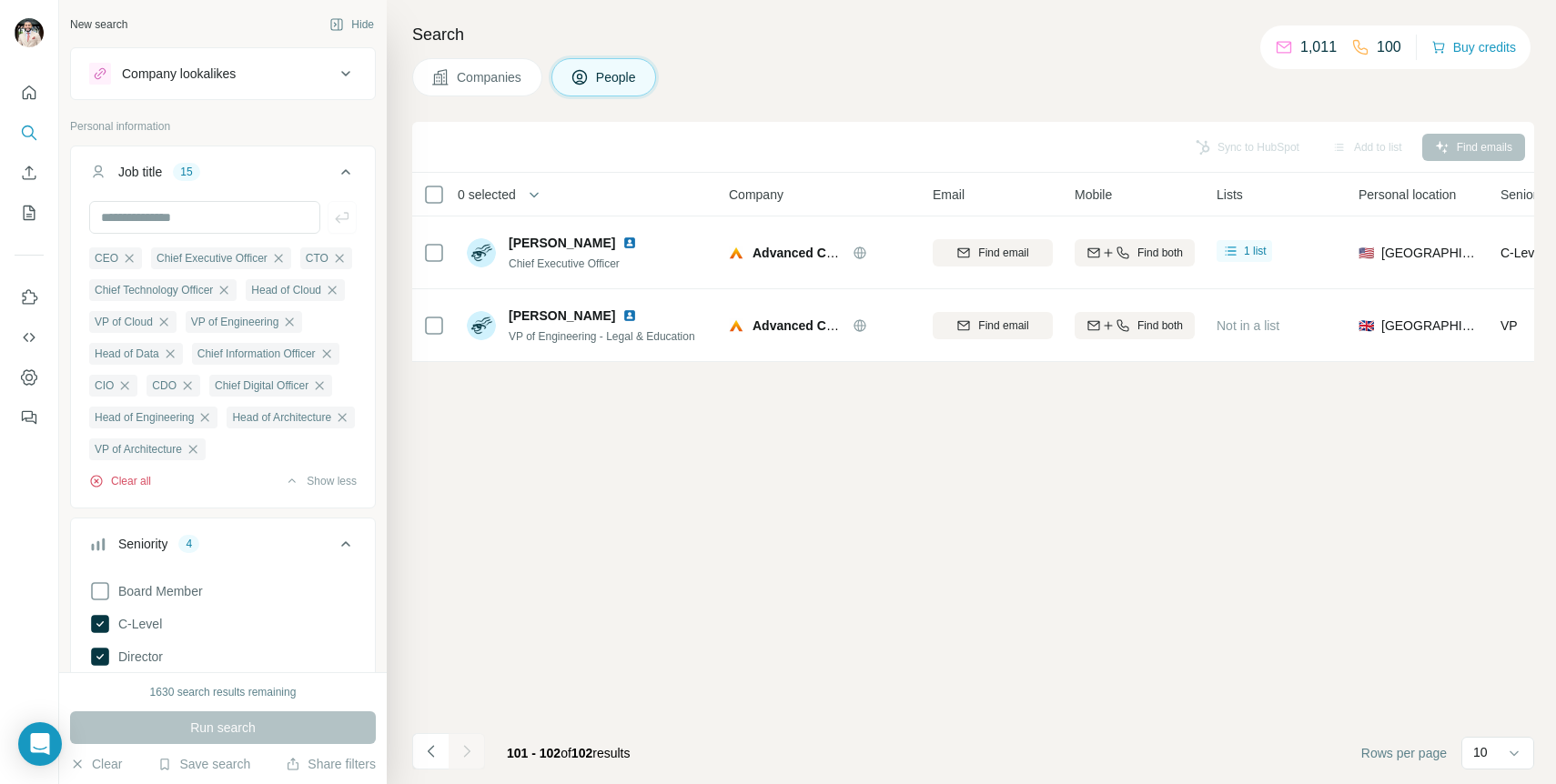
click at [148, 489] on button "Clear all" at bounding box center [120, 481] width 62 height 16
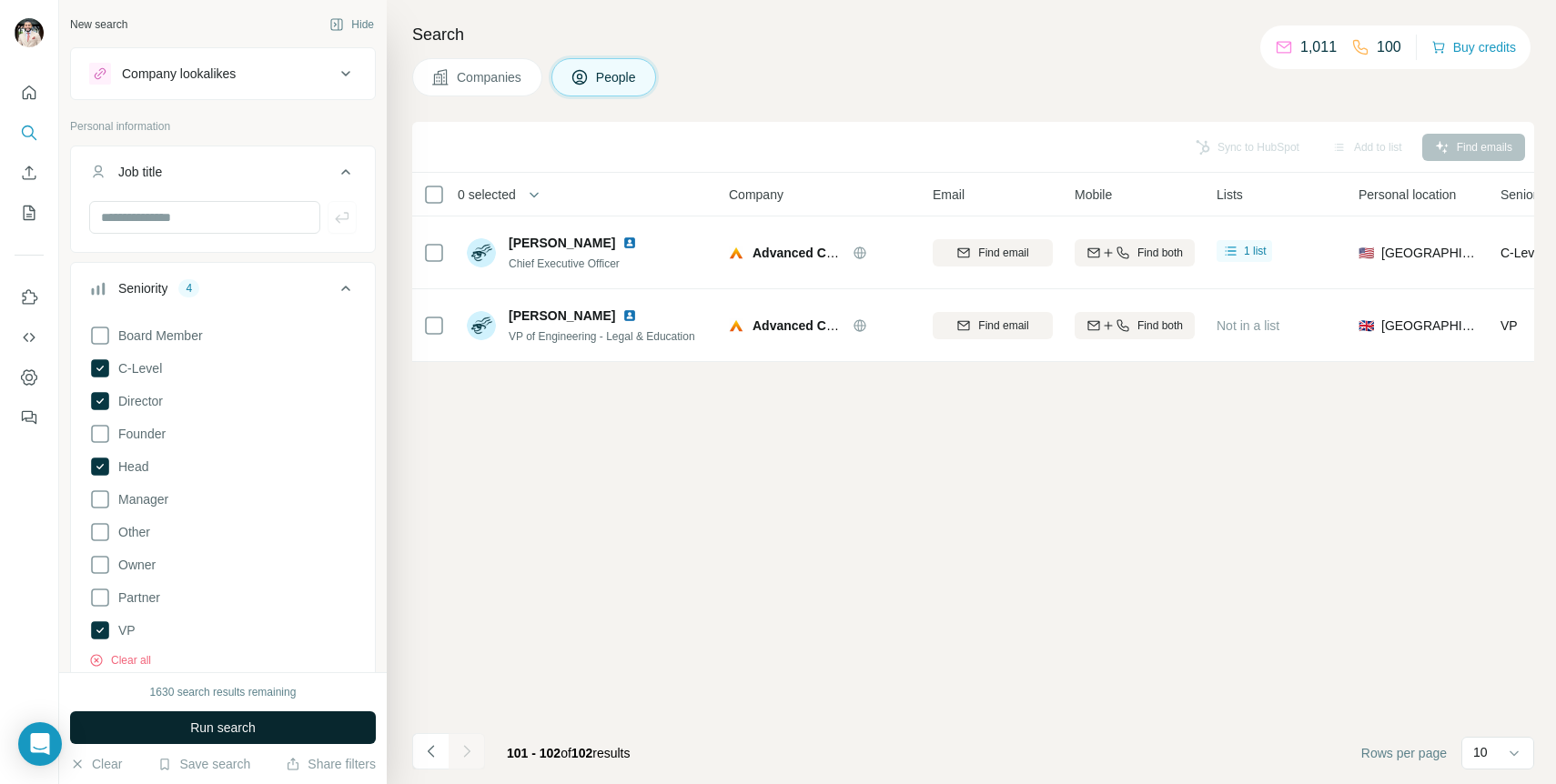
click at [213, 722] on span "Run search" at bounding box center [224, 728] width 66 height 18
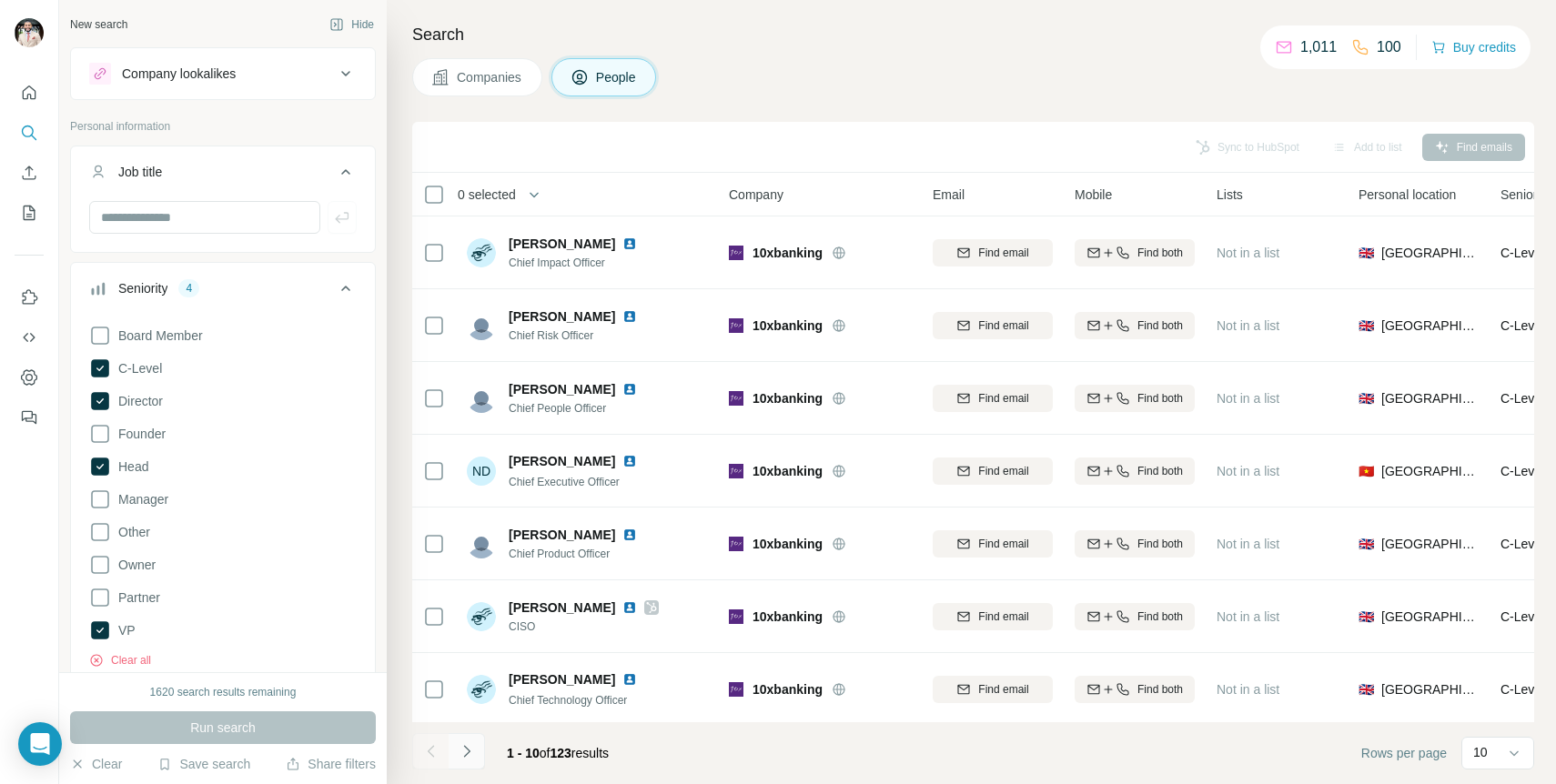
click at [470, 742] on icon "Navigate to next page" at bounding box center [467, 751] width 18 height 18
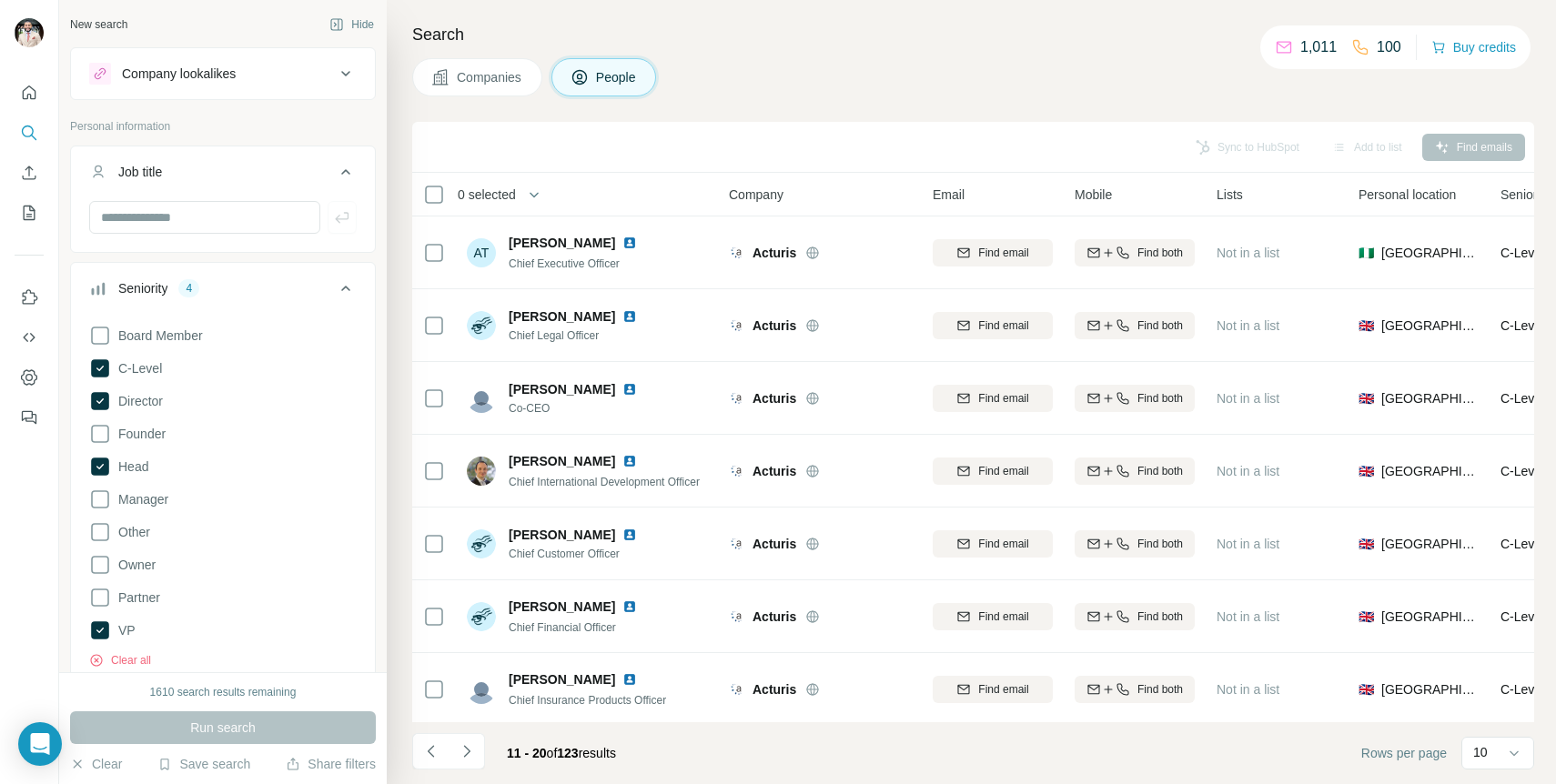
click at [117, 648] on div "Board Member C-Level Director Founder Head Manager Other Owner Partner VP Clear…" at bounding box center [223, 493] width 268 height 351
click at [114, 659] on button "Clear all" at bounding box center [120, 660] width 62 height 16
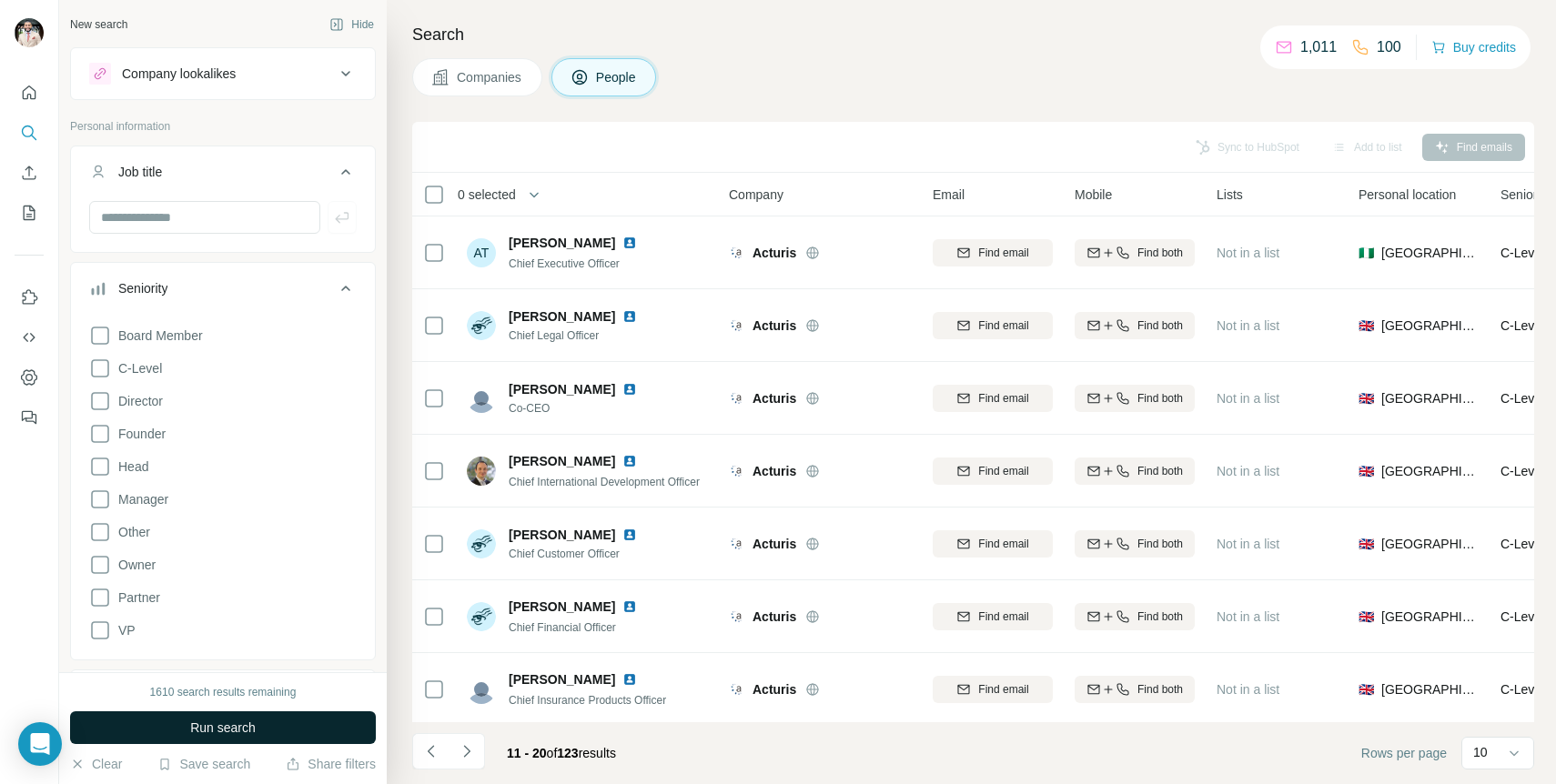
click at [191, 725] on span "Run search" at bounding box center [224, 728] width 66 height 18
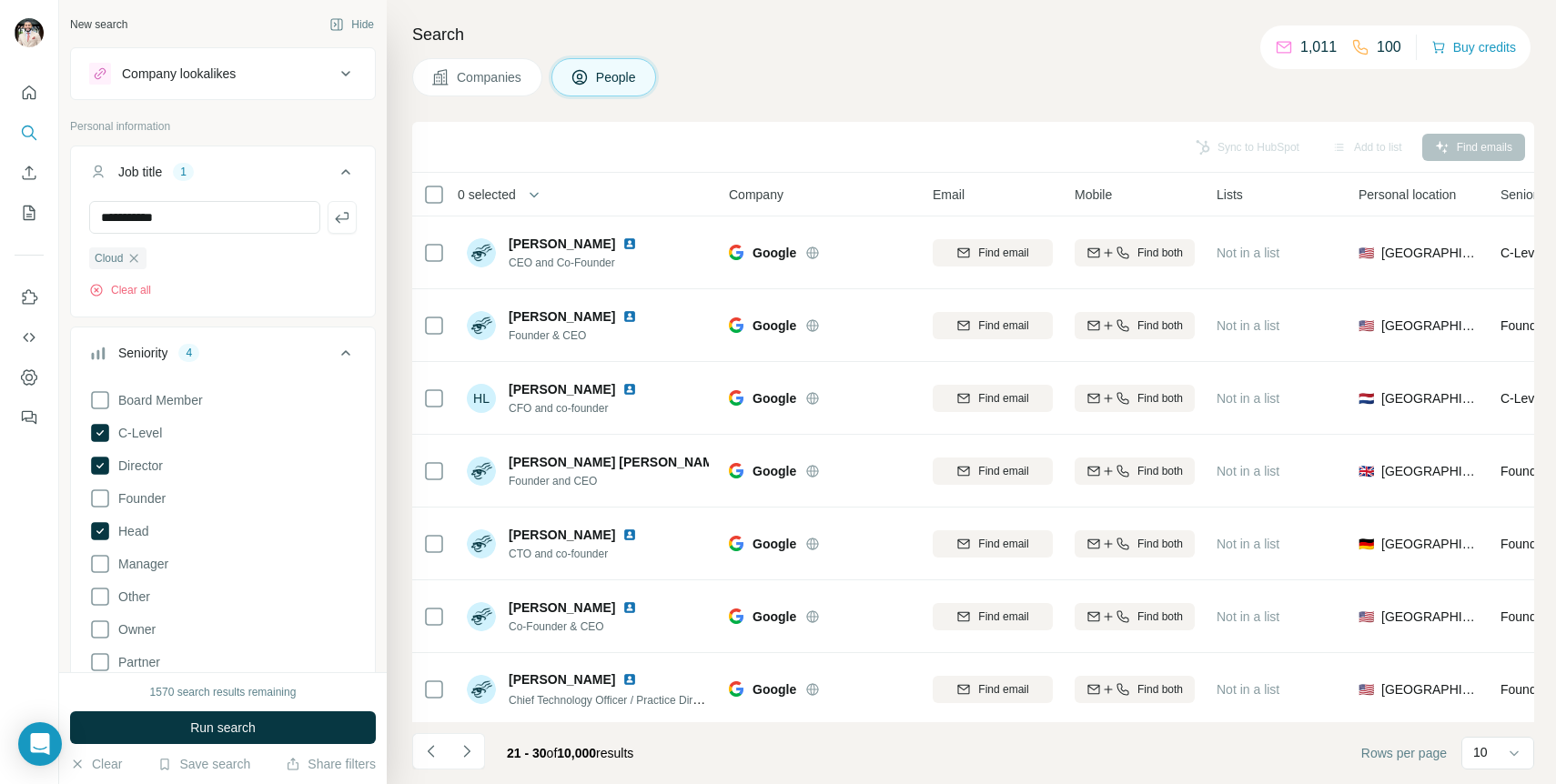
type input "**********"
type input "***"
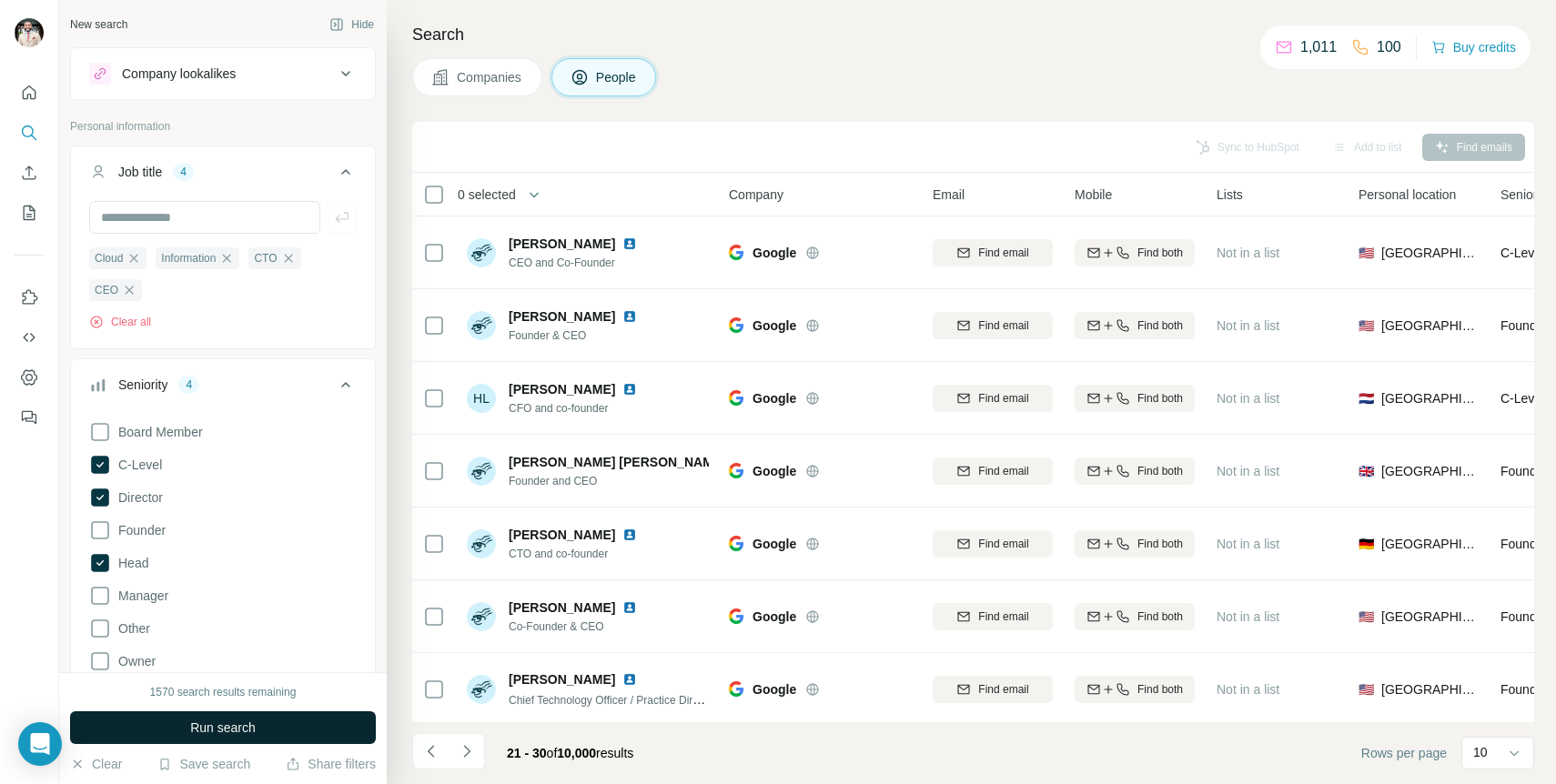
click at [259, 735] on button "Run search" at bounding box center [223, 728] width 306 height 33
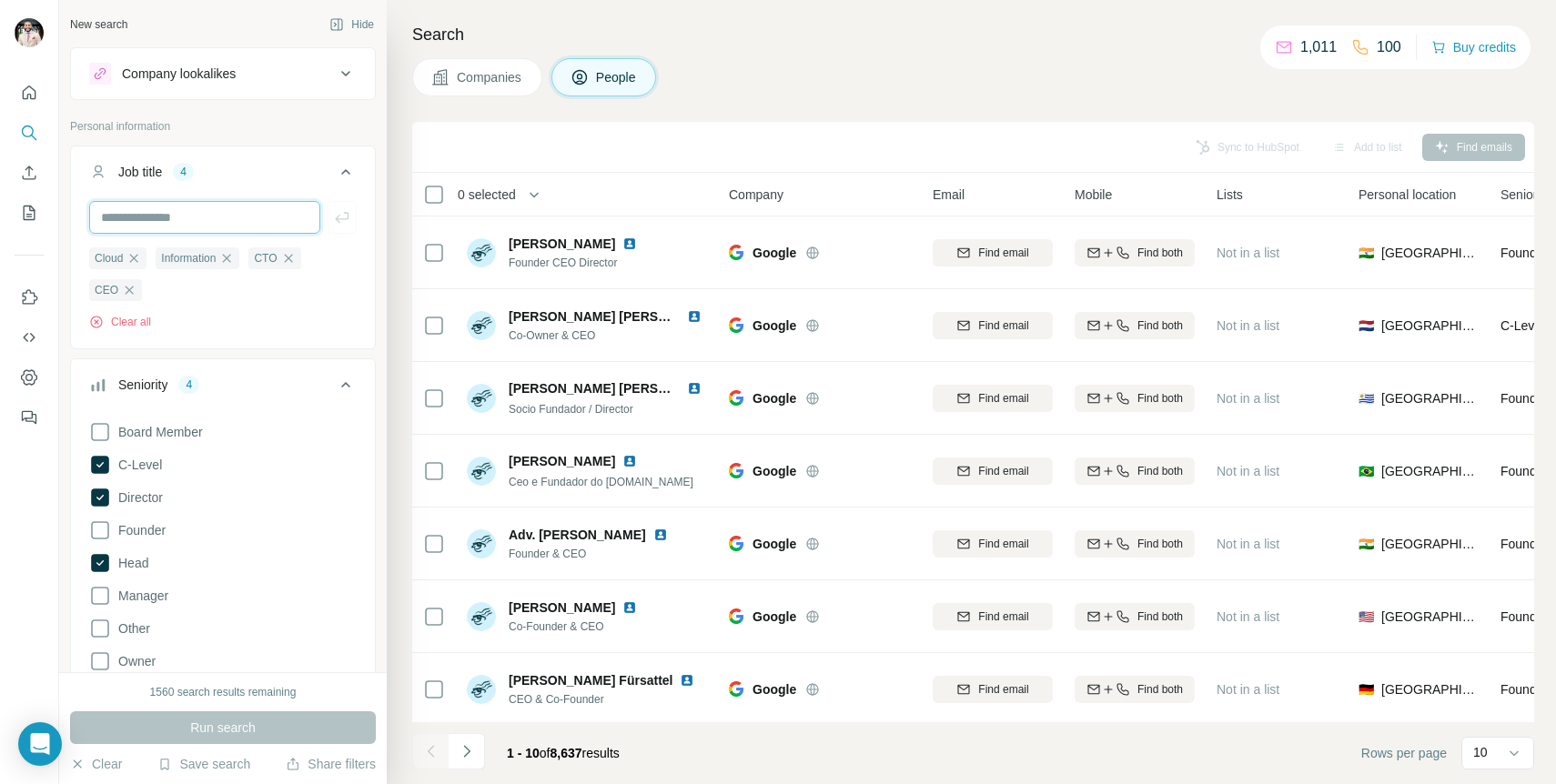
click at [222, 220] on input "text" at bounding box center [204, 217] width 231 height 33
type input "**********"
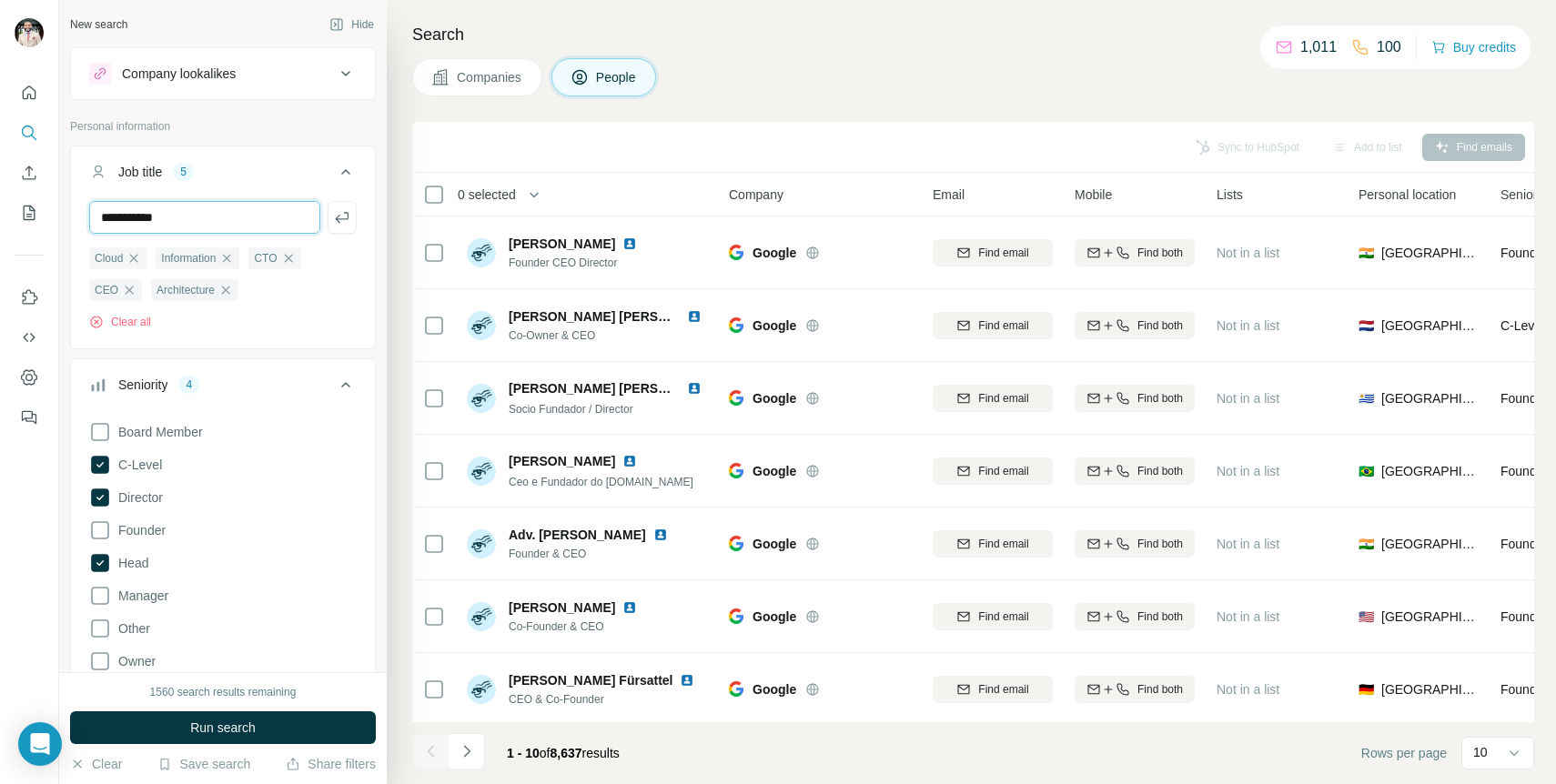
type input "**********"
type input "***"
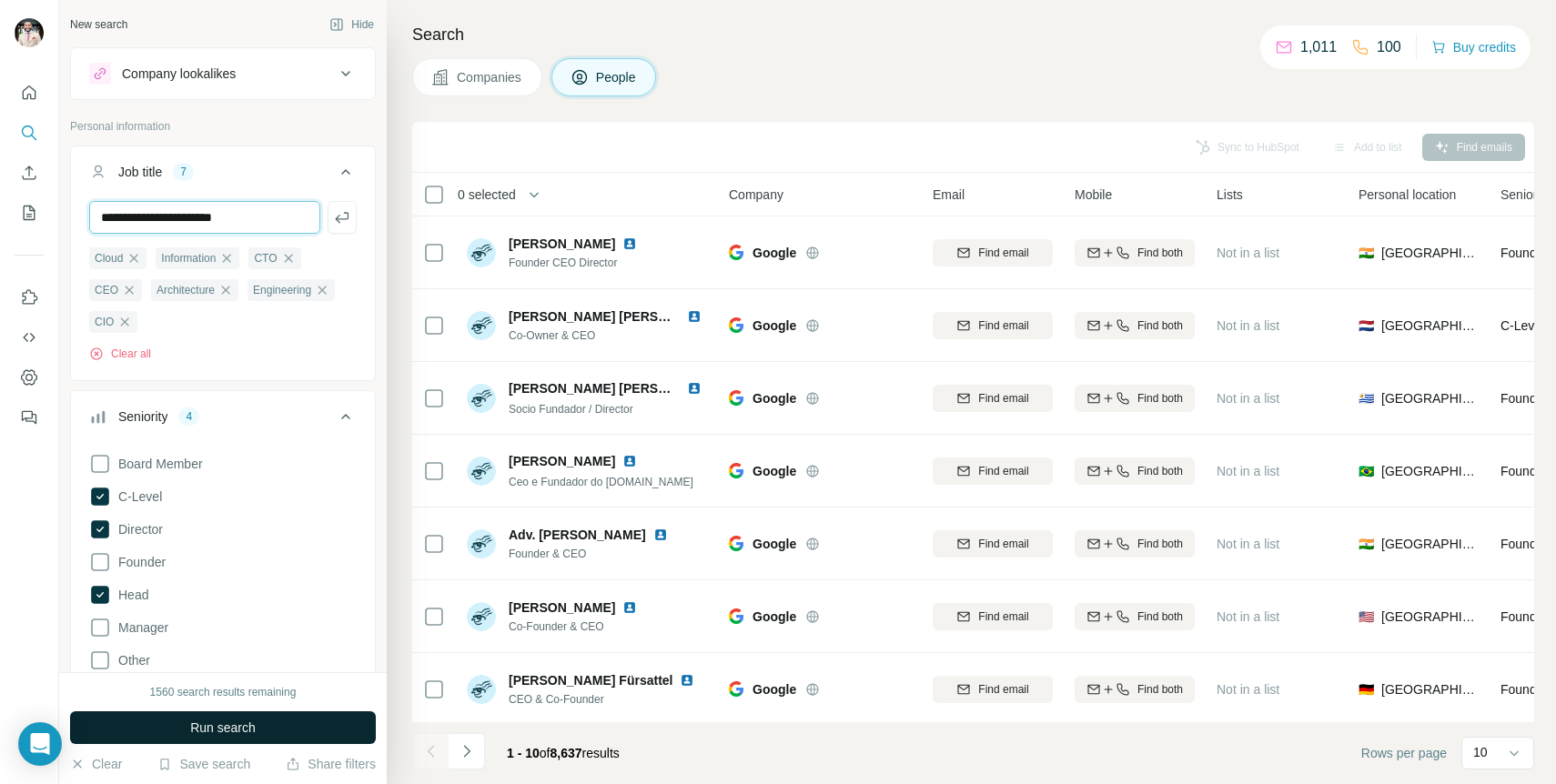
type input "**********"
click at [218, 729] on span "Run search" at bounding box center [224, 728] width 66 height 18
click at [316, 214] on input "**********" at bounding box center [204, 217] width 231 height 33
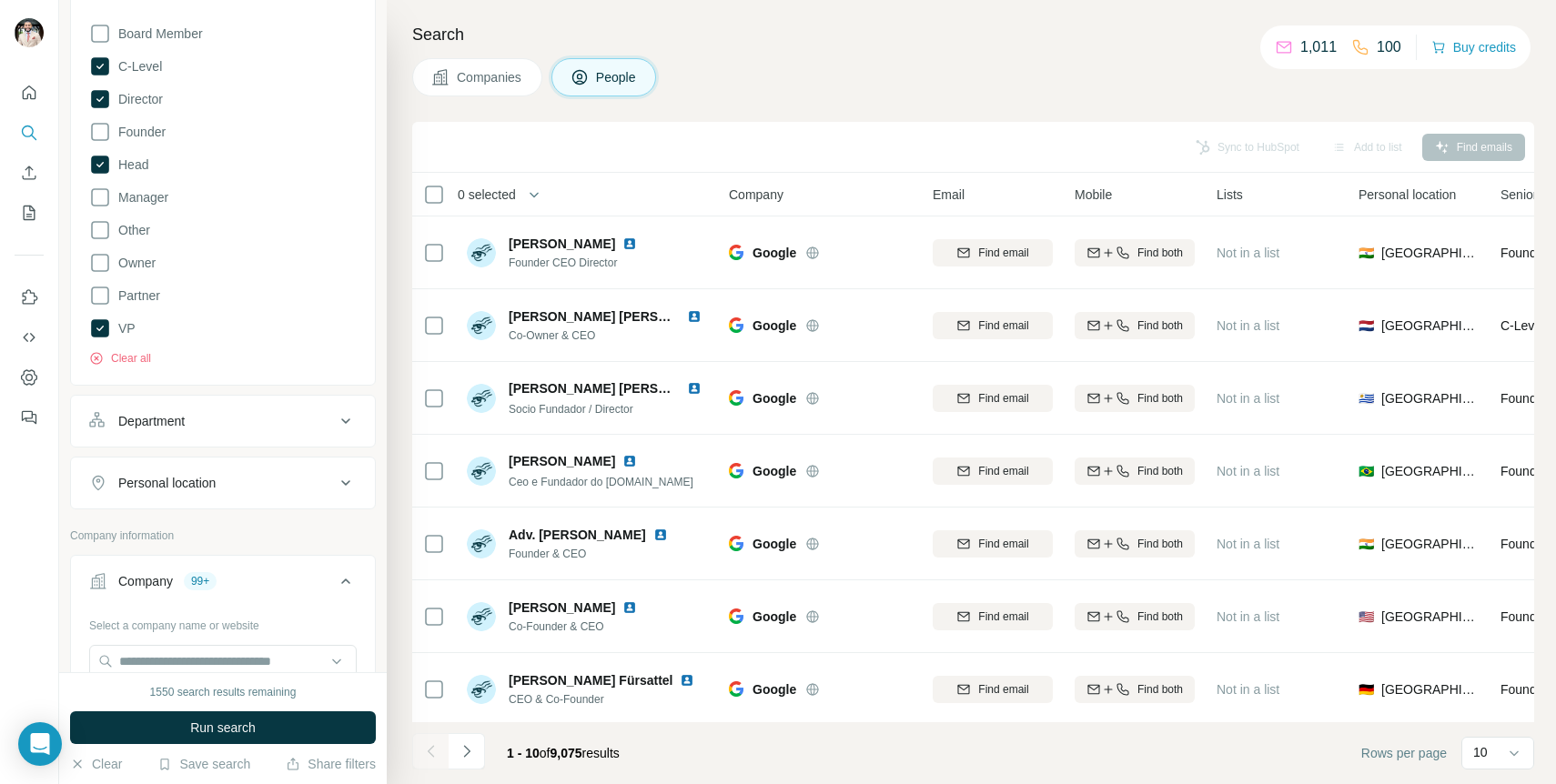
scroll to position [520, 0]
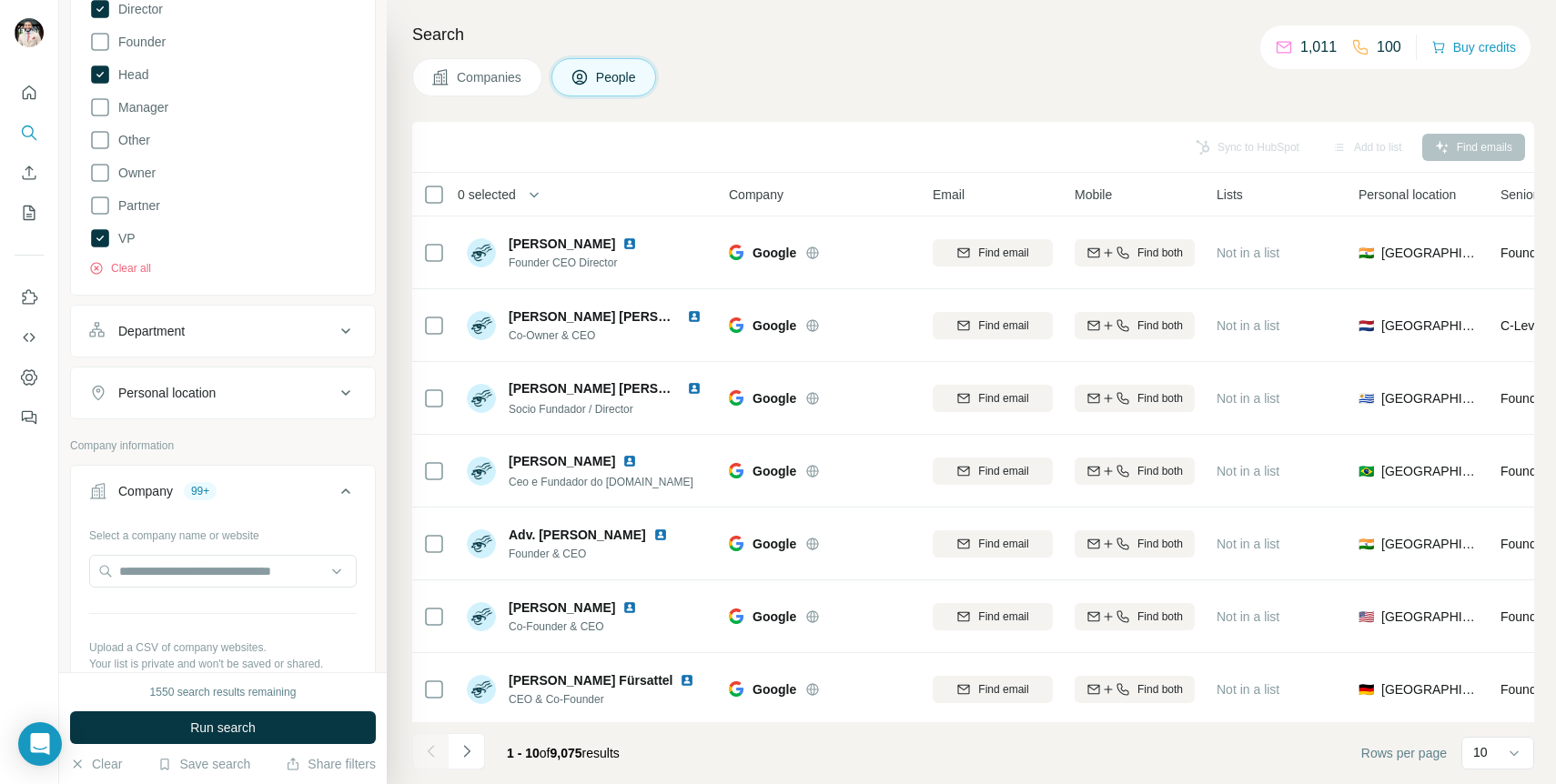
click at [311, 409] on button "Personal location" at bounding box center [223, 393] width 304 height 44
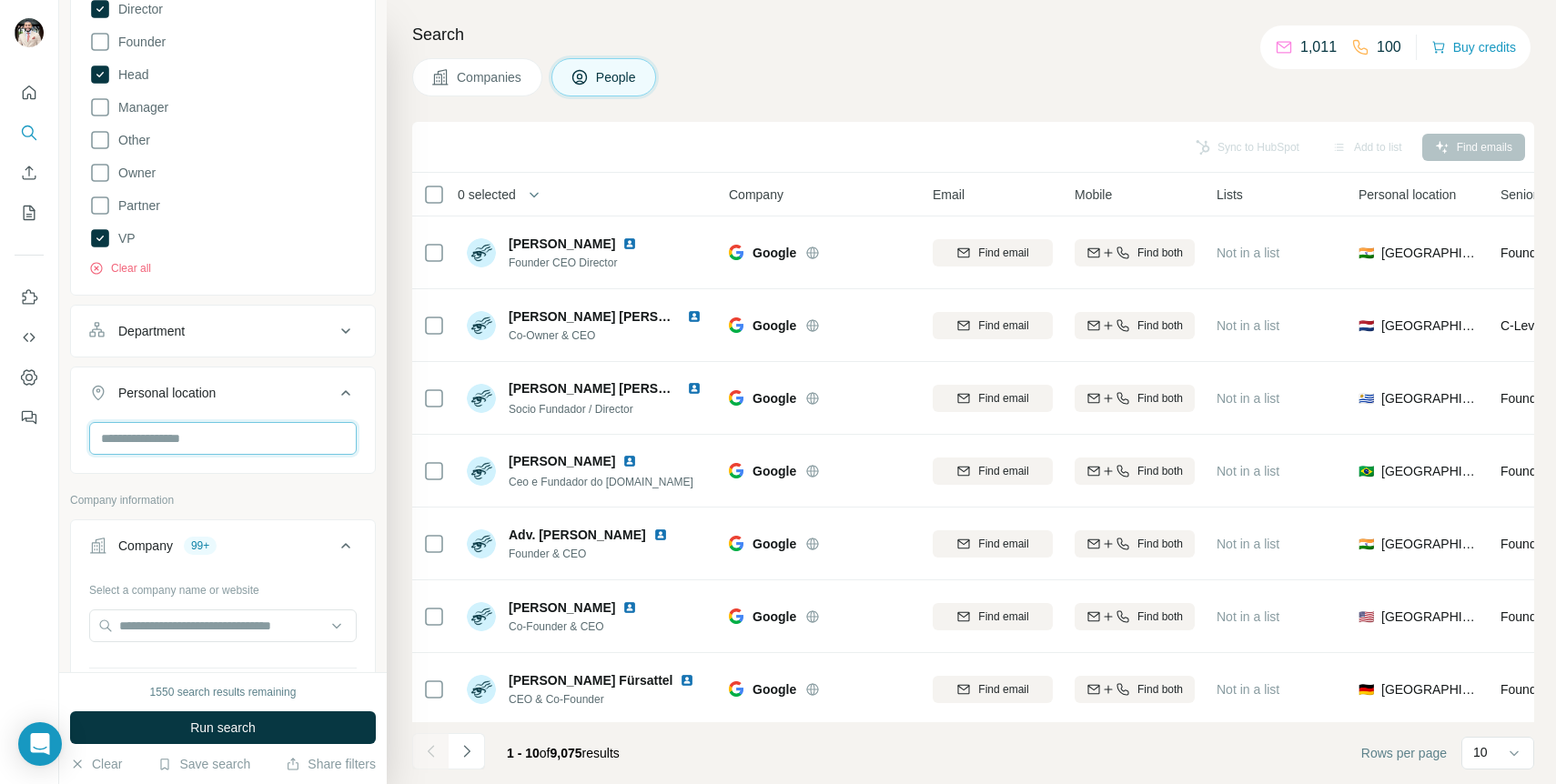
click at [295, 433] on input "text" at bounding box center [223, 439] width 268 height 33
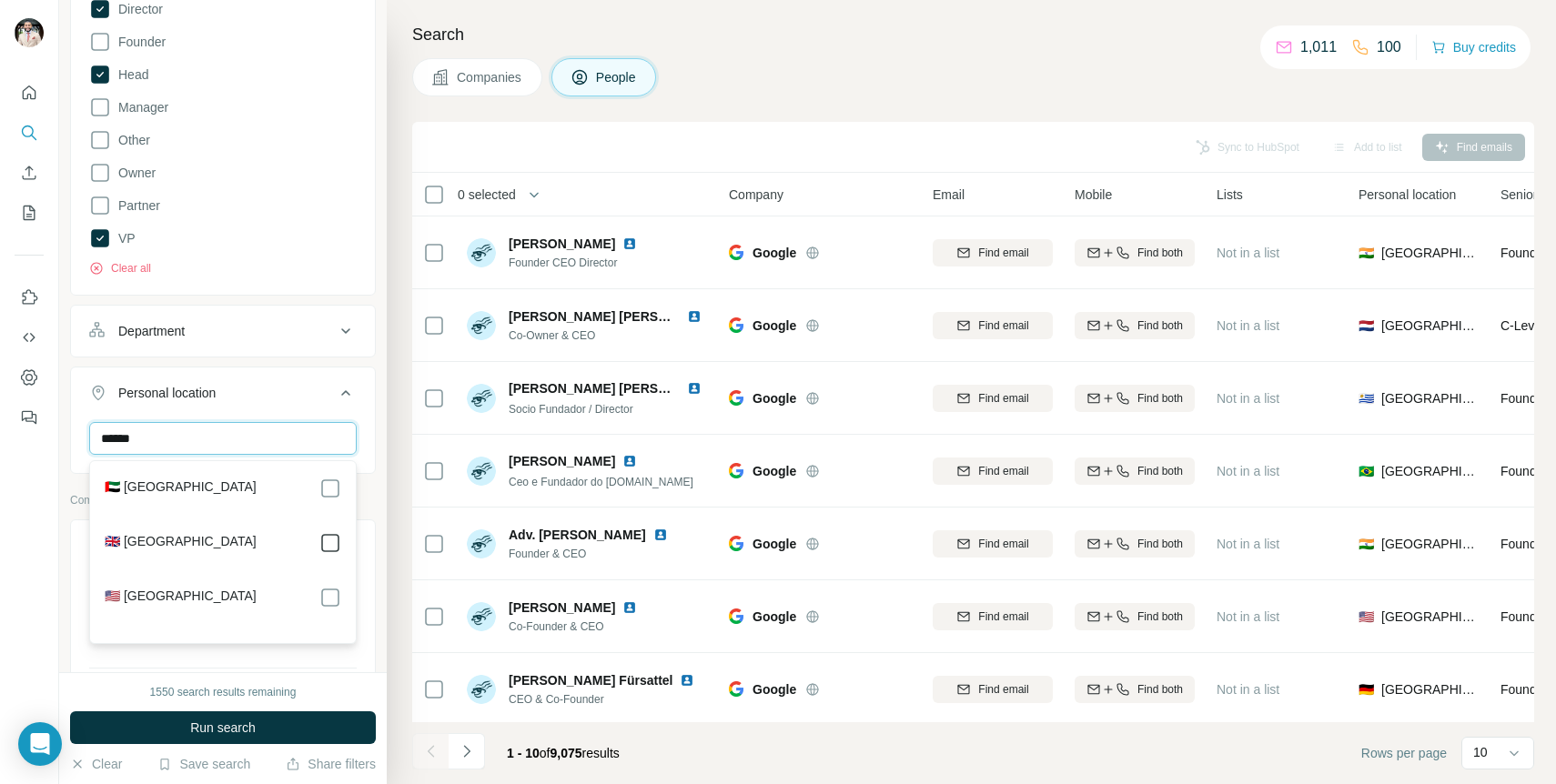
type input "******"
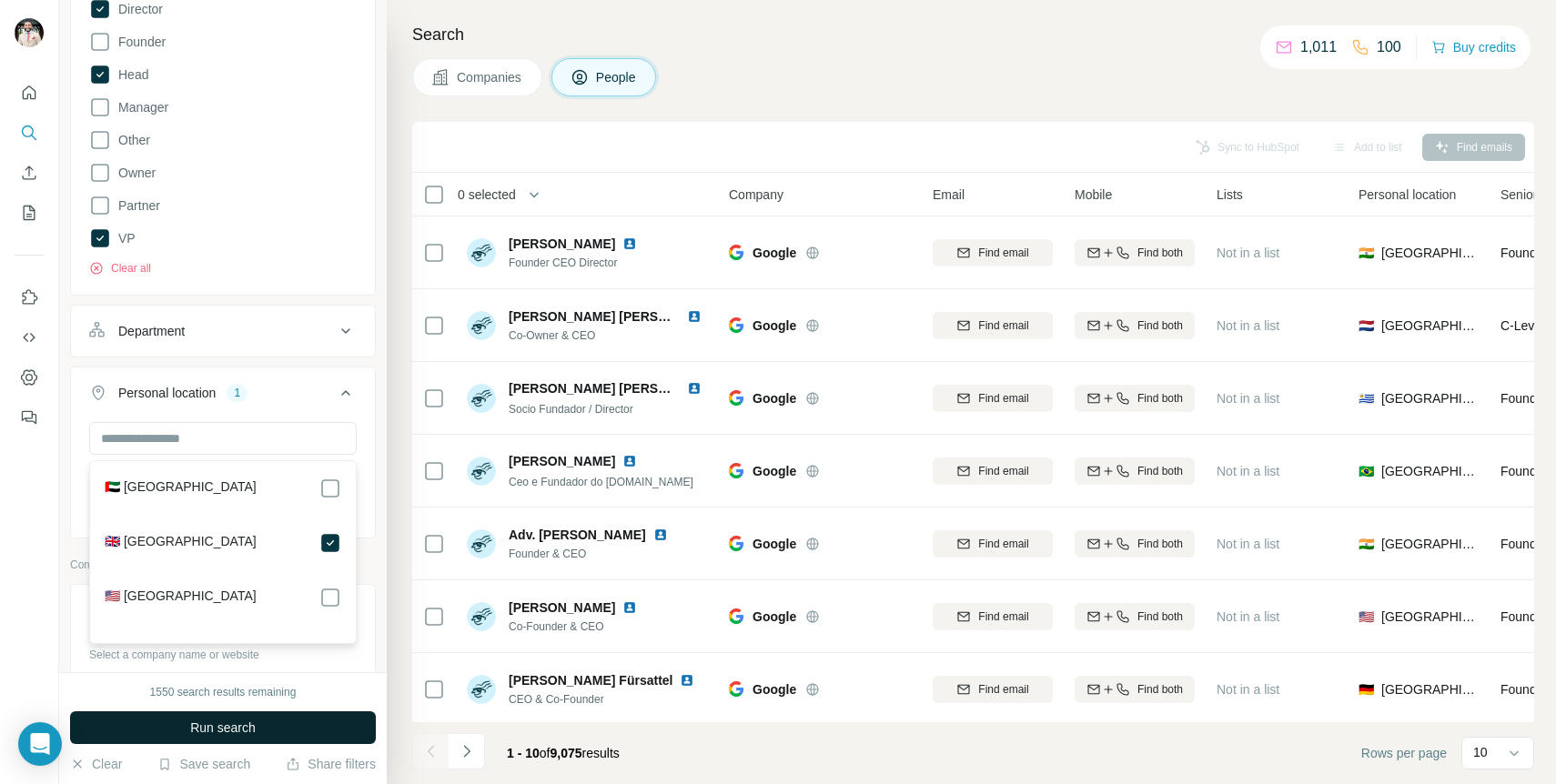
click at [312, 736] on button "Run search" at bounding box center [223, 728] width 306 height 33
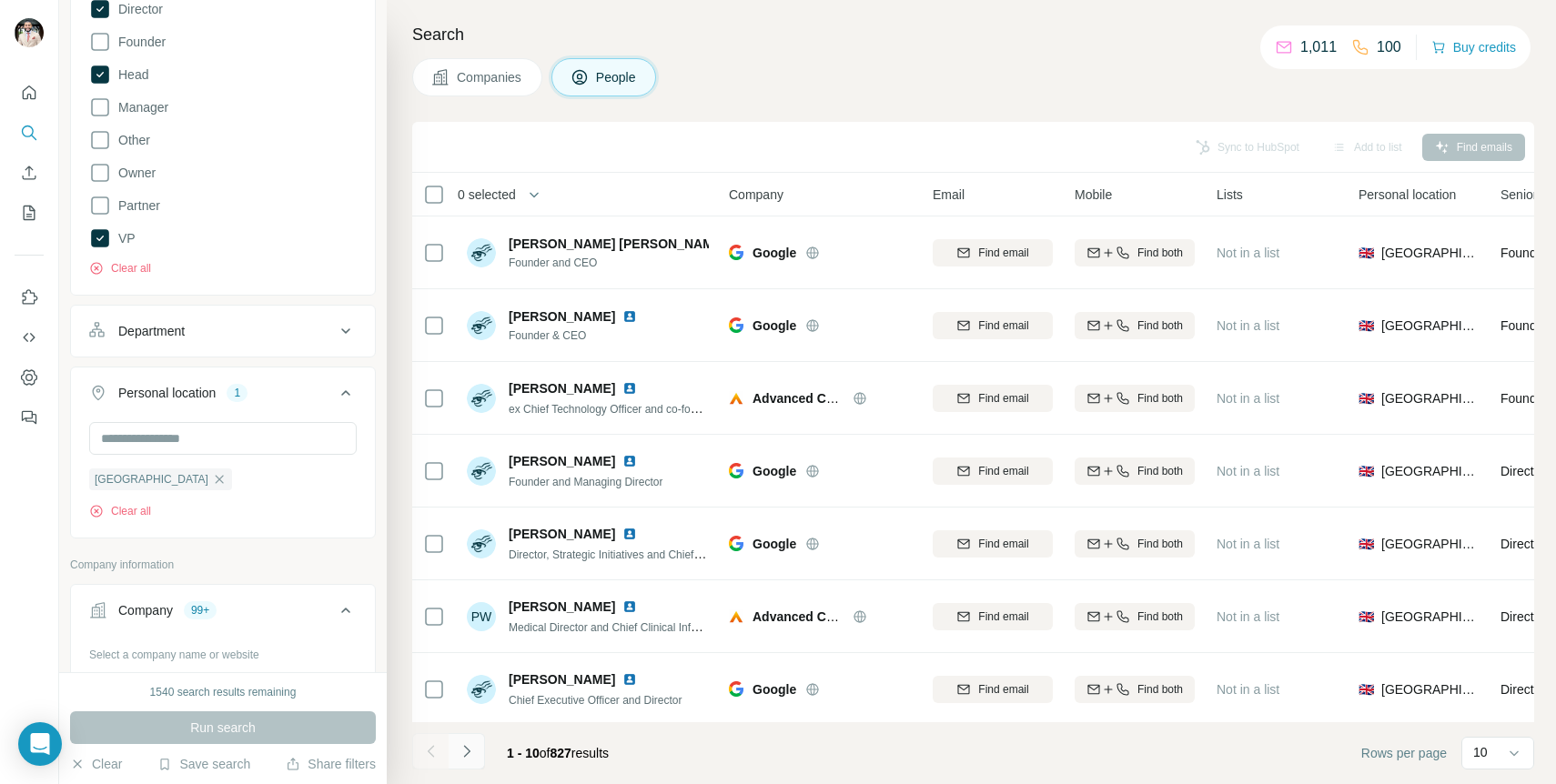
click at [466, 752] on icon "Navigate to next page" at bounding box center [467, 751] width 18 height 18
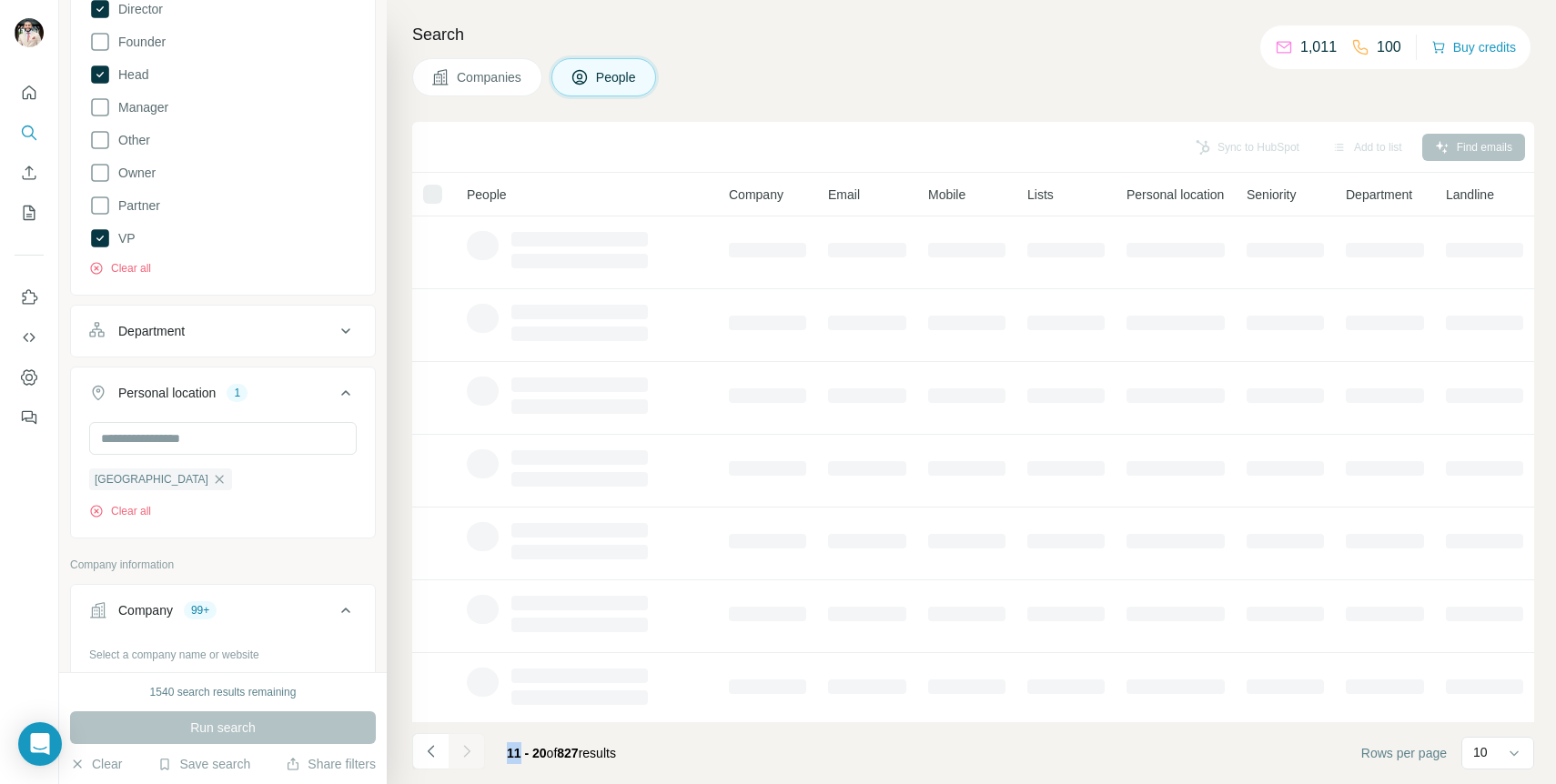
click at [466, 752] on div at bounding box center [467, 751] width 37 height 37
click at [630, 734] on div "11 - 20 of 827 results" at bounding box center [561, 753] width 138 height 40
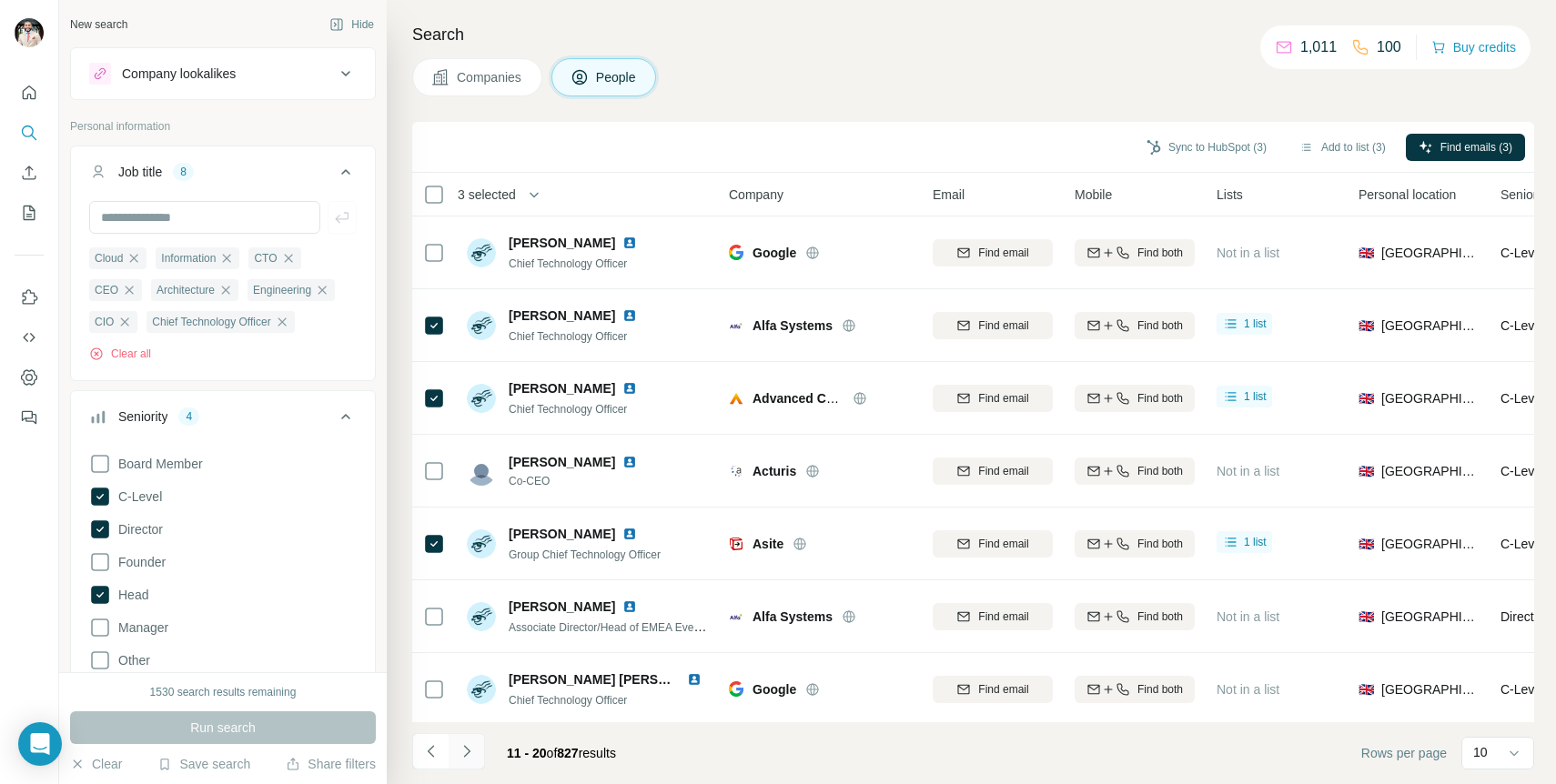
click at [477, 751] on button "Navigate to next page" at bounding box center [467, 751] width 37 height 37
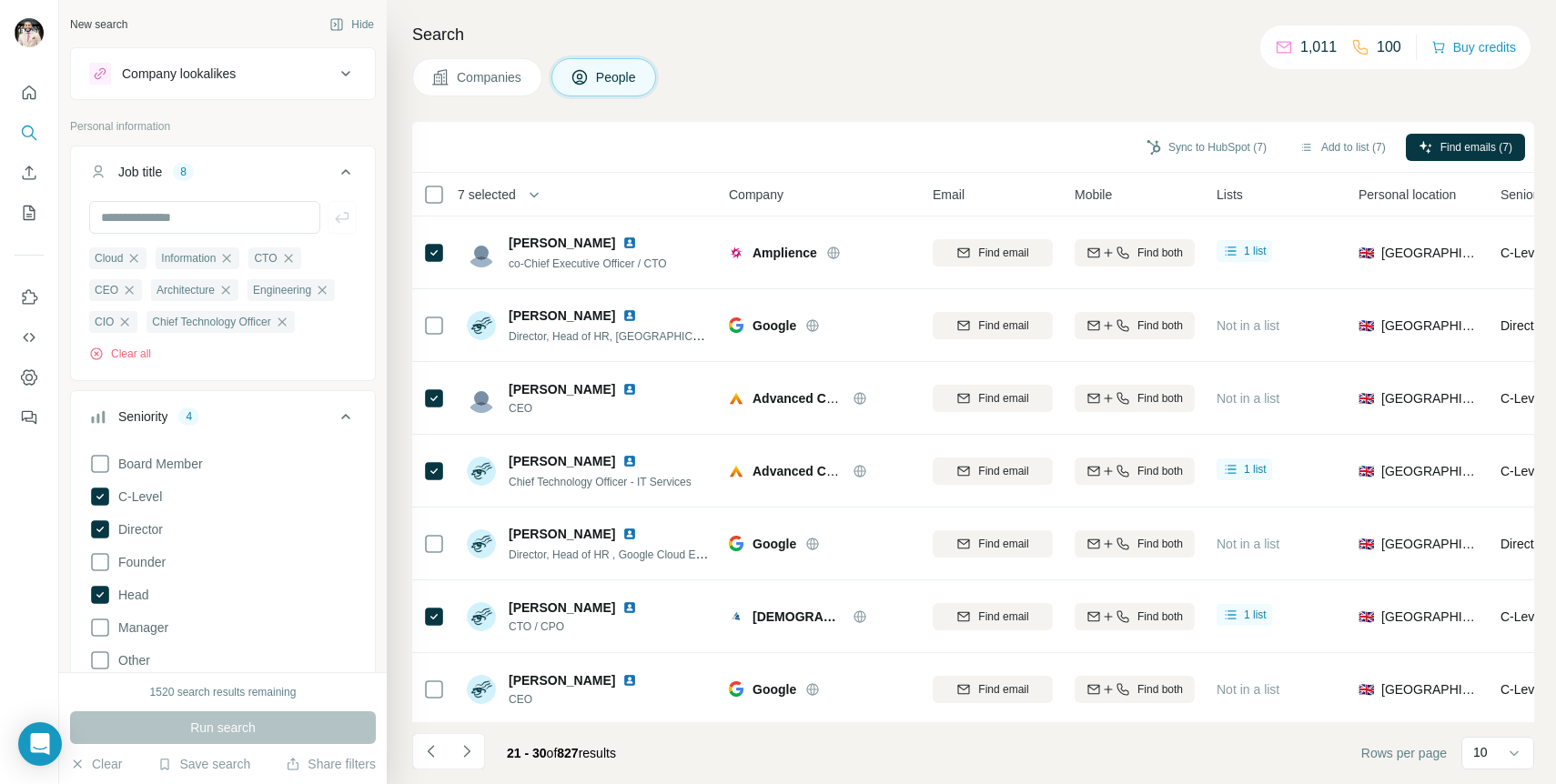
click at [468, 757] on icon "Navigate to next page" at bounding box center [467, 751] width 18 height 18
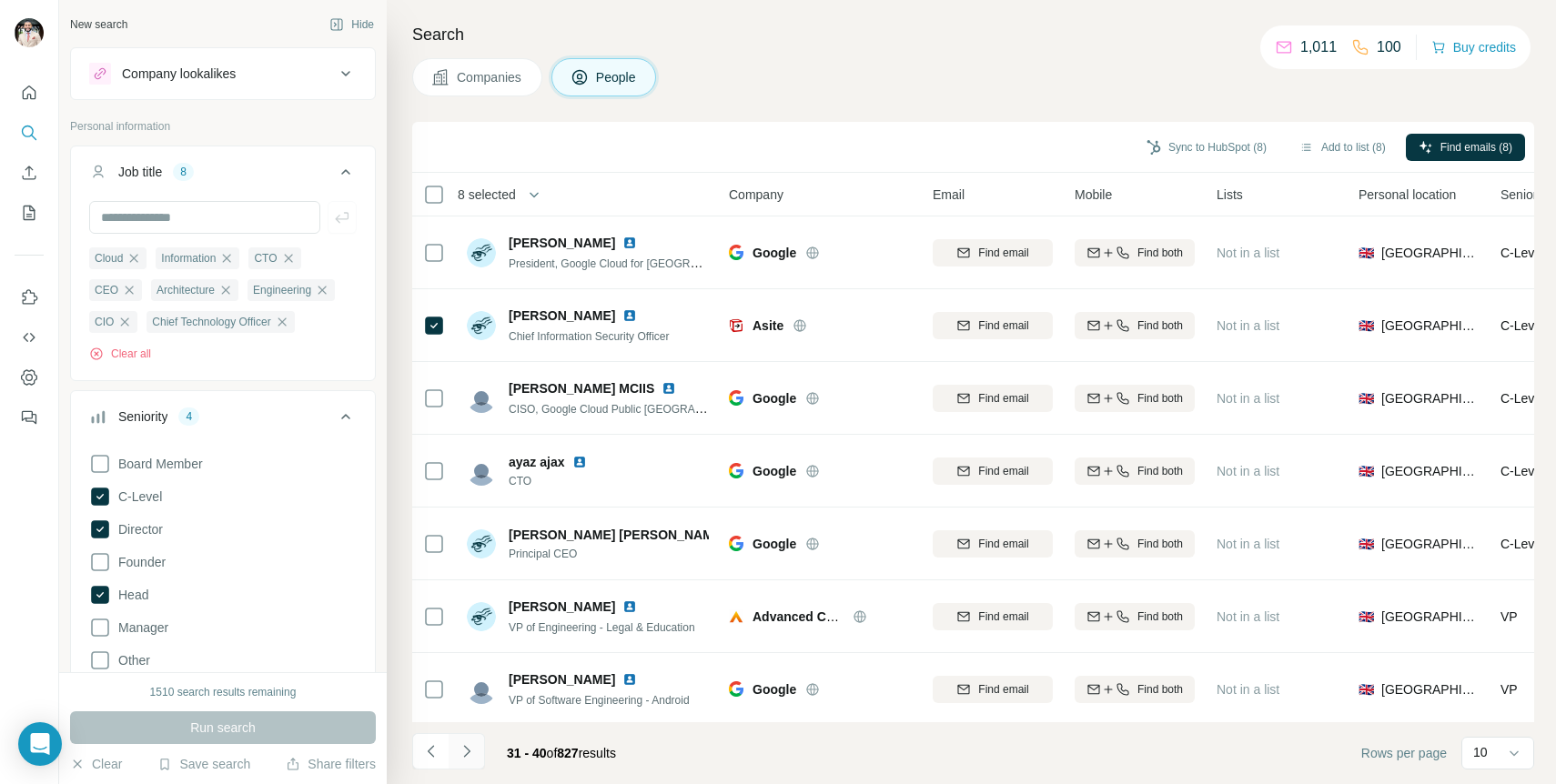
click at [467, 750] on icon "Navigate to next page" at bounding box center [467, 751] width 18 height 18
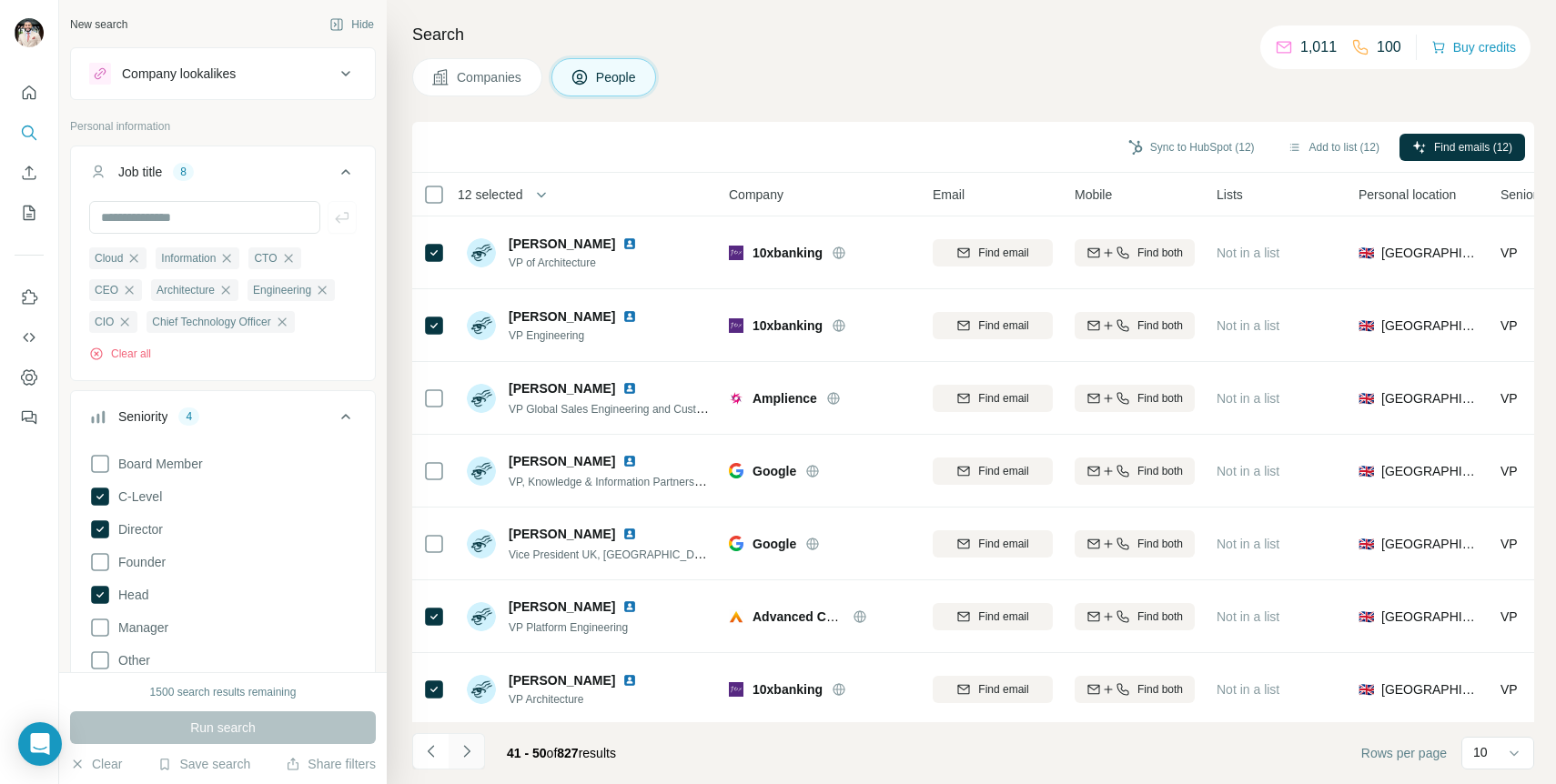
click at [477, 750] on button "Navigate to next page" at bounding box center [467, 751] width 37 height 37
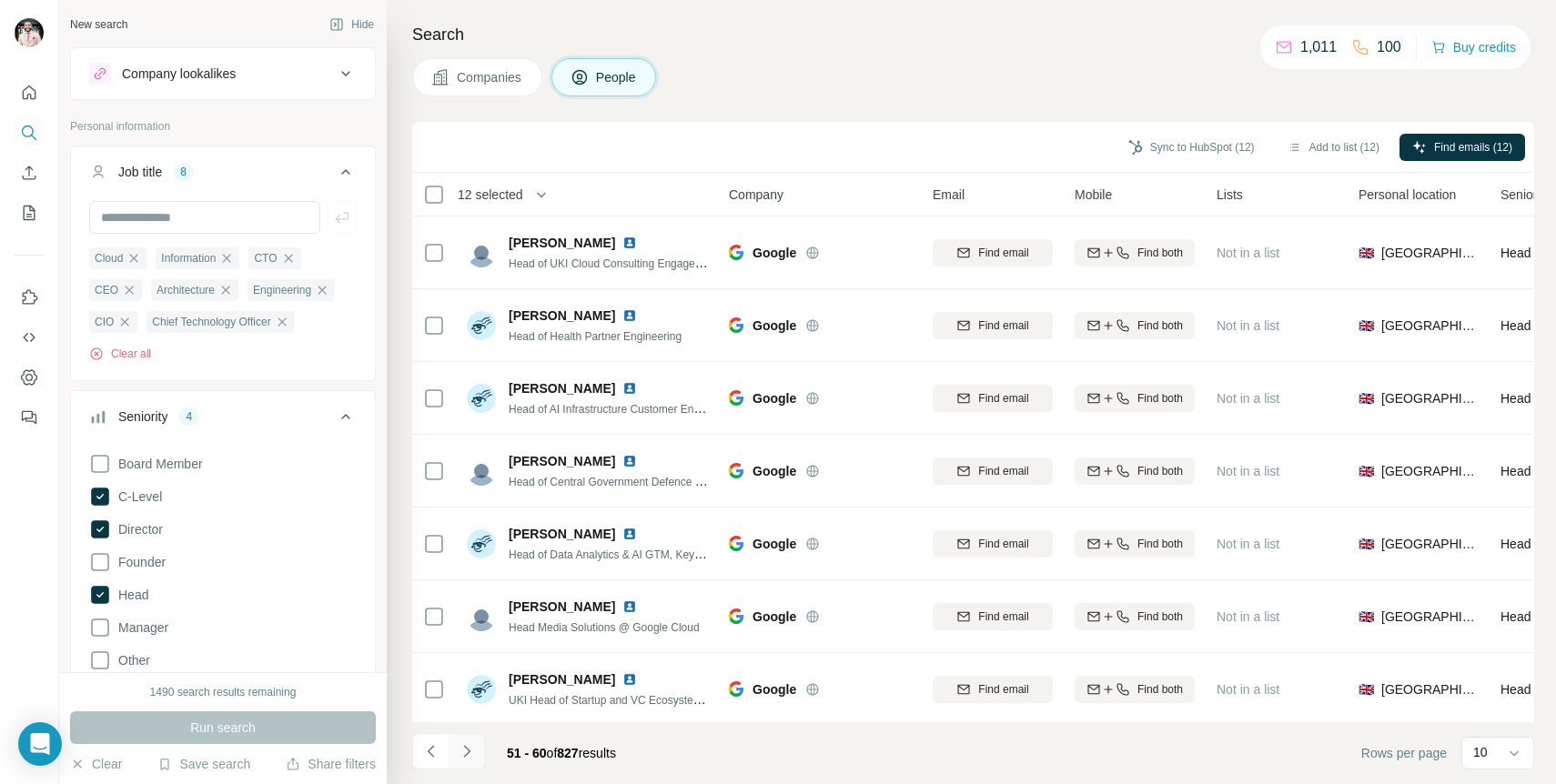
click at [476, 746] on button "Navigate to next page" at bounding box center [467, 751] width 37 height 37
click at [471, 745] on icon "Navigate to next page" at bounding box center [467, 751] width 18 height 18
click at [465, 745] on icon "Navigate to next page" at bounding box center [467, 751] width 18 height 18
click at [462, 746] on icon "Navigate to next page" at bounding box center [467, 751] width 18 height 18
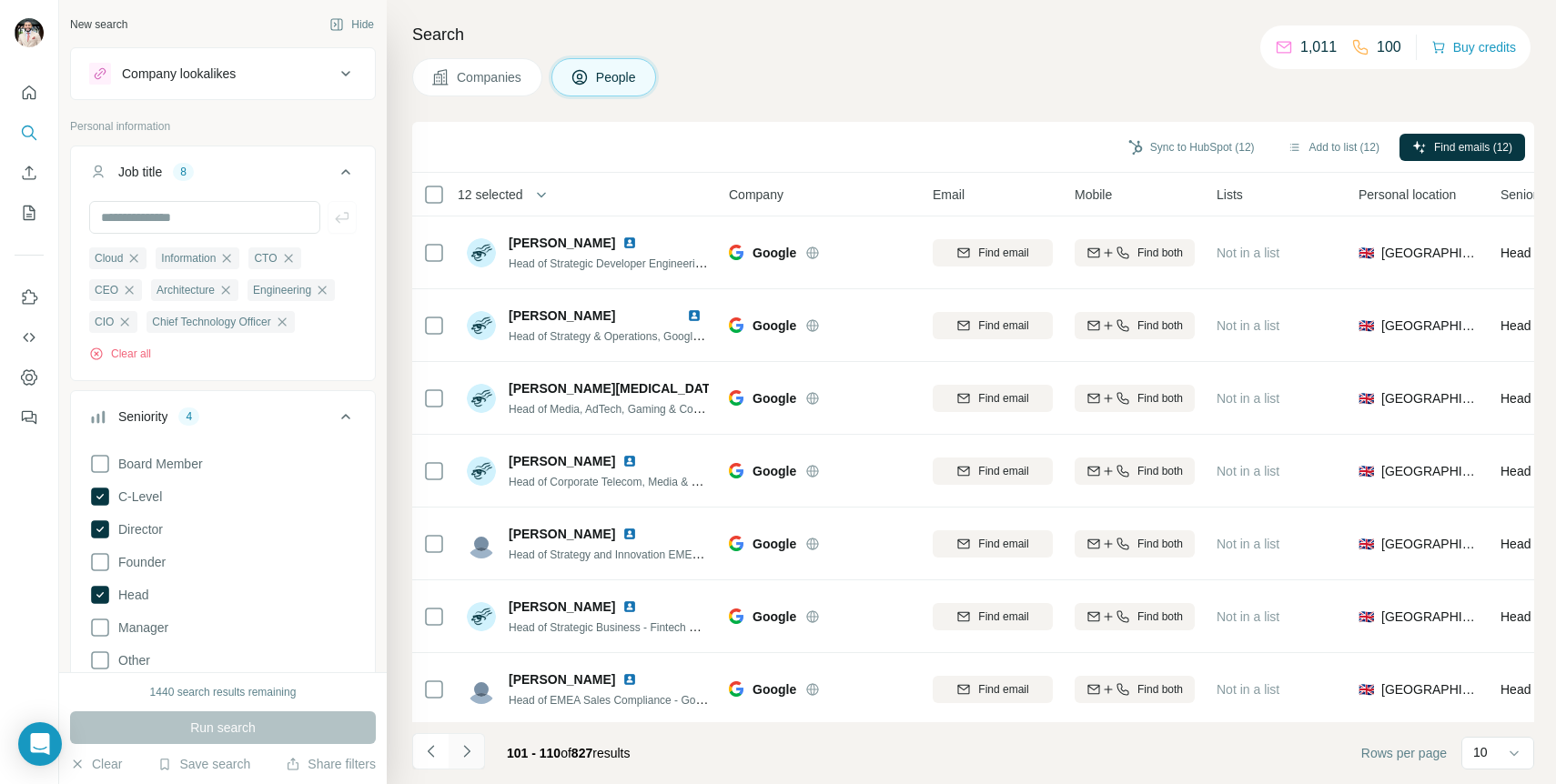
click at [466, 754] on icon "Navigate to next page" at bounding box center [466, 750] width 6 height 12
click at [466, 742] on icon "Navigate to next page" at bounding box center [467, 751] width 18 height 18
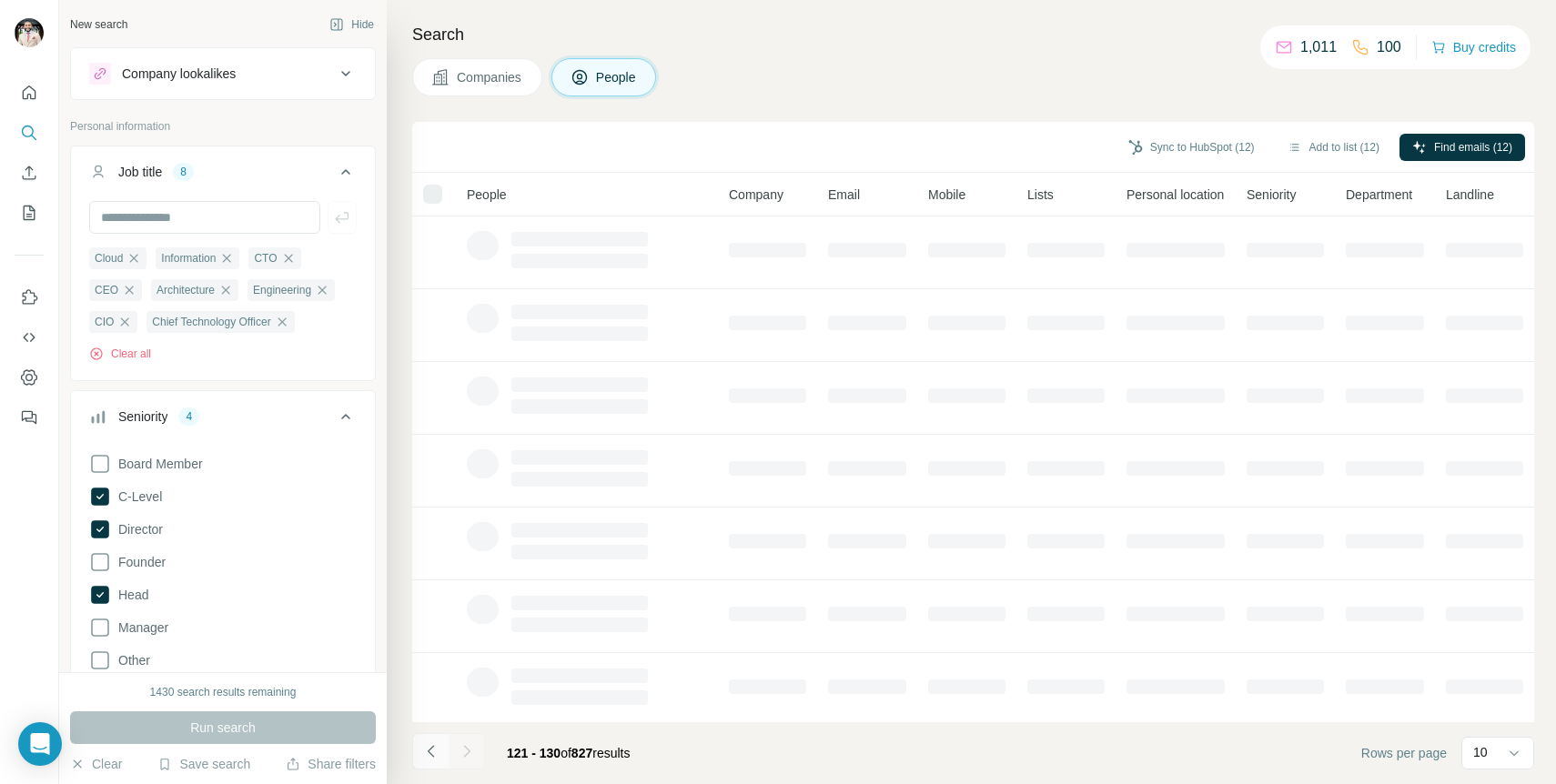
click at [430, 752] on icon "Navigate to previous page" at bounding box center [432, 751] width 18 height 18
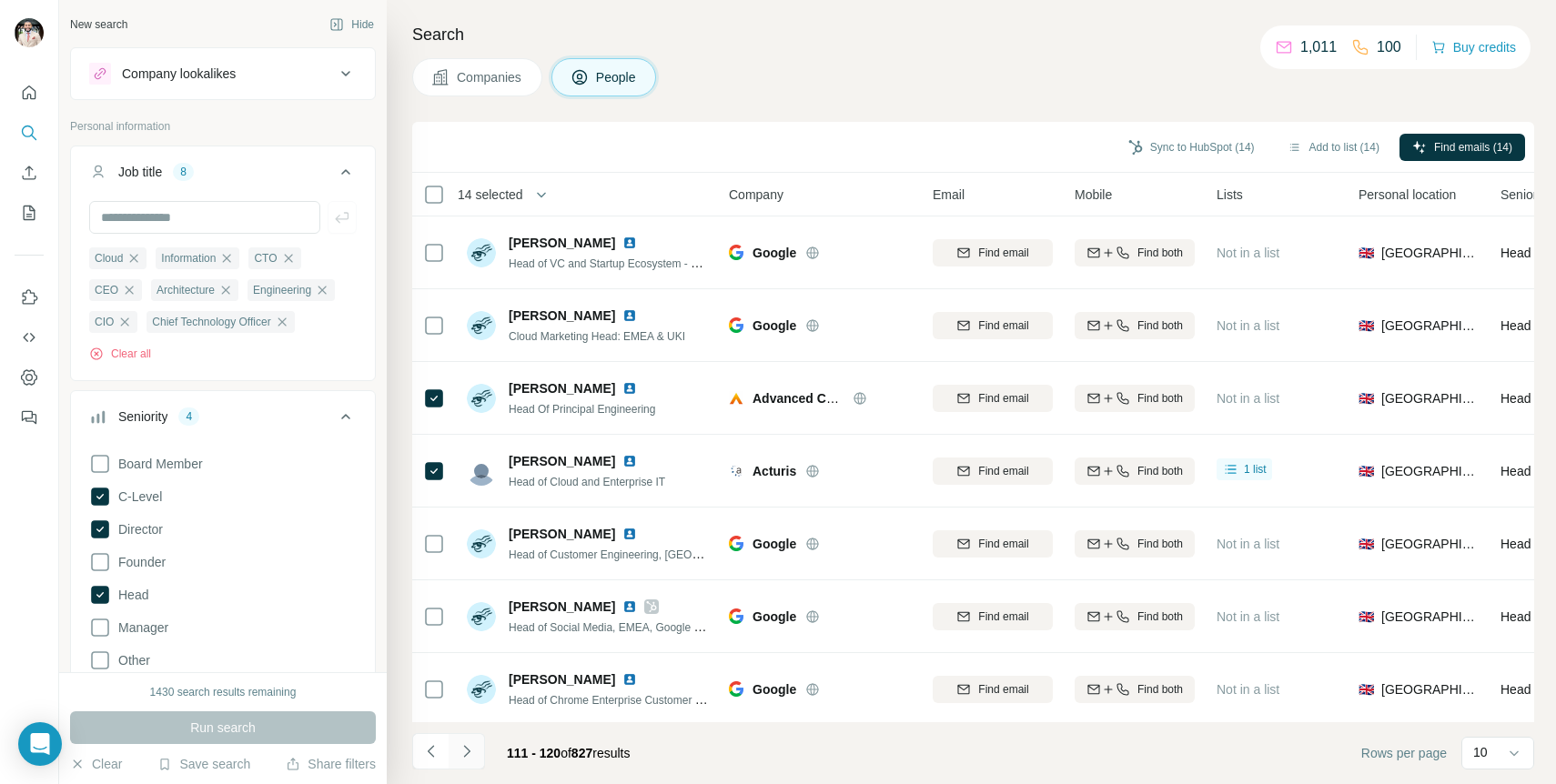
click at [462, 749] on icon "Navigate to next page" at bounding box center [467, 751] width 18 height 18
click at [475, 754] on icon "Navigate to next page" at bounding box center [467, 751] width 18 height 18
click at [477, 757] on button "Navigate to next page" at bounding box center [467, 751] width 37 height 37
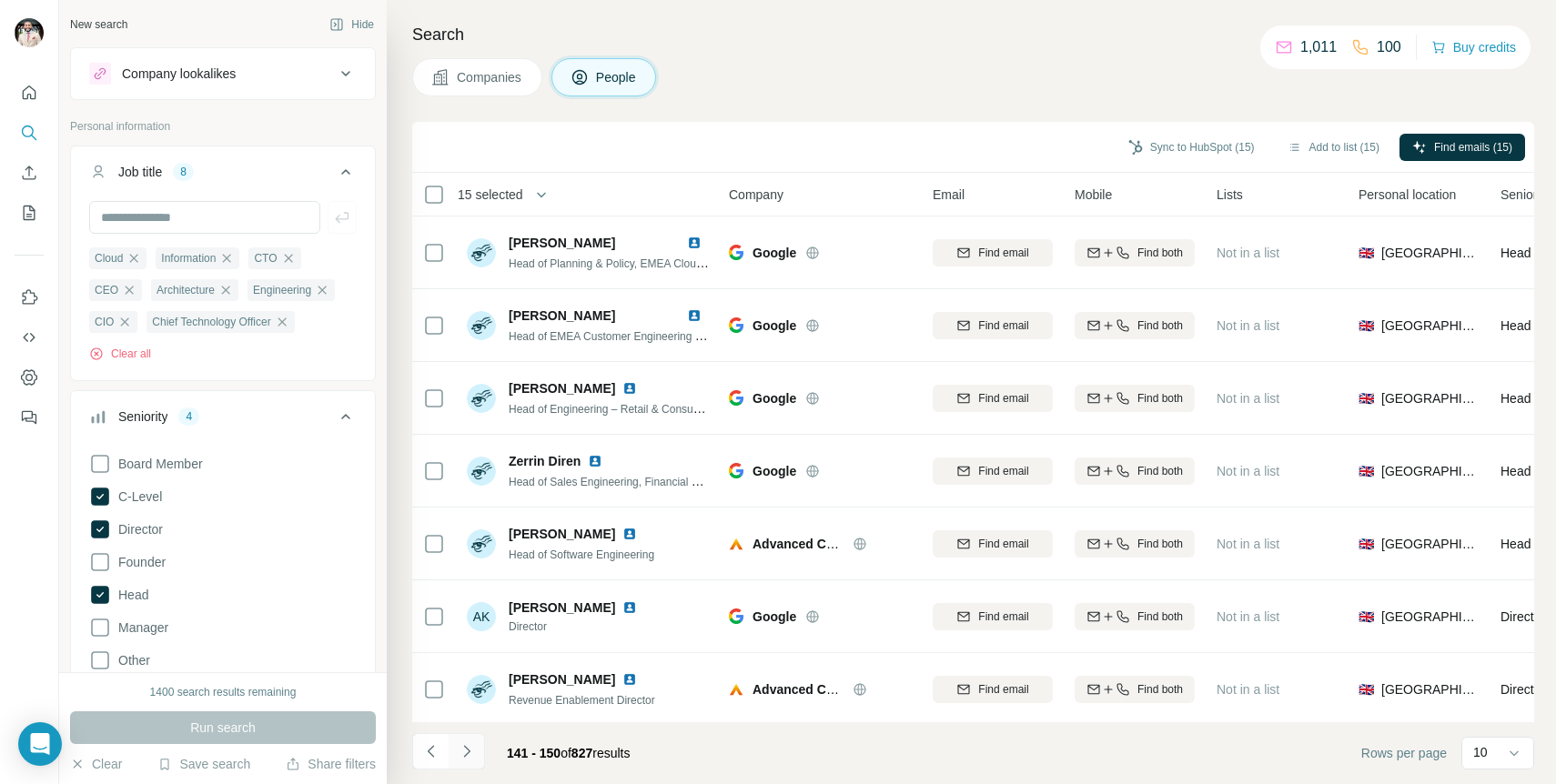
click at [470, 752] on icon "Navigate to next page" at bounding box center [467, 751] width 18 height 18
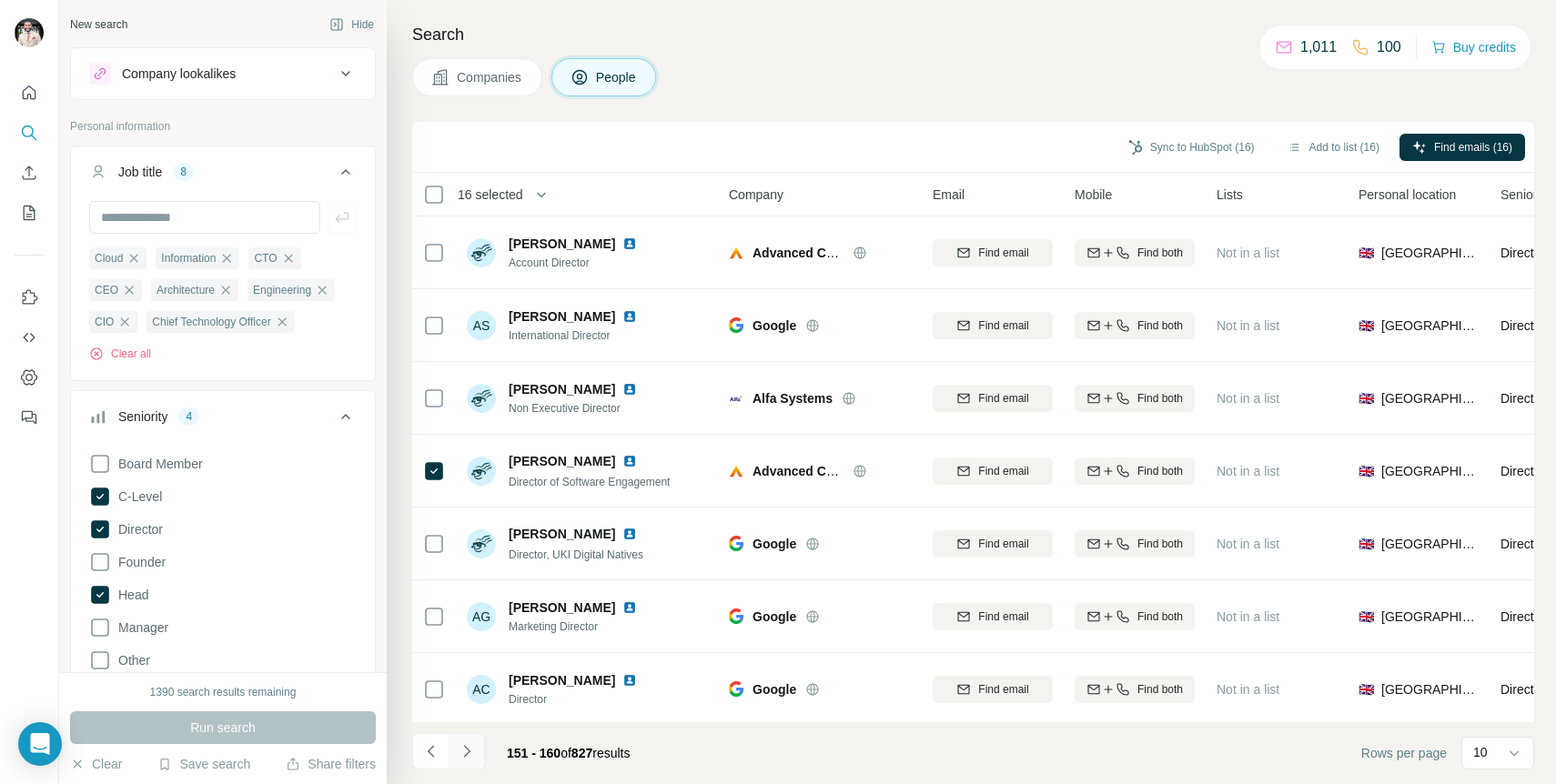
click at [469, 745] on icon "Navigate to next page" at bounding box center [467, 751] width 18 height 18
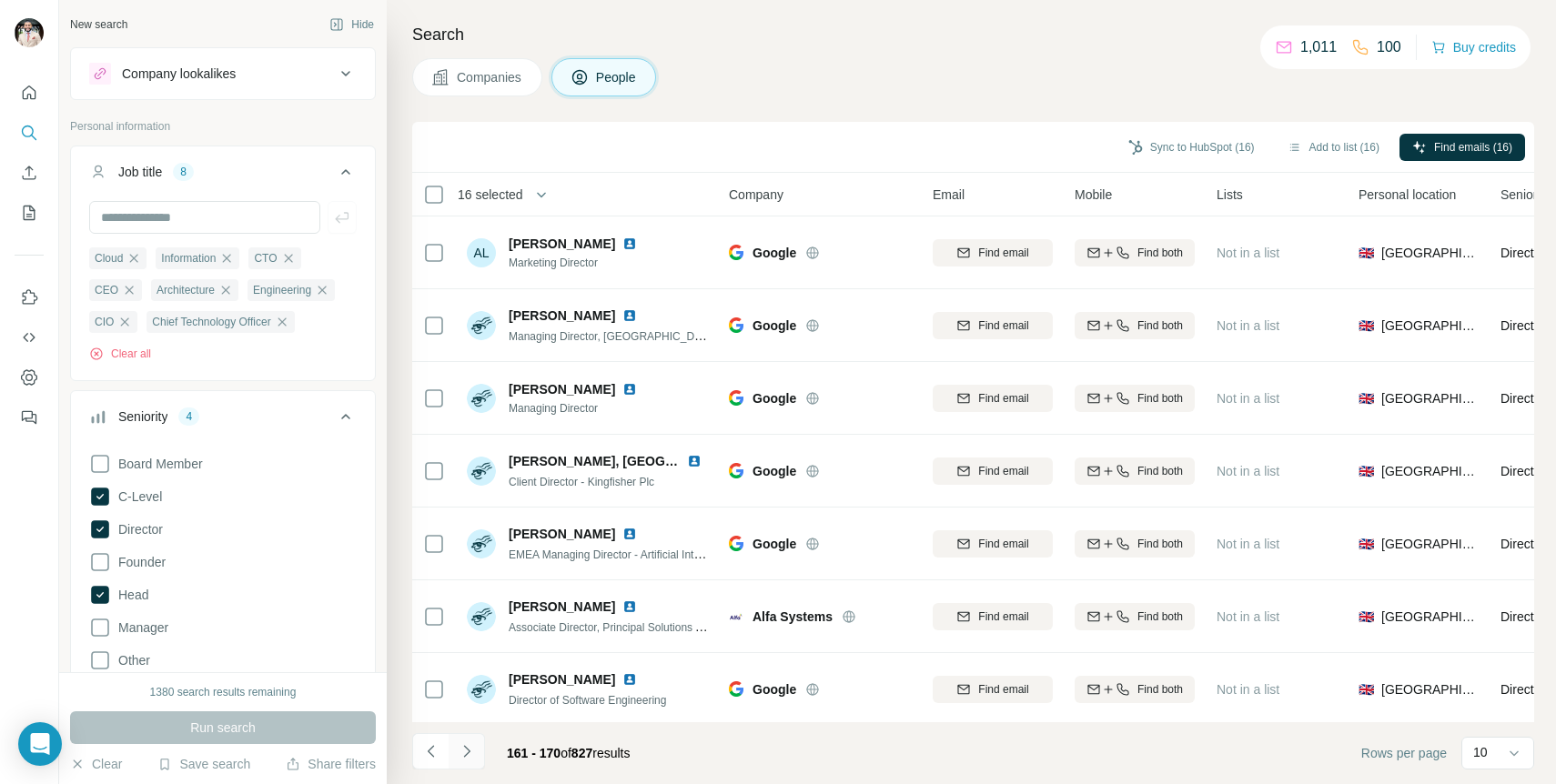
click at [466, 746] on icon "Navigate to next page" at bounding box center [467, 751] width 18 height 18
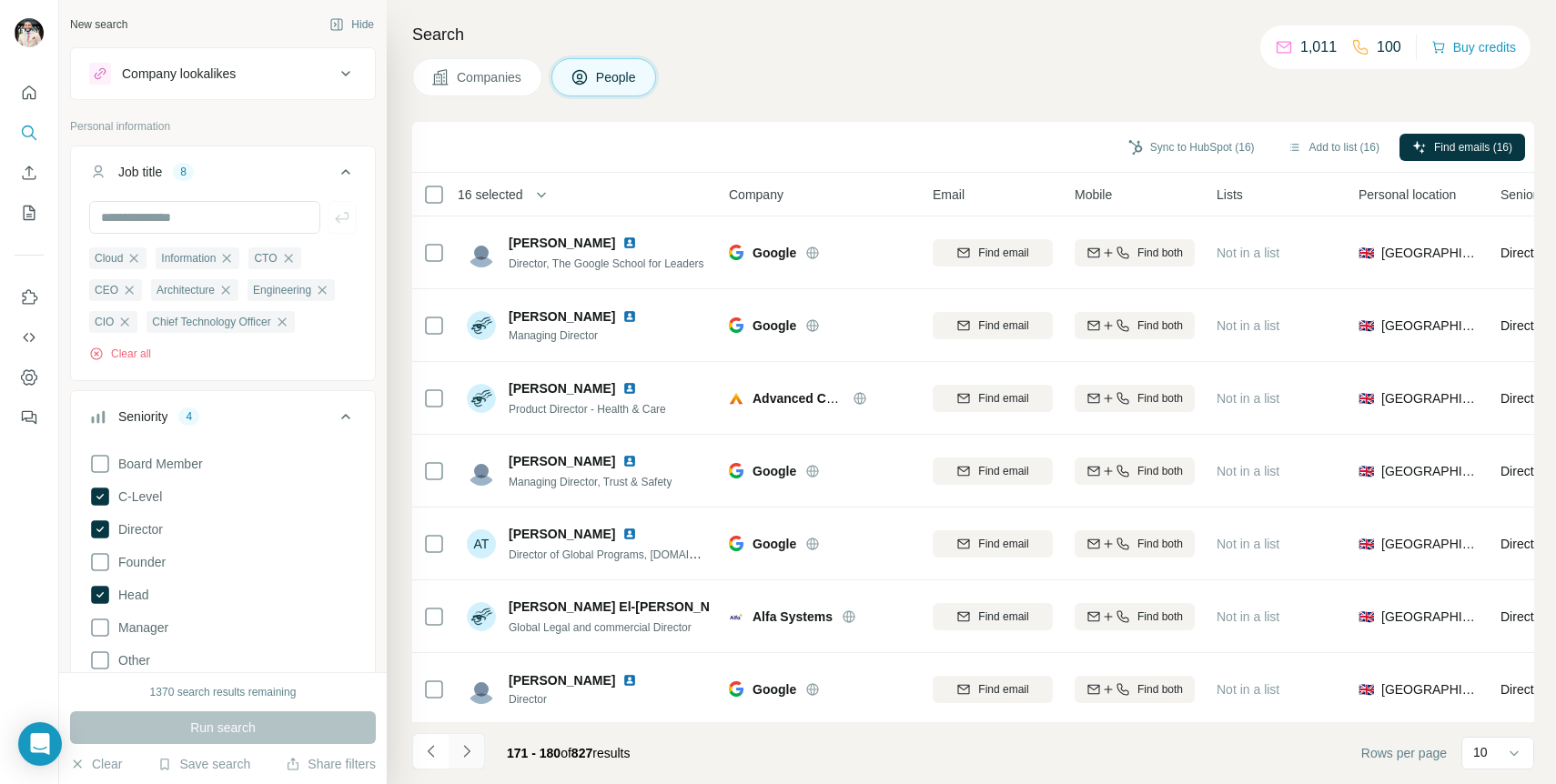
click at [466, 746] on icon "Navigate to next page" at bounding box center [467, 751] width 18 height 18
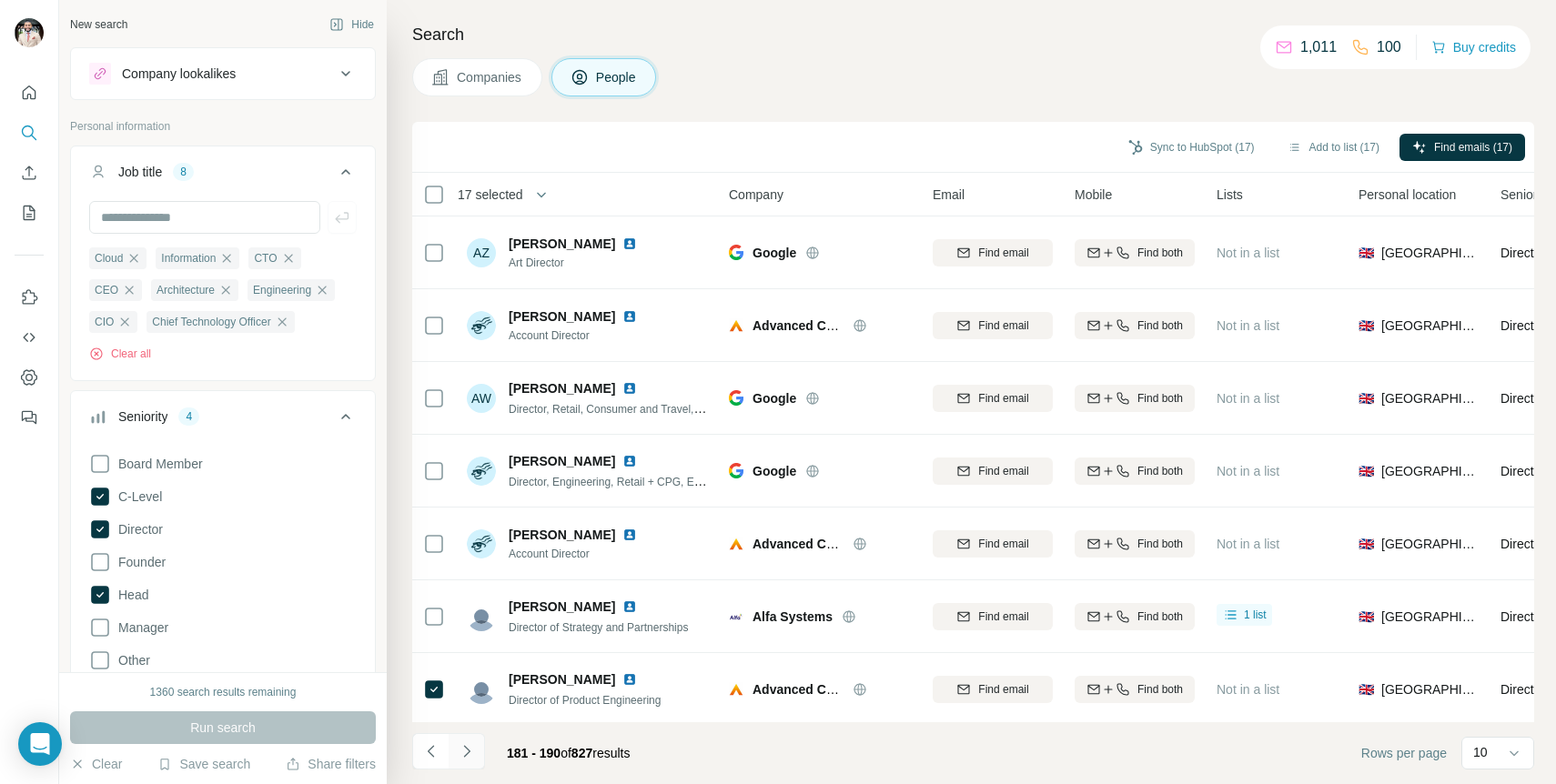
click at [467, 757] on icon "Navigate to next page" at bounding box center [467, 751] width 18 height 18
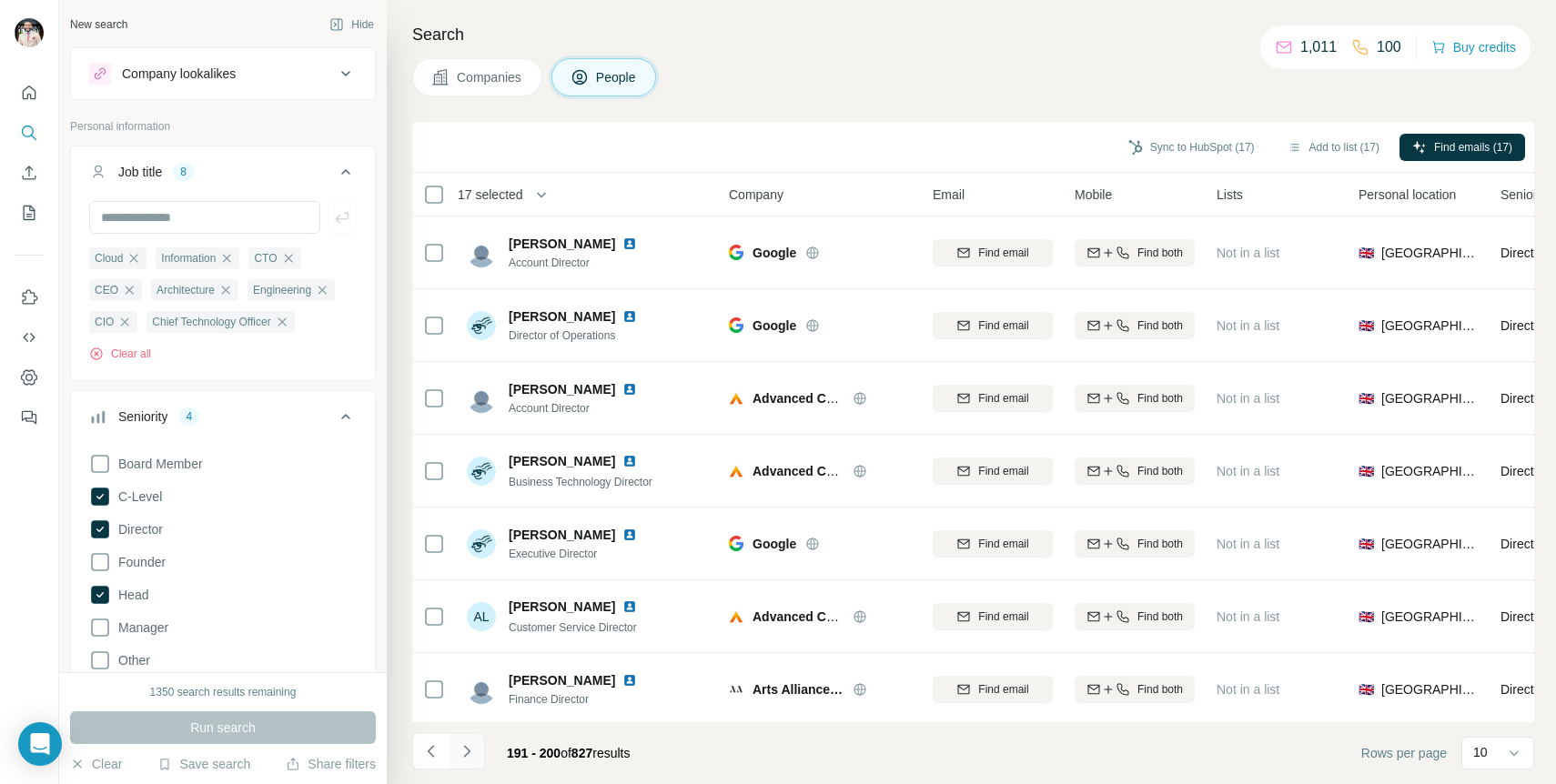
click at [467, 744] on icon "Navigate to next page" at bounding box center [467, 751] width 18 height 18
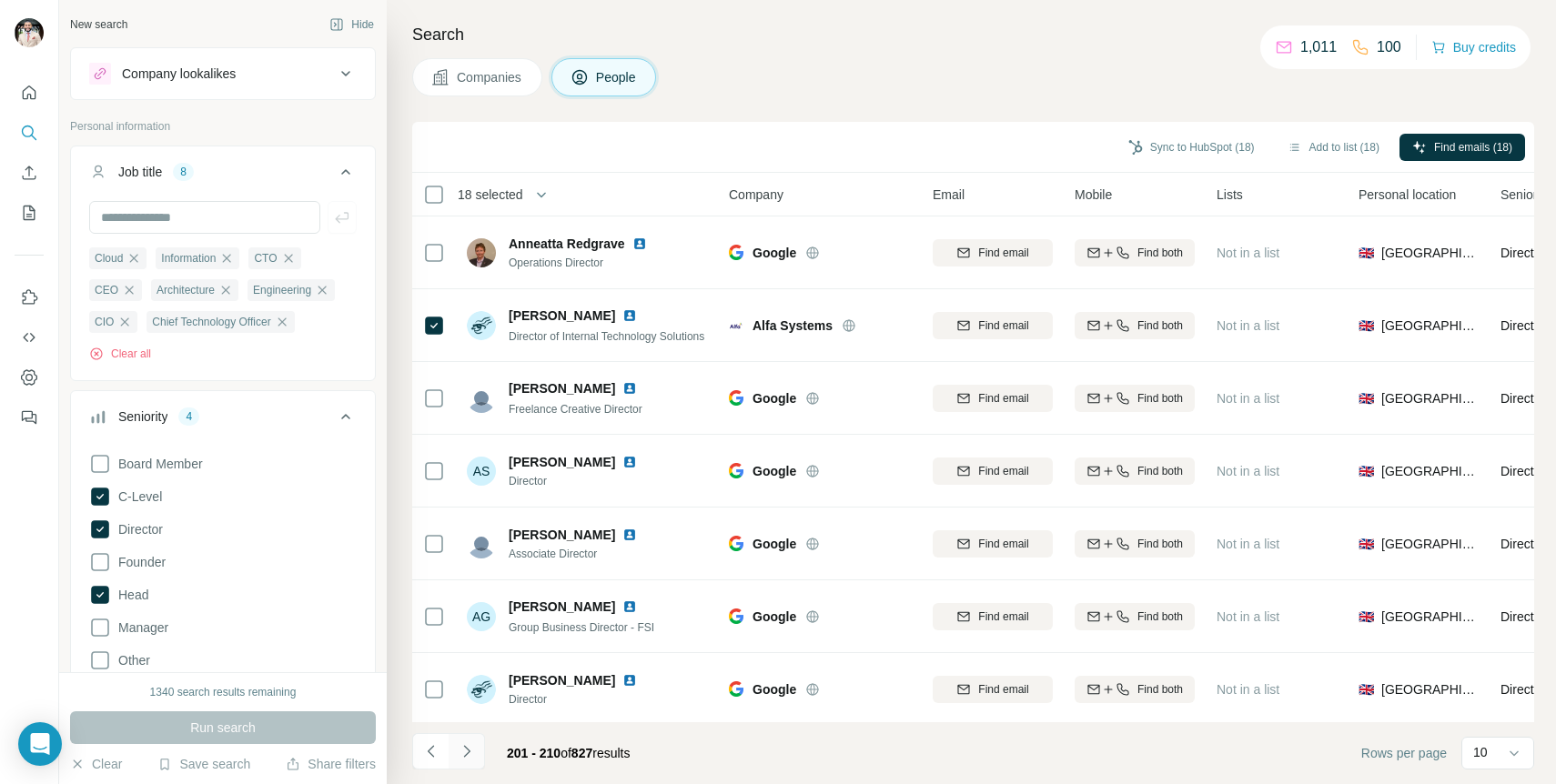
click at [470, 757] on icon "Navigate to next page" at bounding box center [467, 751] width 18 height 18
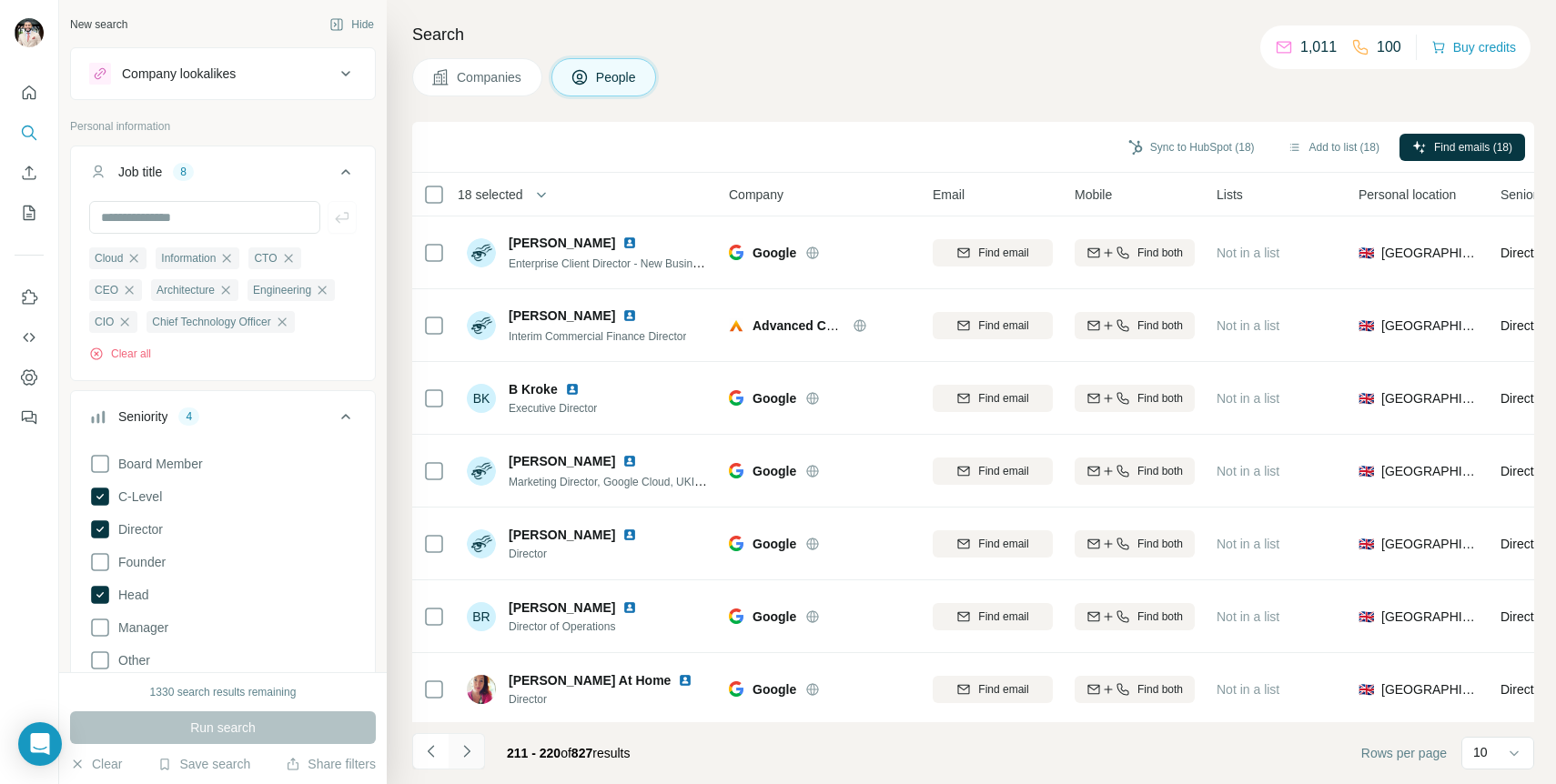
click at [470, 757] on icon "Navigate to next page" at bounding box center [467, 751] width 18 height 18
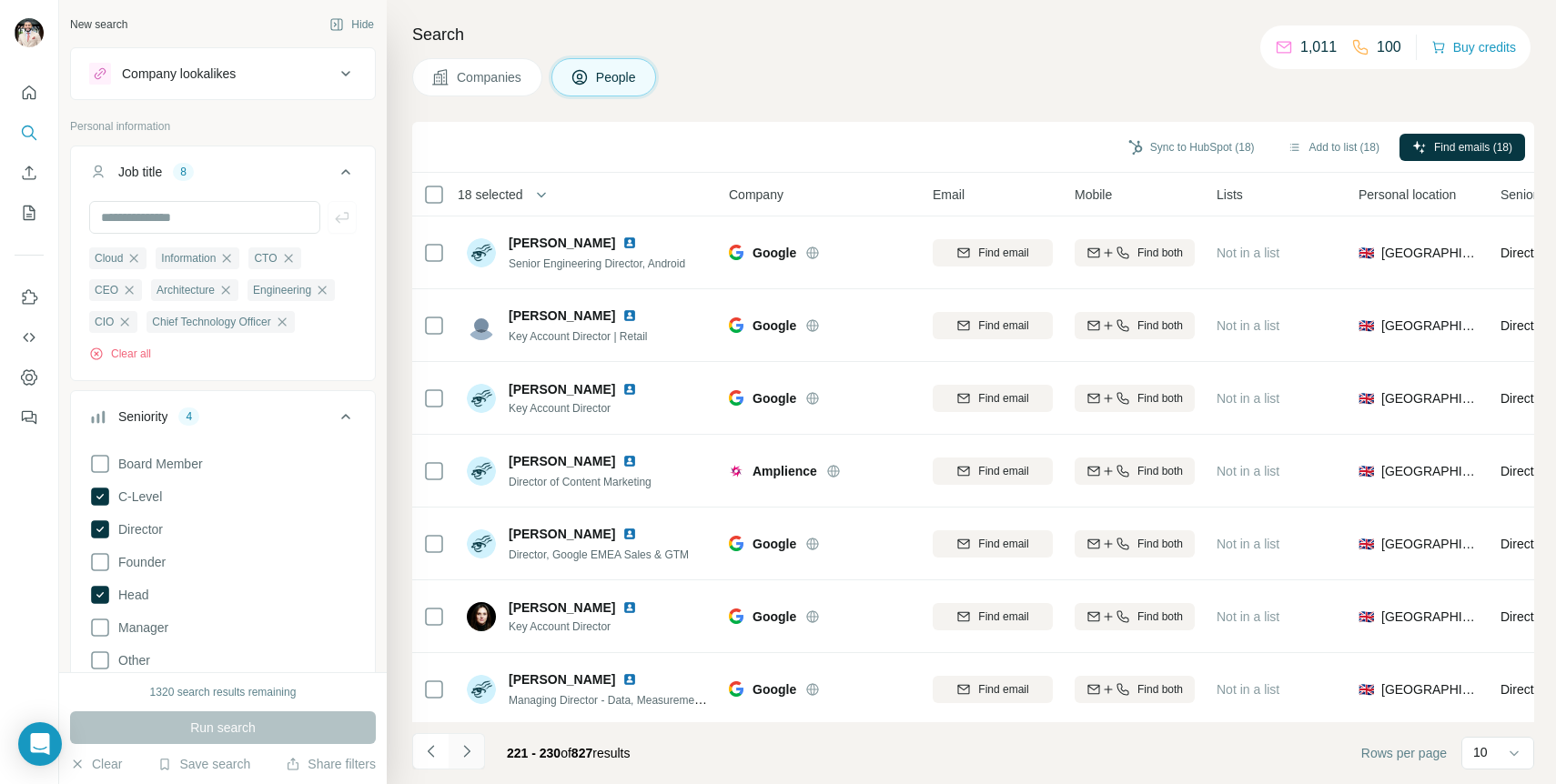
click at [469, 749] on icon "Navigate to next page" at bounding box center [467, 751] width 18 height 18
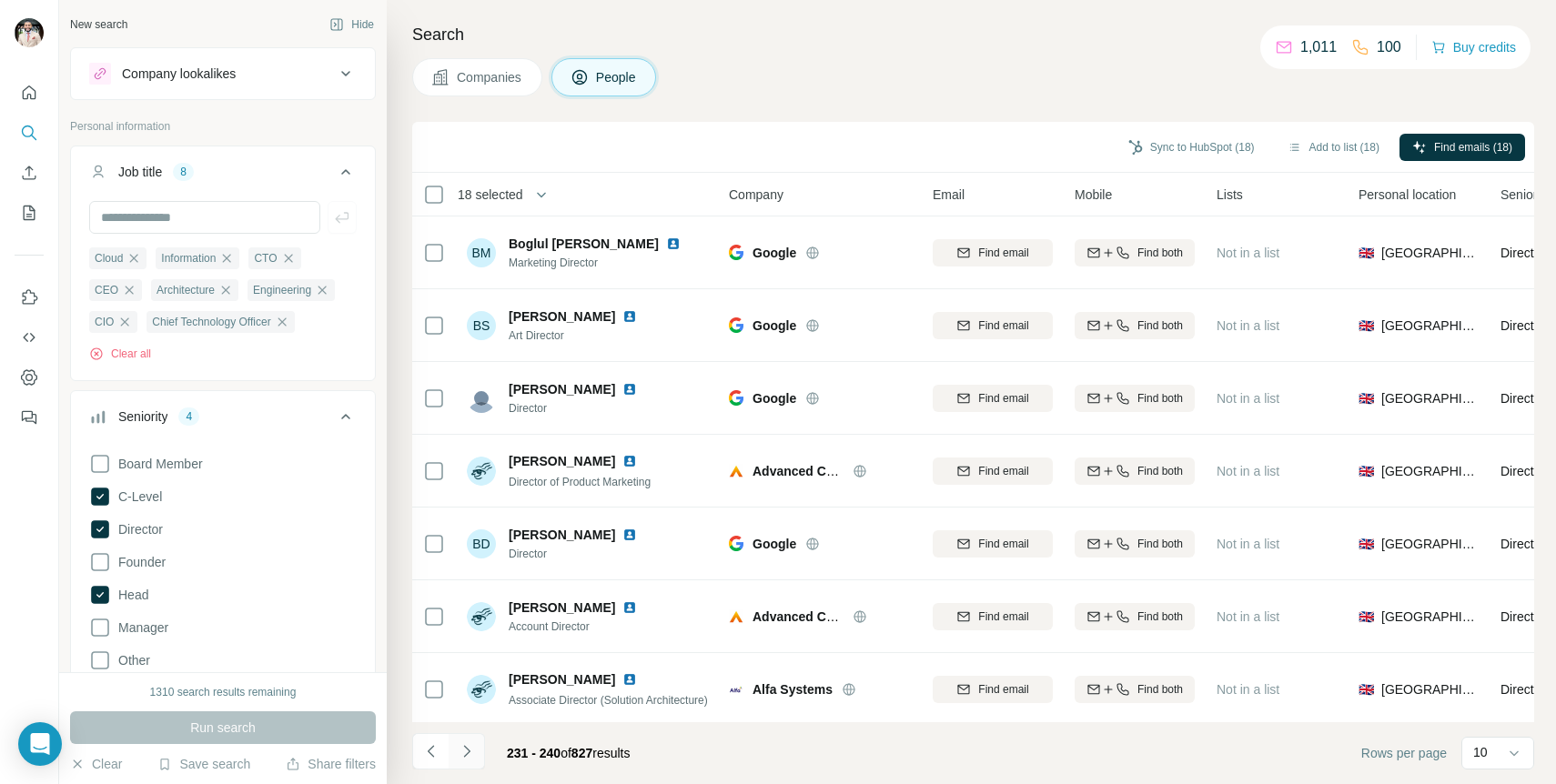
click at [469, 748] on icon "Navigate to next page" at bounding box center [467, 751] width 18 height 18
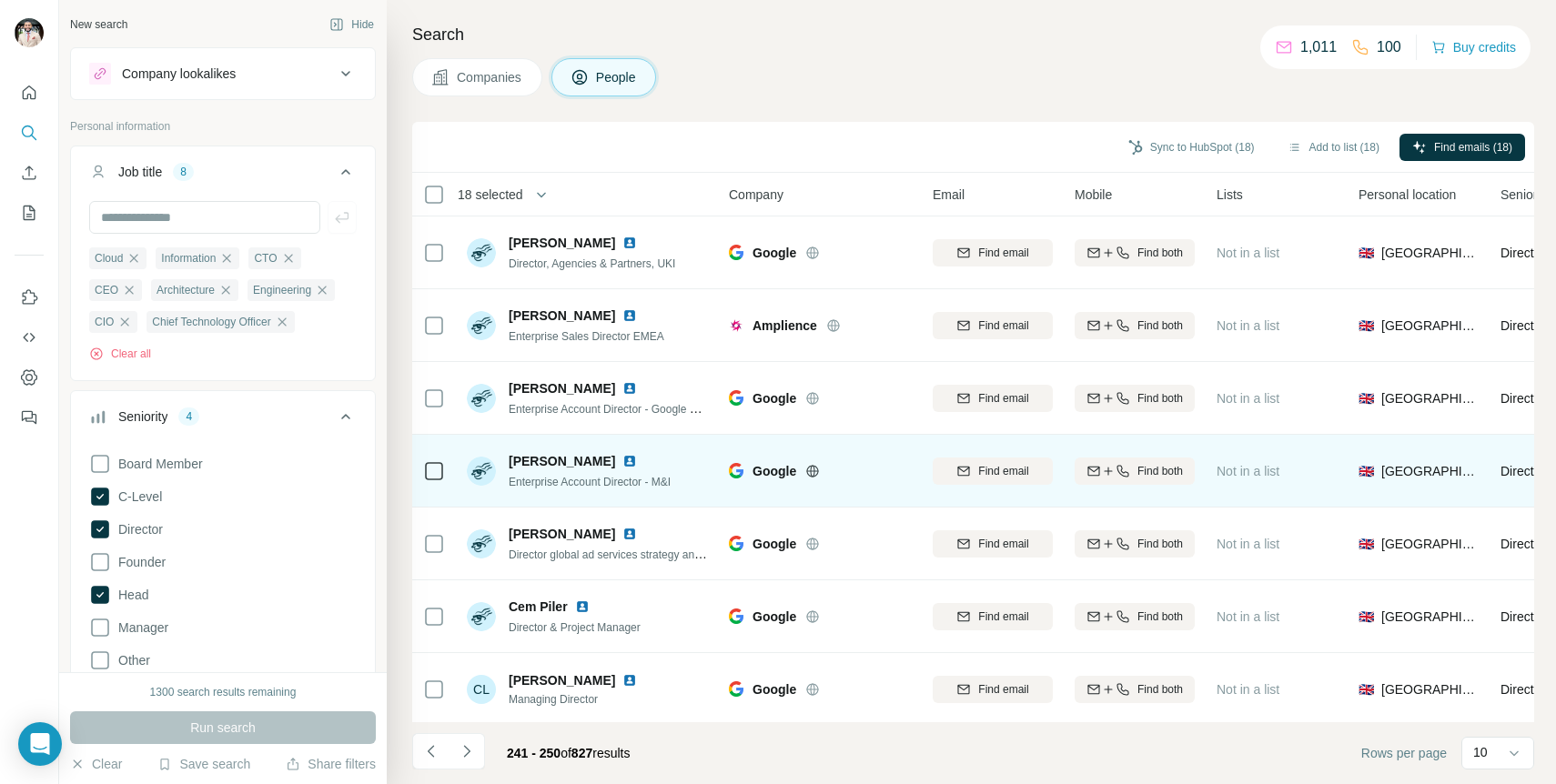
scroll to position [222, 0]
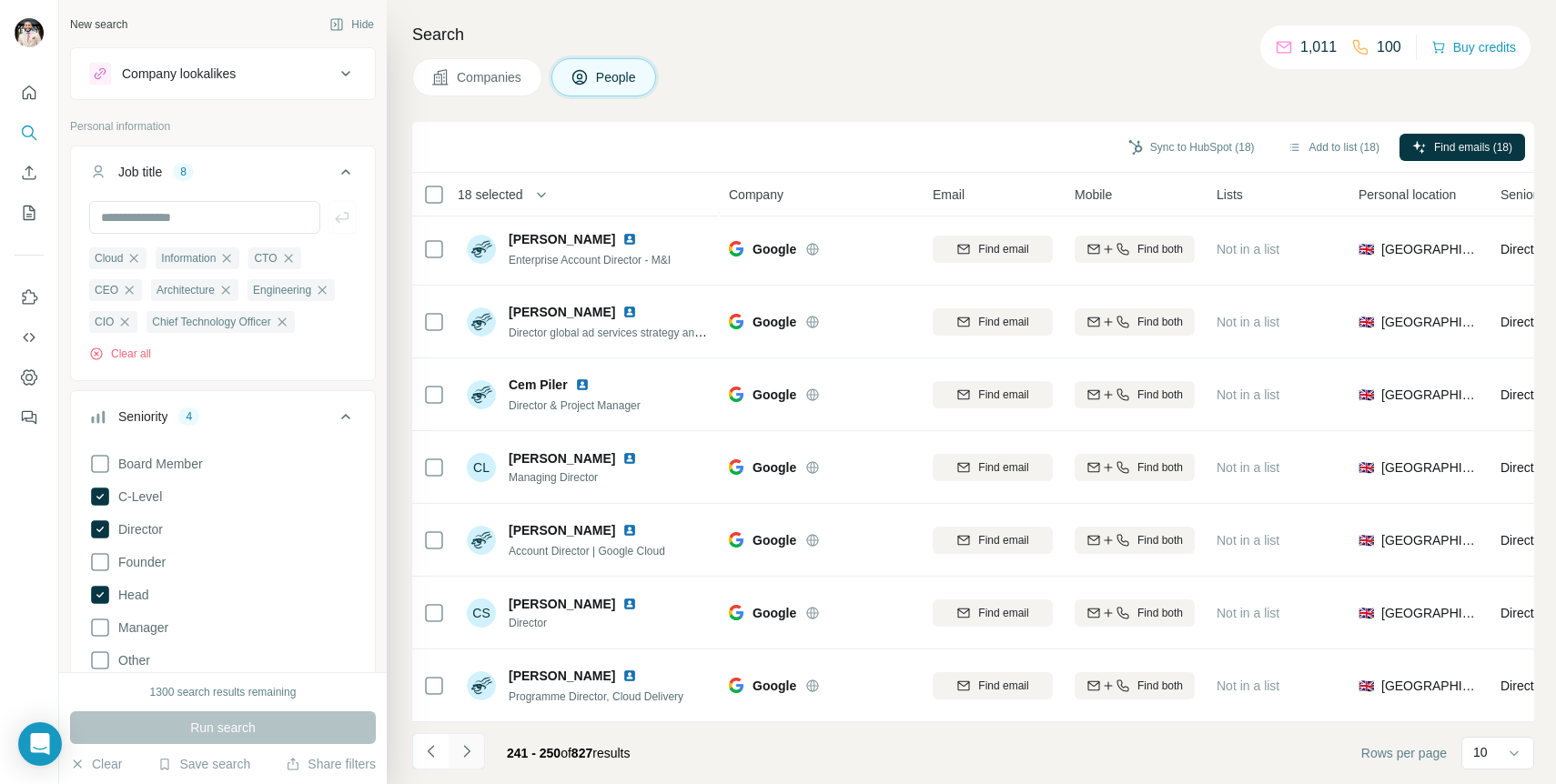
click at [462, 759] on icon "Navigate to next page" at bounding box center [467, 751] width 18 height 18
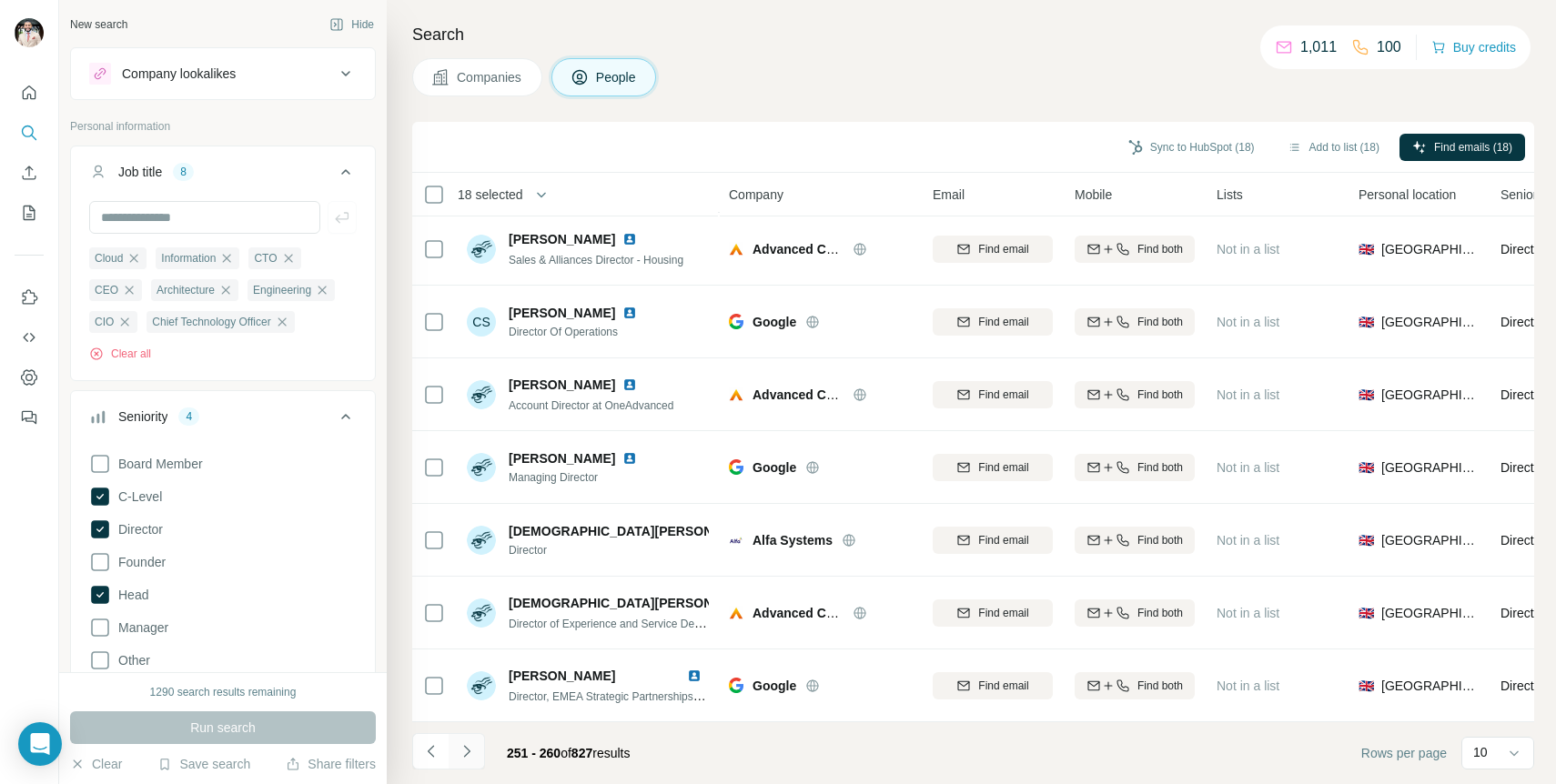
click at [474, 748] on icon "Navigate to next page" at bounding box center [467, 751] width 18 height 18
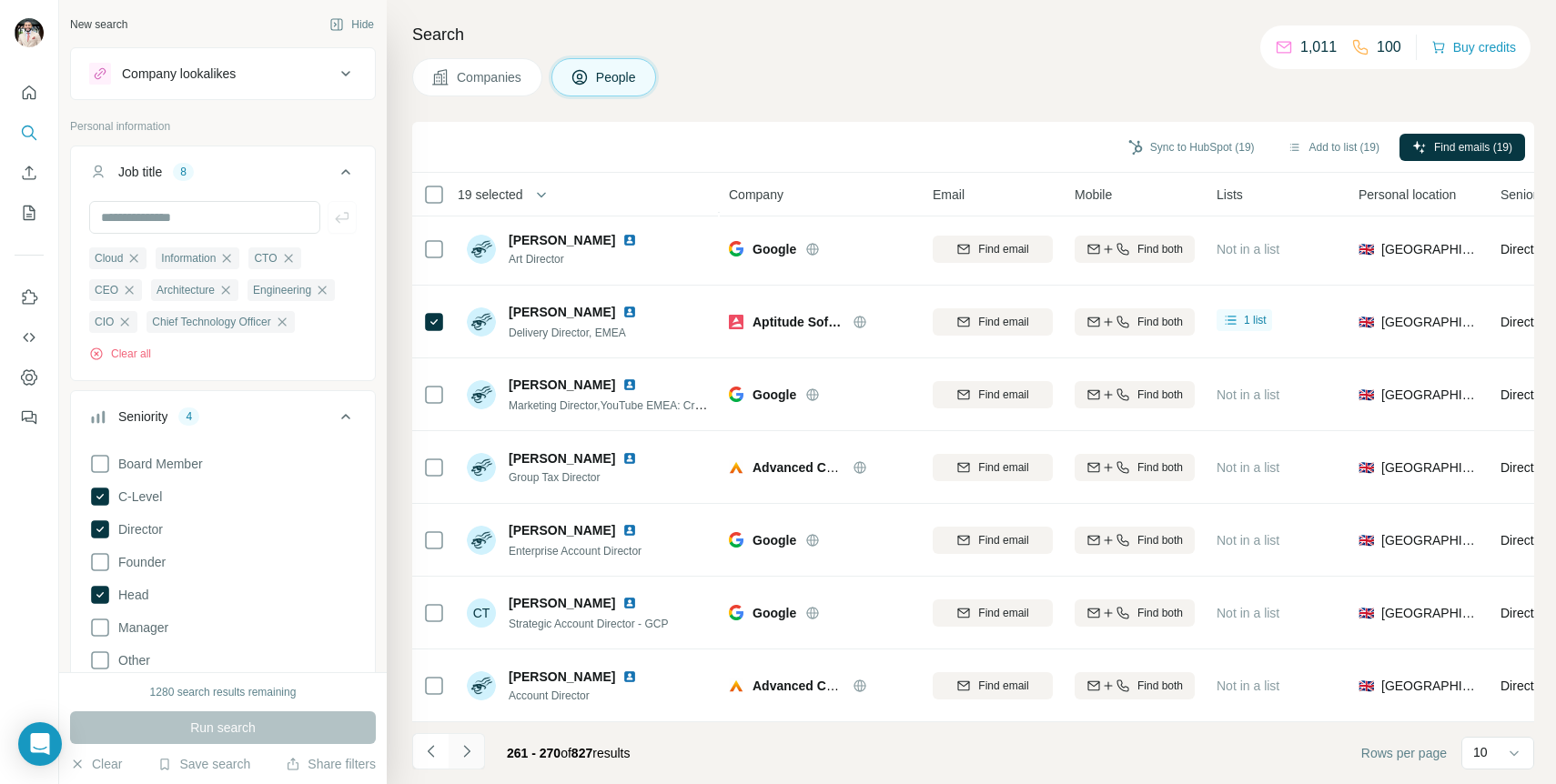
click at [472, 750] on icon "Navigate to next page" at bounding box center [467, 751] width 18 height 18
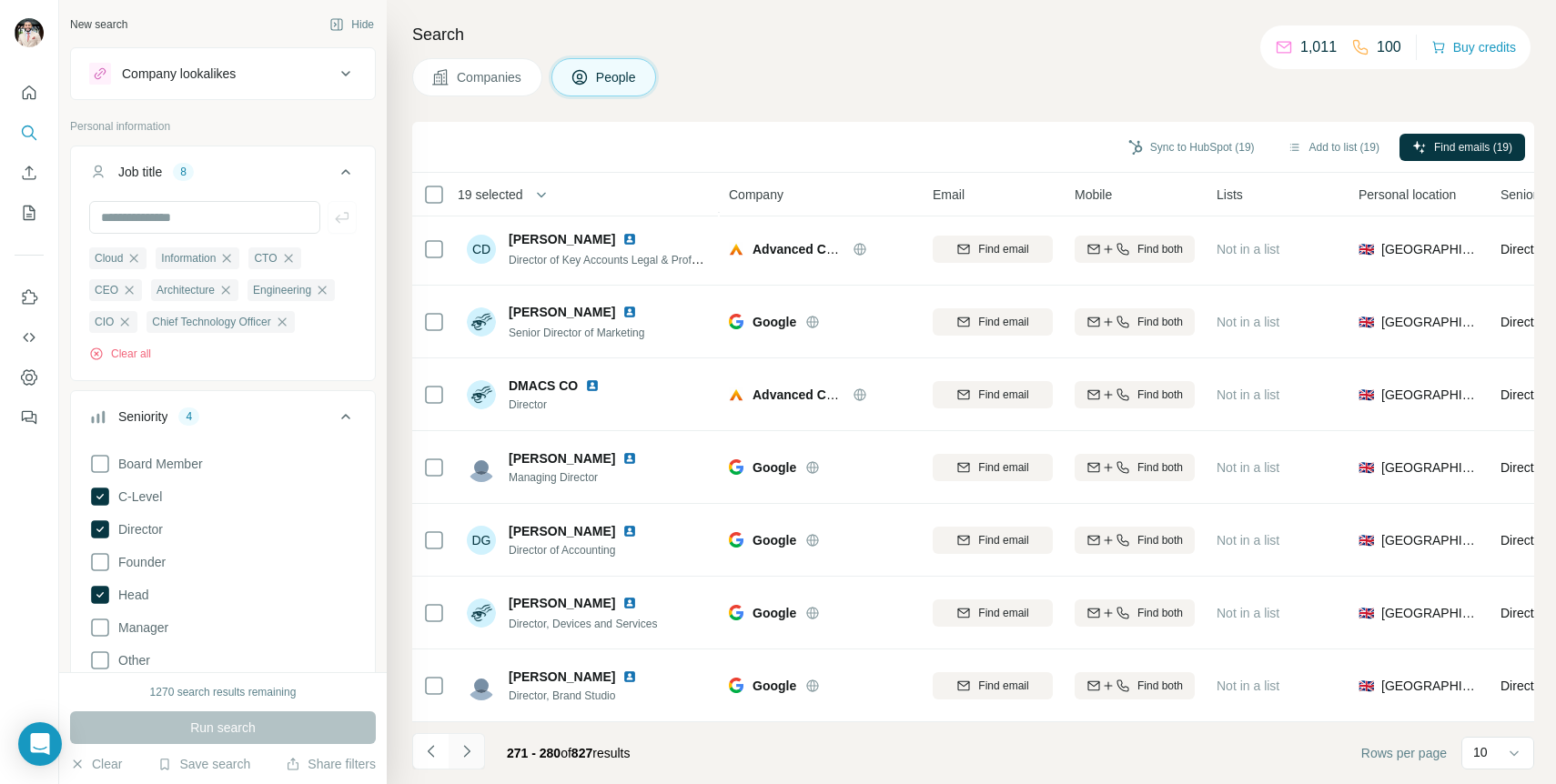
click at [471, 752] on icon "Navigate to next page" at bounding box center [467, 751] width 18 height 18
click at [475, 755] on button "Navigate to next page" at bounding box center [467, 751] width 37 height 37
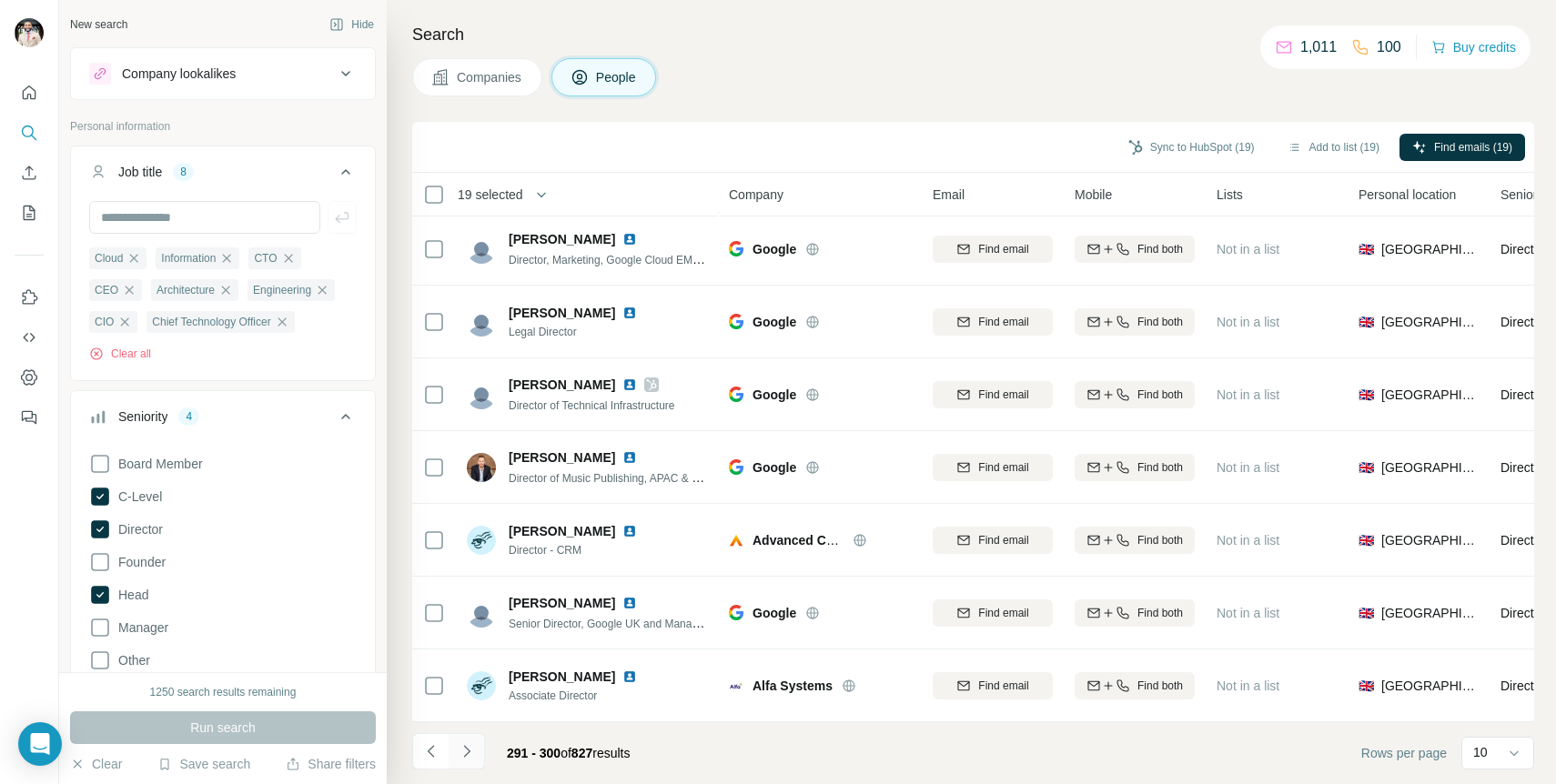
click at [472, 750] on icon "Navigate to next page" at bounding box center [467, 751] width 18 height 18
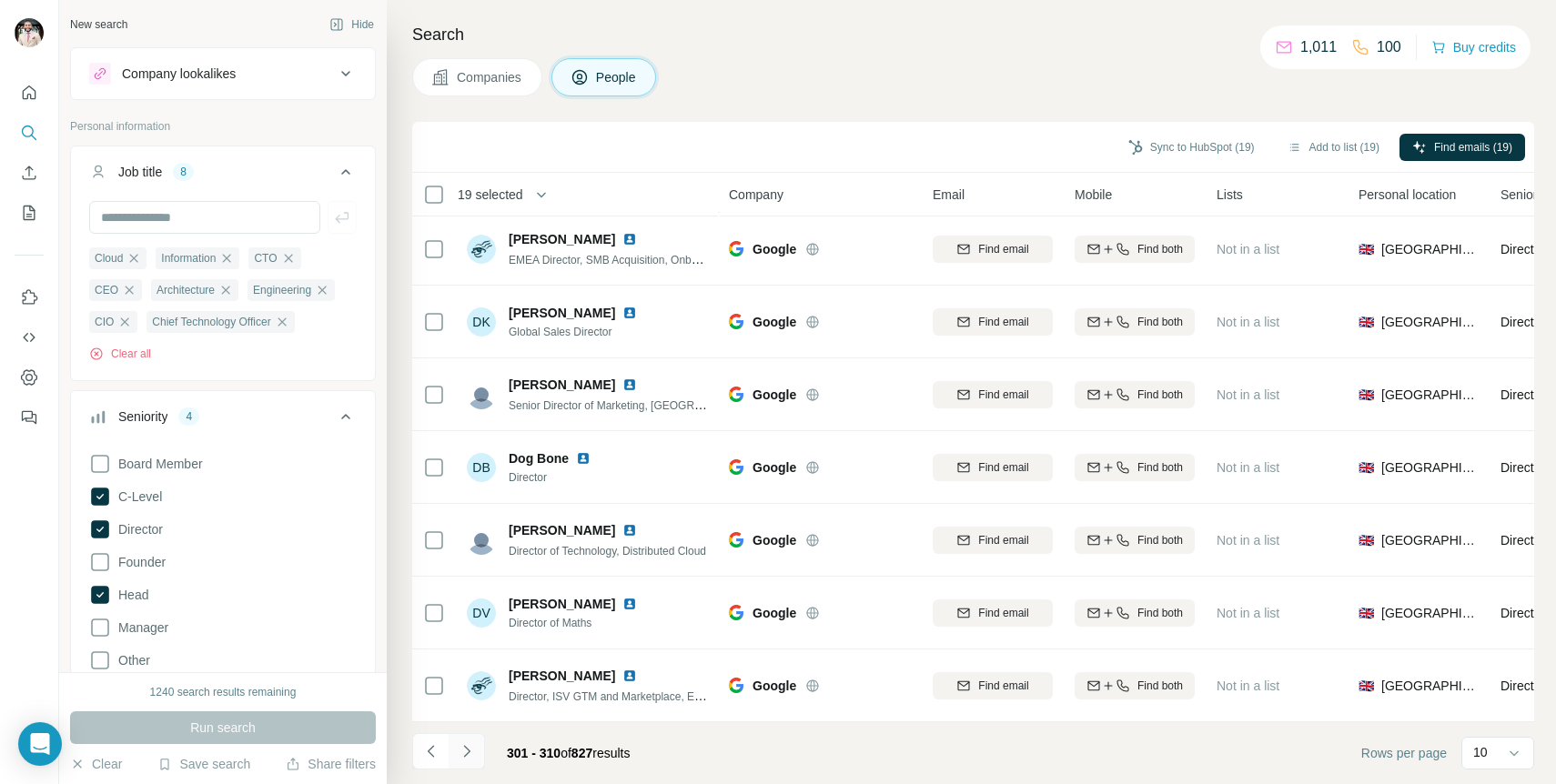
click at [472, 750] on icon "Navigate to next page" at bounding box center [467, 751] width 18 height 18
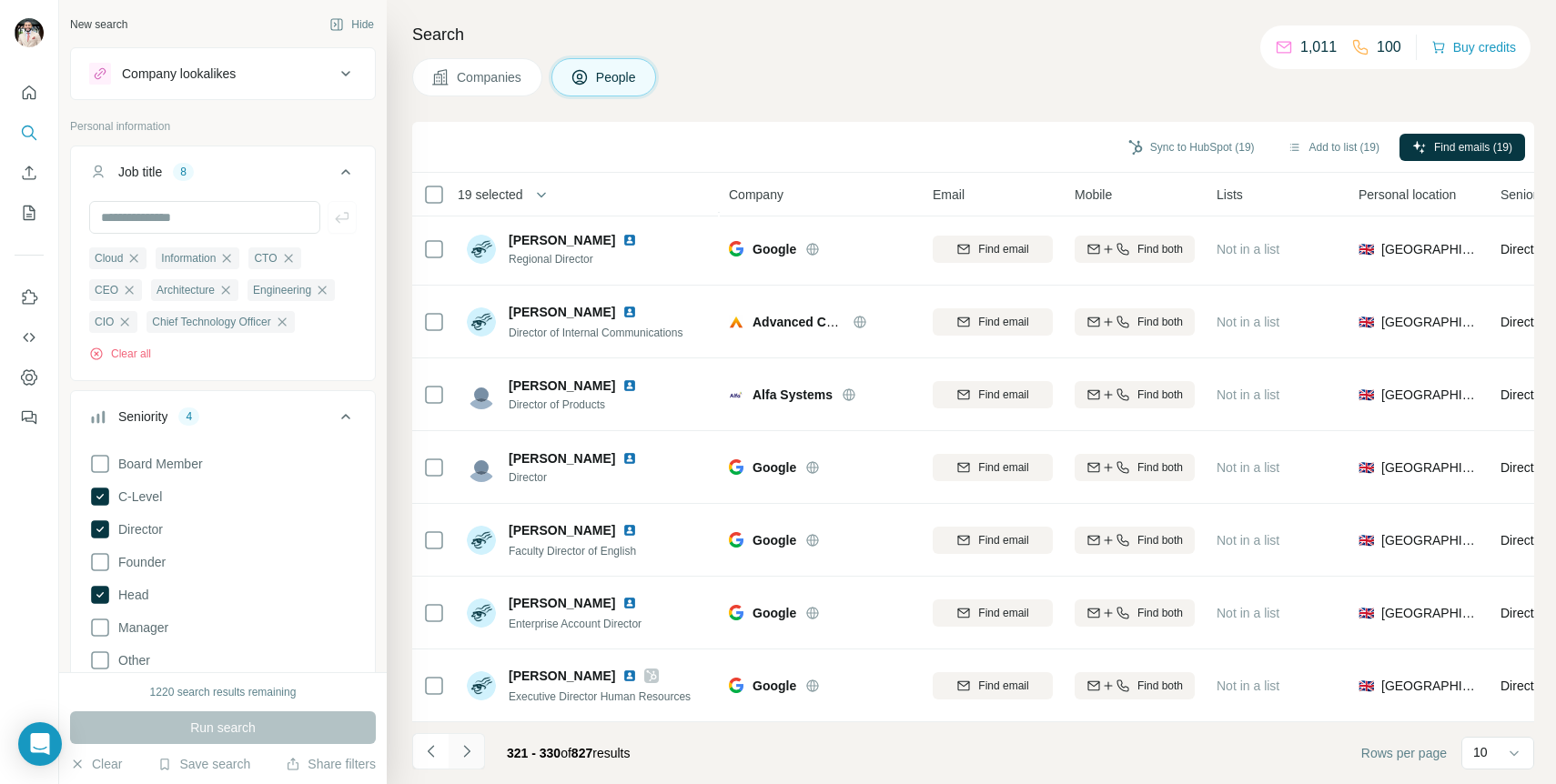
click at [472, 750] on icon "Navigate to next page" at bounding box center [467, 751] width 18 height 18
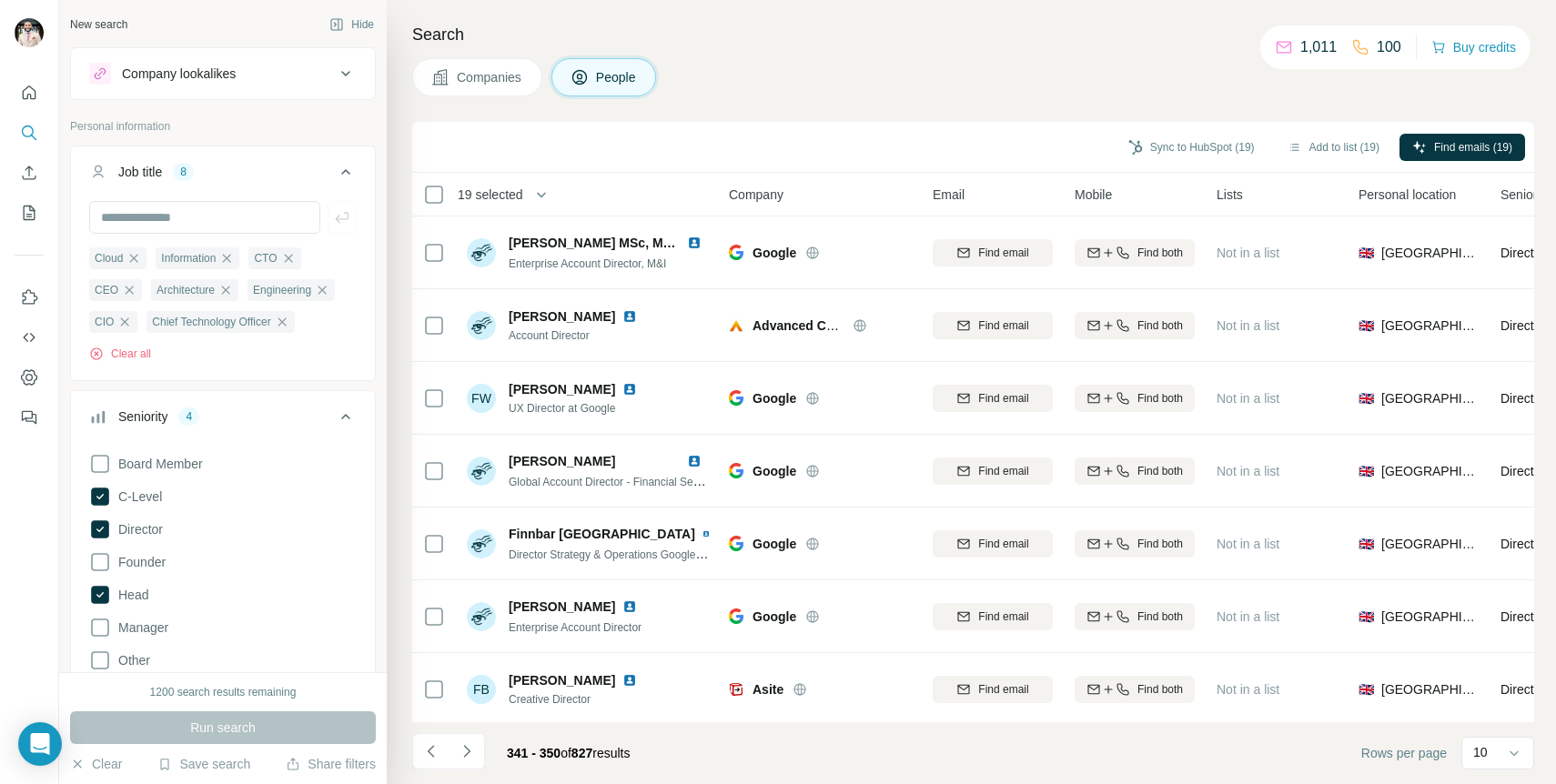
scroll to position [222, 0]
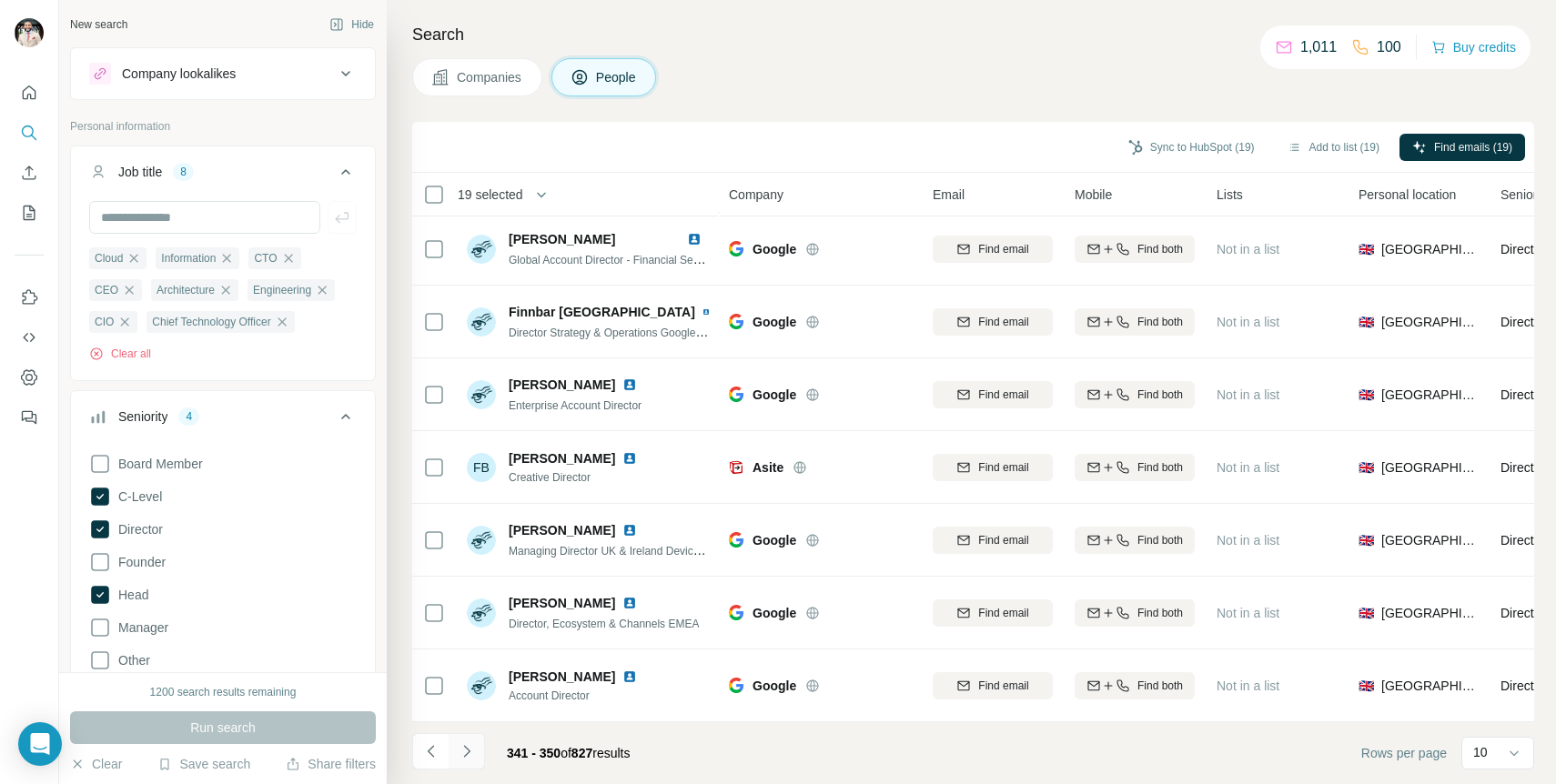
click at [462, 751] on icon "Navigate to next page" at bounding box center [467, 751] width 18 height 18
click at [462, 750] on icon "Navigate to next page" at bounding box center [467, 751] width 18 height 18
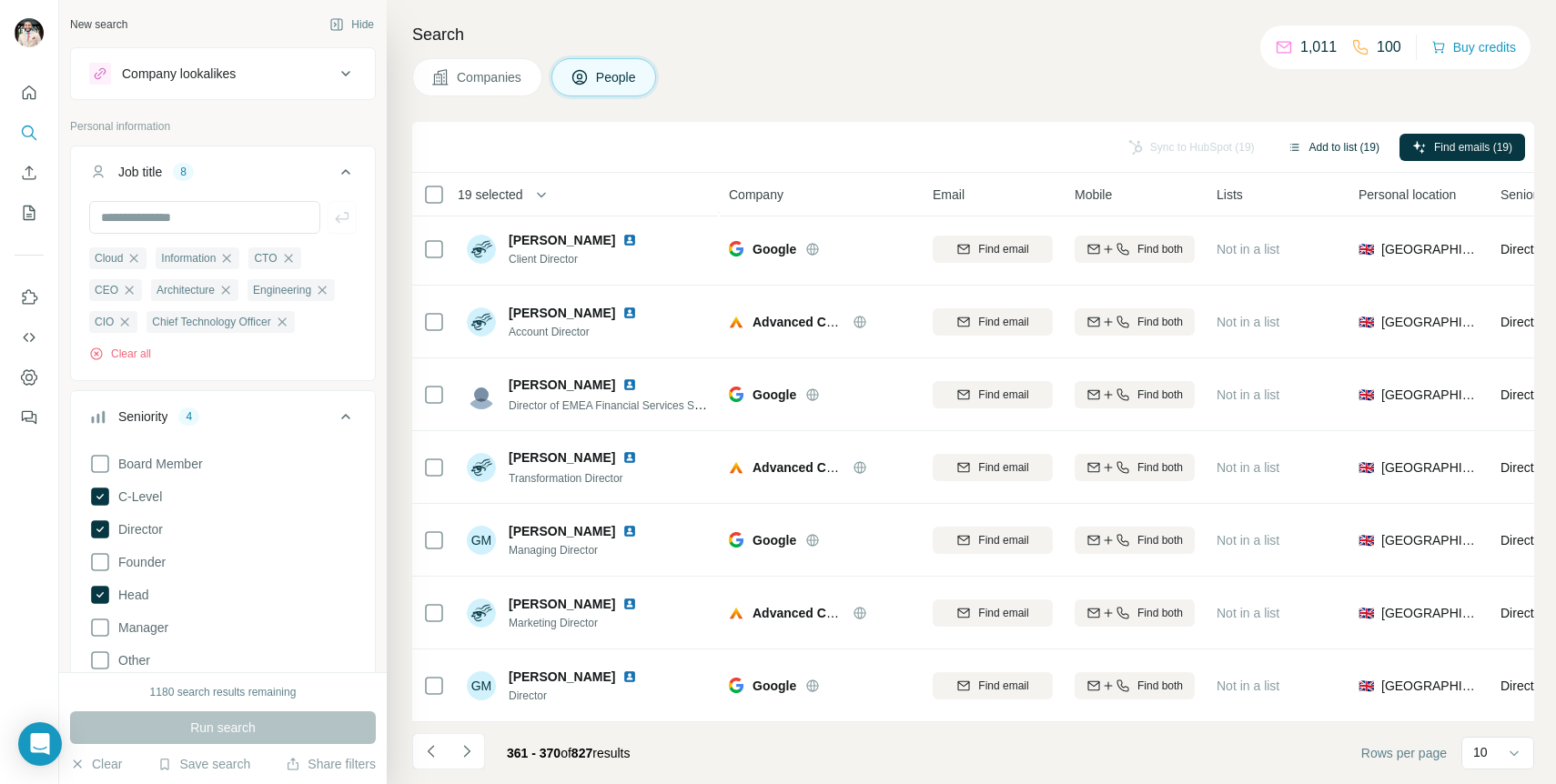
click at [1347, 148] on button "Add to list (19)" at bounding box center [1333, 147] width 117 height 27
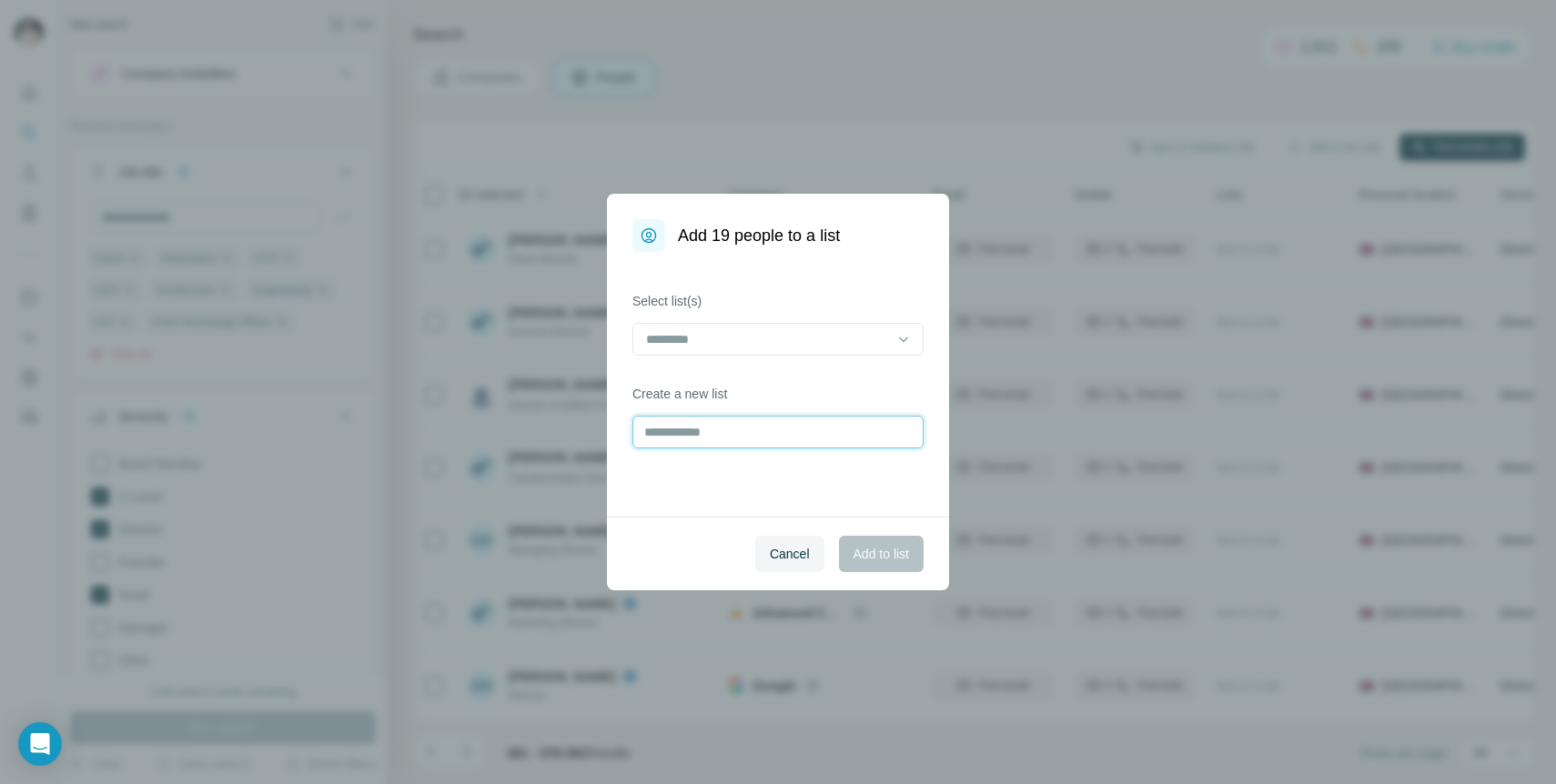
click at [777, 440] on input "text" at bounding box center [778, 432] width 291 height 33
click at [791, 347] on input at bounding box center [767, 340] width 246 height 20
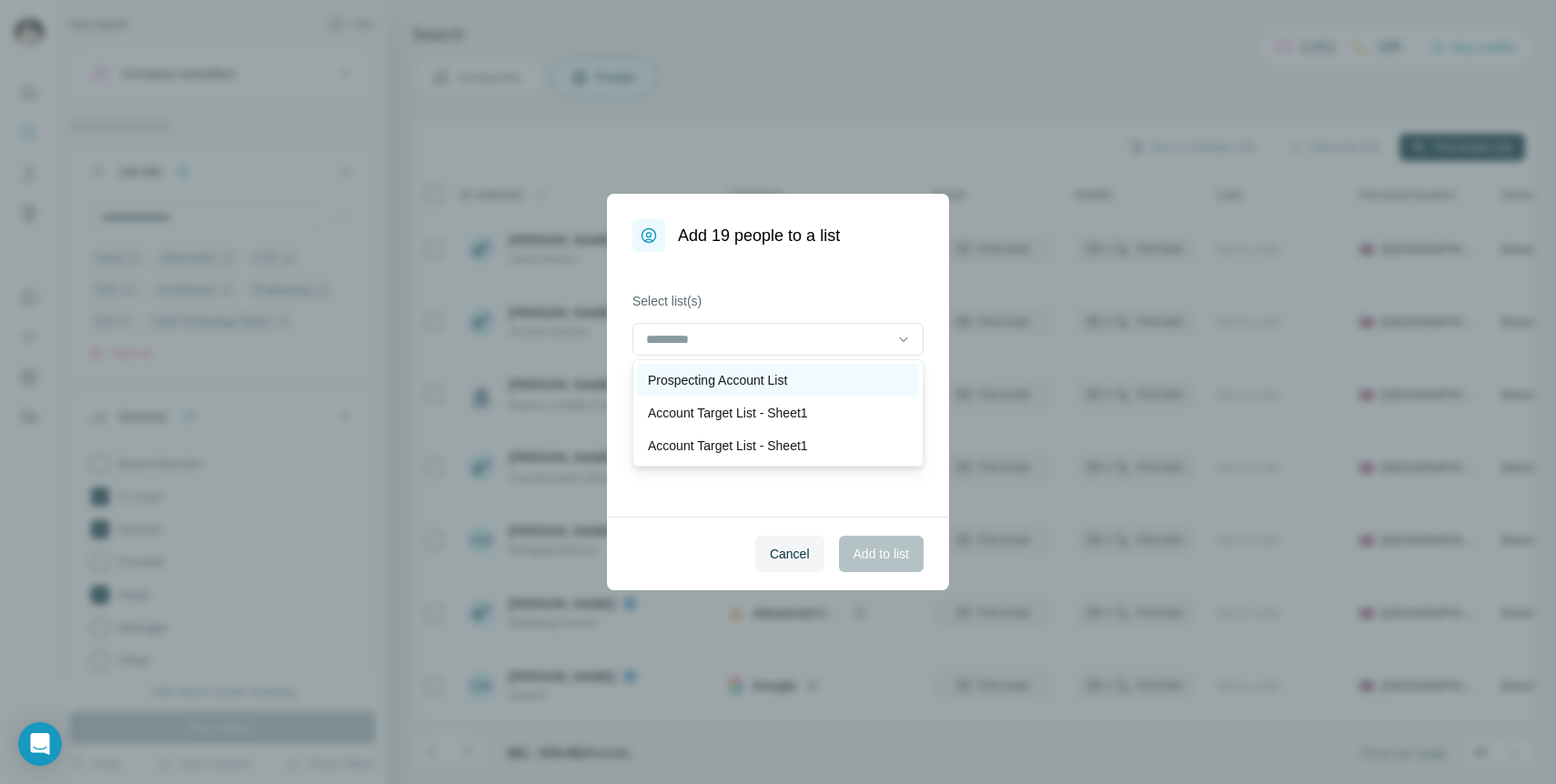
click at [785, 382] on p "Prospecting Account List" at bounding box center [718, 380] width 139 height 18
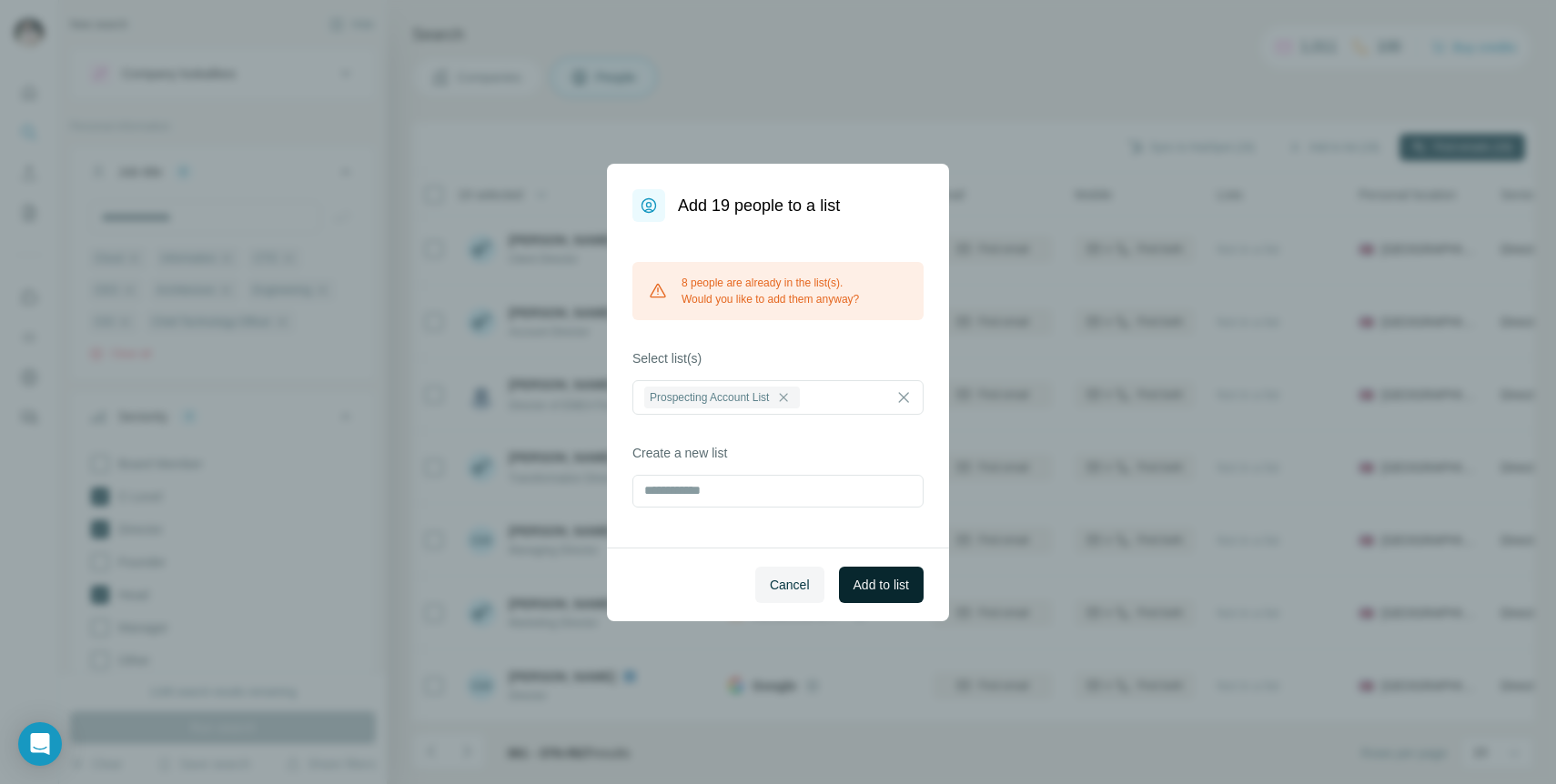
click at [887, 596] on button "Add to list" at bounding box center [882, 585] width 84 height 37
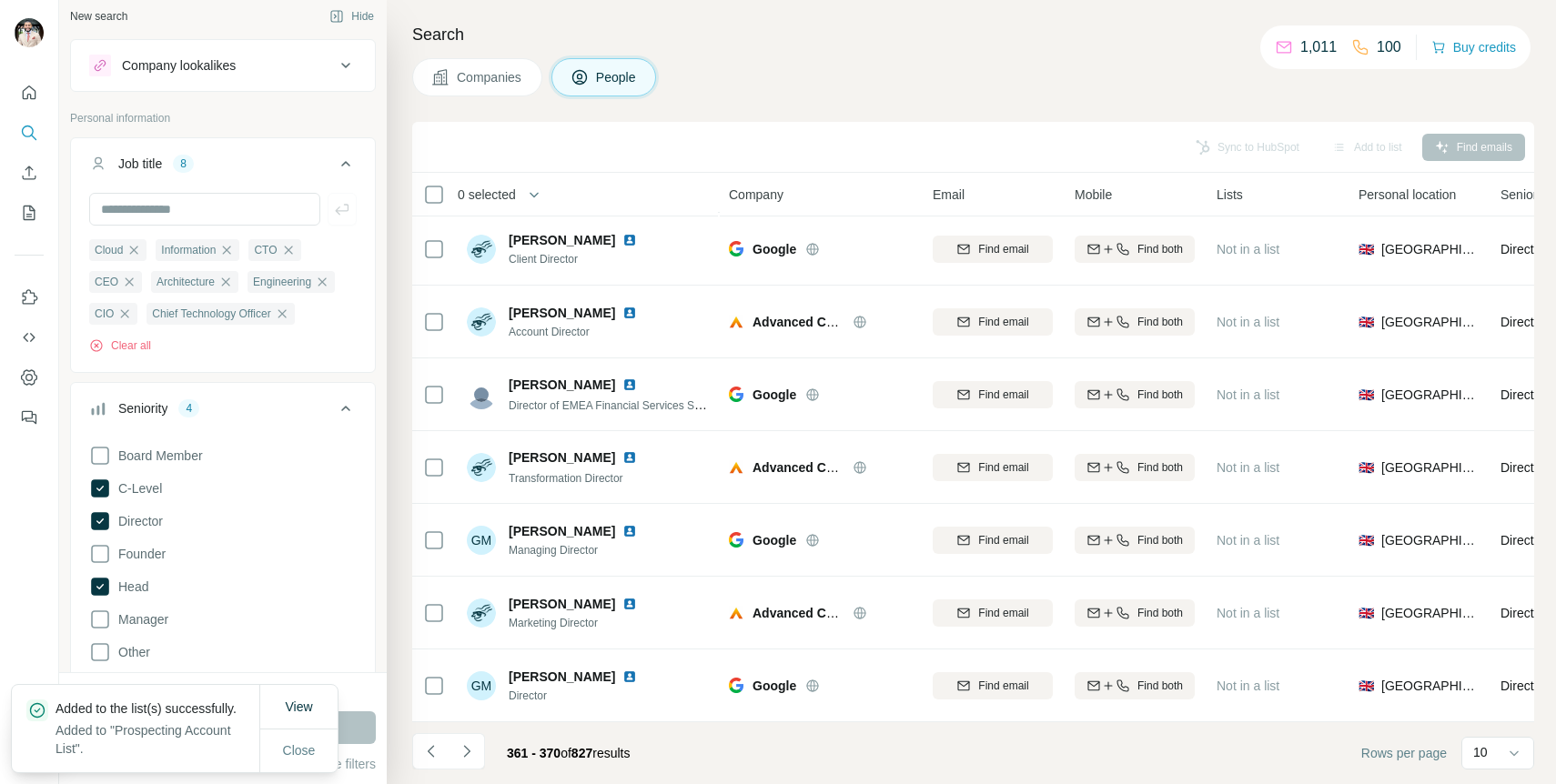
scroll to position [0, 0]
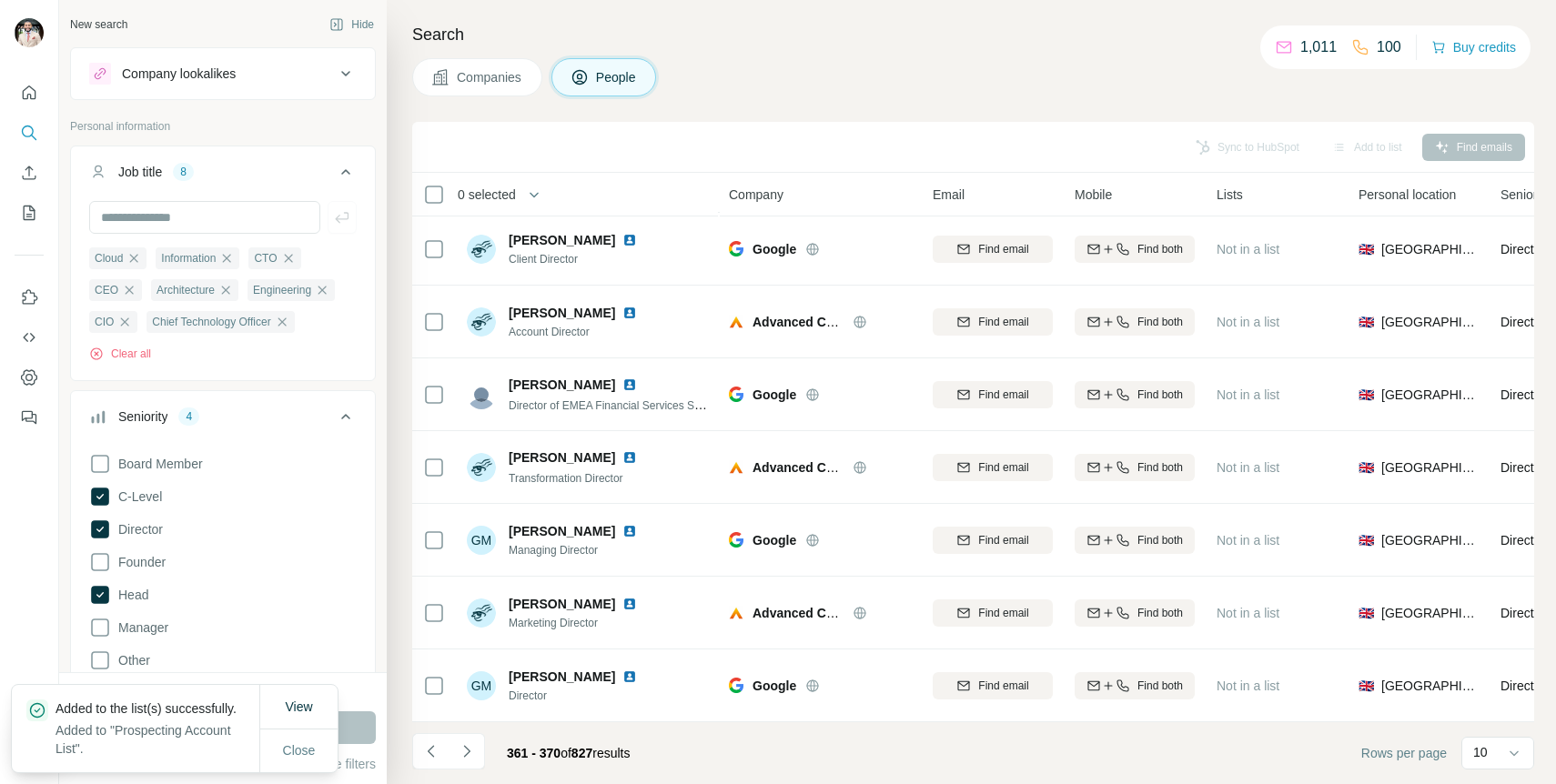
click at [352, 169] on icon at bounding box center [345, 172] width 22 height 22
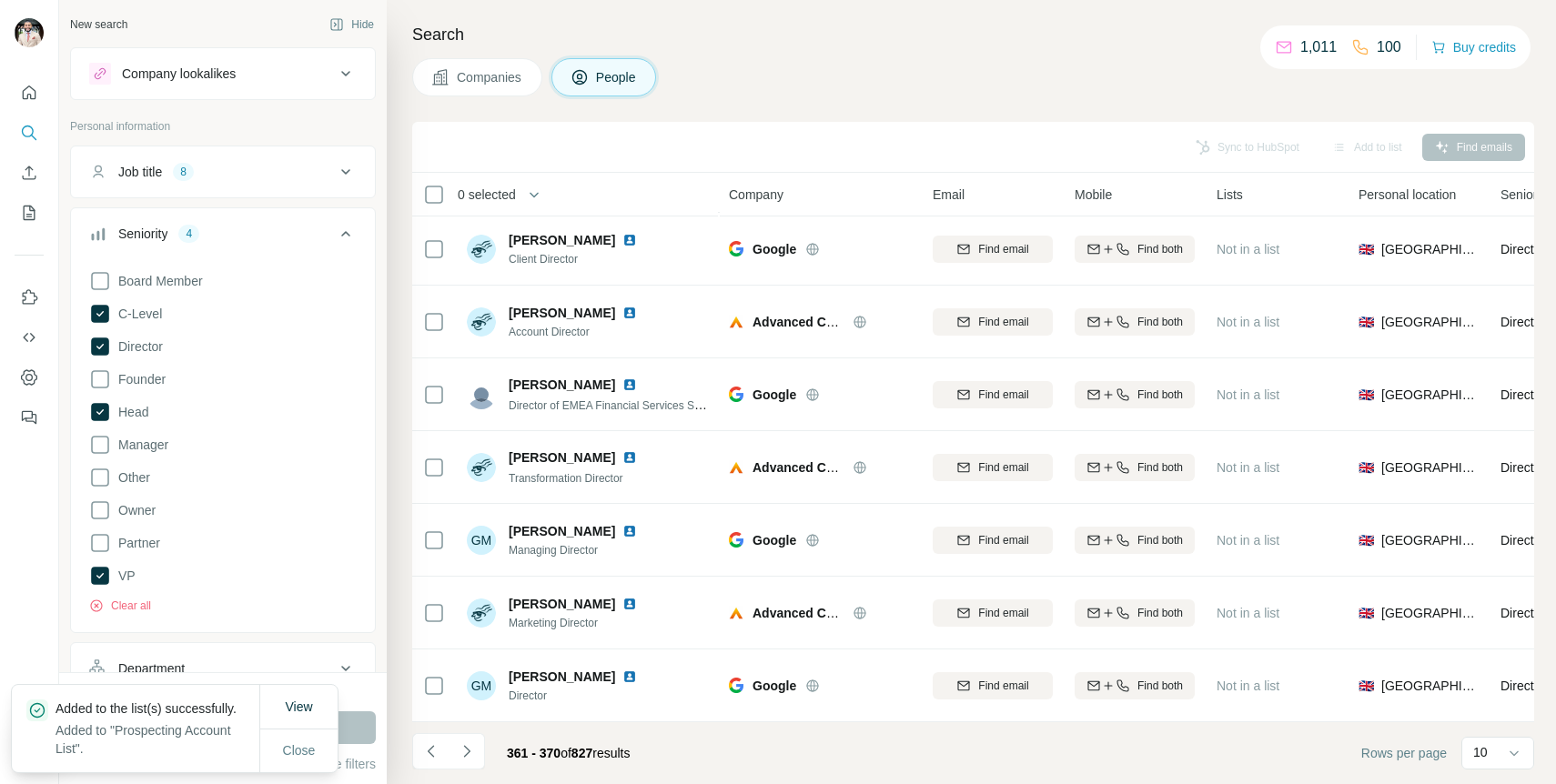
click at [351, 229] on icon at bounding box center [345, 234] width 22 height 22
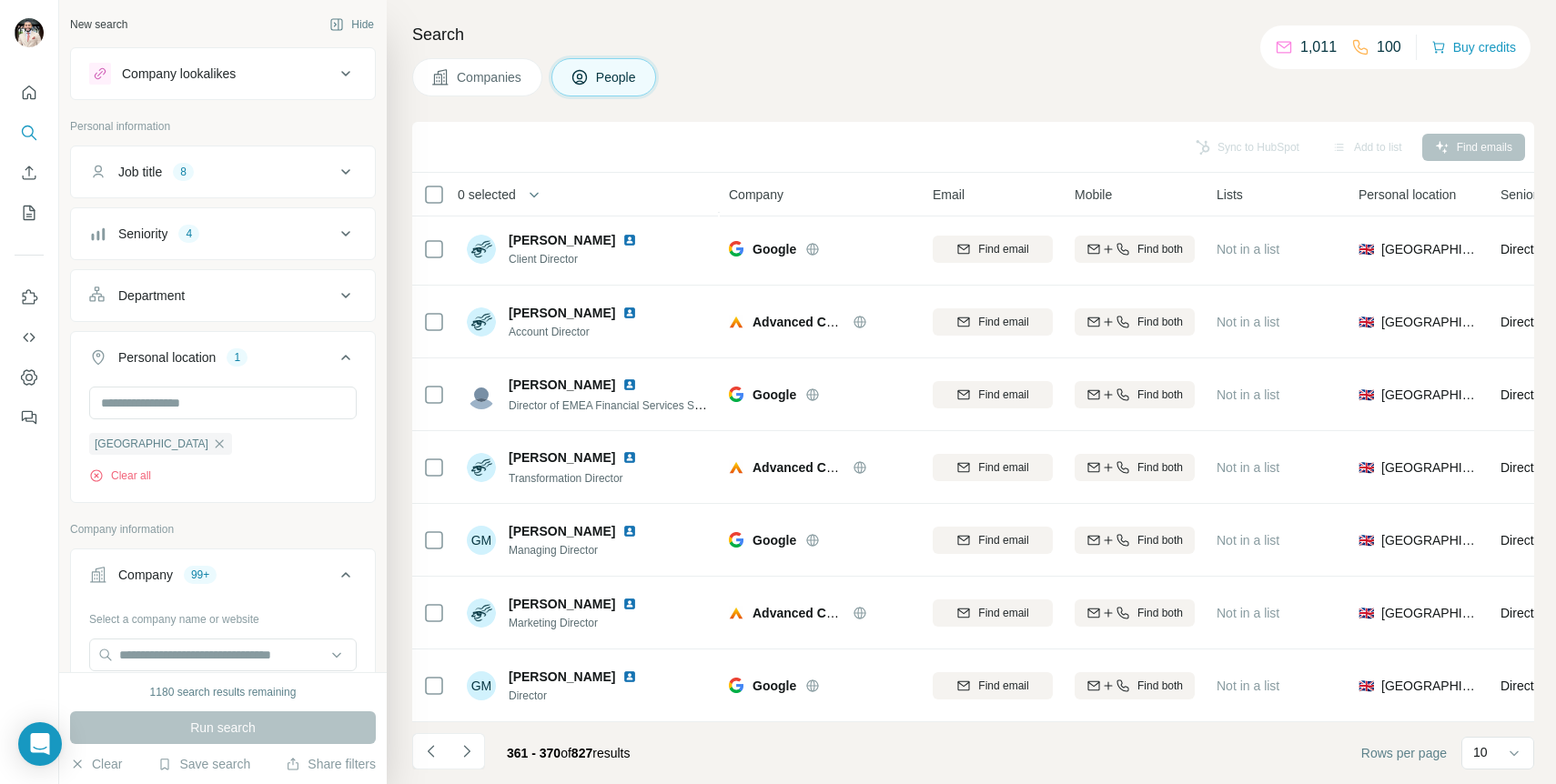
scroll to position [223, 0]
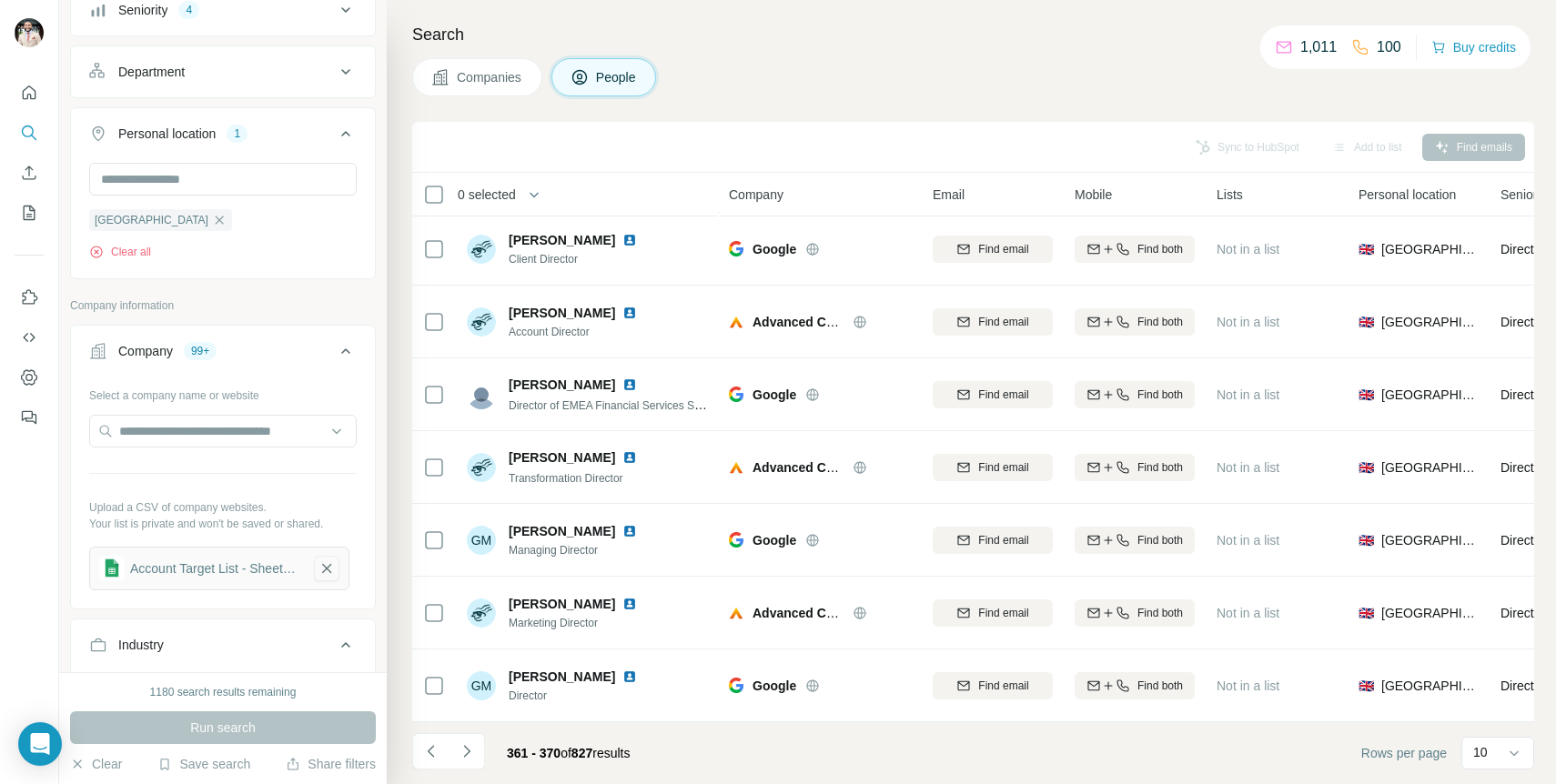
click at [332, 576] on icon "button" at bounding box center [327, 569] width 16 height 18
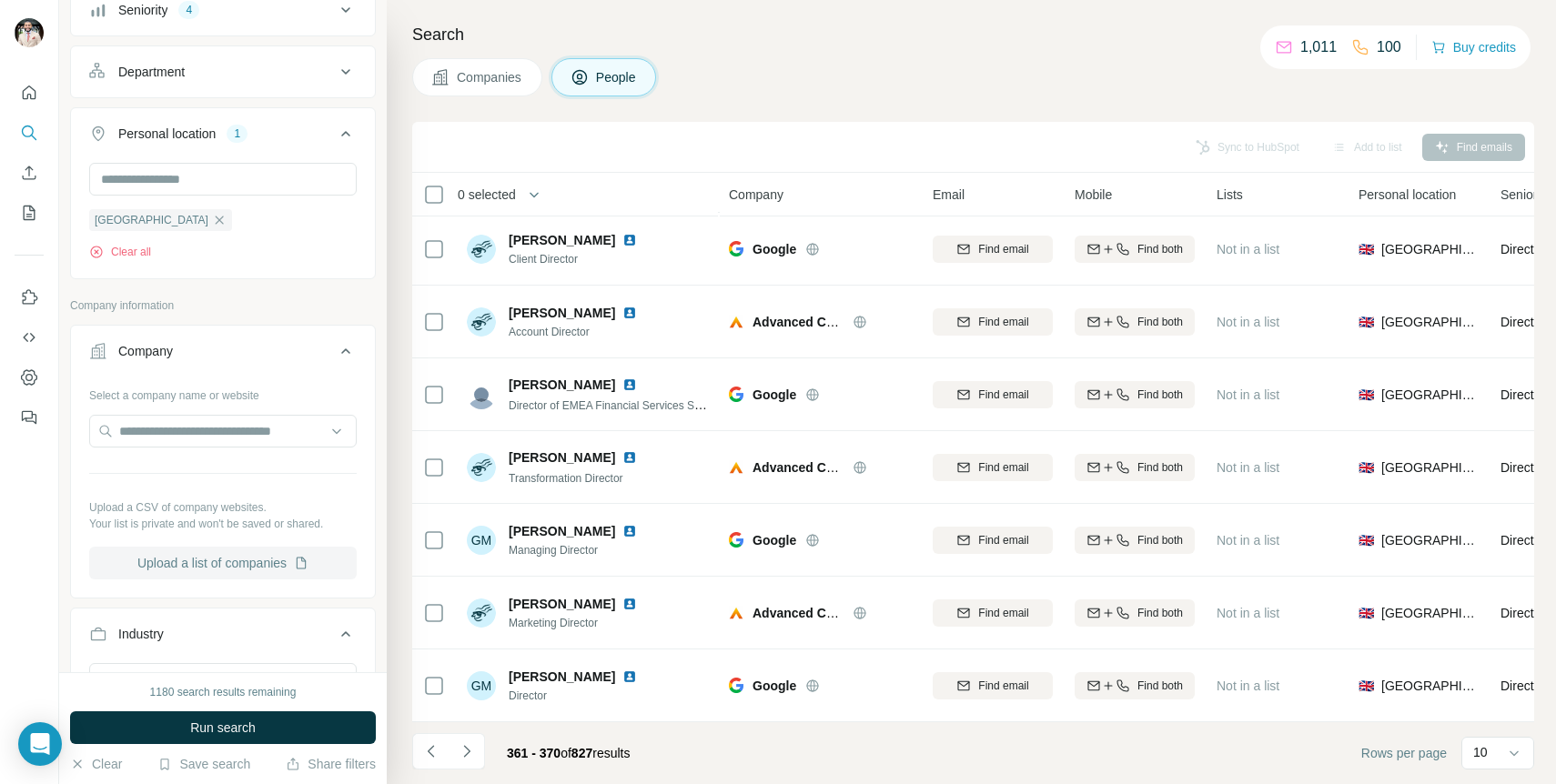
click at [306, 559] on icon "button" at bounding box center [301, 563] width 15 height 15
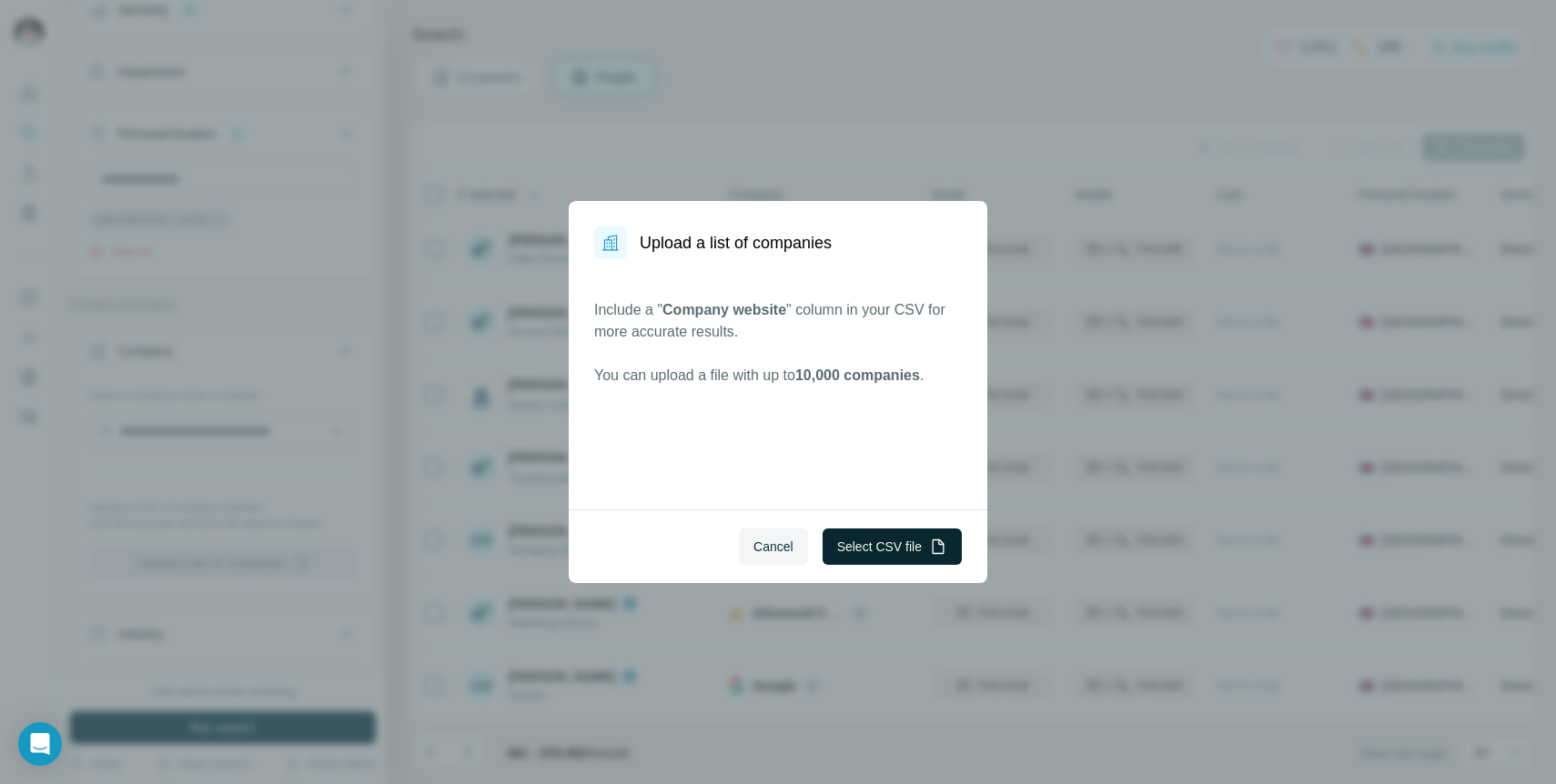
click at [878, 561] on button "Select CSV file" at bounding box center [893, 547] width 139 height 37
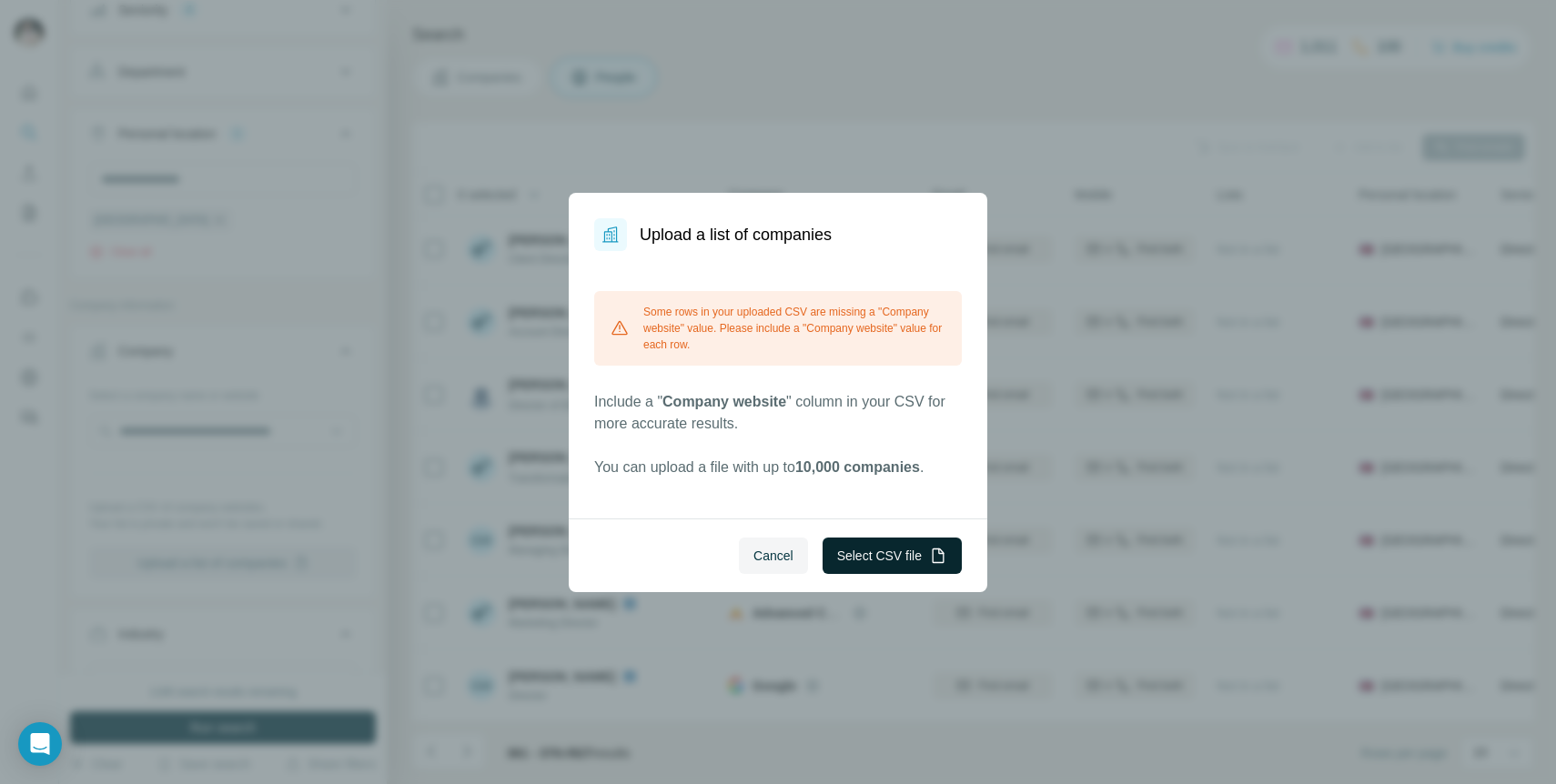
click at [904, 552] on button "Select CSV file" at bounding box center [893, 556] width 139 height 37
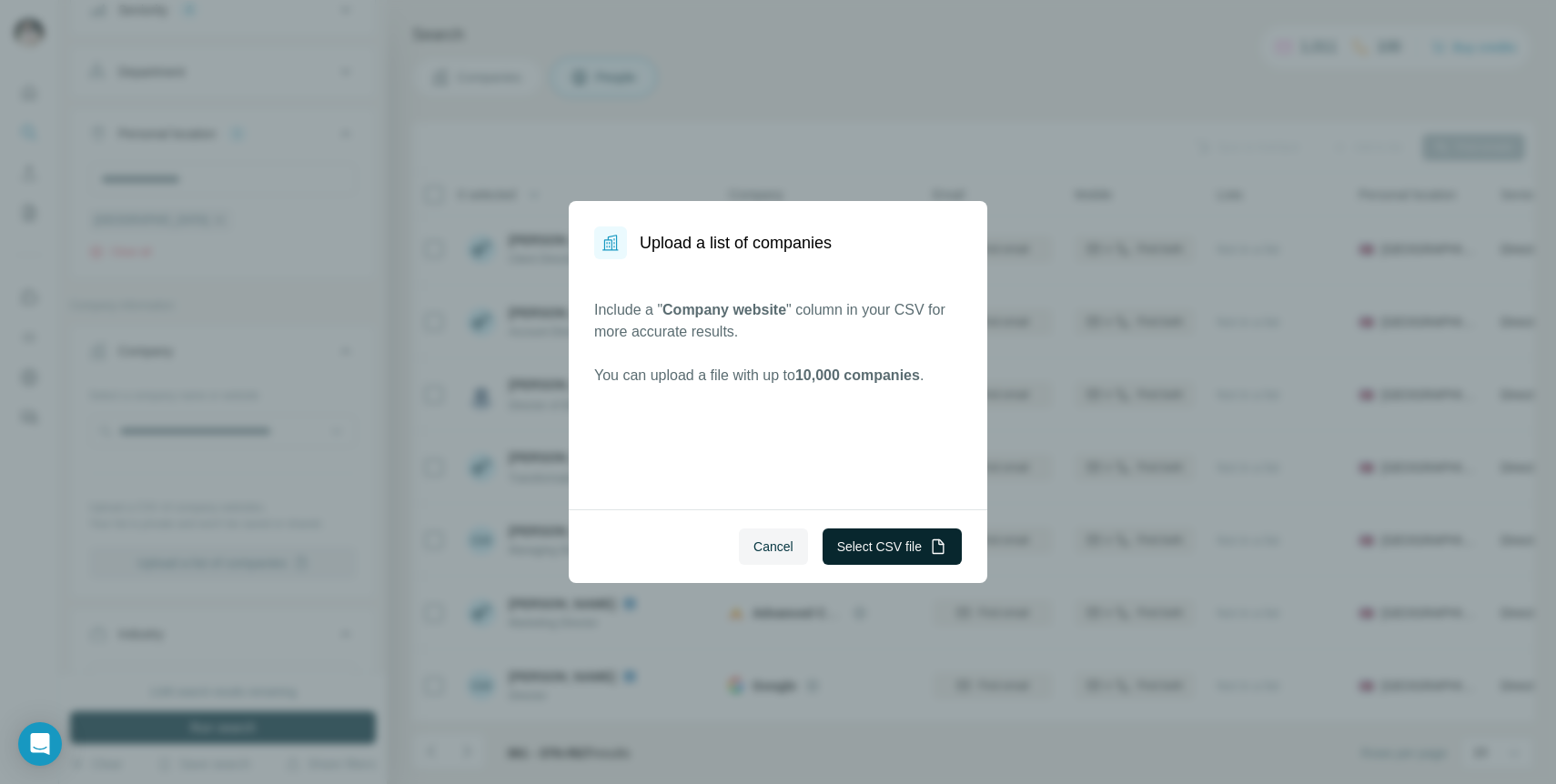
click at [871, 544] on button "Select CSV file" at bounding box center [893, 547] width 139 height 37
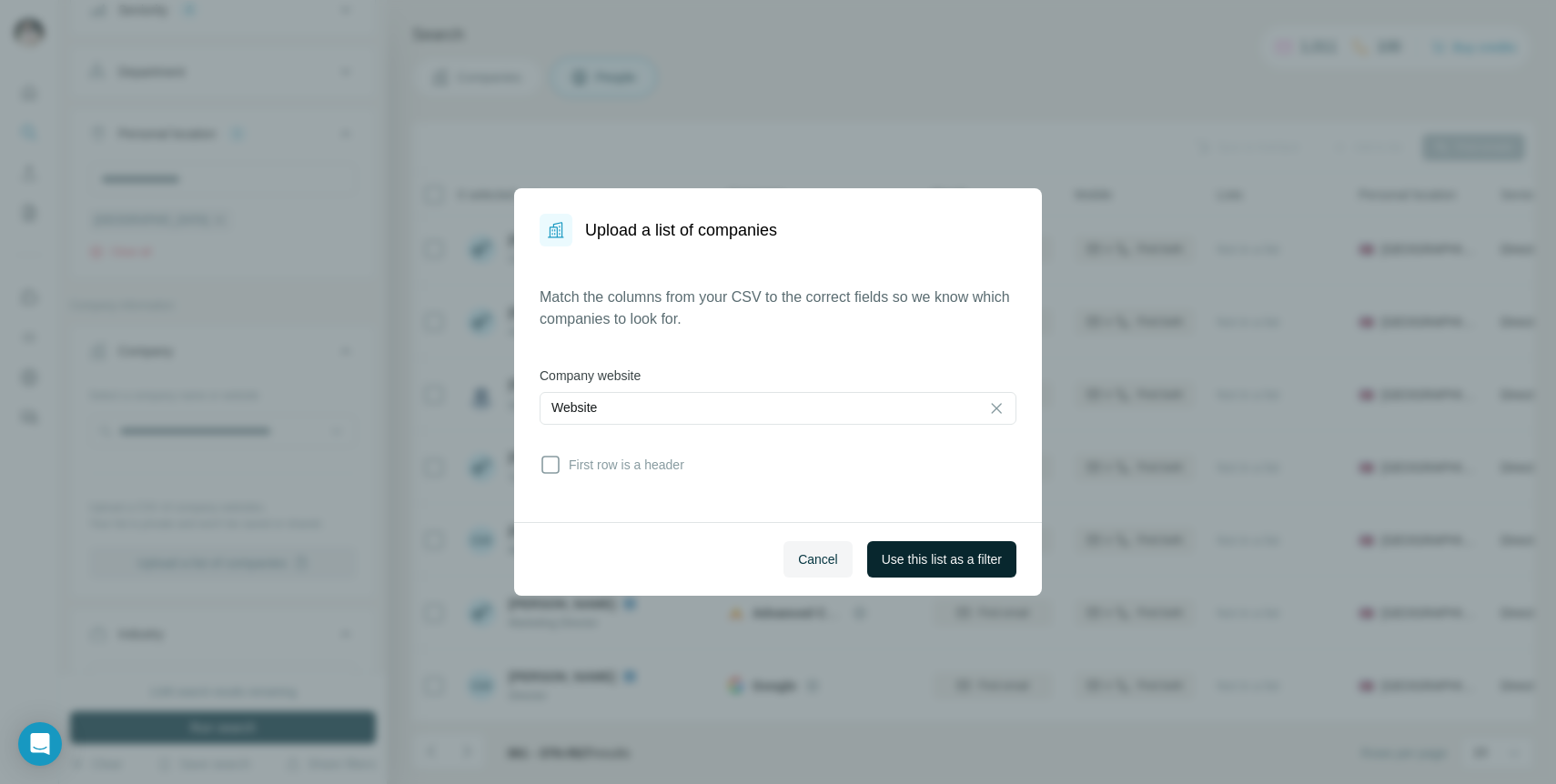
click at [968, 565] on span "Use this list as a filter" at bounding box center [941, 560] width 120 height 18
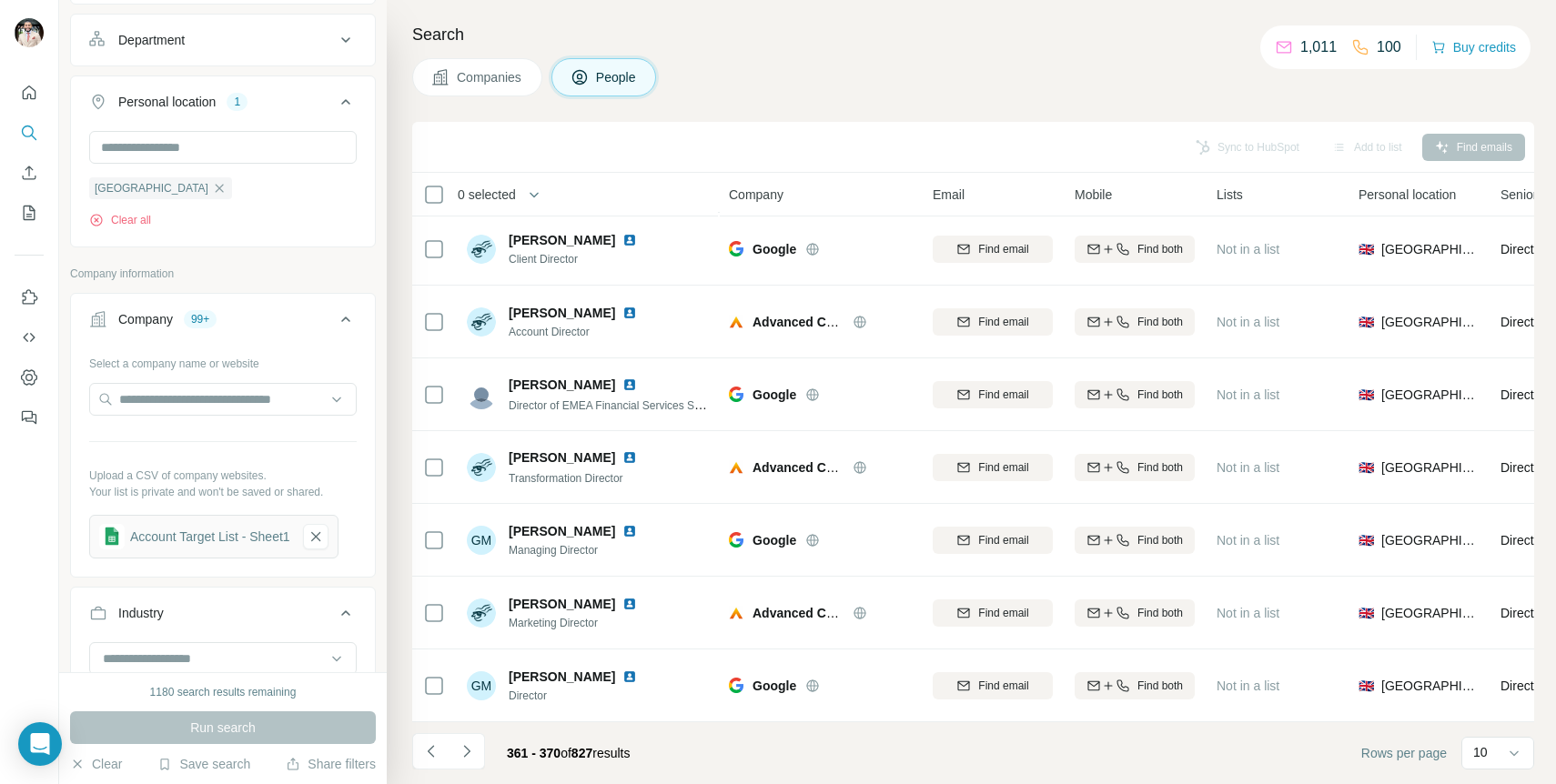
scroll to position [0, 0]
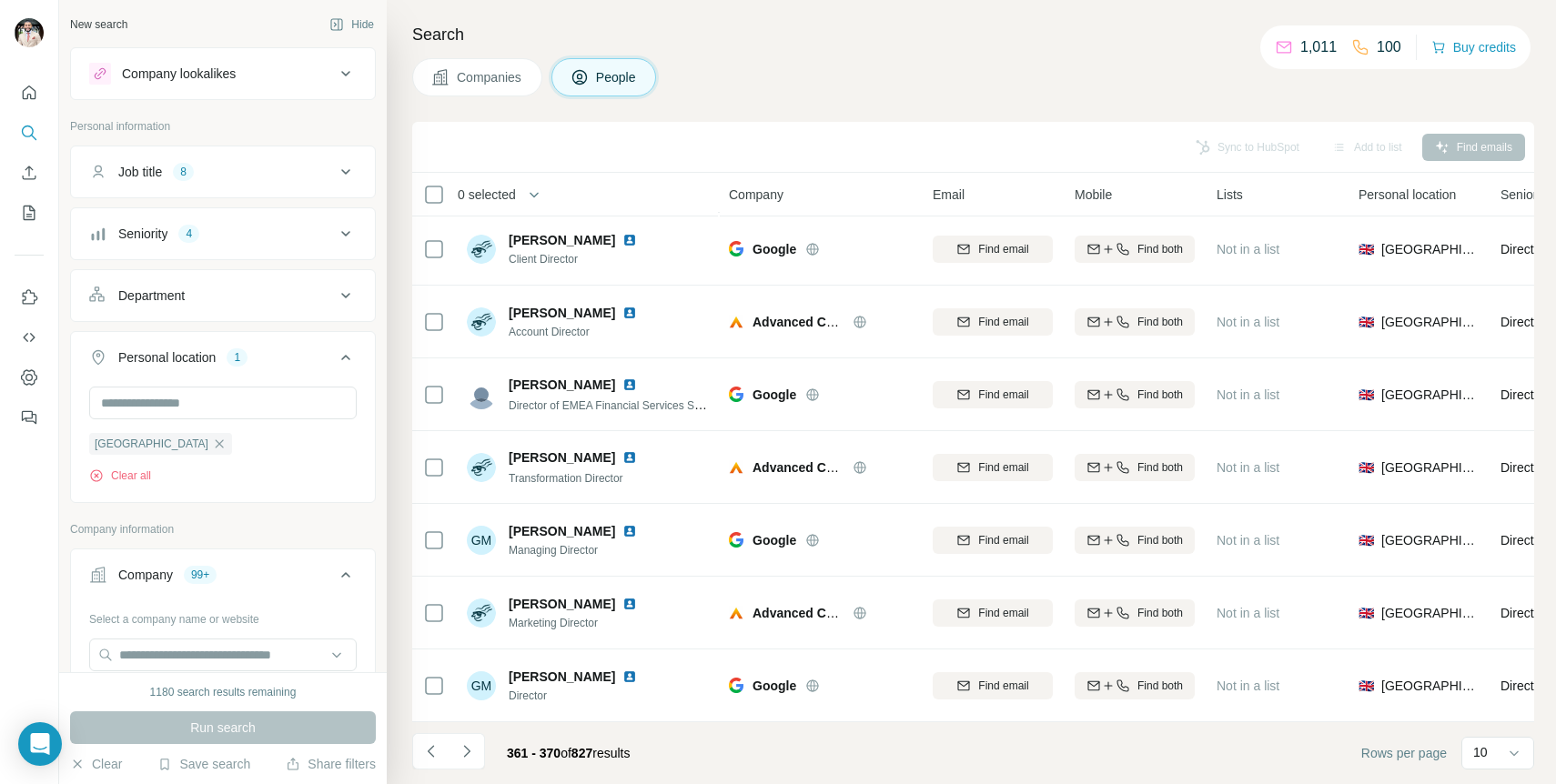
click at [283, 184] on button "Job title 8" at bounding box center [223, 172] width 304 height 44
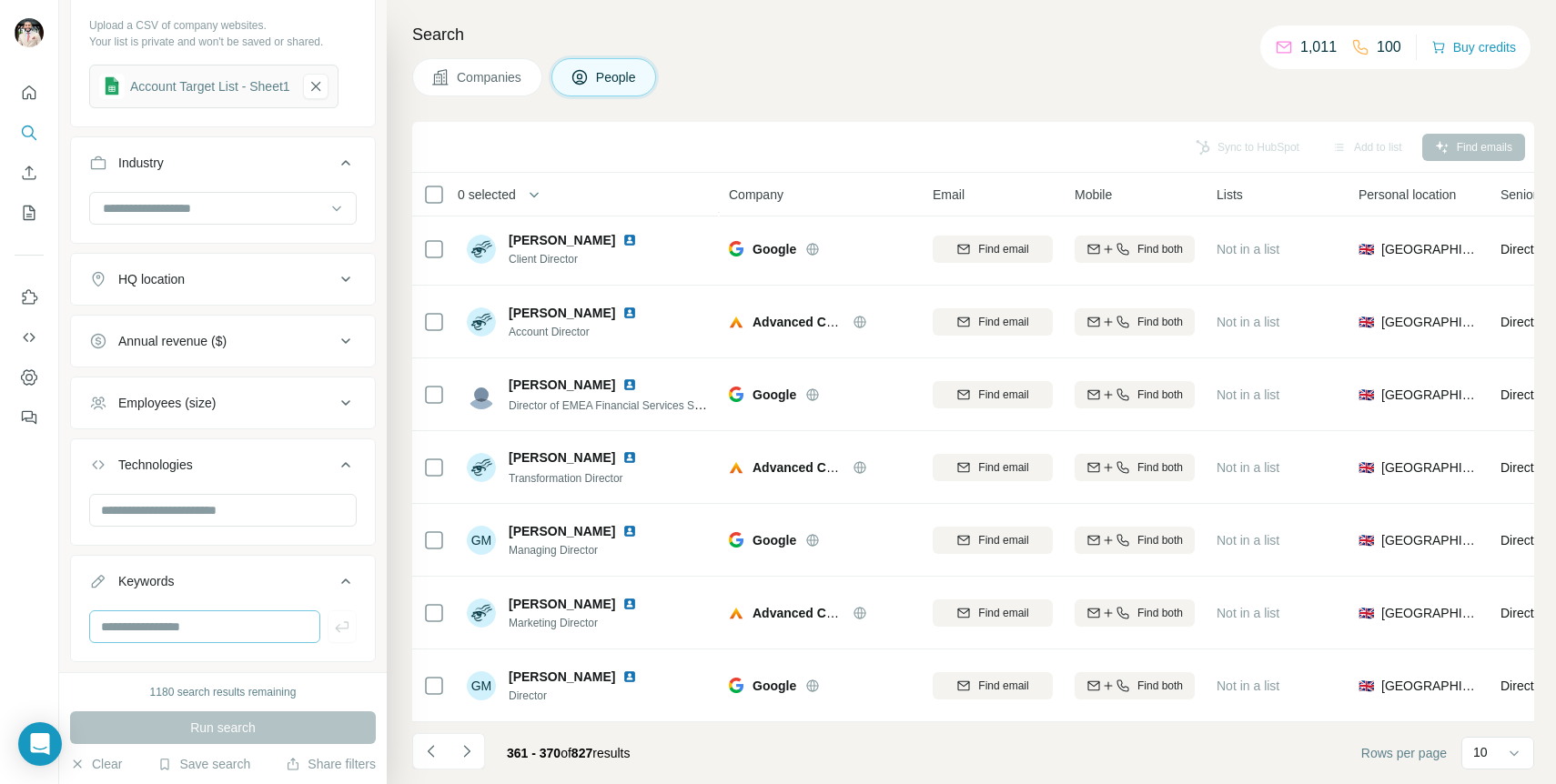
scroll to position [687, 0]
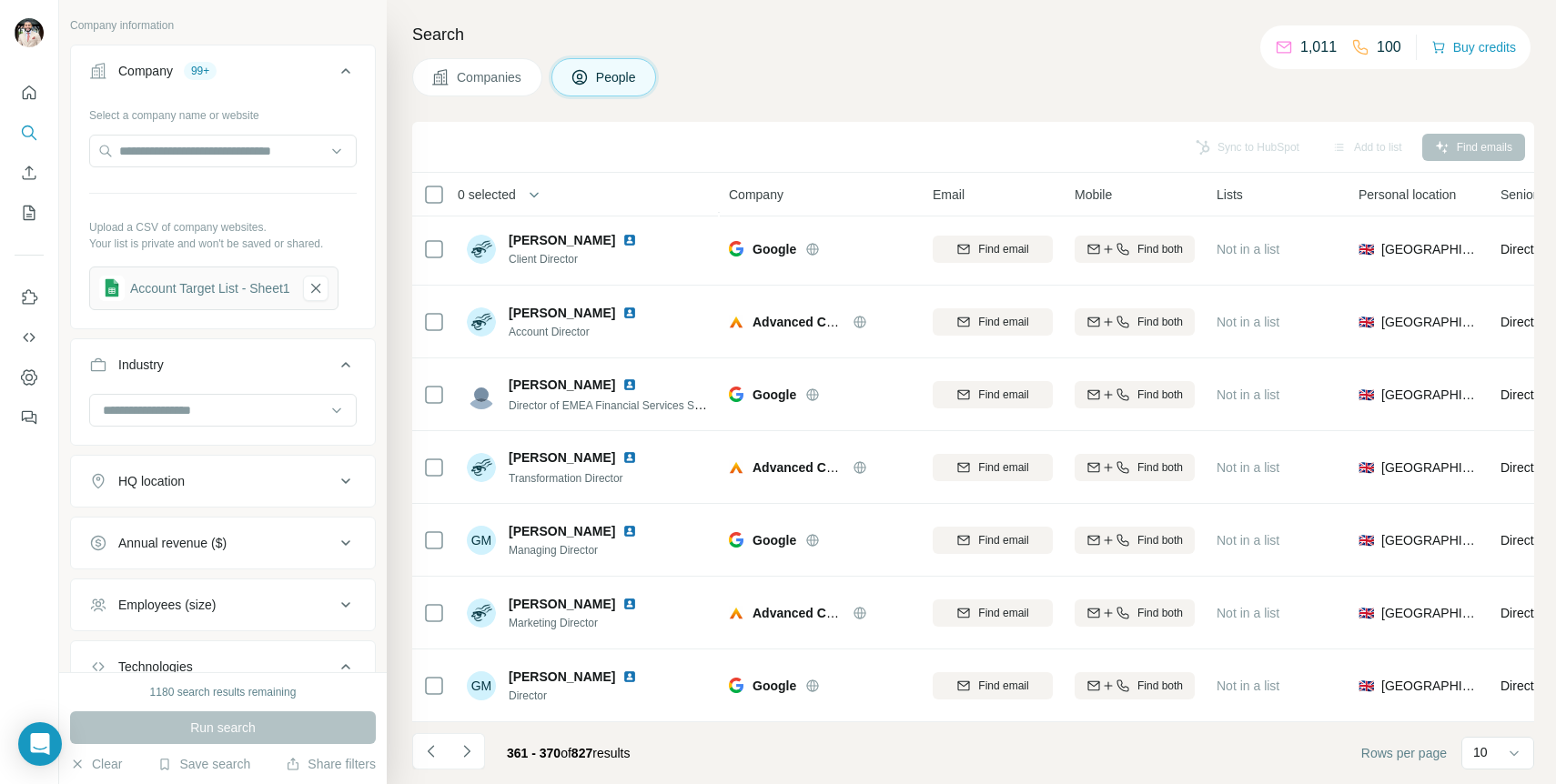
click at [255, 171] on div at bounding box center [223, 153] width 268 height 37
click at [236, 272] on div "Account Target List - Sheet1" at bounding box center [214, 289] width 249 height 44
click at [230, 285] on div "Account Target List - Sheet1" at bounding box center [210, 289] width 160 height 18
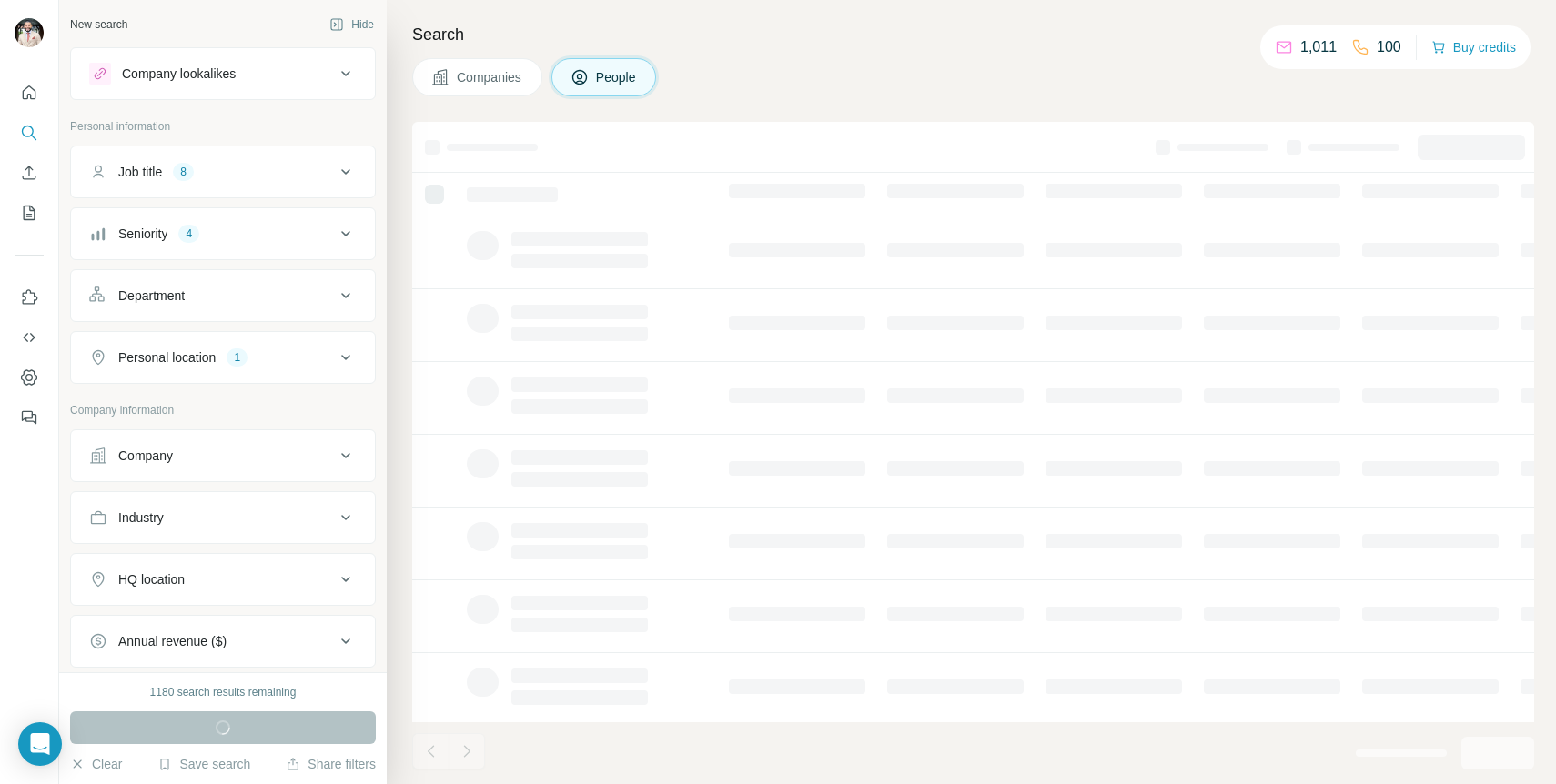
scroll to position [7, 0]
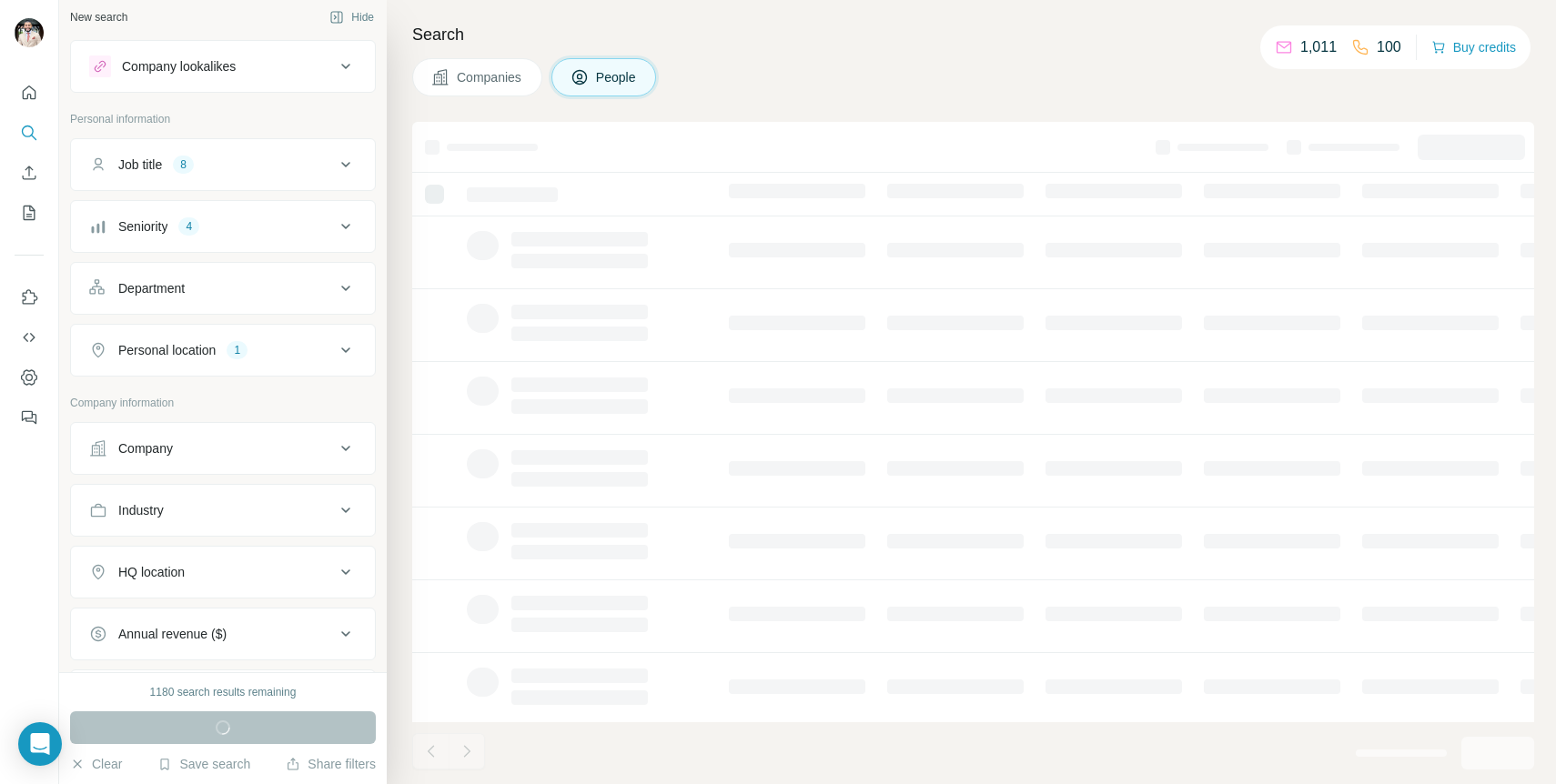
click at [304, 440] on div "Company" at bounding box center [212, 449] width 246 height 18
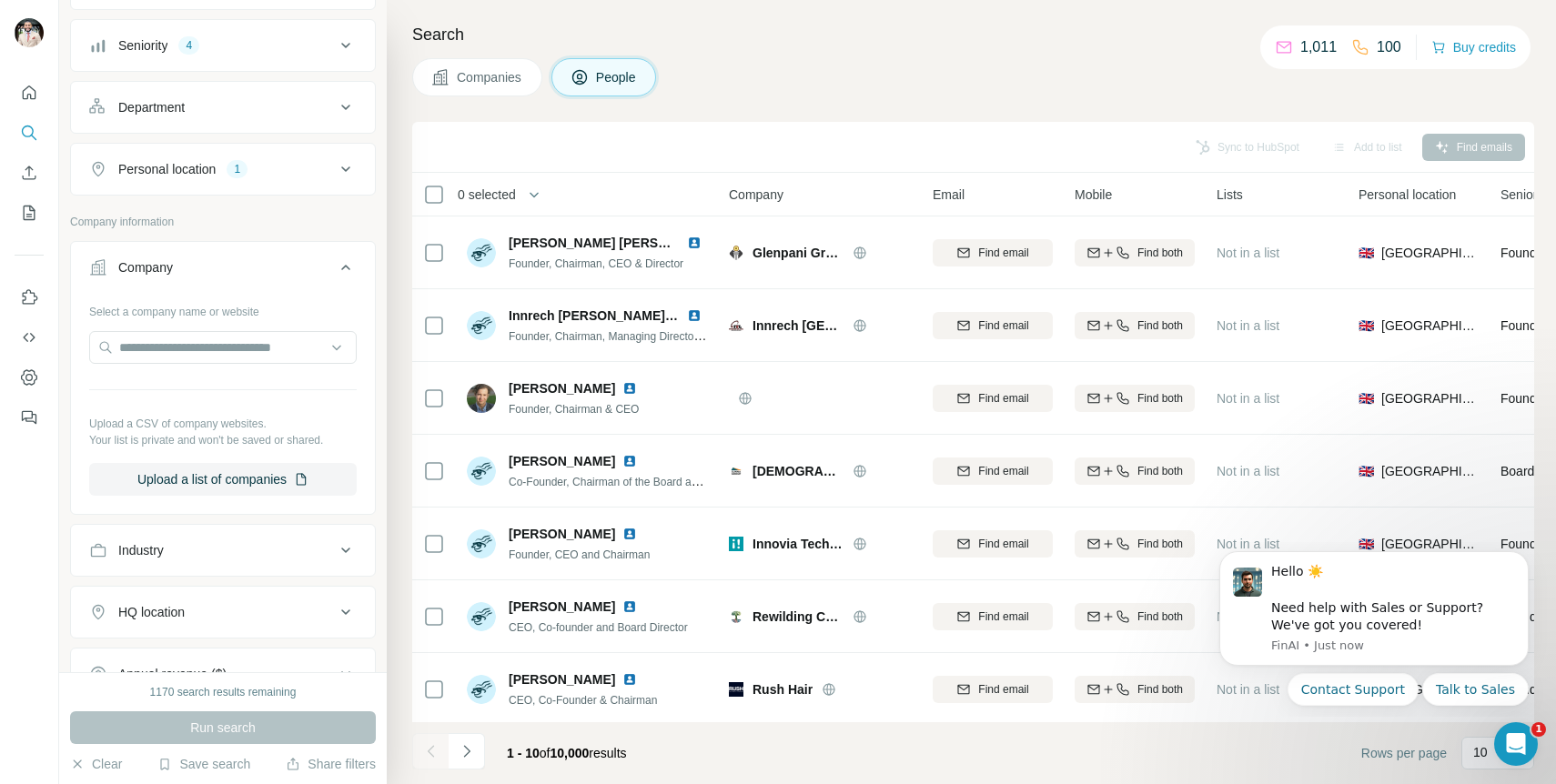
scroll to position [0, 0]
click at [270, 478] on button "Upload a list of companies" at bounding box center [223, 479] width 268 height 33
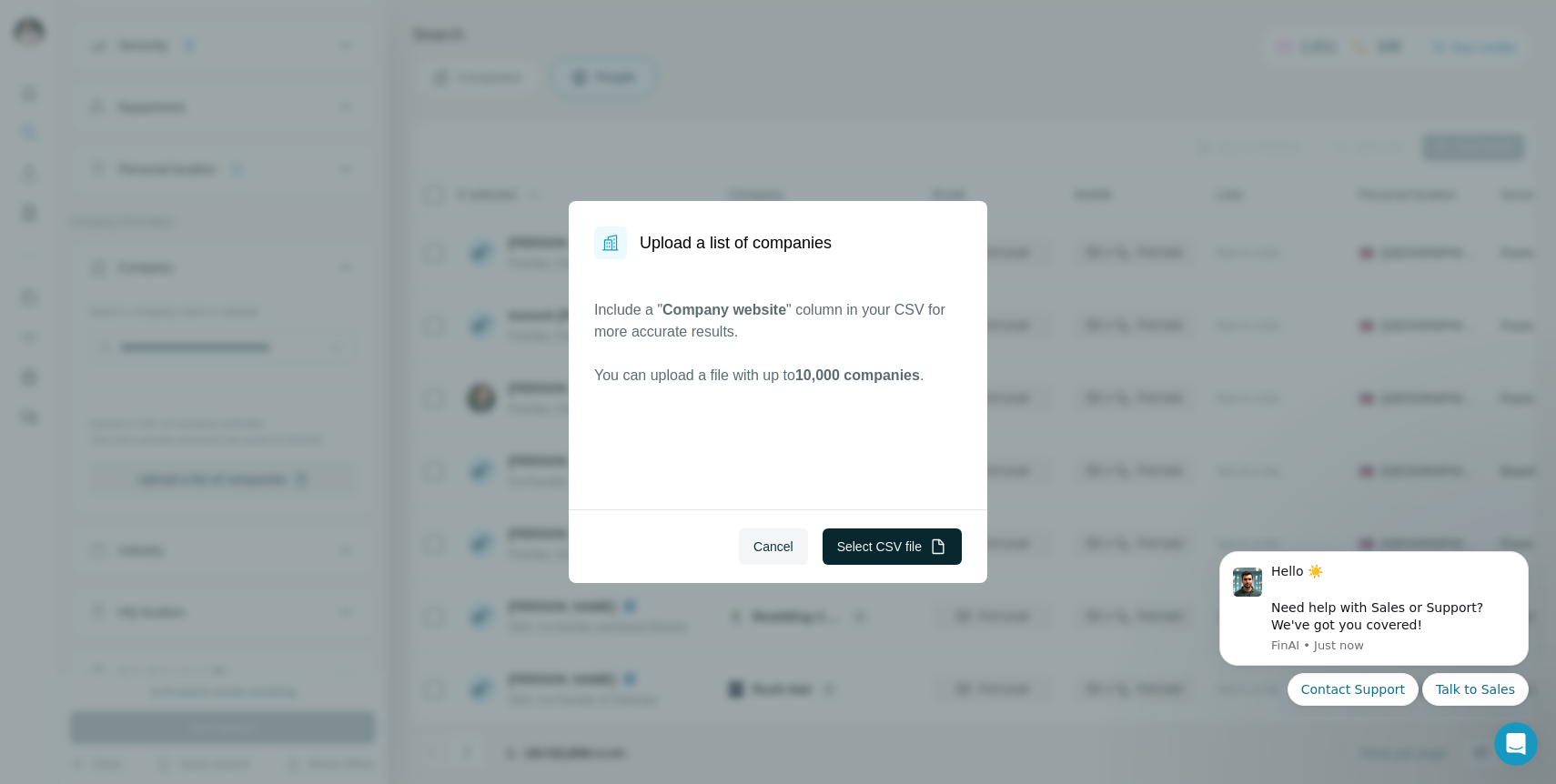
click at [876, 542] on button "Select CSV file" at bounding box center [893, 547] width 139 height 37
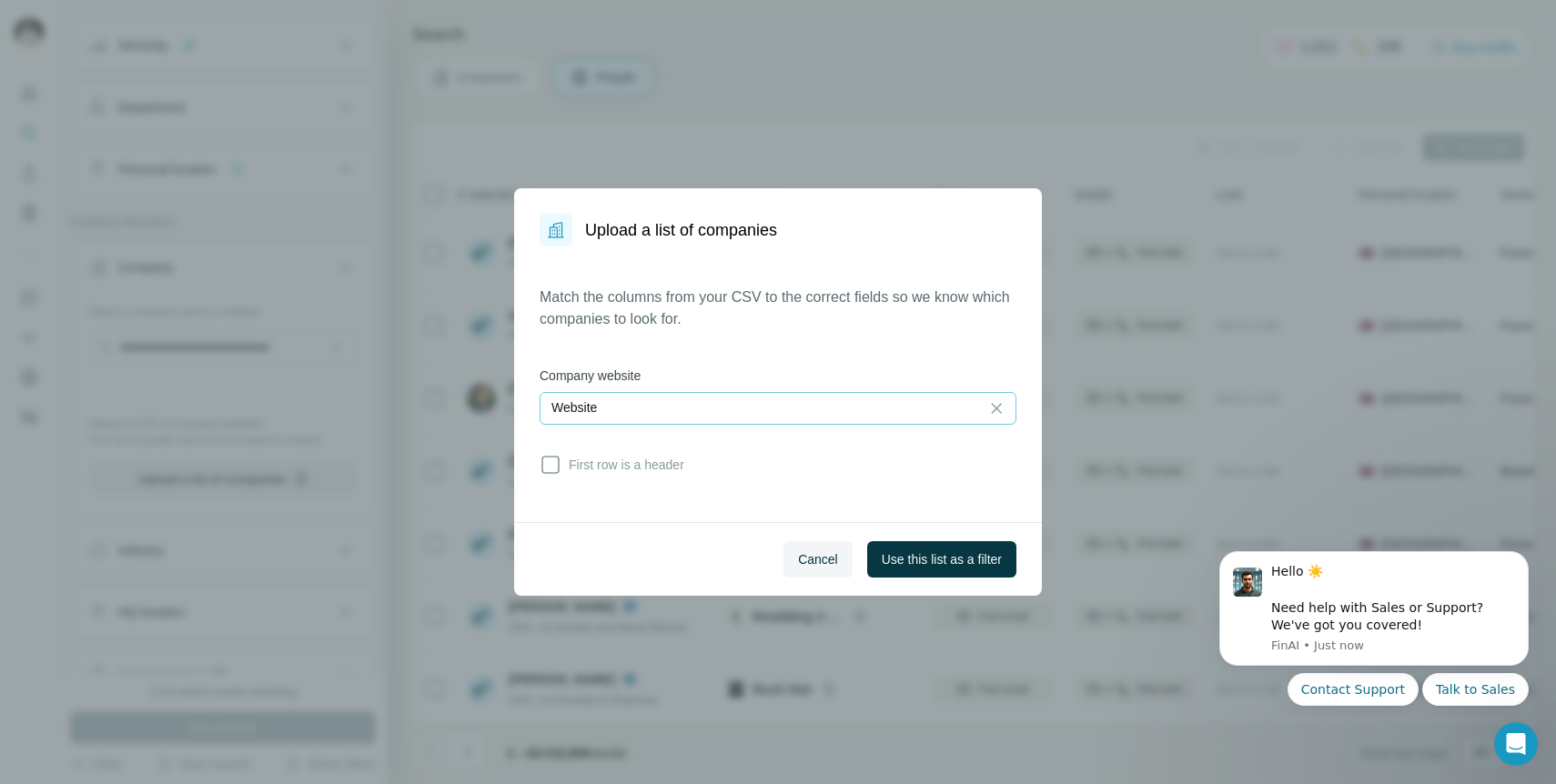
click at [821, 414] on div "Website" at bounding box center [760, 408] width 417 height 18
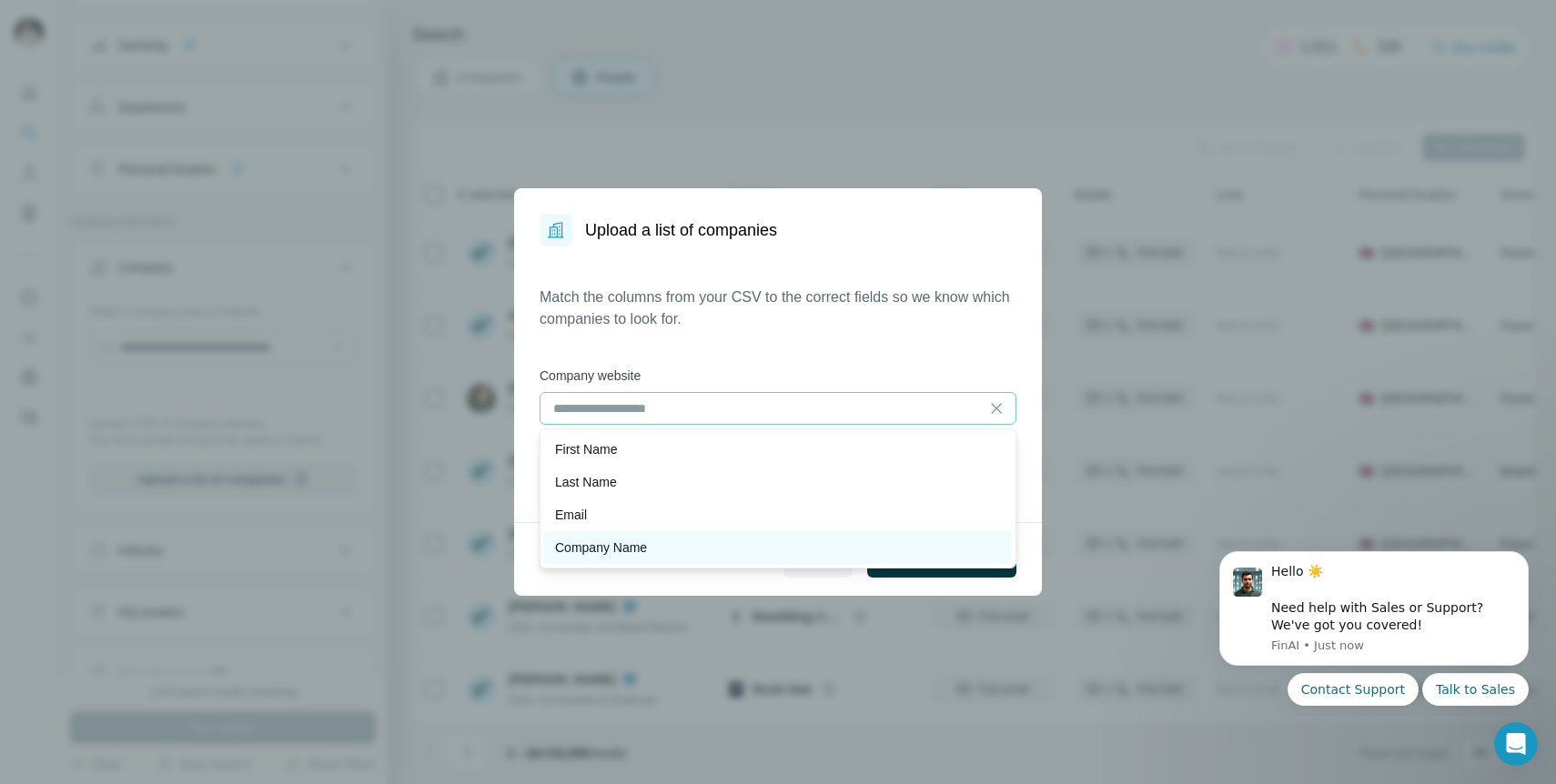
click at [783, 547] on div "Company Name" at bounding box center [778, 548] width 446 height 18
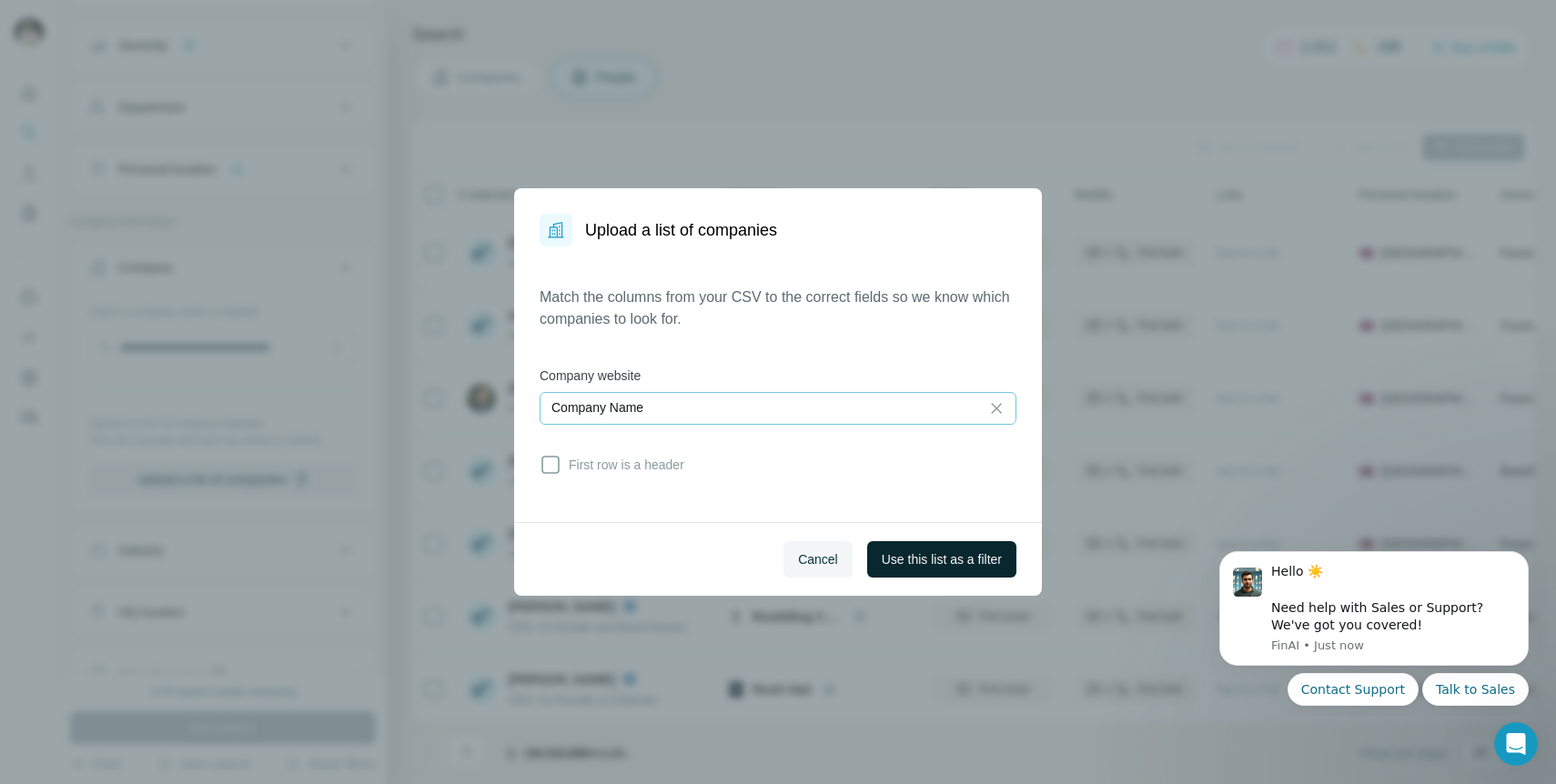
click at [896, 560] on span "Use this list as a filter" at bounding box center [941, 560] width 120 height 18
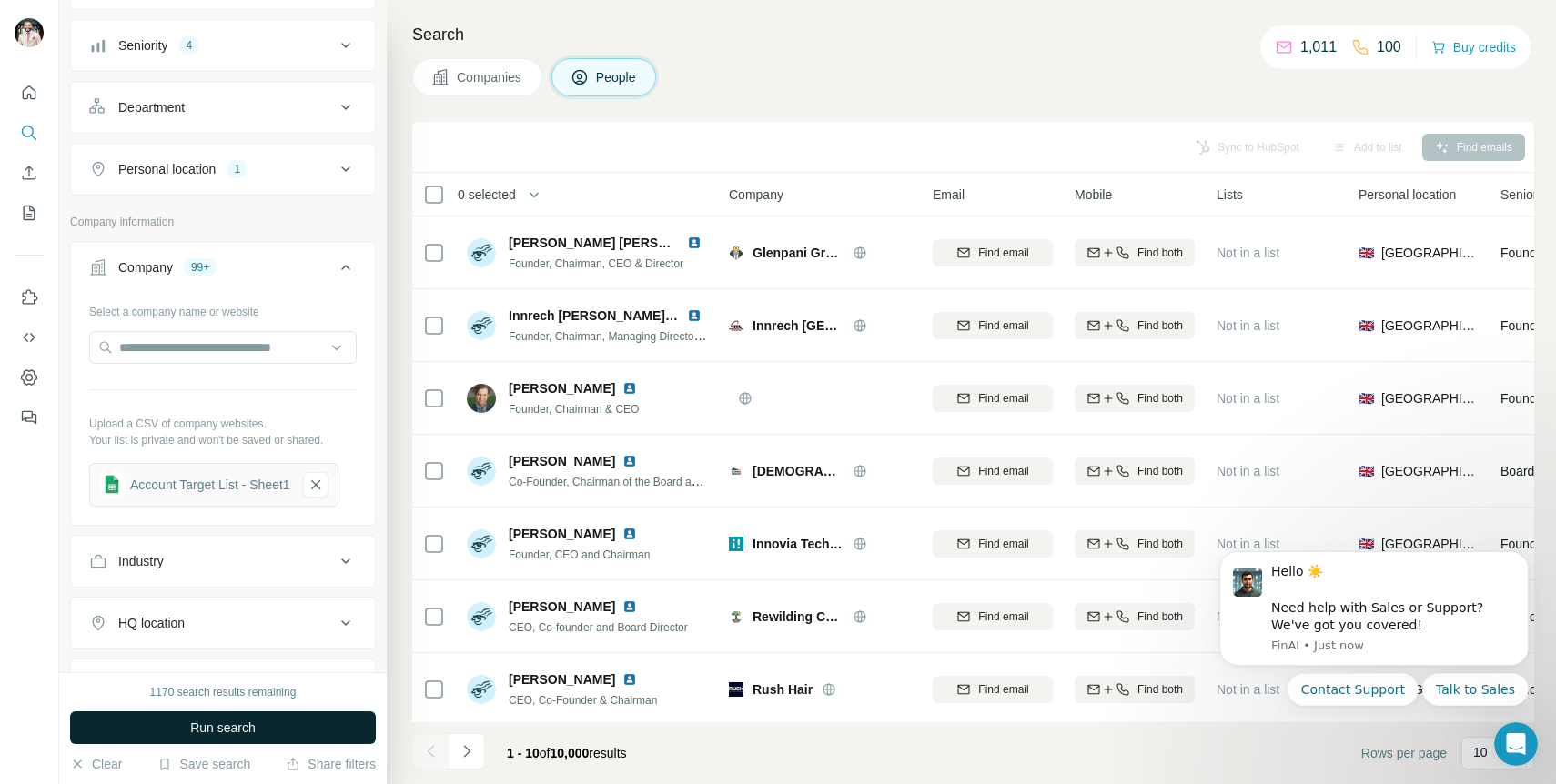
click at [320, 739] on button "Run search" at bounding box center [223, 728] width 306 height 33
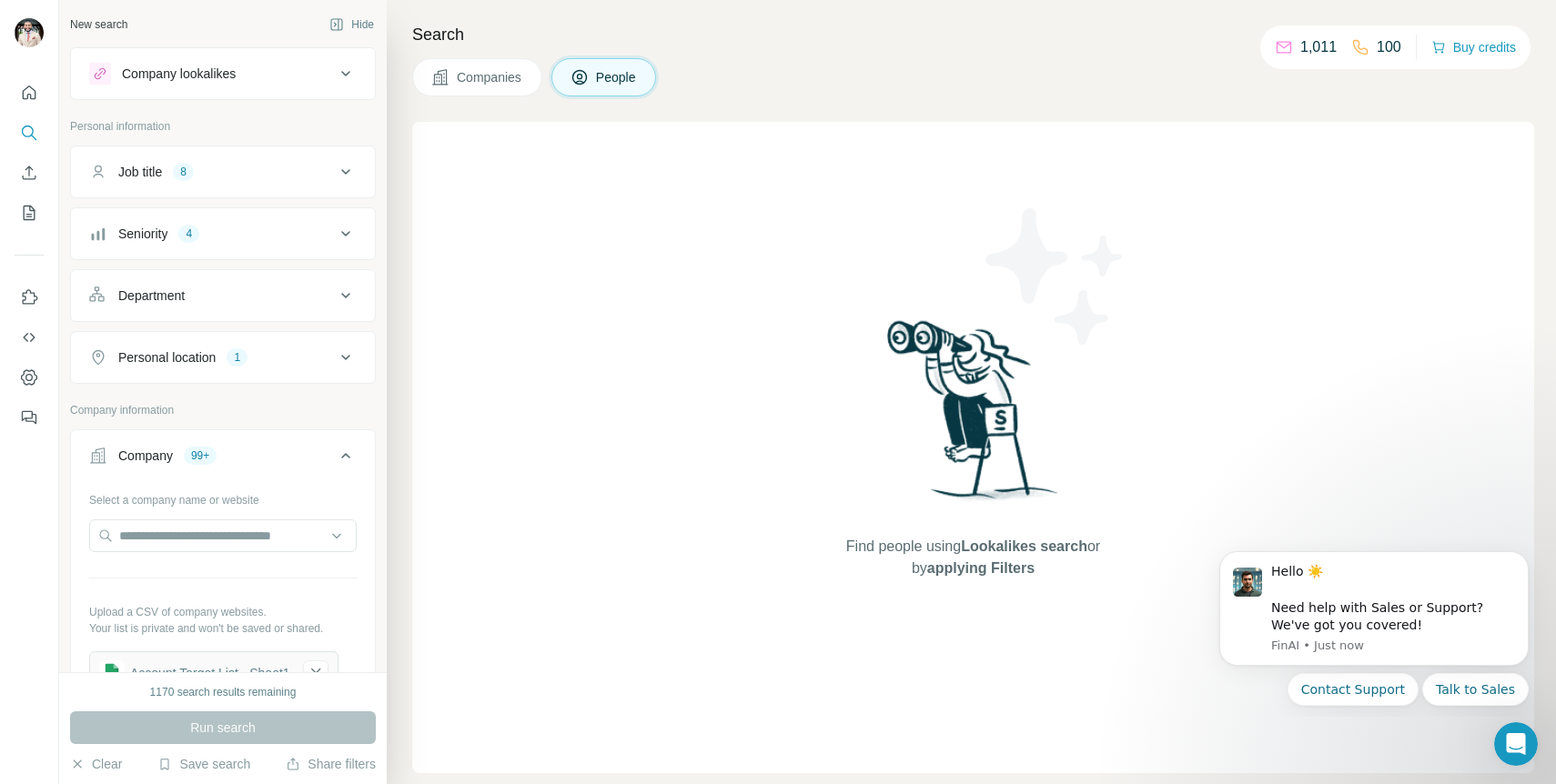
click at [313, 237] on div "Seniority 4" at bounding box center [212, 234] width 246 height 18
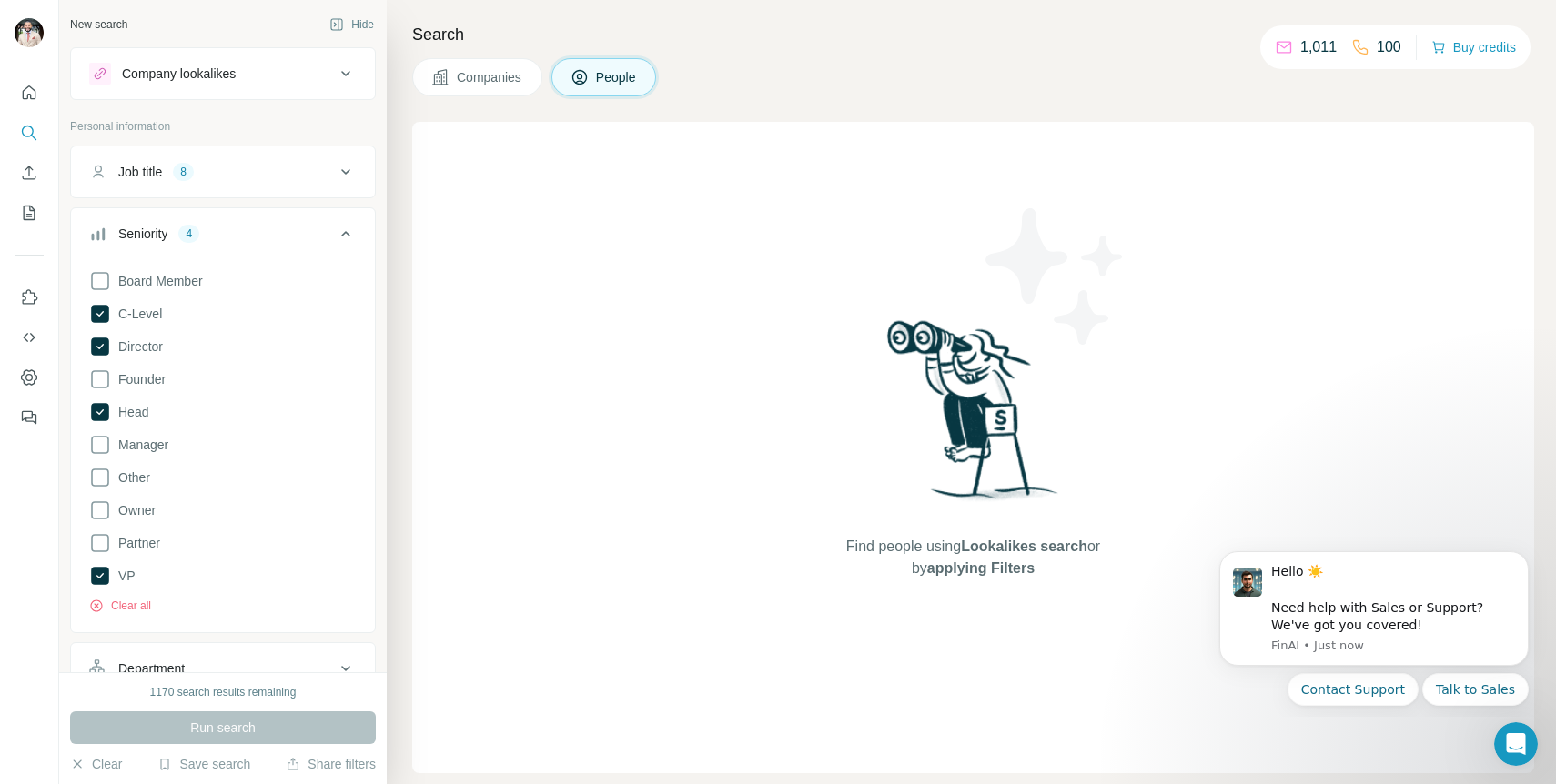
click at [273, 170] on div "Job title 8" at bounding box center [212, 172] width 246 height 18
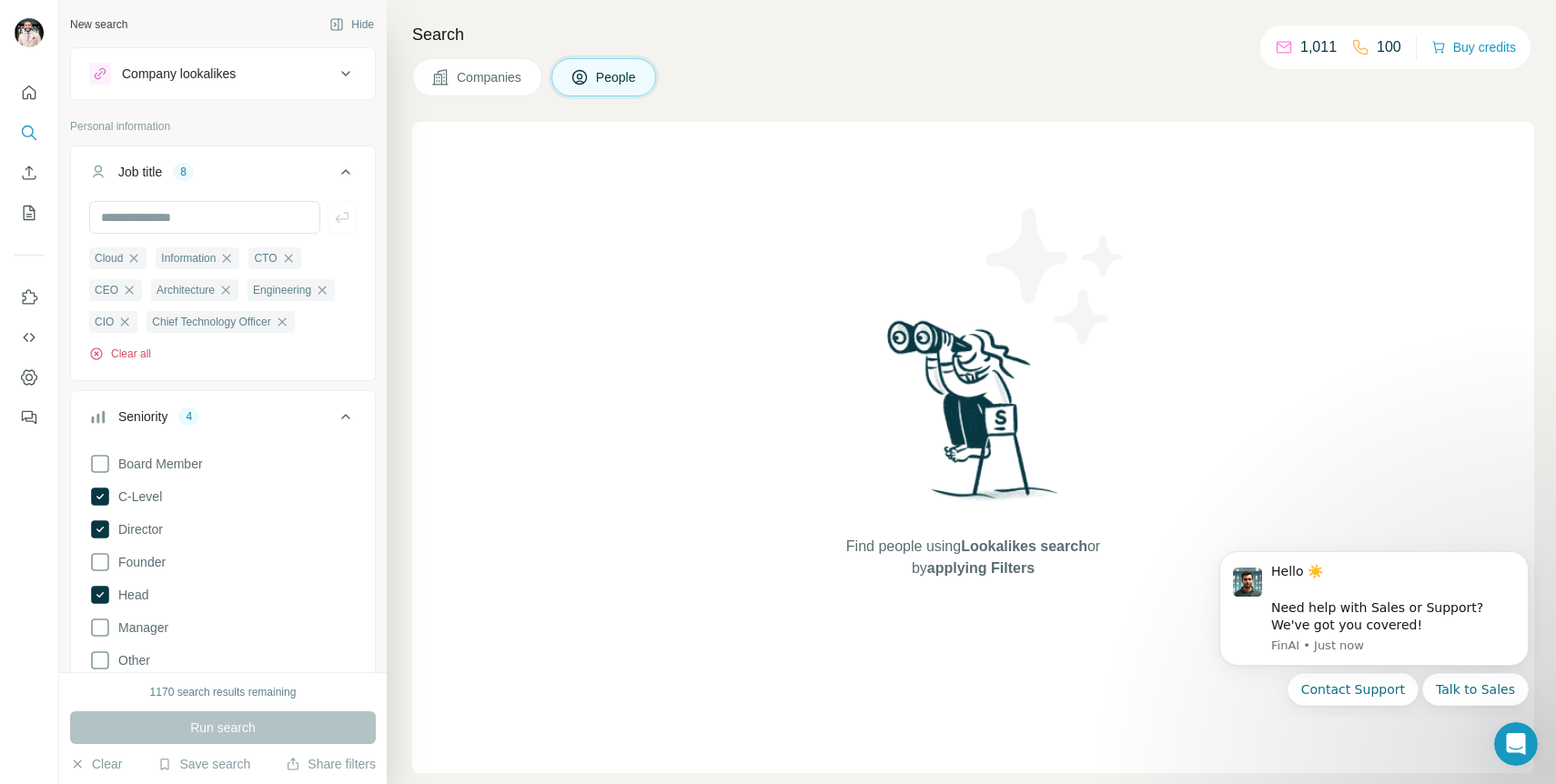
click at [95, 354] on icon "button" at bounding box center [95, 353] width 5 height 5
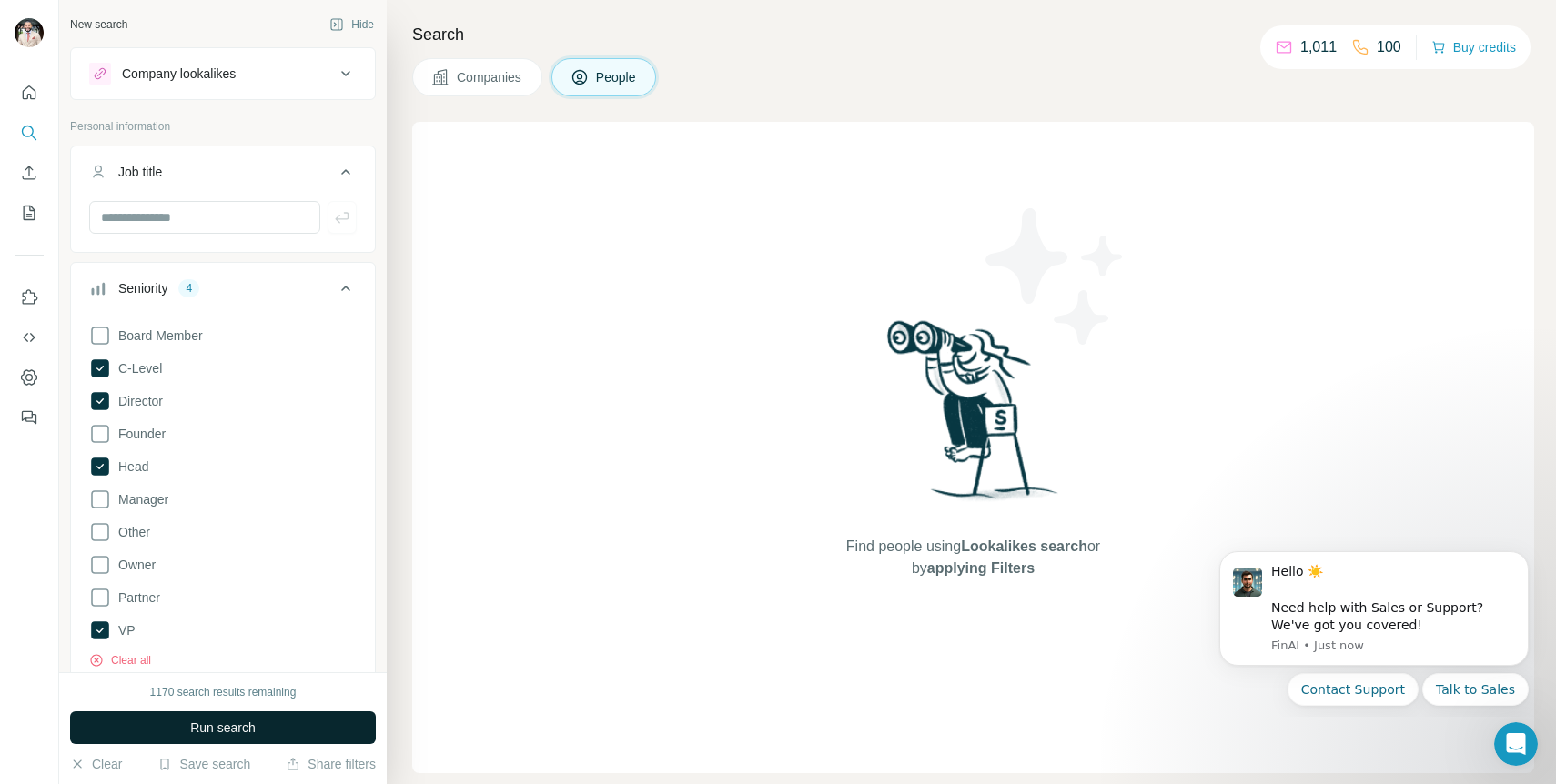
click at [215, 719] on span "Run search" at bounding box center [224, 728] width 66 height 18
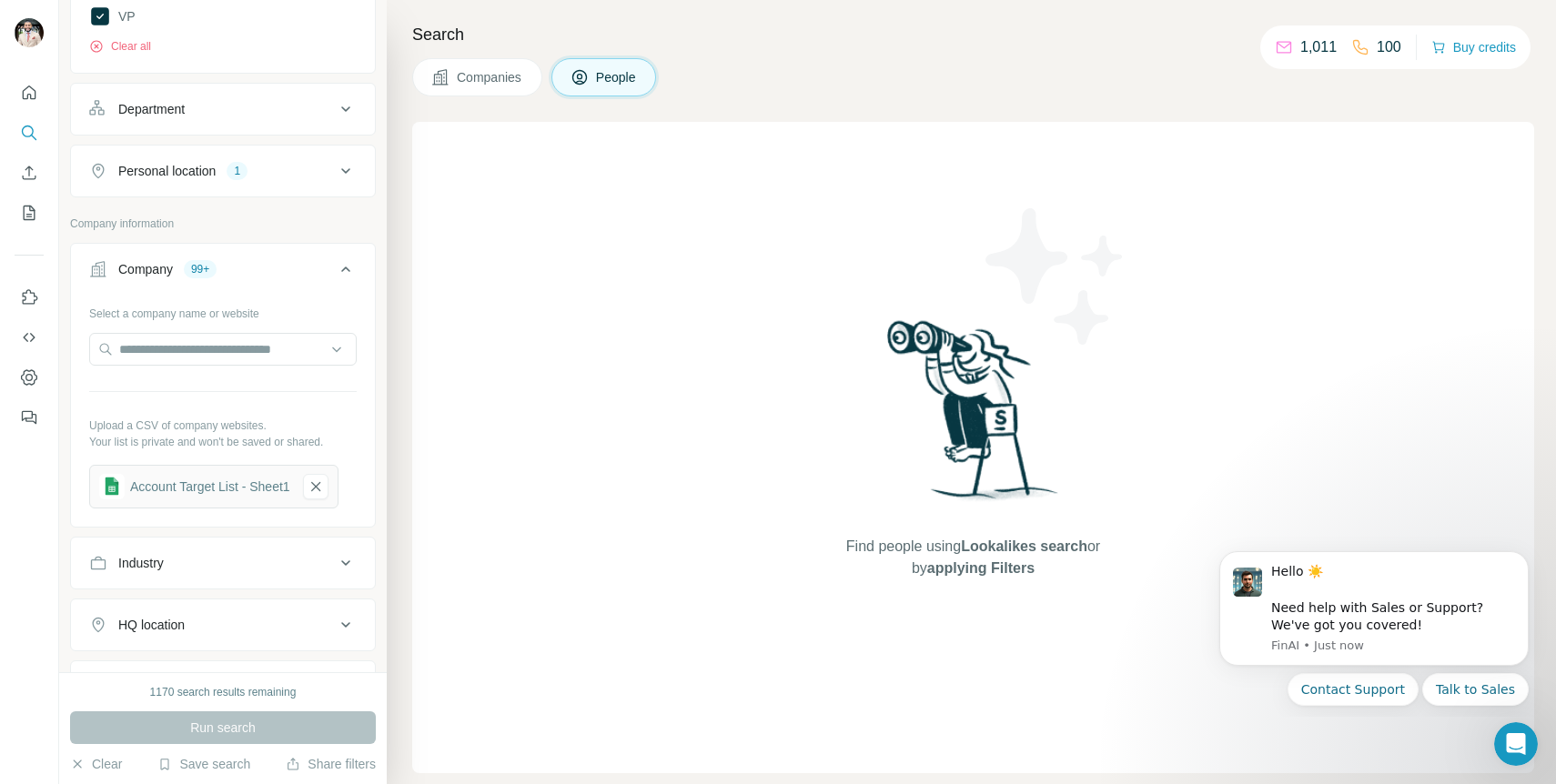
scroll to position [613, 0]
click at [318, 176] on div "Personal location 1" at bounding box center [212, 172] width 246 height 18
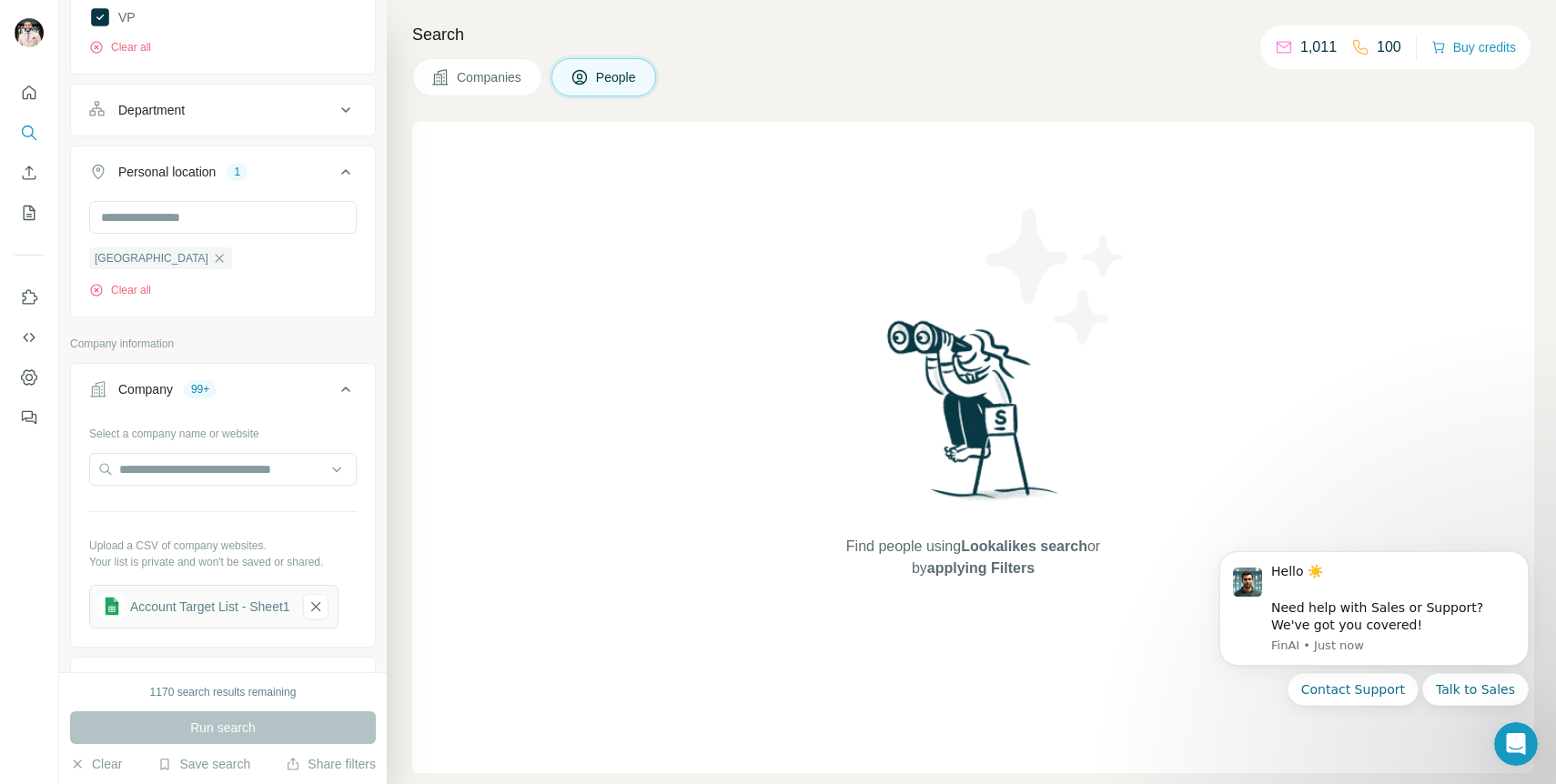
click at [111, 280] on div "[GEOGRAPHIC_DATA] Clear all" at bounding box center [160, 272] width 143 height 52
click at [114, 289] on button "Clear all" at bounding box center [120, 290] width 62 height 16
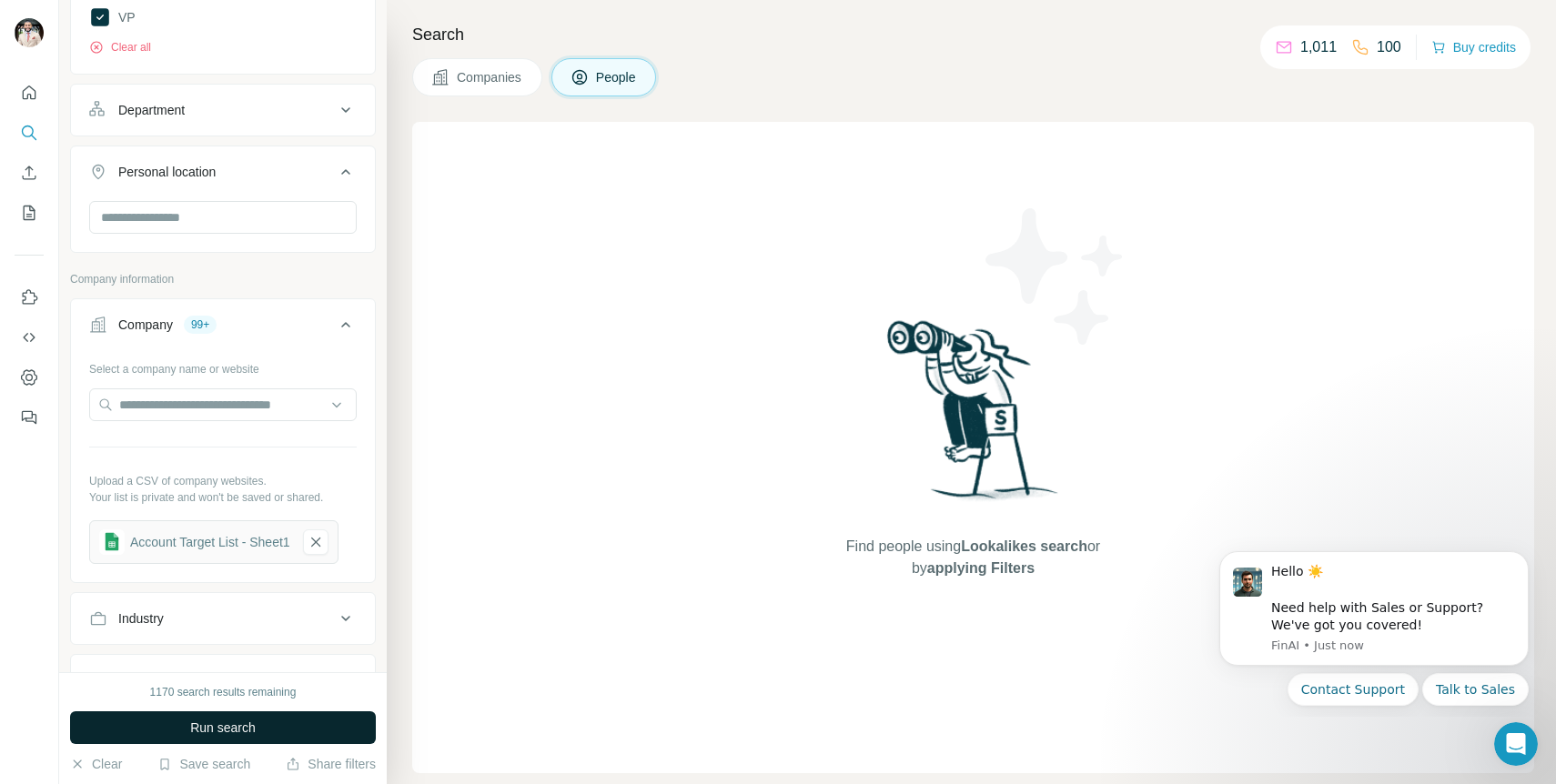
click at [225, 735] on span "Run search" at bounding box center [224, 728] width 66 height 18
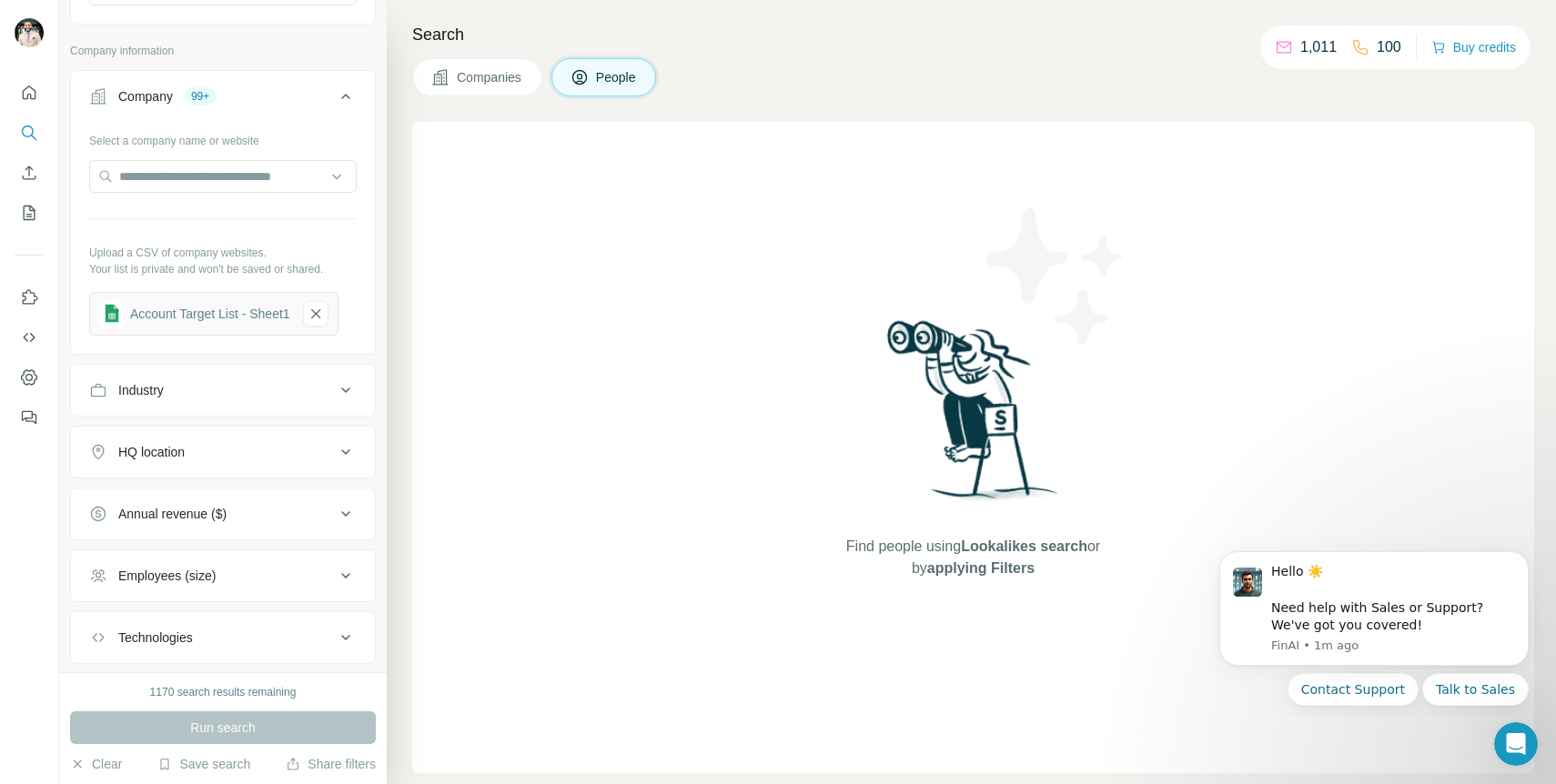
scroll to position [844, 0]
click at [475, 73] on span "Companies" at bounding box center [490, 77] width 66 height 18
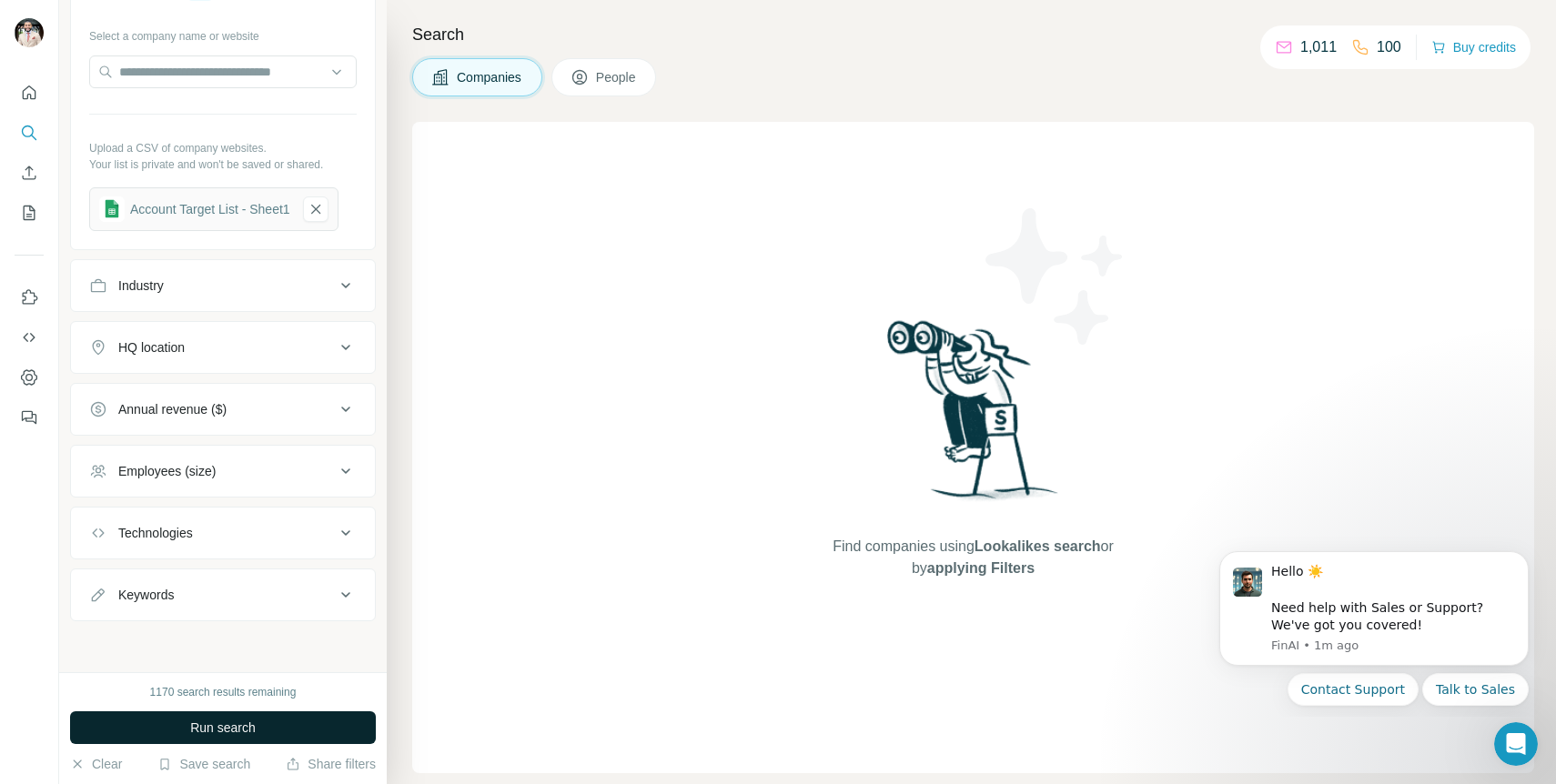
click at [267, 714] on button "Run search" at bounding box center [223, 728] width 306 height 33
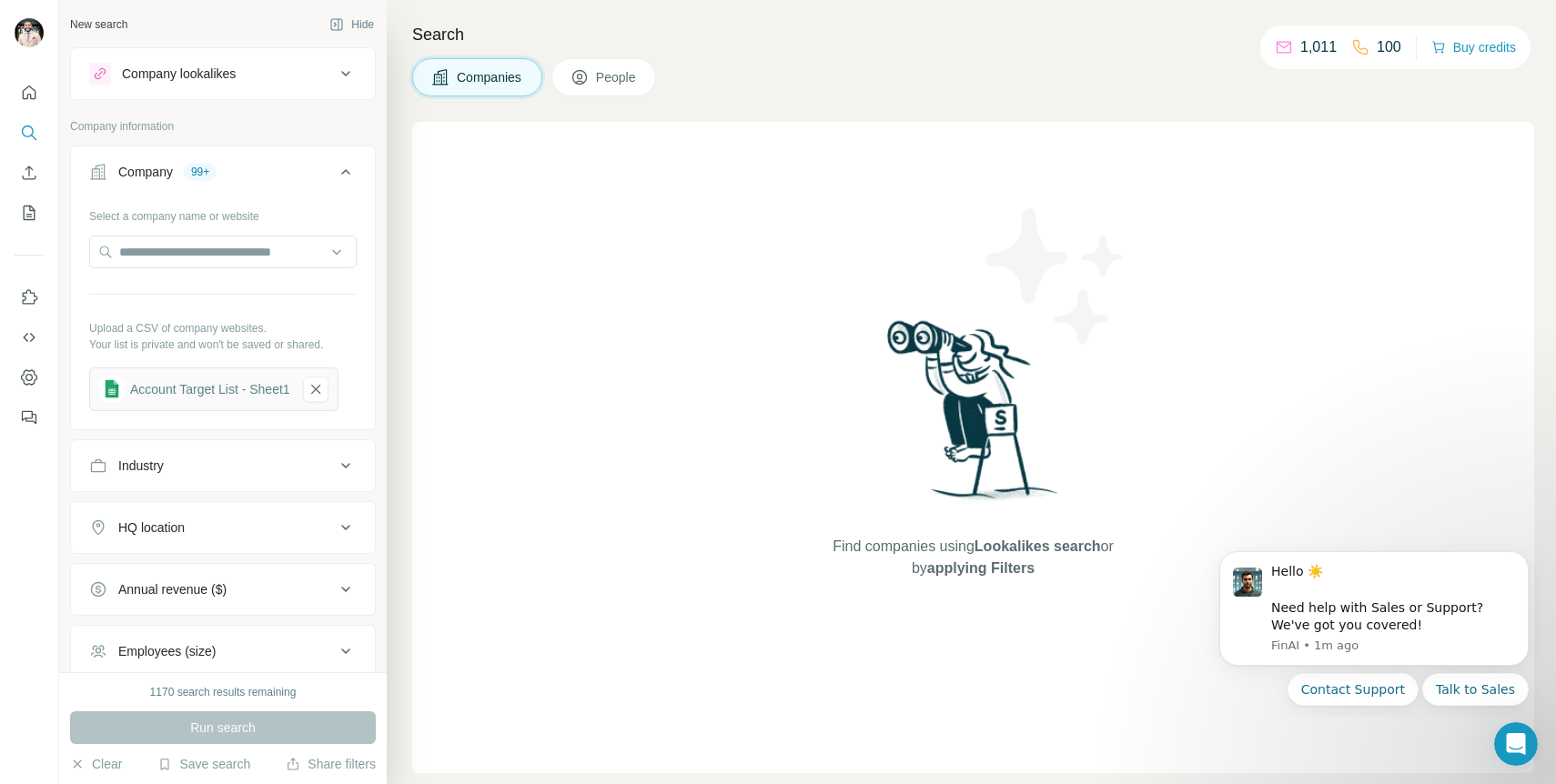
click at [268, 396] on div "Account Target List - Sheet1" at bounding box center [210, 389] width 160 height 18
click at [321, 386] on icon "button" at bounding box center [316, 389] width 9 height 9
click at [292, 385] on button "Upload a list of companies" at bounding box center [223, 384] width 268 height 33
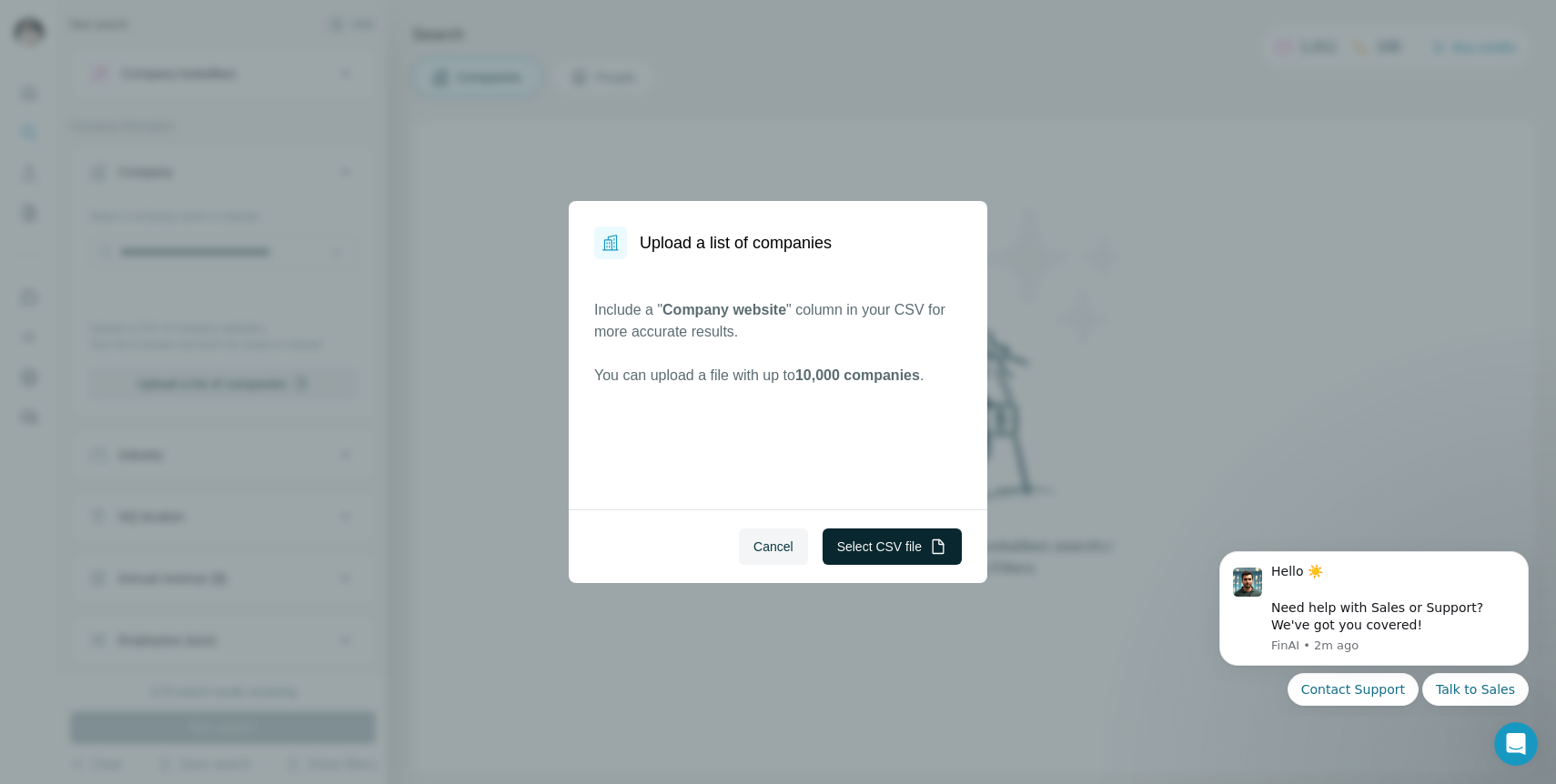
click at [913, 550] on button "Select CSV file" at bounding box center [893, 547] width 139 height 37
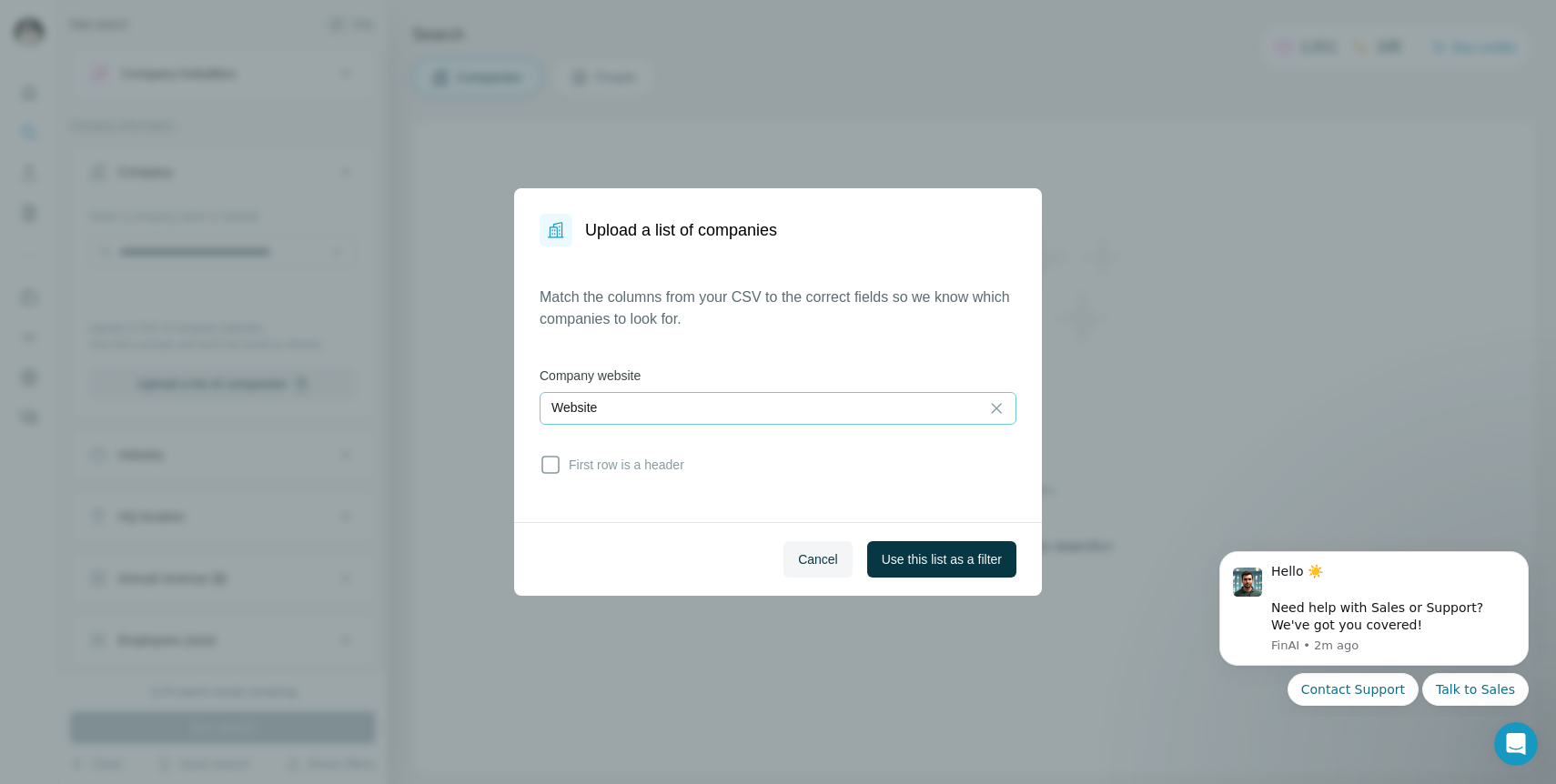
click at [862, 422] on div "Website" at bounding box center [760, 408] width 417 height 31
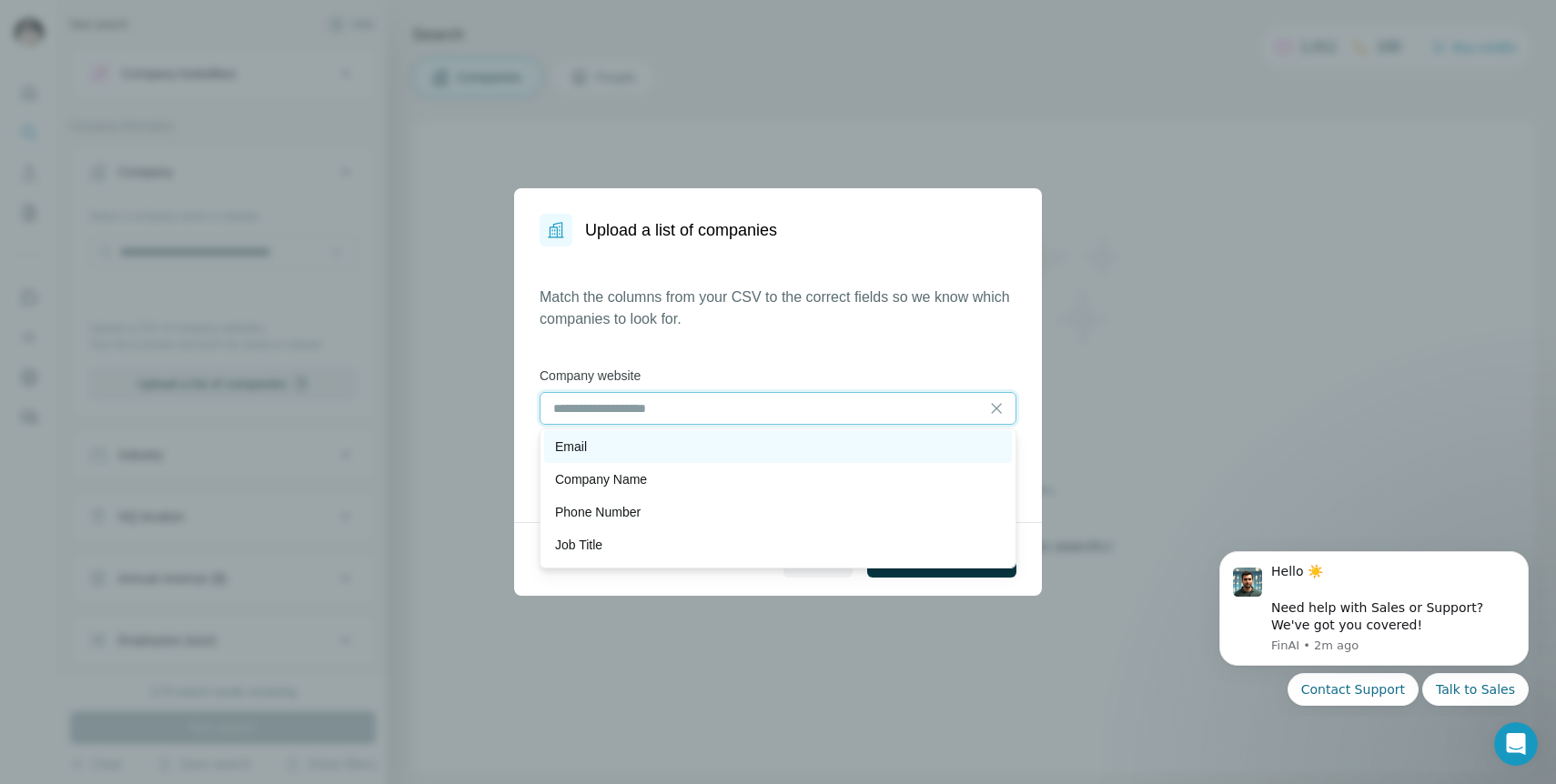
scroll to position [30, 0]
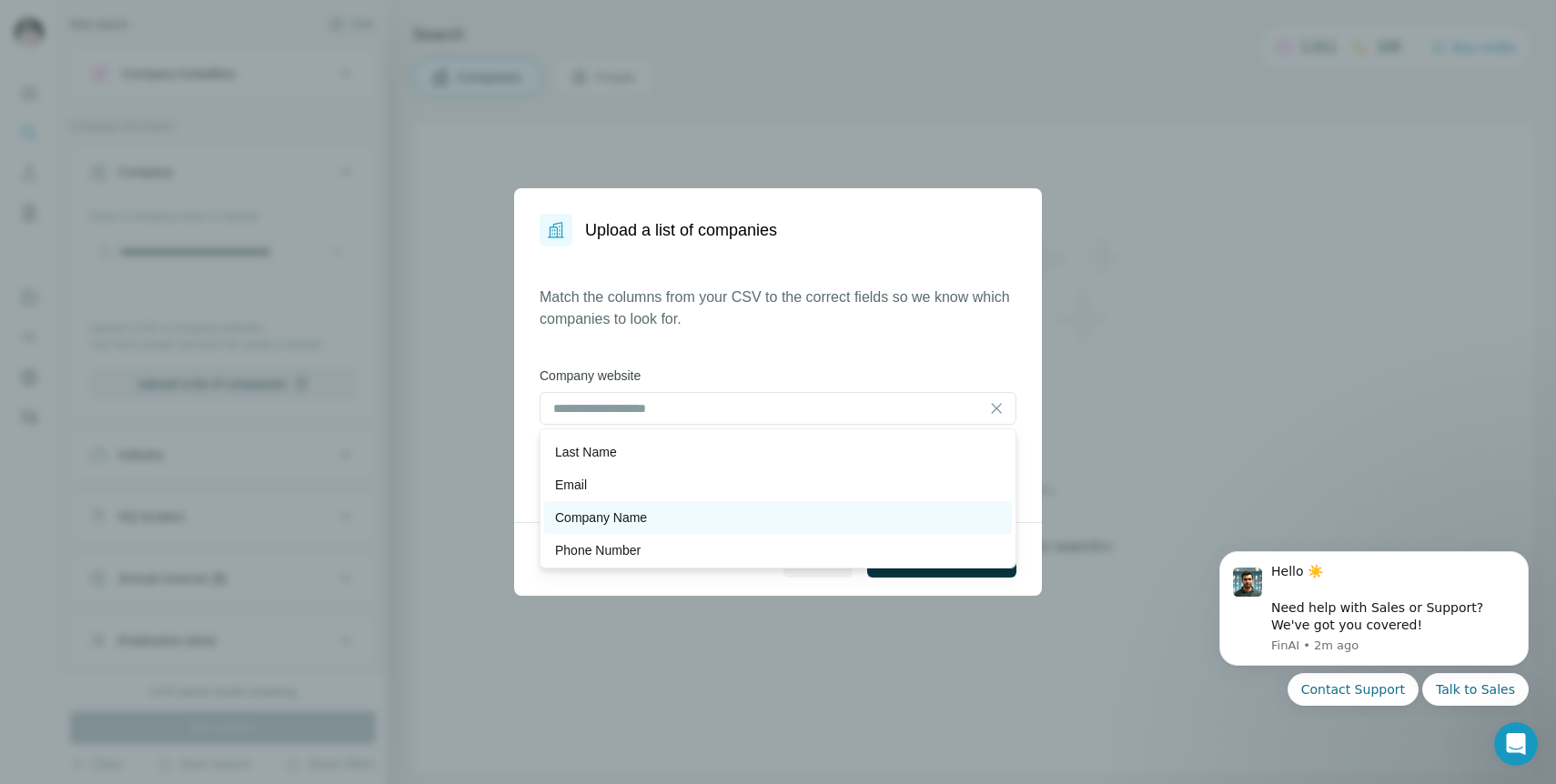
click at [755, 517] on div "Company Name" at bounding box center [778, 517] width 446 height 18
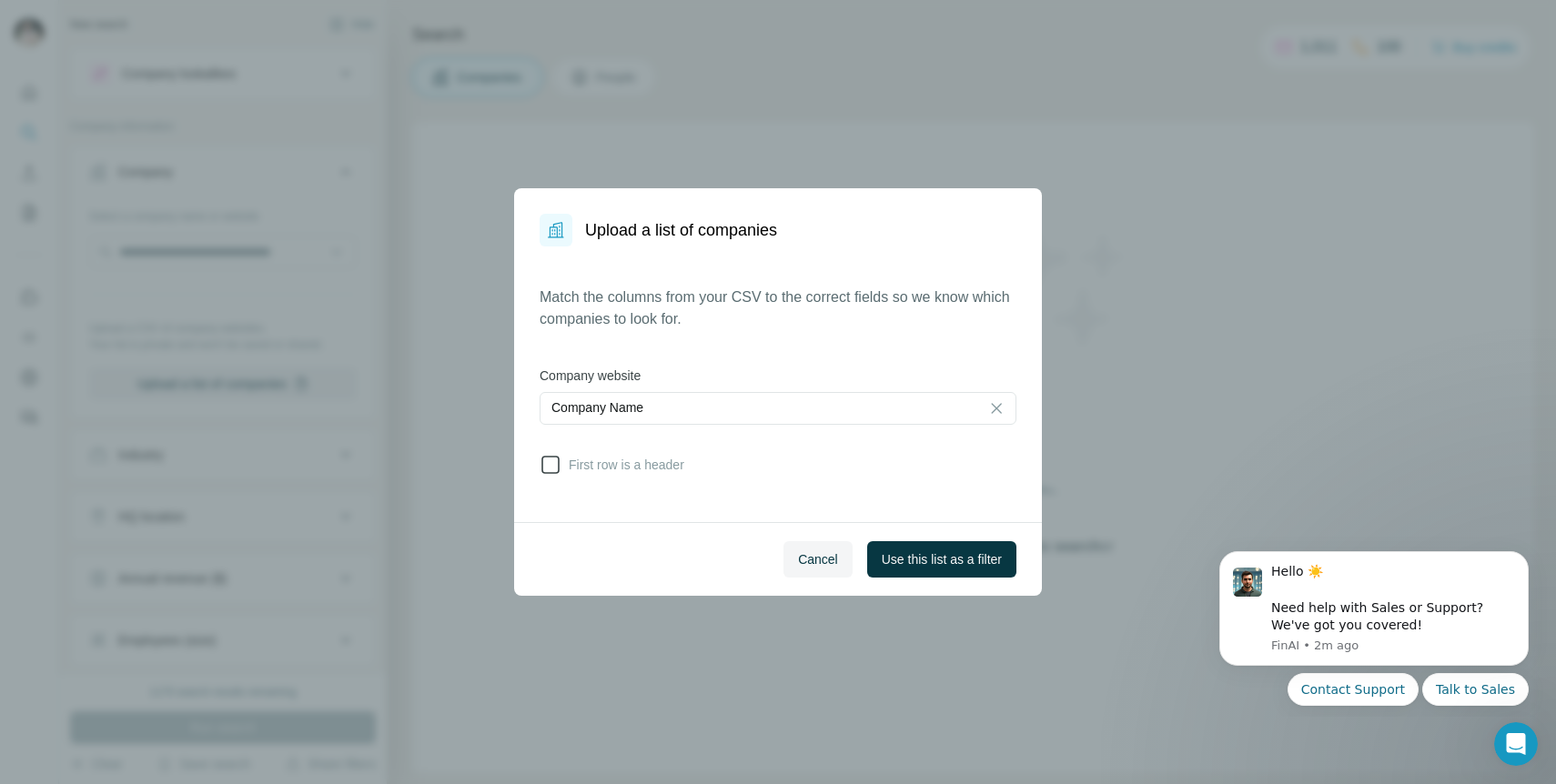
click at [551, 464] on icon at bounding box center [551, 465] width 22 height 22
click at [962, 558] on span "Use this list as a filter" at bounding box center [941, 560] width 120 height 18
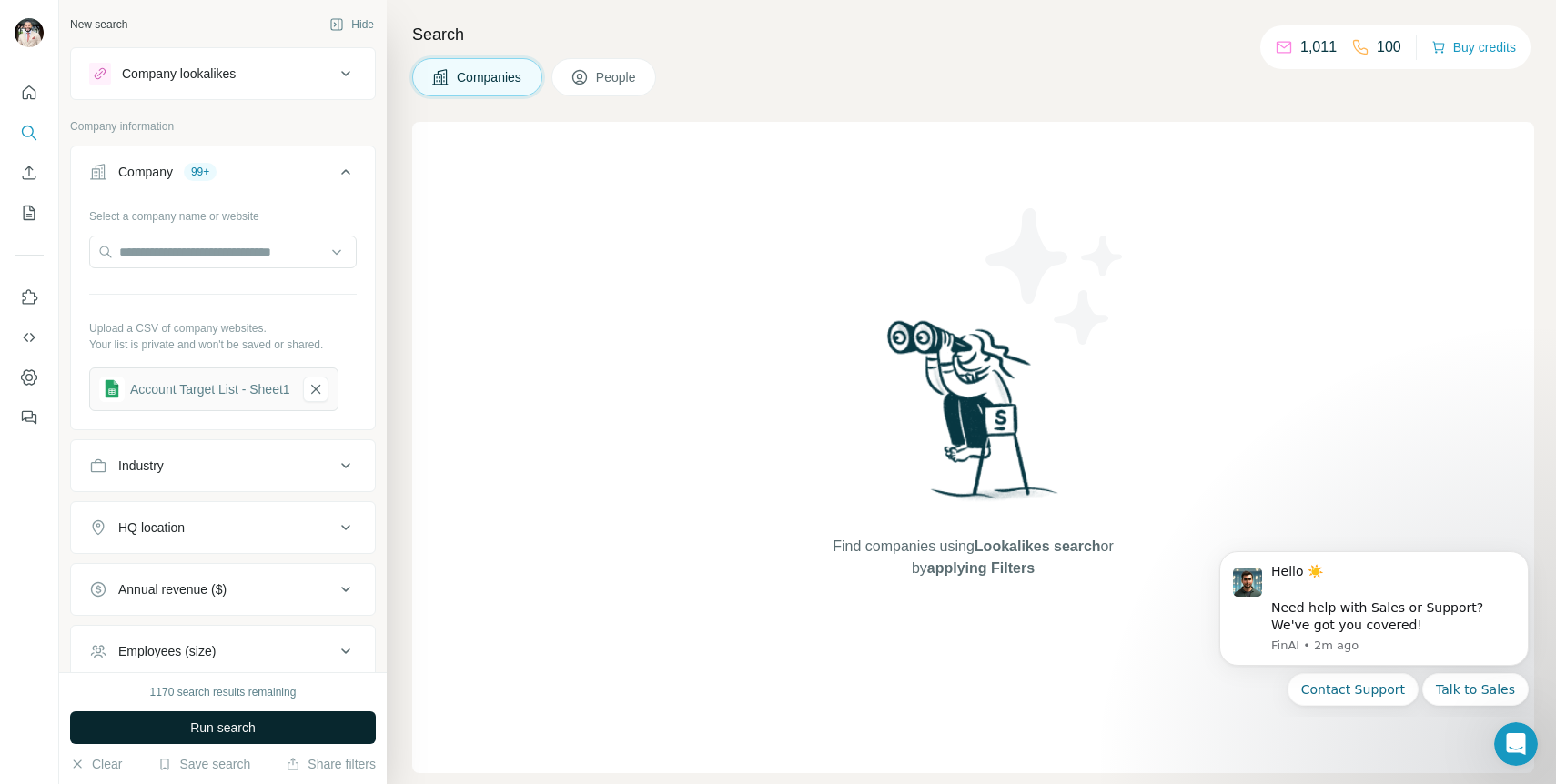
click at [345, 712] on button "Run search" at bounding box center [223, 728] width 306 height 33
click at [610, 75] on span "People" at bounding box center [617, 77] width 42 height 18
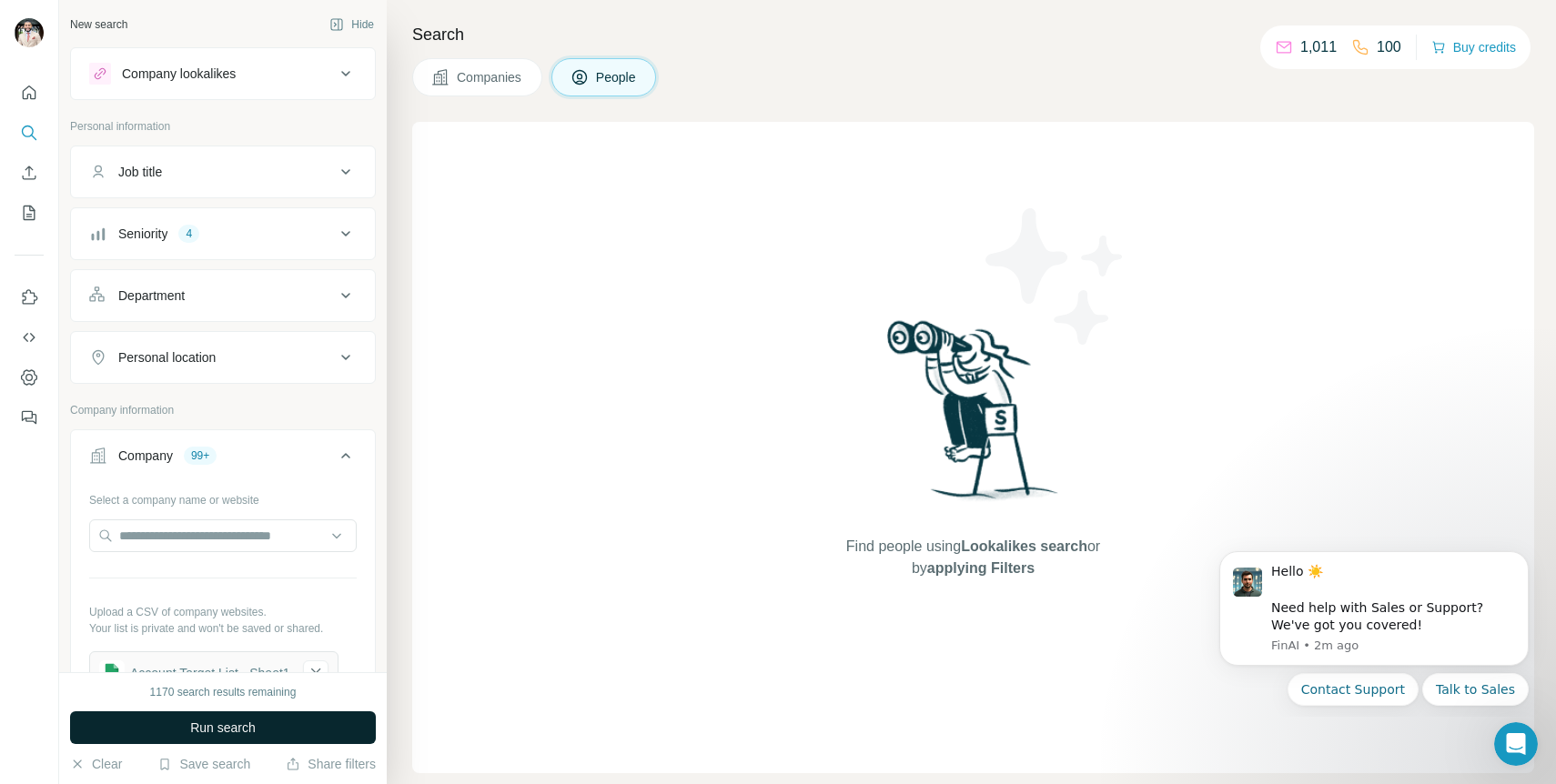
click at [324, 727] on button "Run search" at bounding box center [223, 728] width 306 height 33
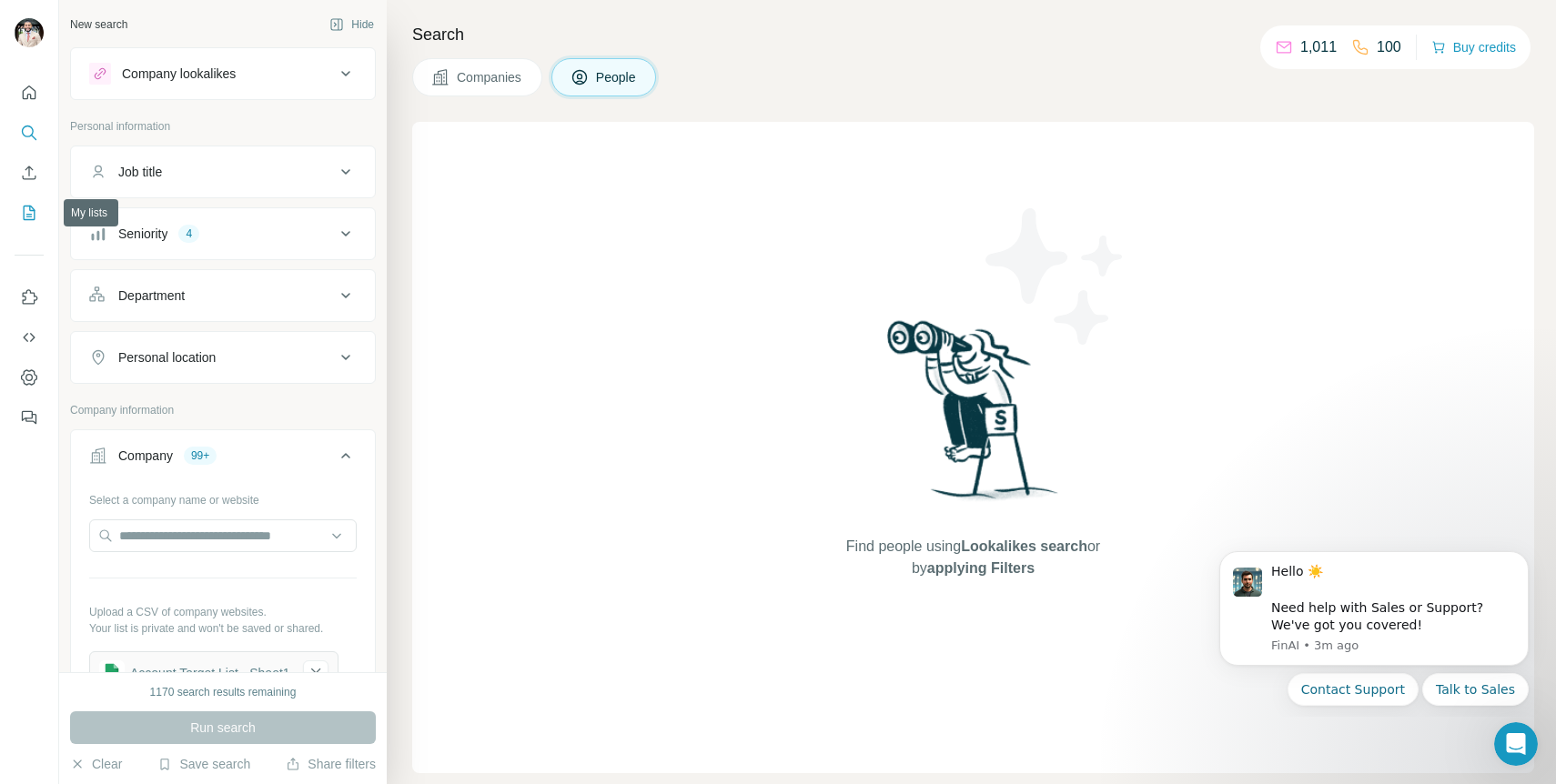
click at [20, 206] on icon "My lists" at bounding box center [29, 212] width 18 height 18
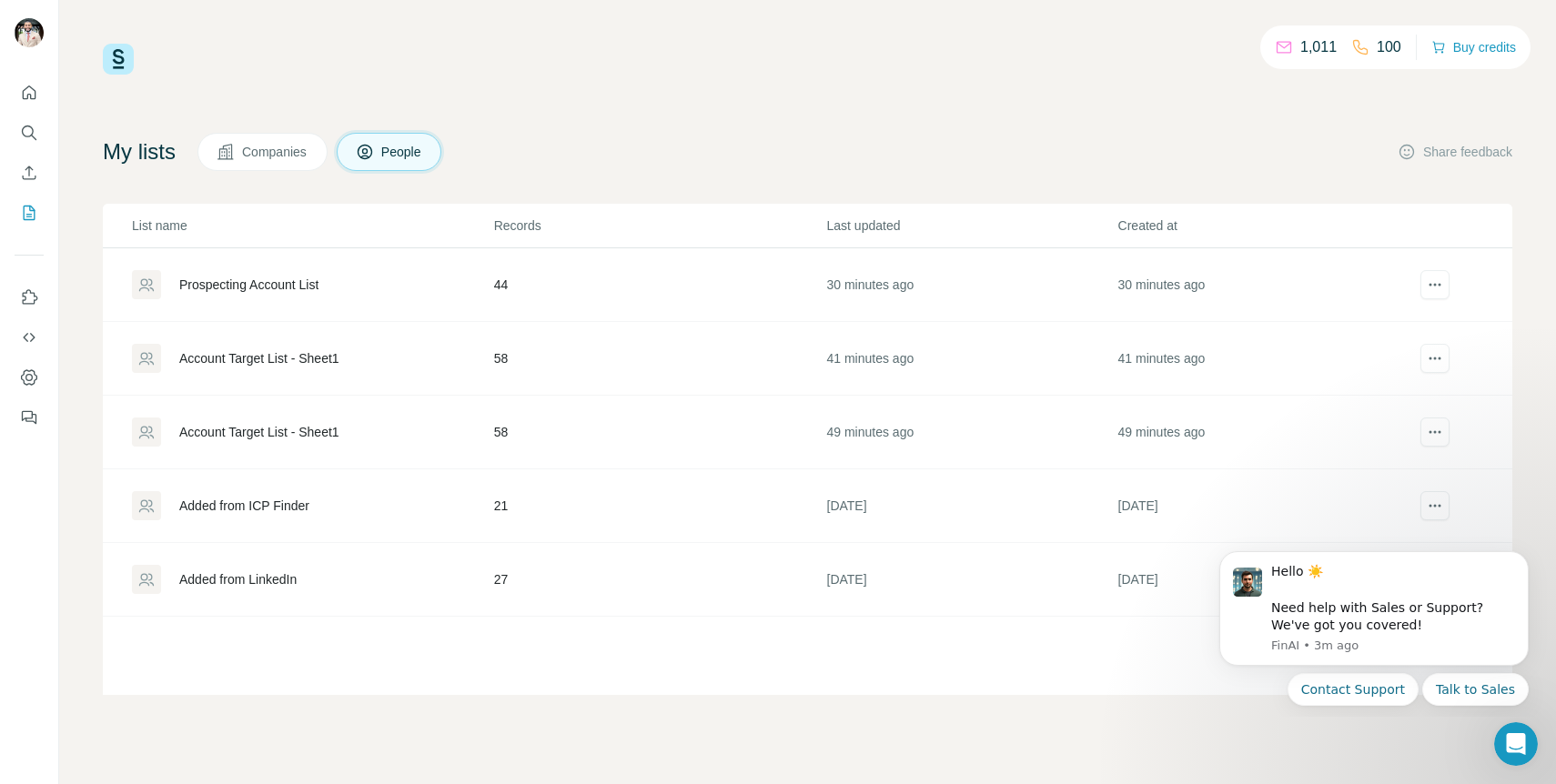
click at [258, 287] on div "Prospecting Account List" at bounding box center [249, 285] width 139 height 18
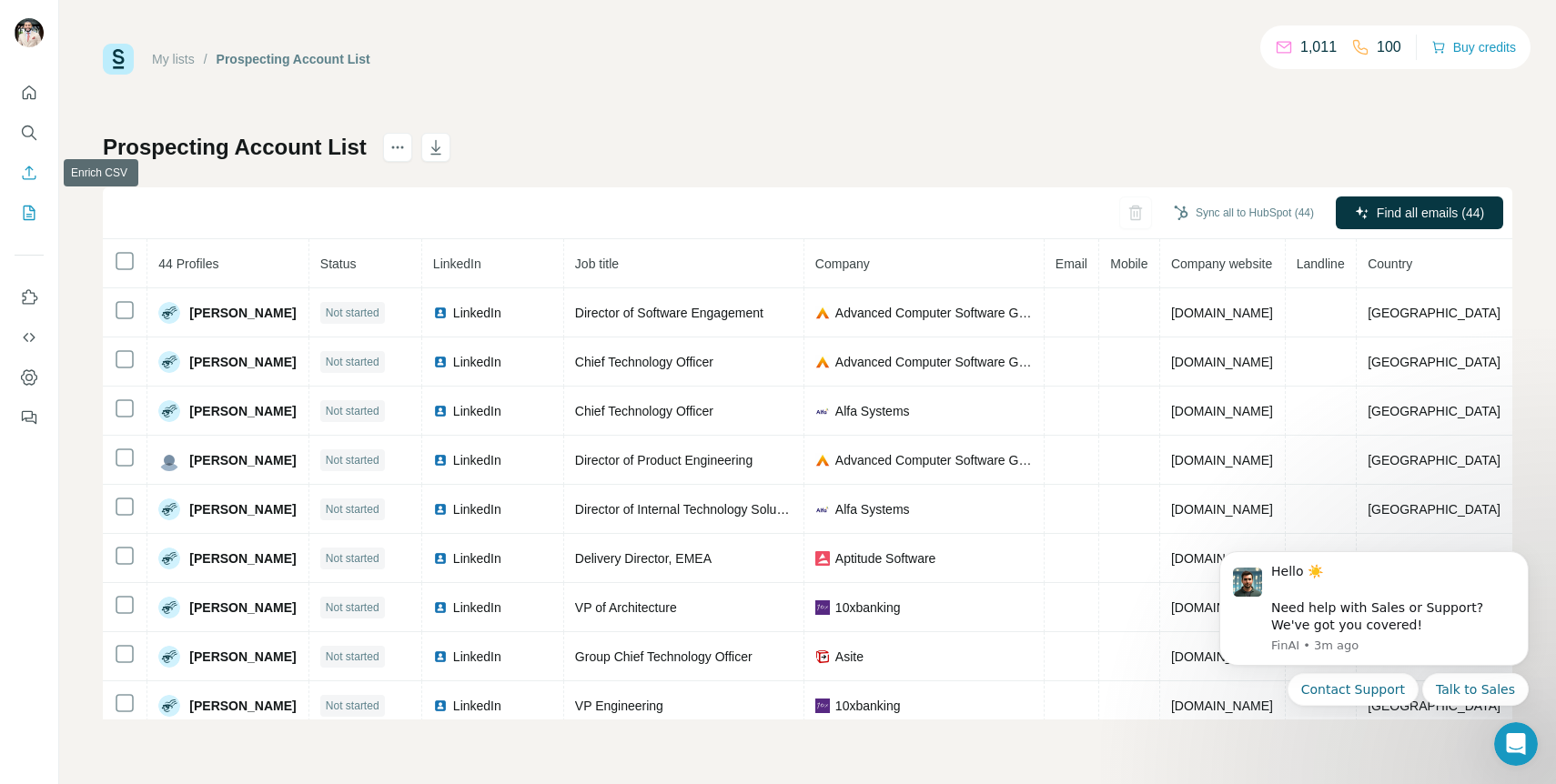
click at [27, 165] on icon "Enrich CSV" at bounding box center [29, 173] width 18 height 18
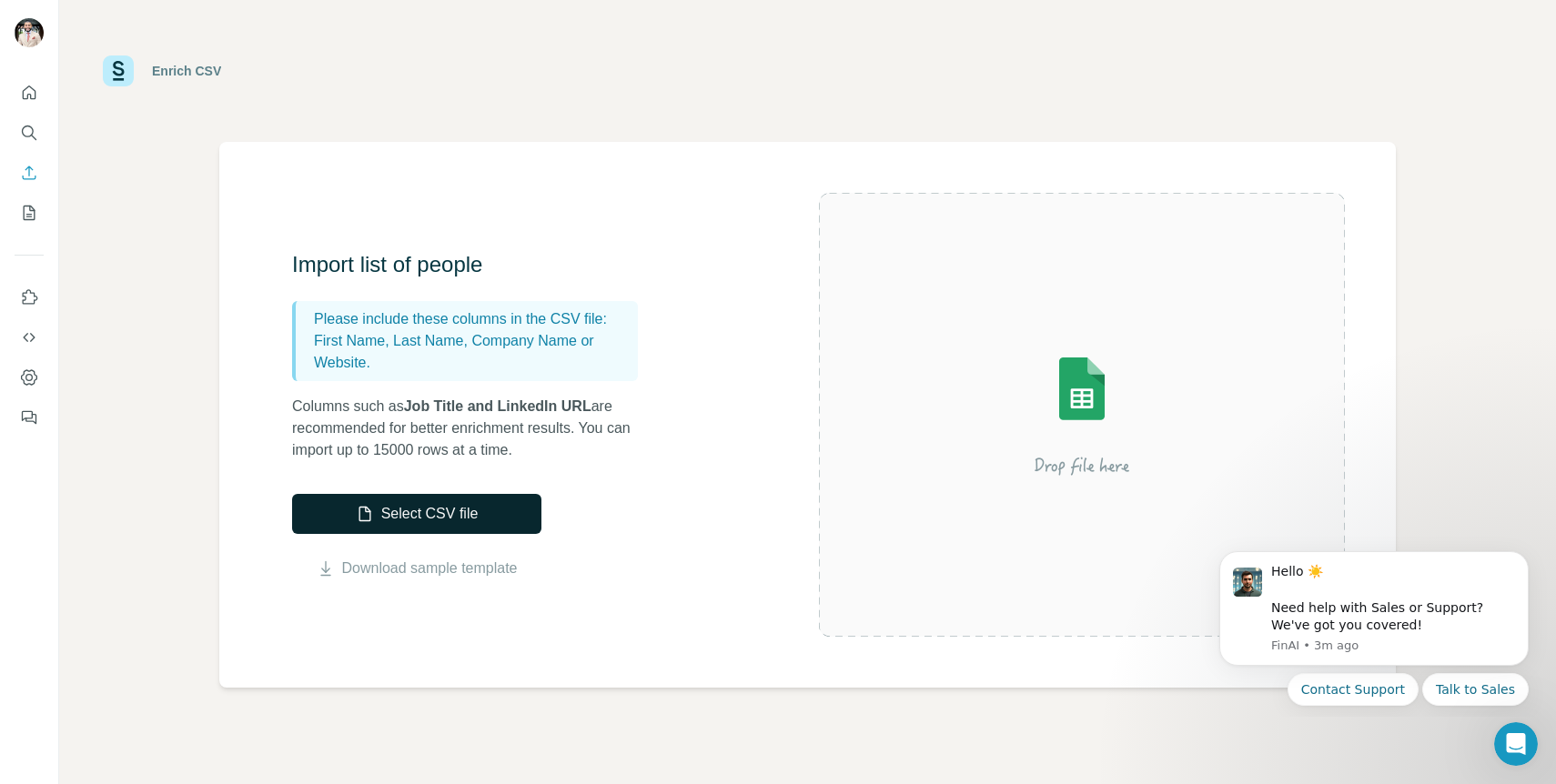
click at [486, 510] on button "Select CSV file" at bounding box center [417, 514] width 249 height 40
click at [469, 530] on button "Select CSV file" at bounding box center [417, 514] width 249 height 40
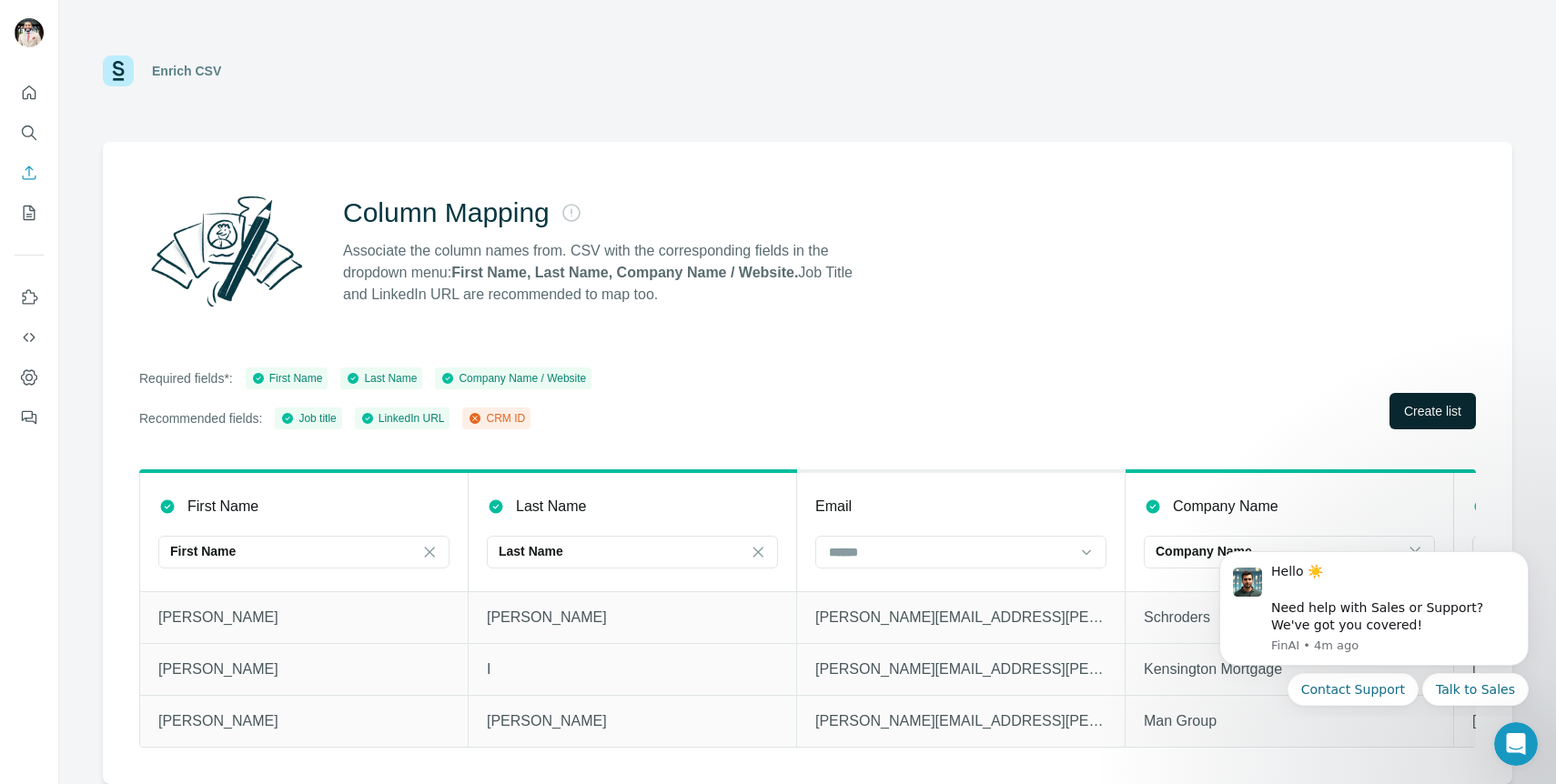
click at [1429, 404] on span "Create list" at bounding box center [1432, 411] width 58 height 18
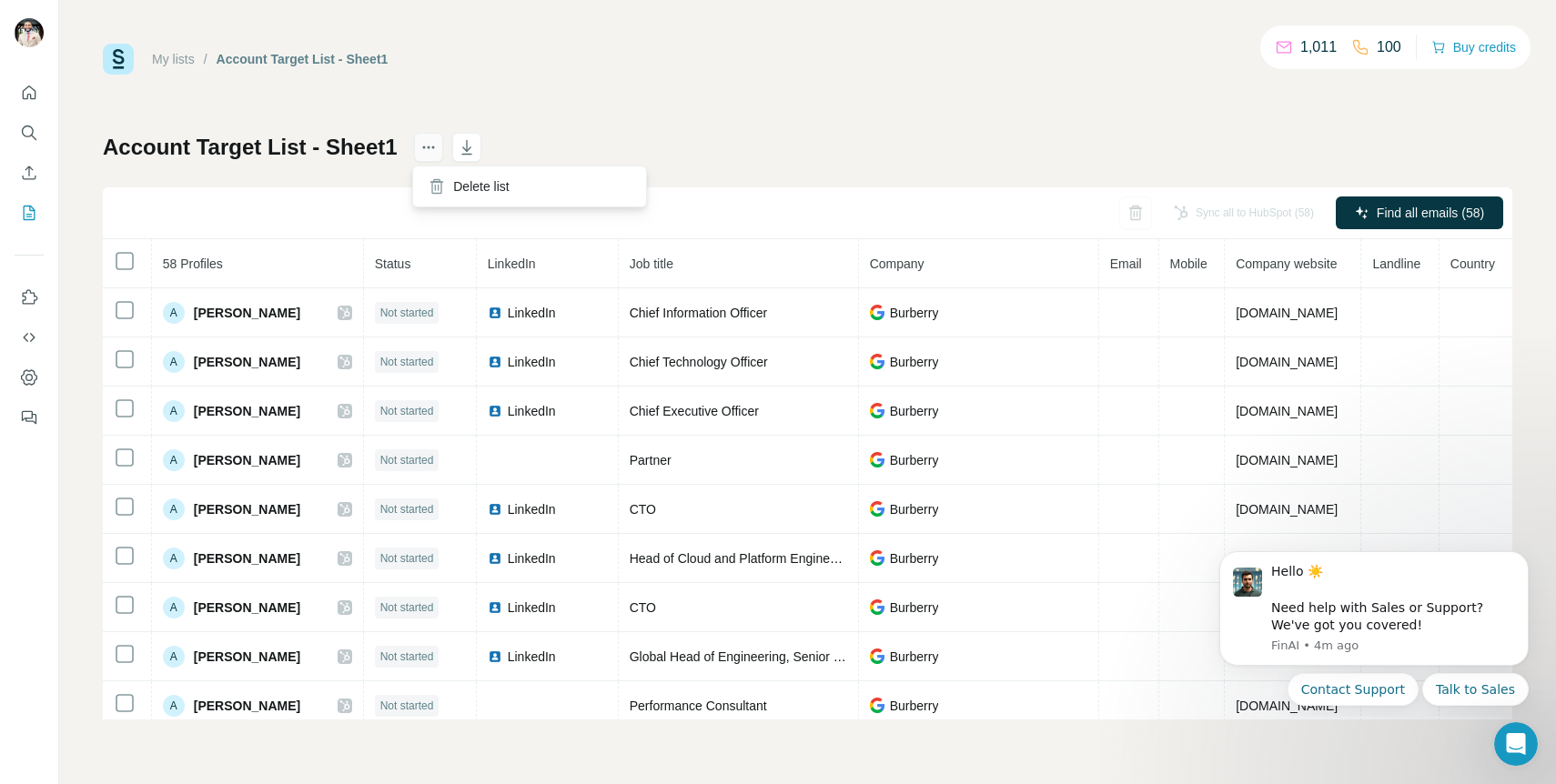
click at [427, 148] on icon "actions" at bounding box center [429, 147] width 18 height 18
click at [435, 178] on icon at bounding box center [437, 187] width 18 height 18
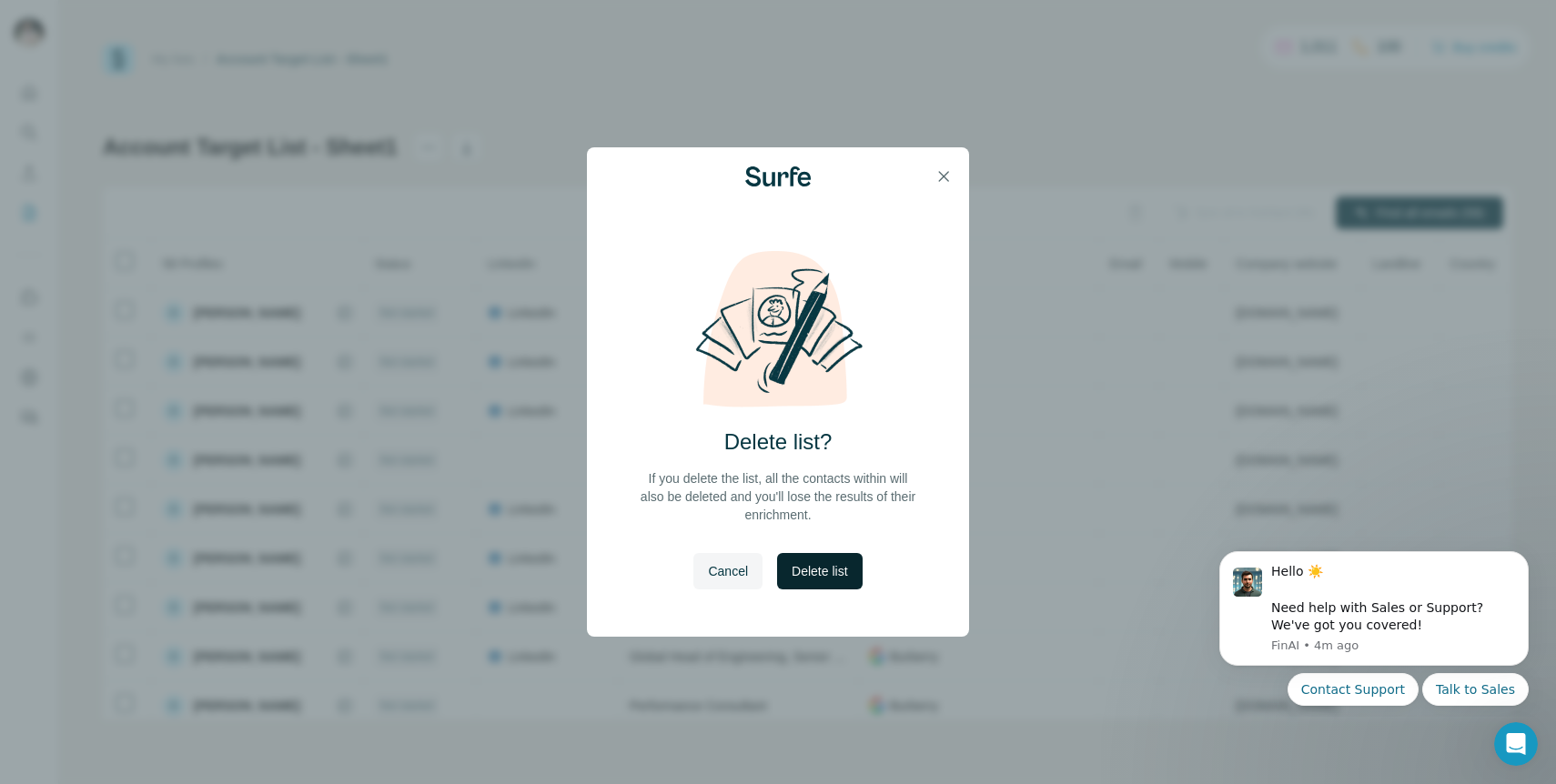
click at [816, 580] on span "Delete list" at bounding box center [819, 572] width 56 height 18
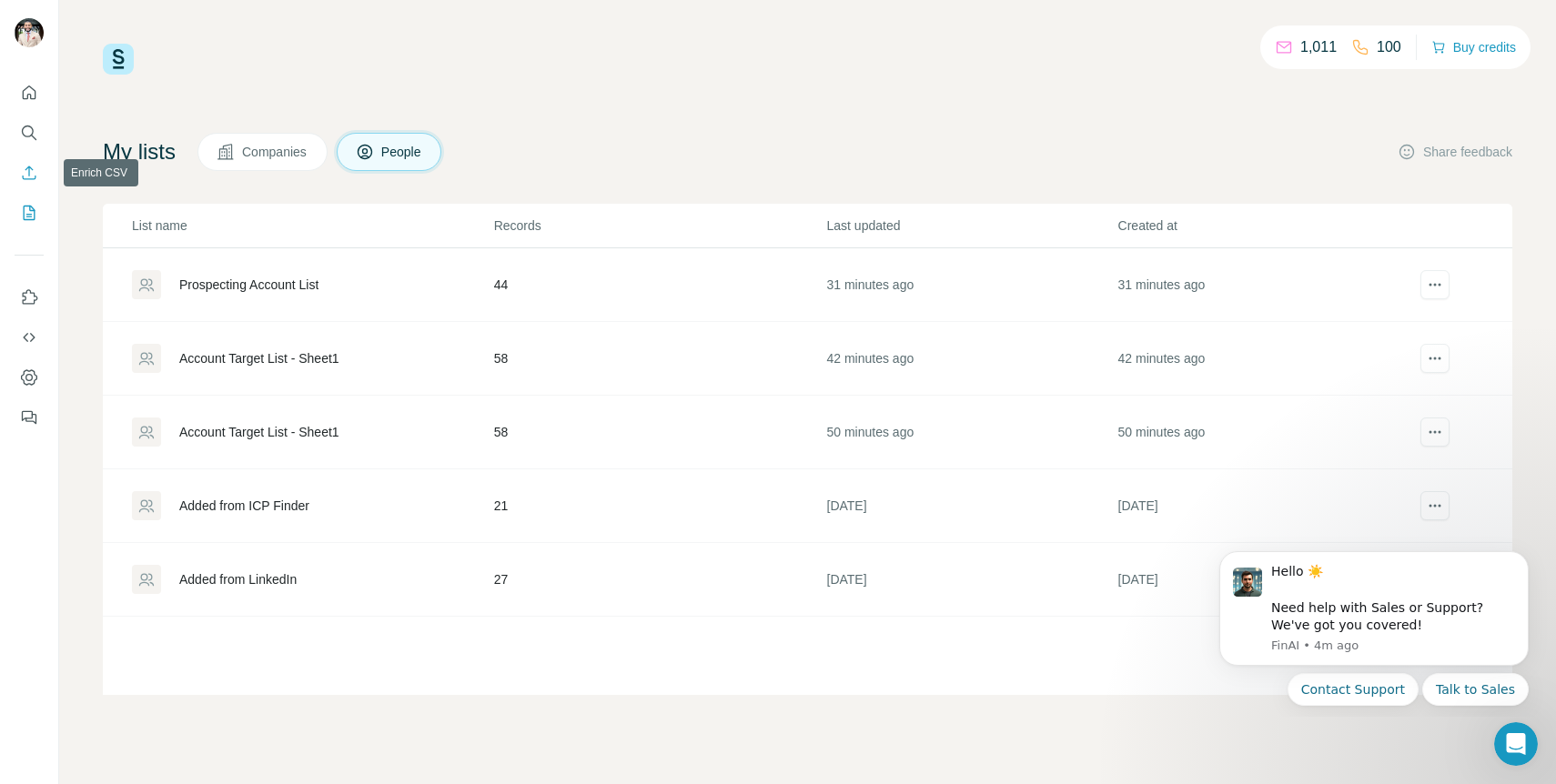
click at [27, 158] on button "Enrich CSV" at bounding box center [29, 173] width 29 height 33
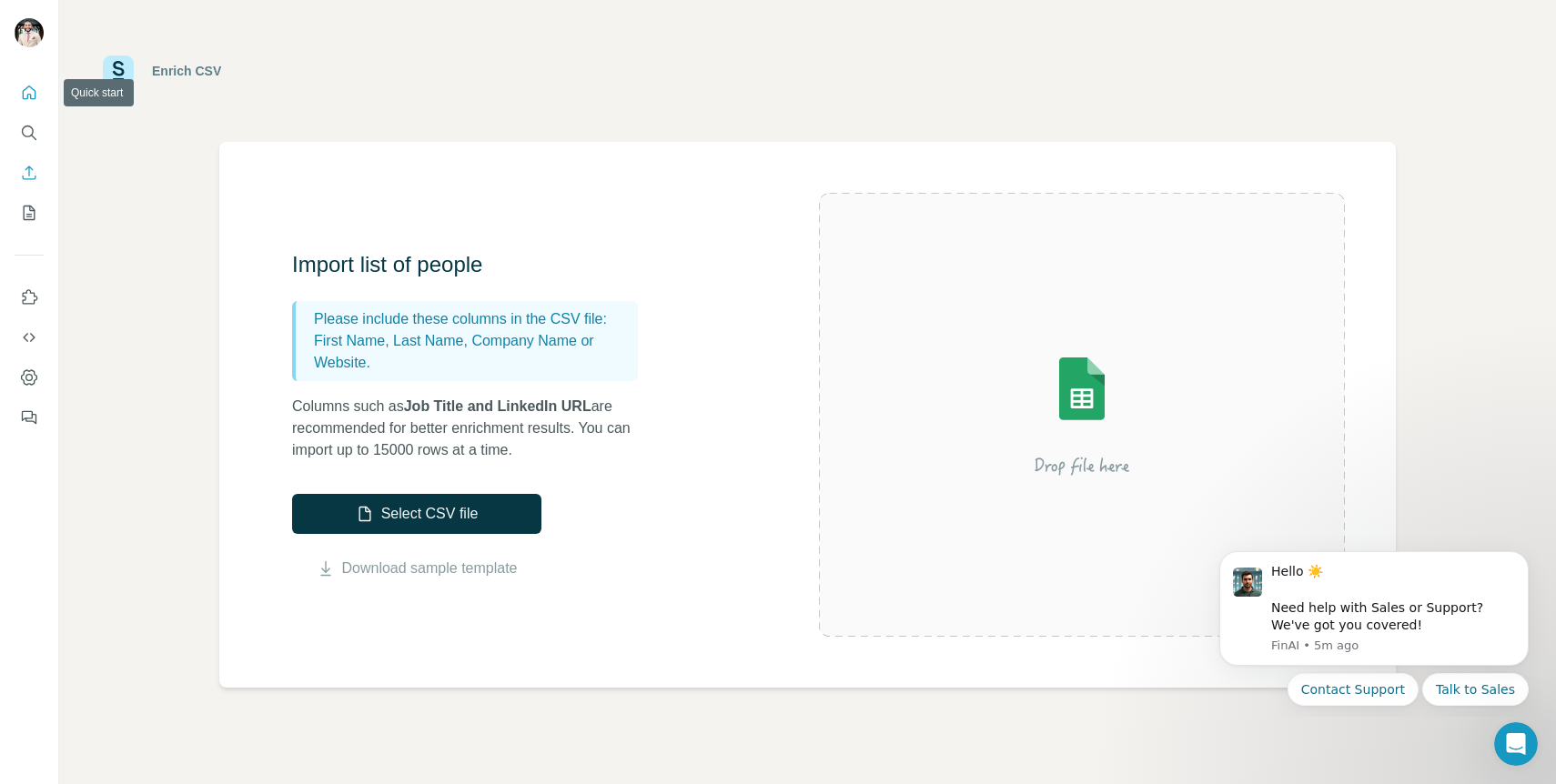
click at [21, 93] on icon "Quick start" at bounding box center [29, 93] width 18 height 18
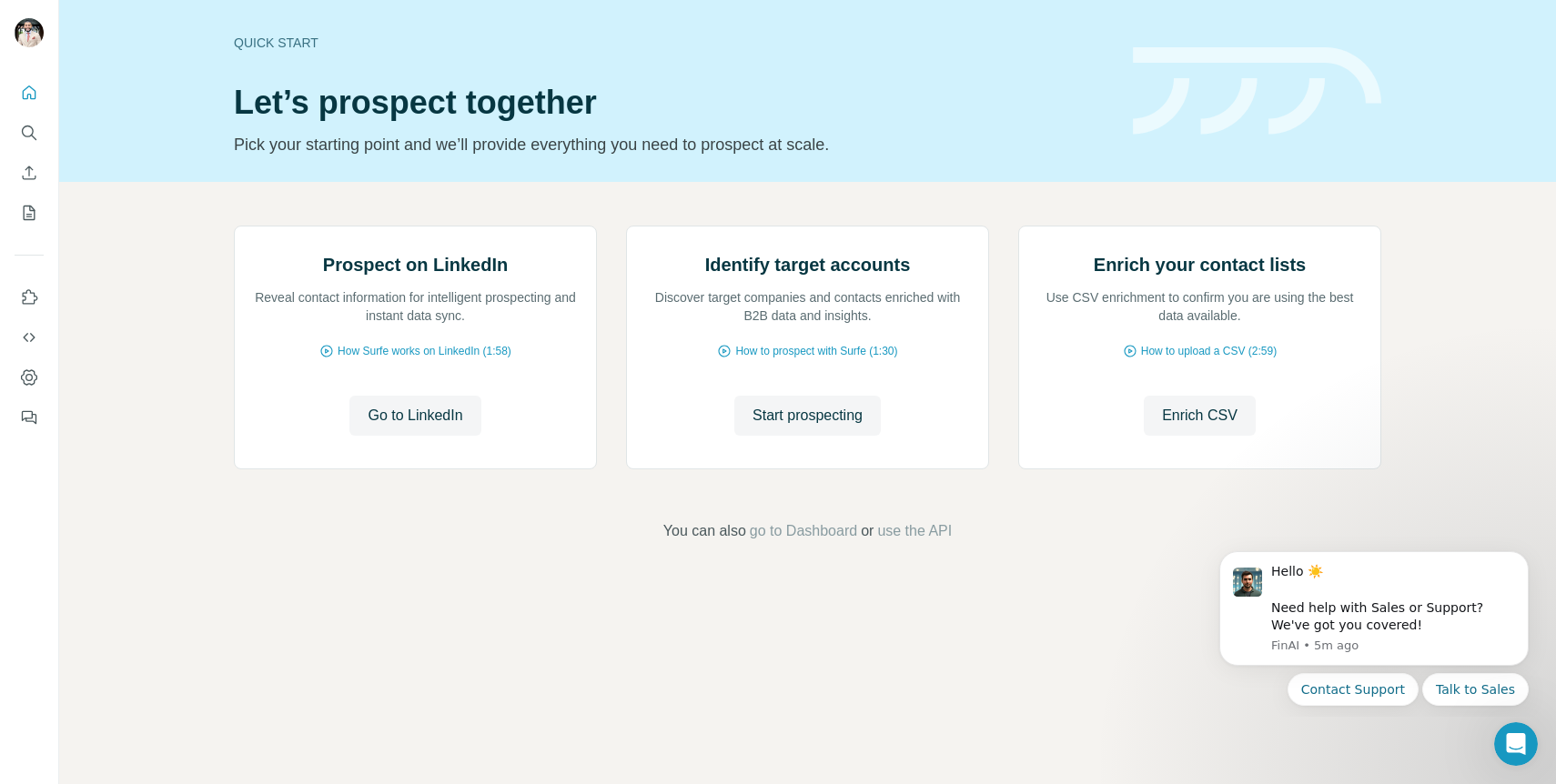
click at [31, 136] on icon "Search" at bounding box center [29, 133] width 18 height 18
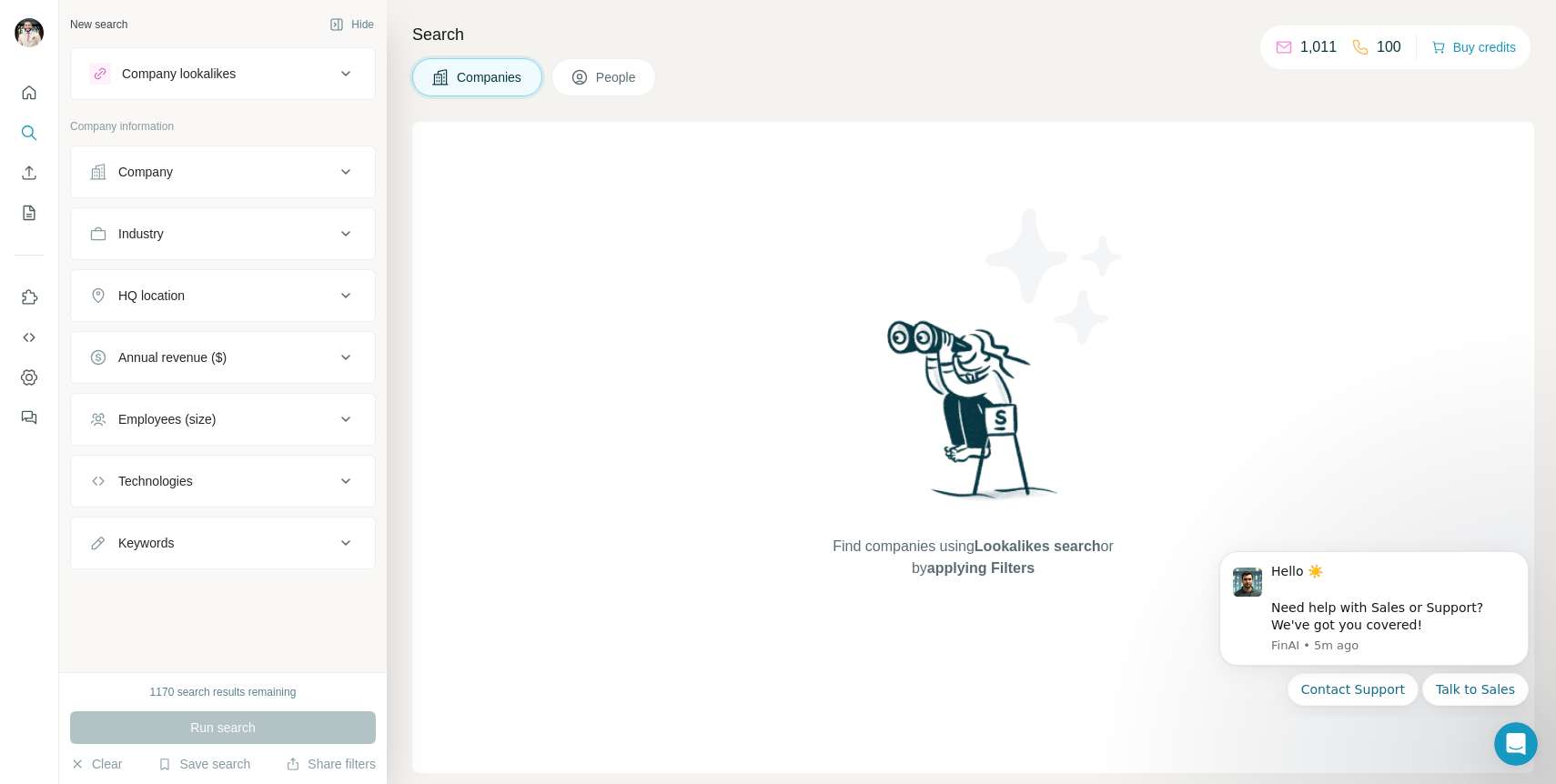
click at [312, 169] on div "Company" at bounding box center [212, 172] width 246 height 18
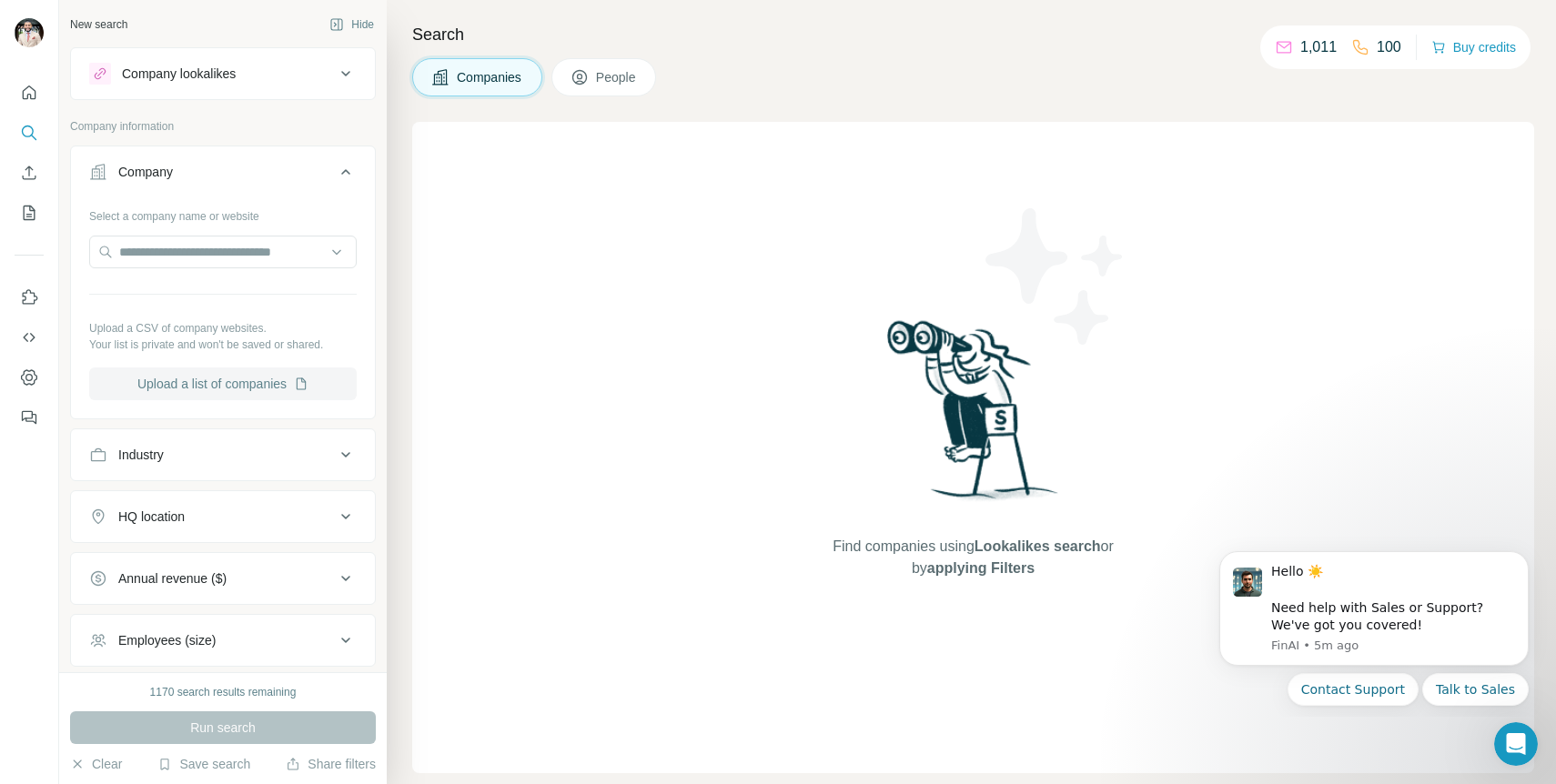
click at [253, 386] on button "Upload a list of companies" at bounding box center [223, 384] width 268 height 33
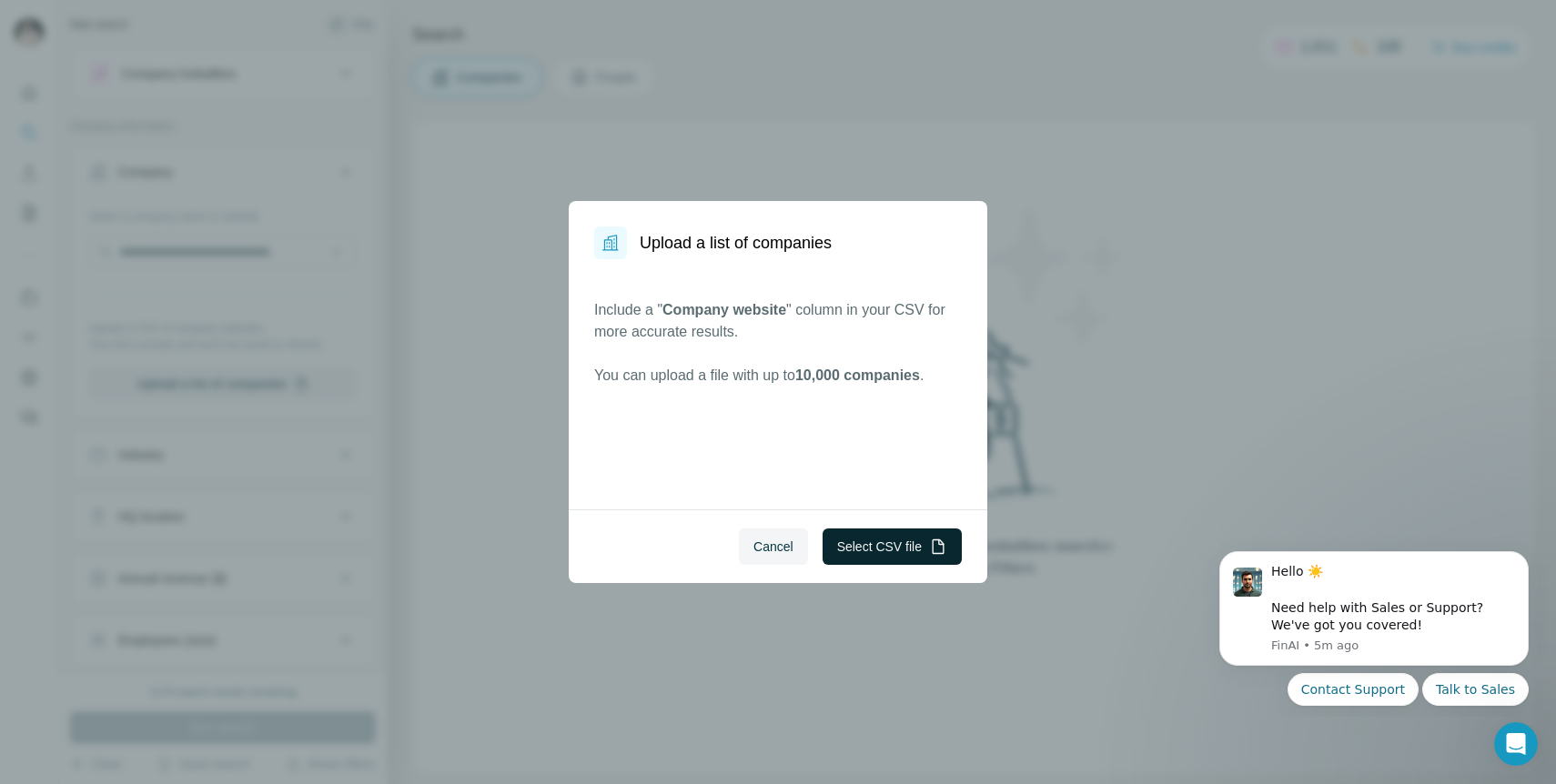
click at [871, 551] on button "Select CSV file" at bounding box center [893, 547] width 139 height 37
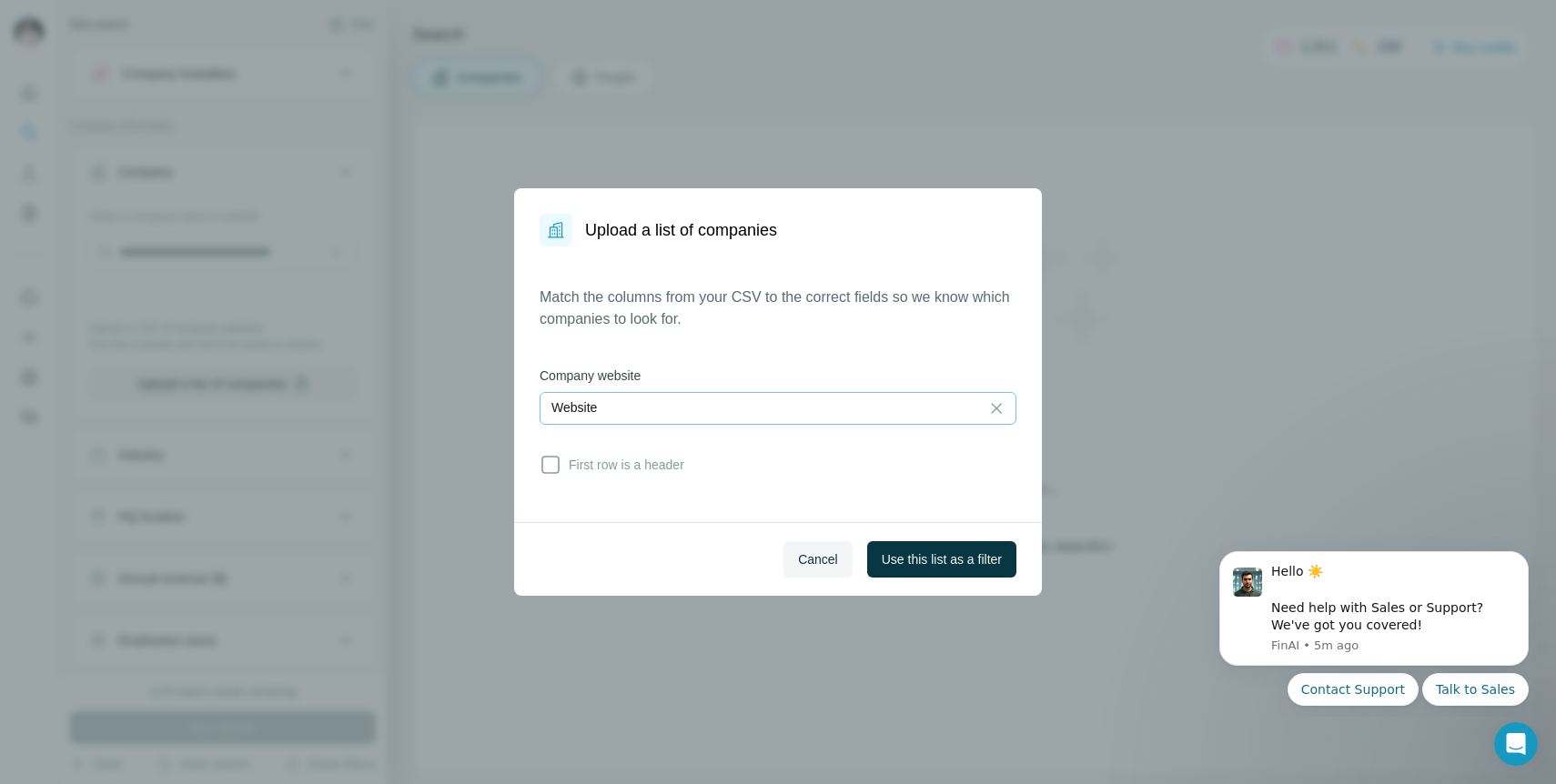
click at [850, 406] on div "Website" at bounding box center [760, 408] width 417 height 18
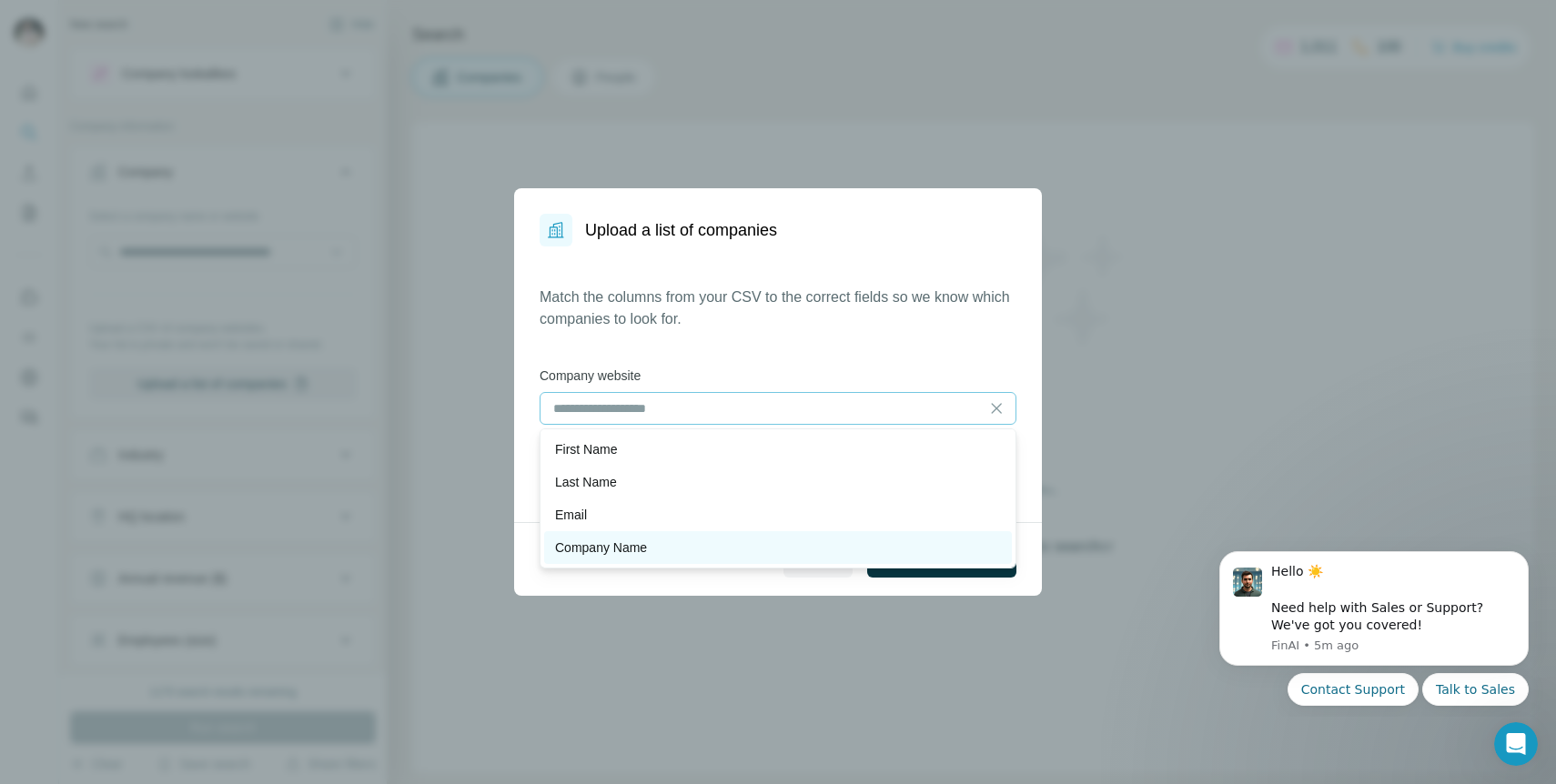
click at [762, 532] on div "Company Name" at bounding box center [778, 548] width 467 height 33
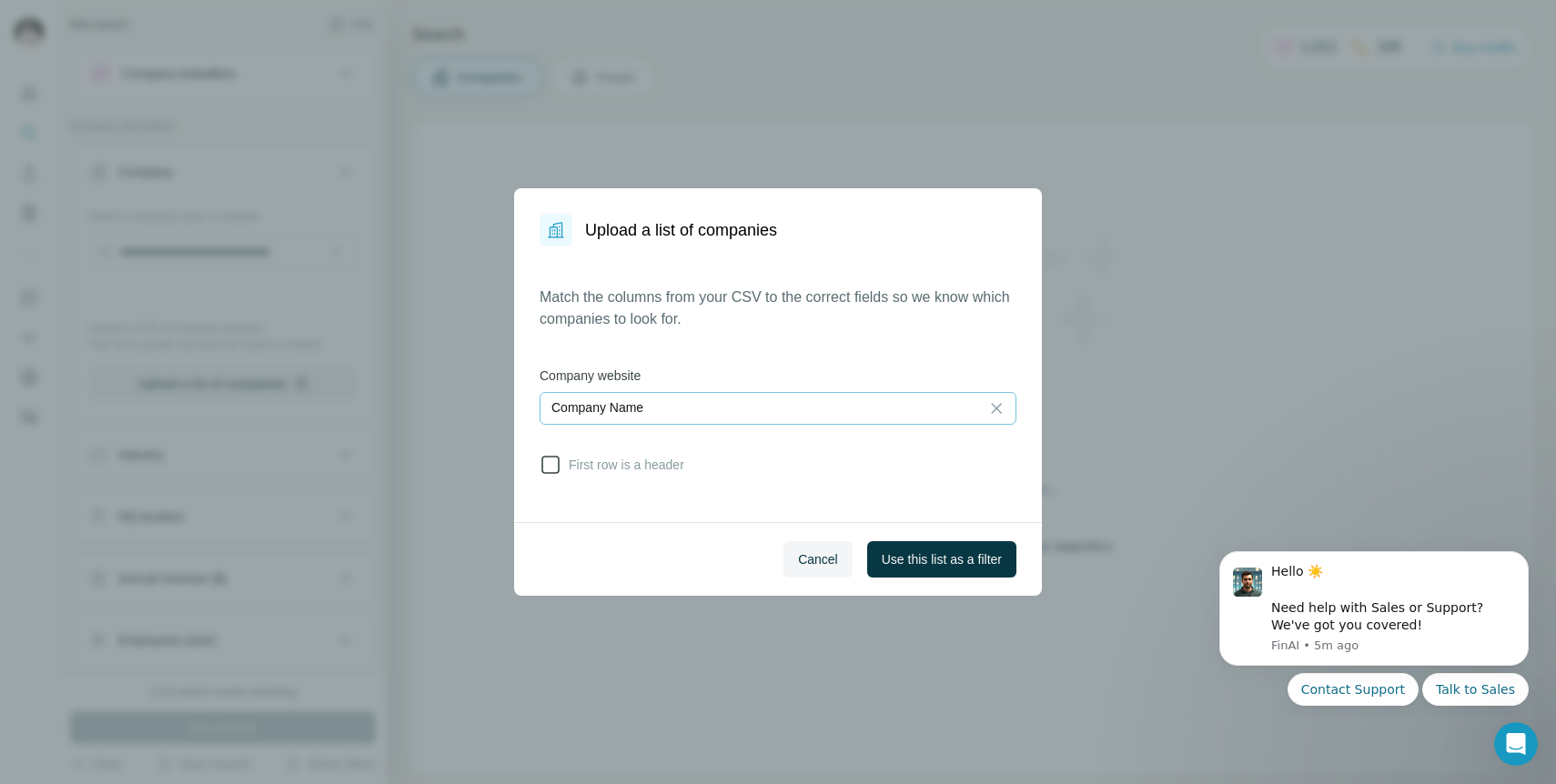
click at [559, 463] on icon at bounding box center [551, 465] width 18 height 18
click at [1360, 691] on button "Contact Support" at bounding box center [1353, 690] width 131 height 33
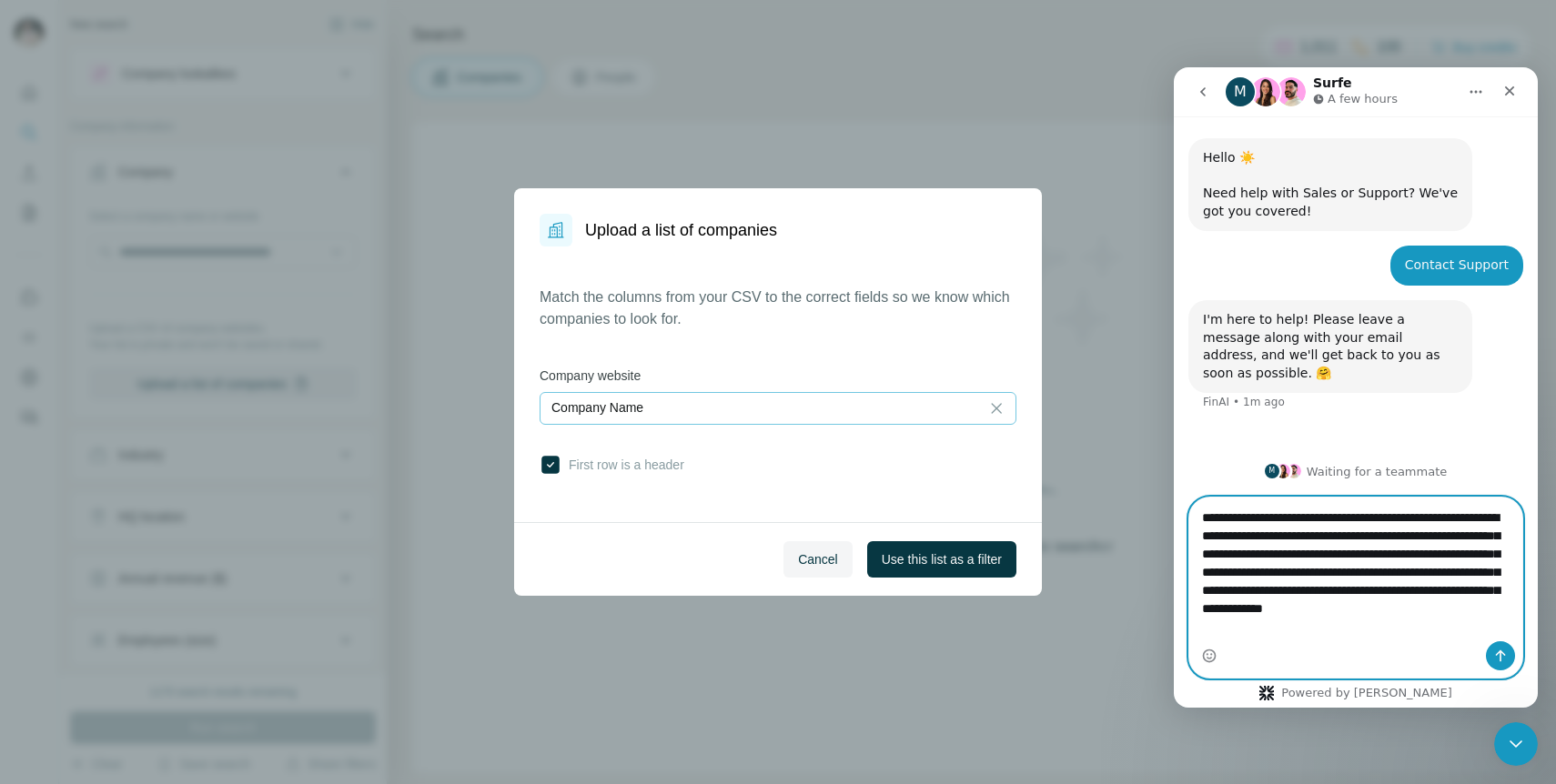
type textarea "**********"
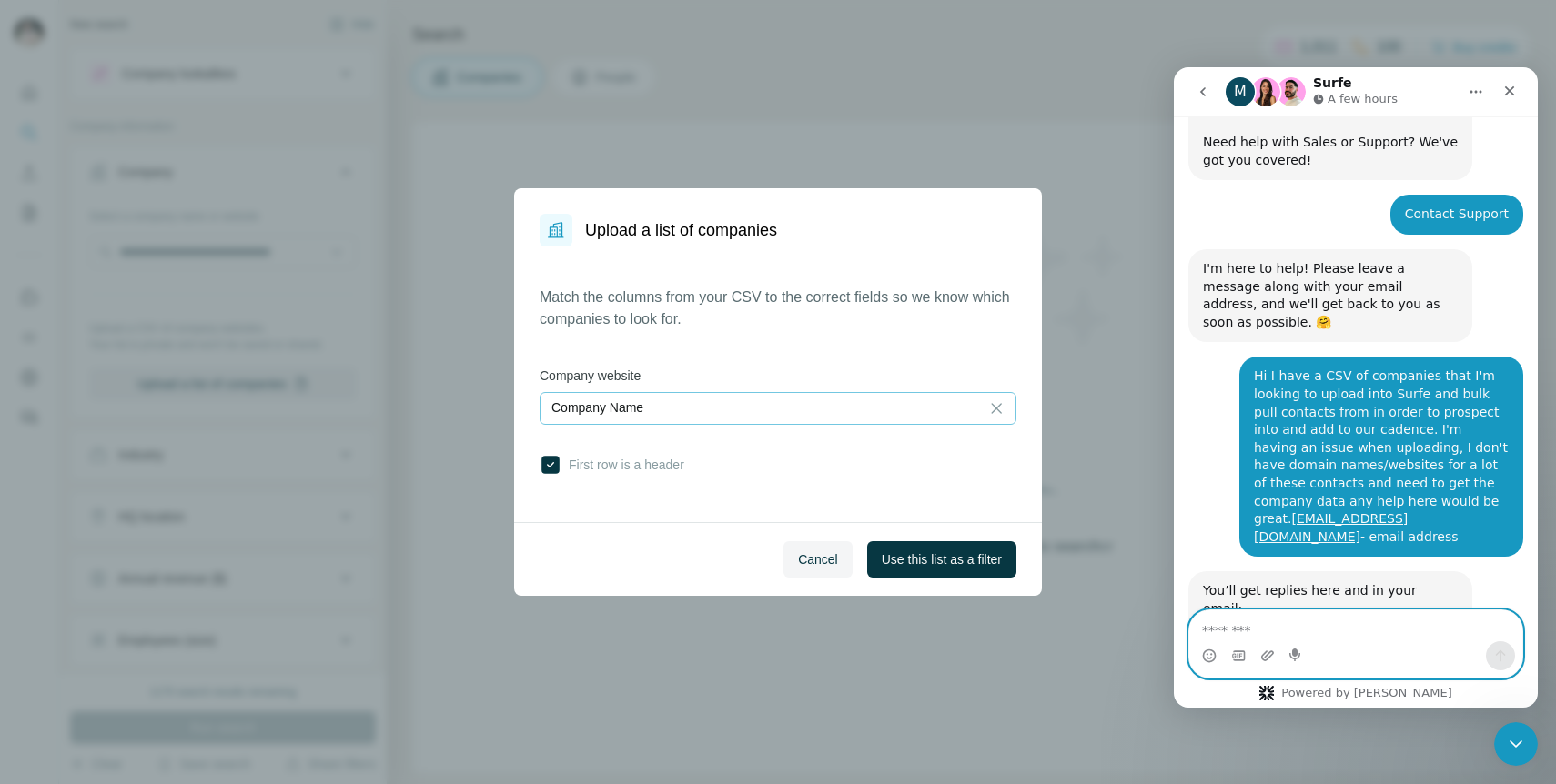
scroll to position [168, 0]
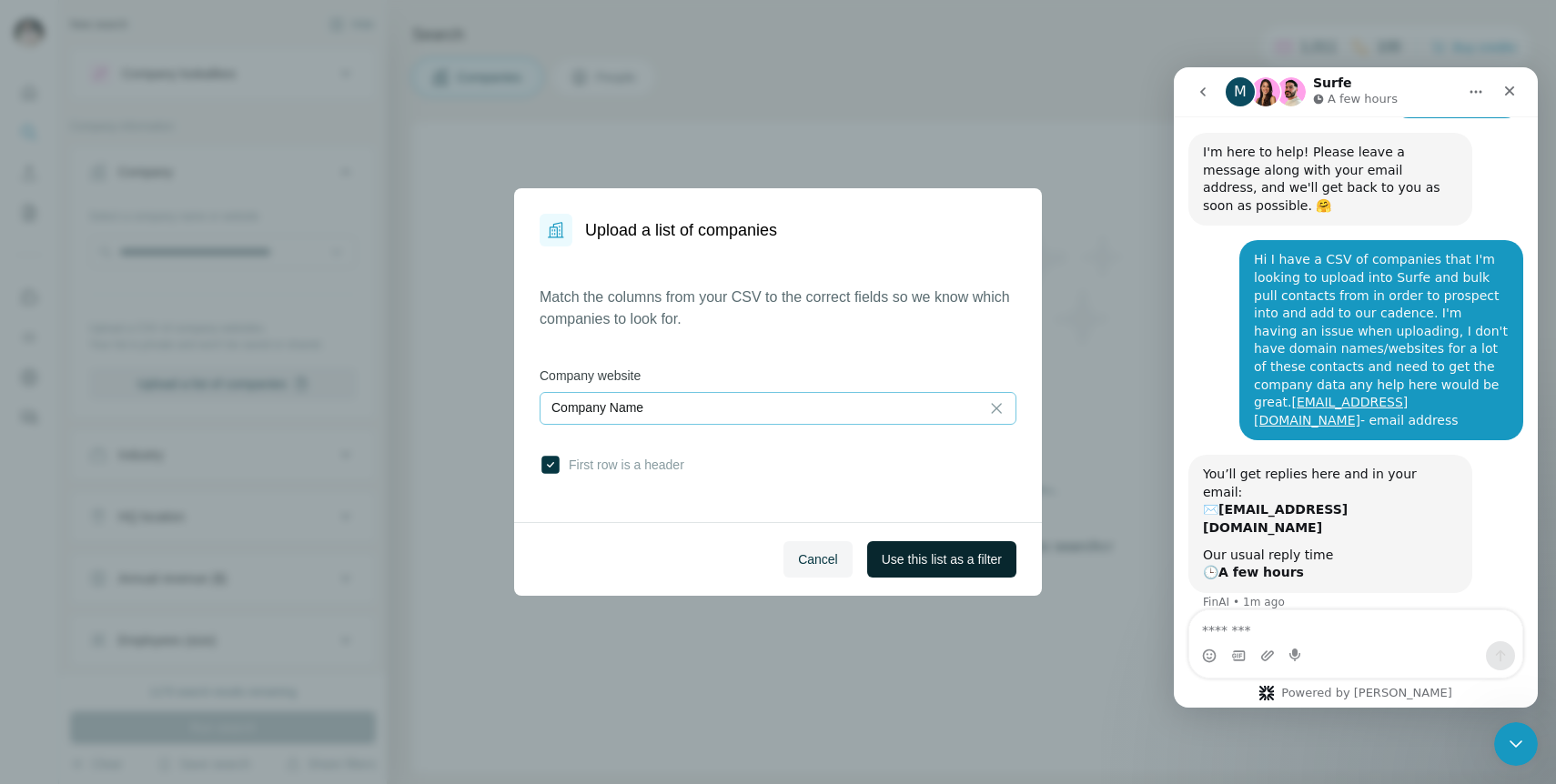
click at [913, 562] on span "Use this list as a filter" at bounding box center [941, 560] width 120 height 18
